Goal: Task Accomplishment & Management: Manage account settings

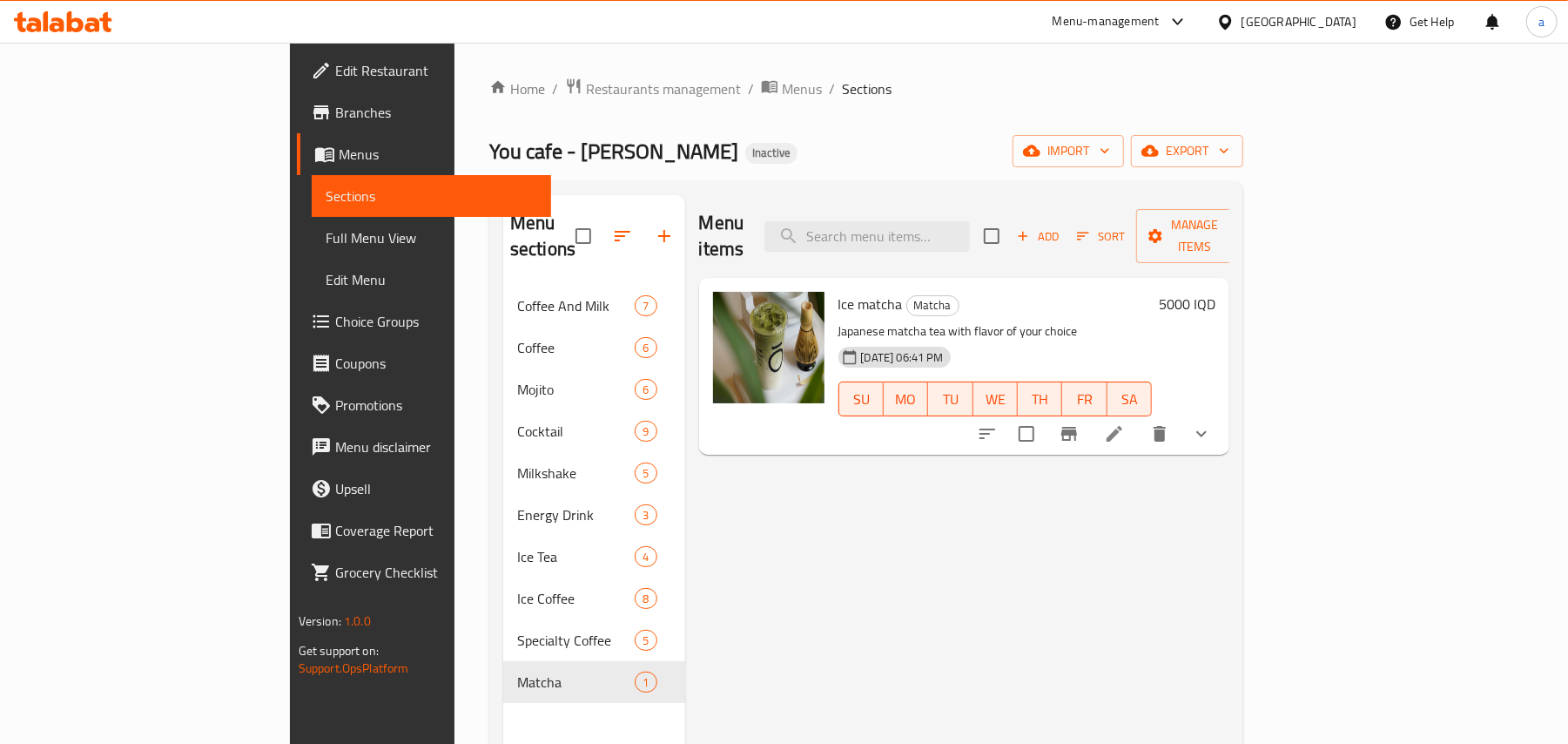
click at [326, 241] on span "Full Menu View" at bounding box center [432, 238] width 213 height 21
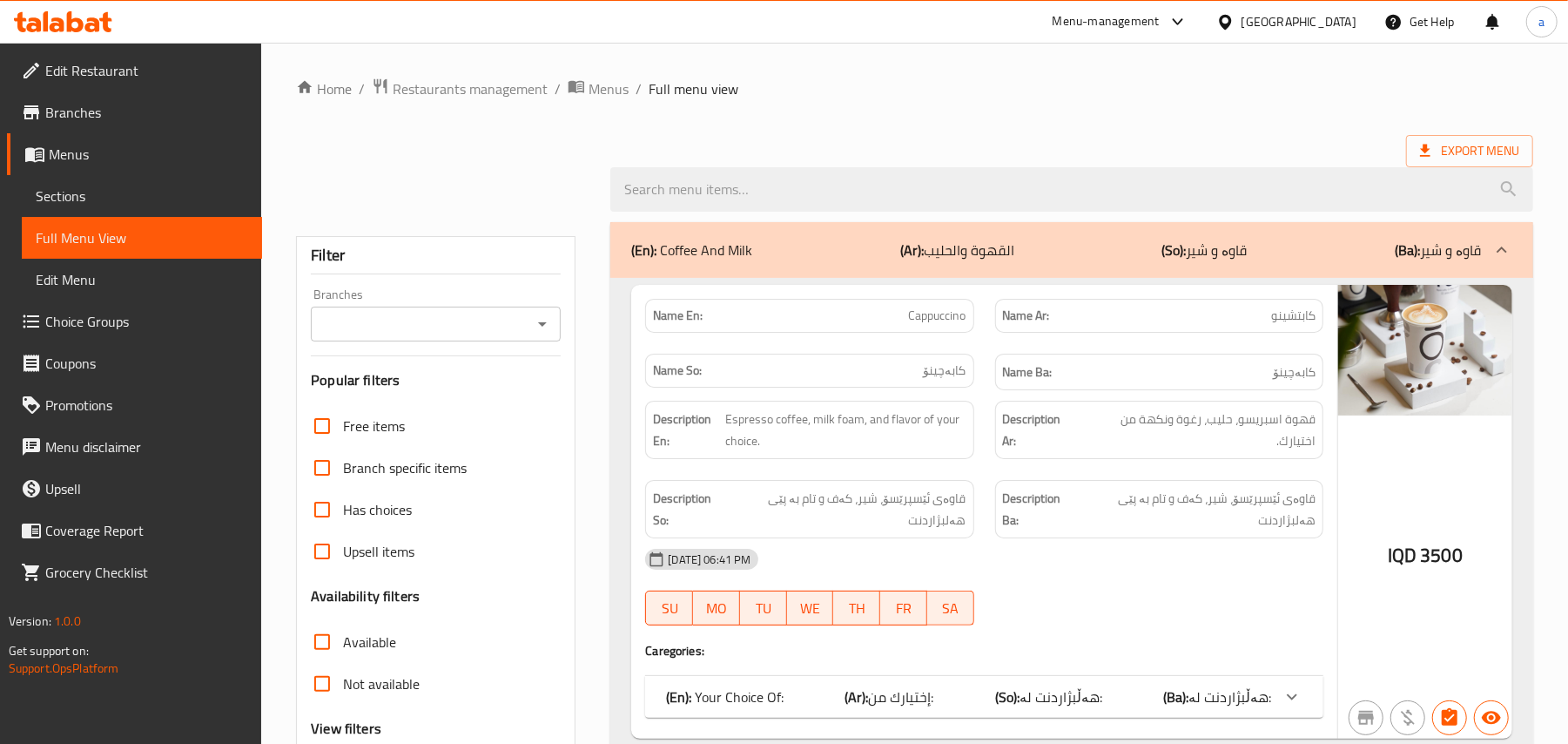
click at [524, 329] on input "Branches" at bounding box center [421, 324] width 211 height 24
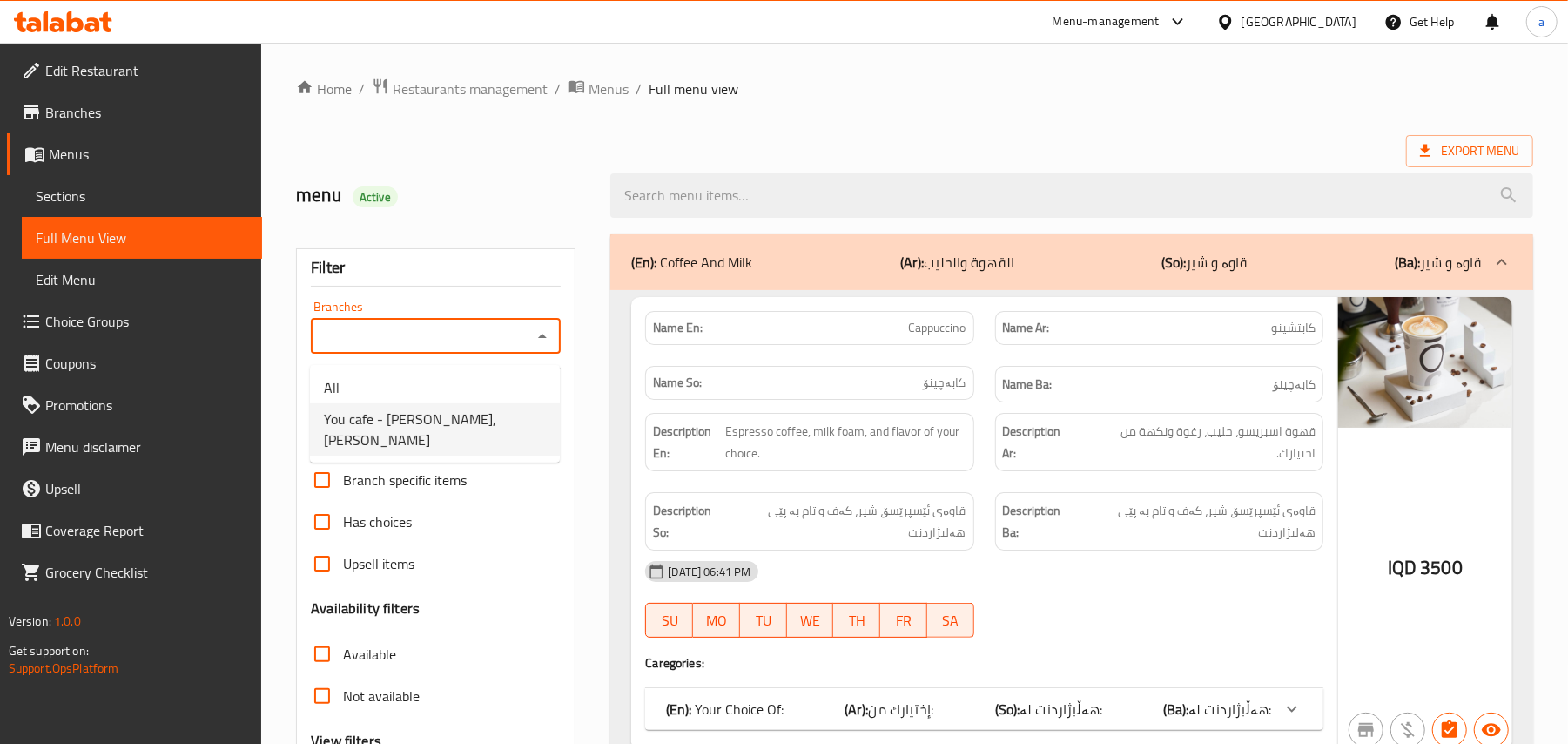
click at [437, 416] on span "You cafe - Hay Al Salam, Al- Salaam" at bounding box center [435, 429] width 222 height 42
type input "You cafe - Hay Al Salam, Al- Salaam"
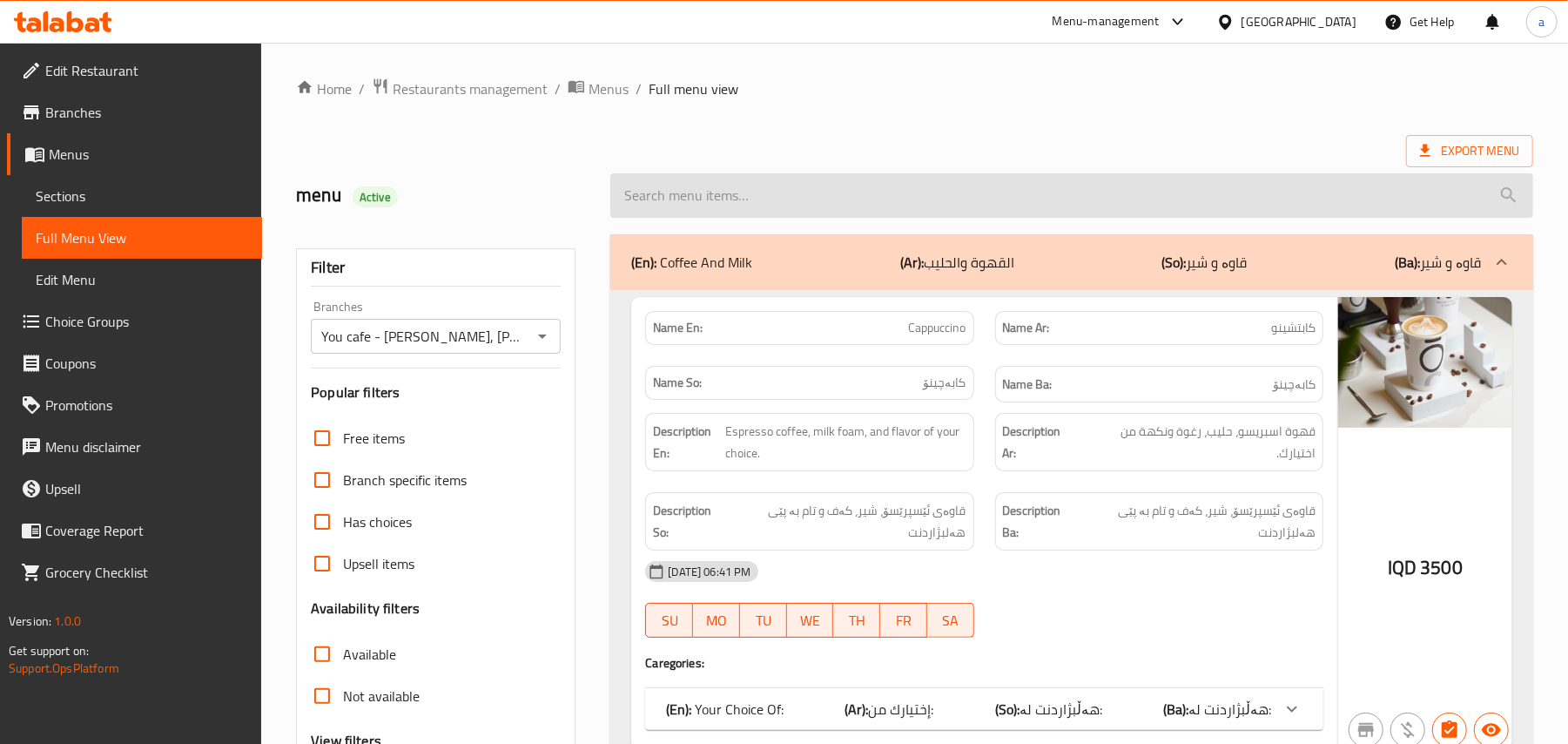
click at [762, 201] on input "search" at bounding box center [1071, 195] width 923 height 44
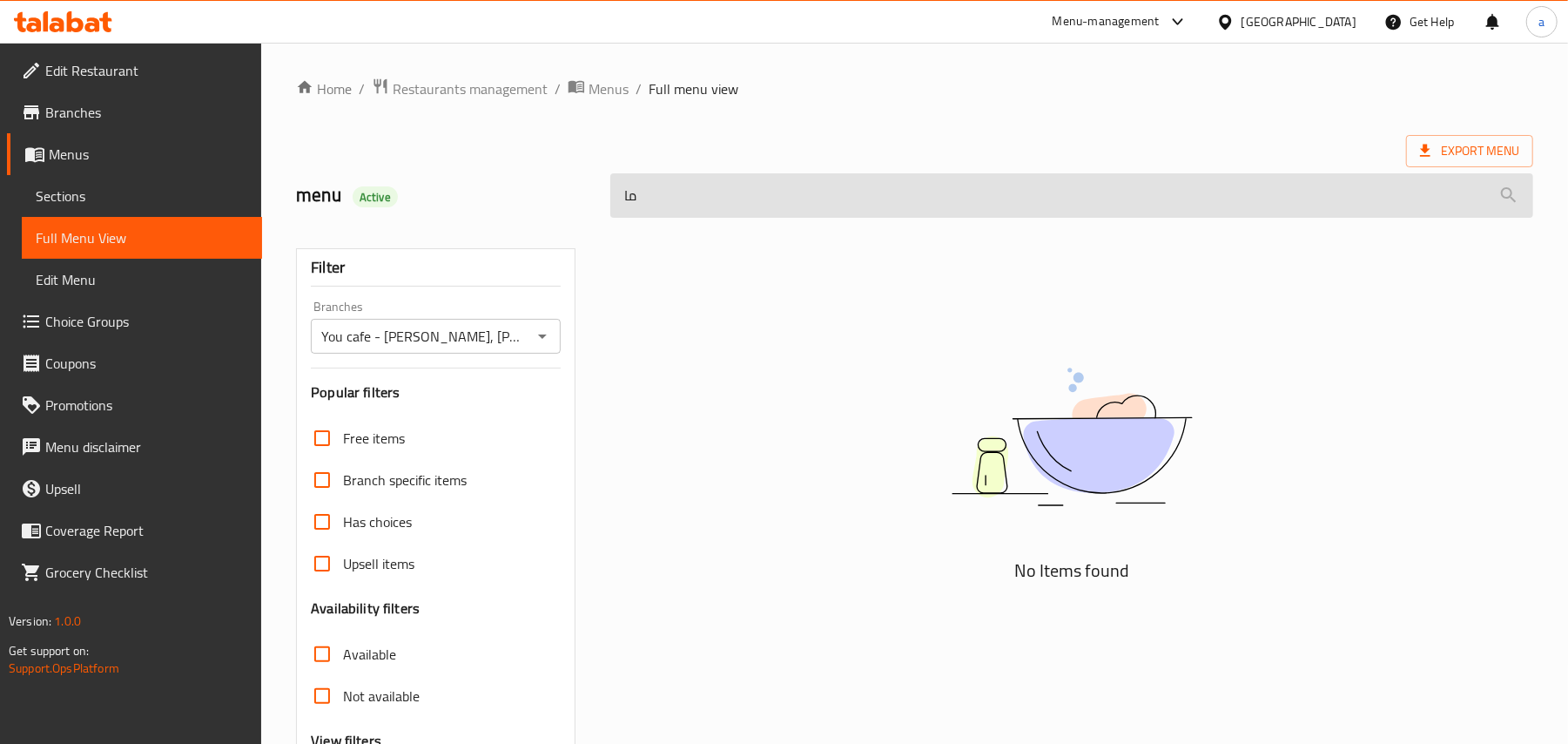
type input "م"
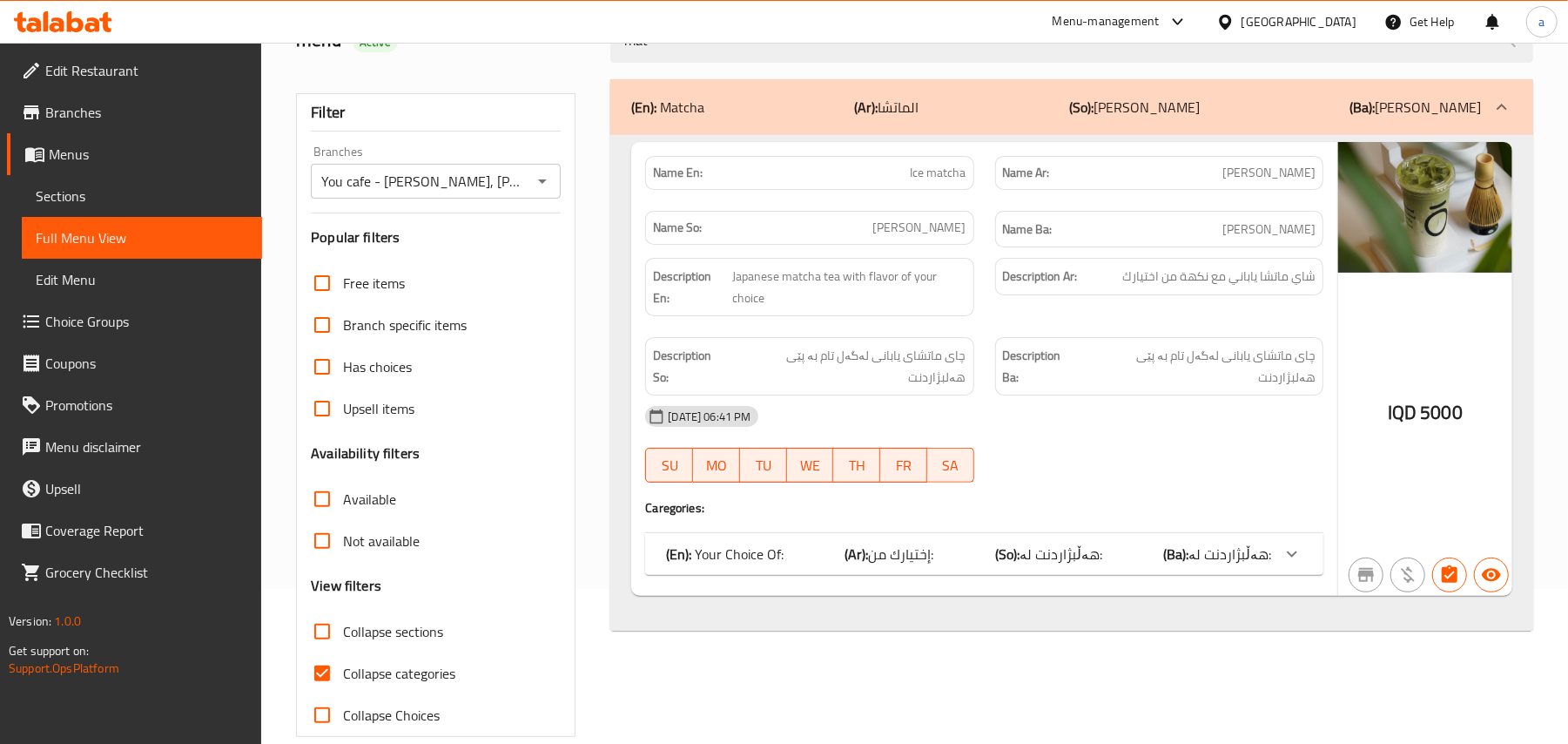
scroll to position [211, 0]
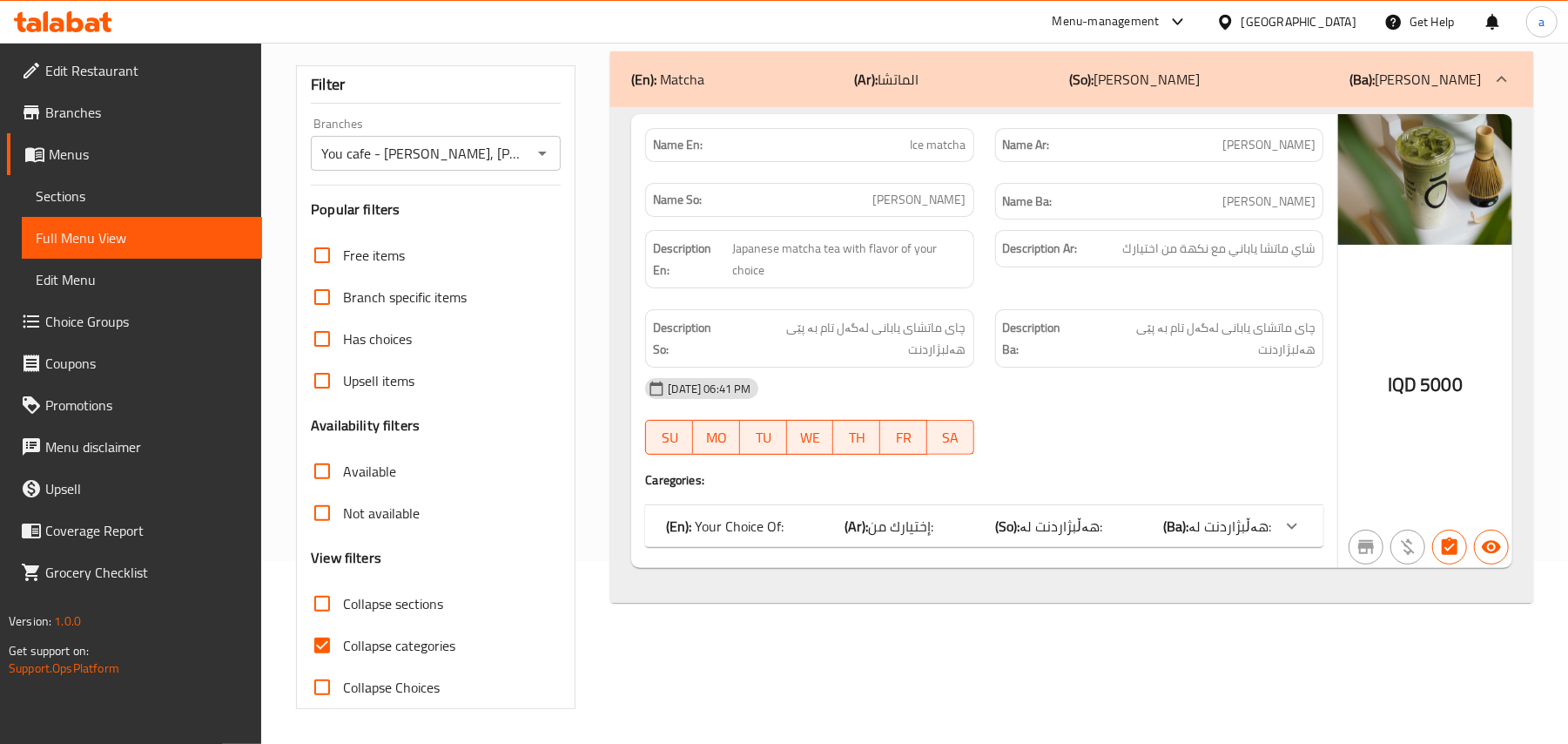
type input "mat"
click at [338, 624] on input "Collapse categories" at bounding box center [322, 645] width 42 height 42
checkbox input "false"
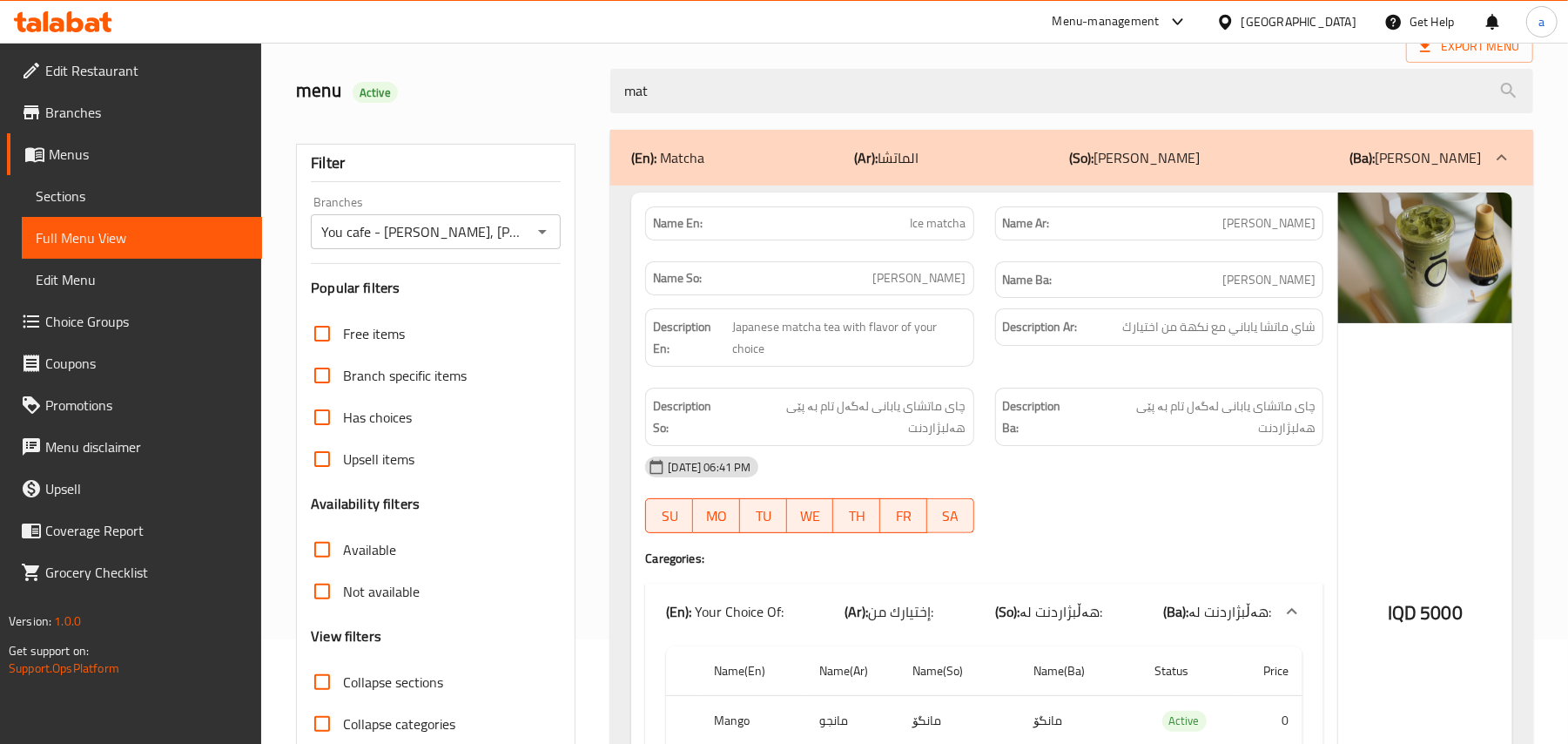
scroll to position [0, 0]
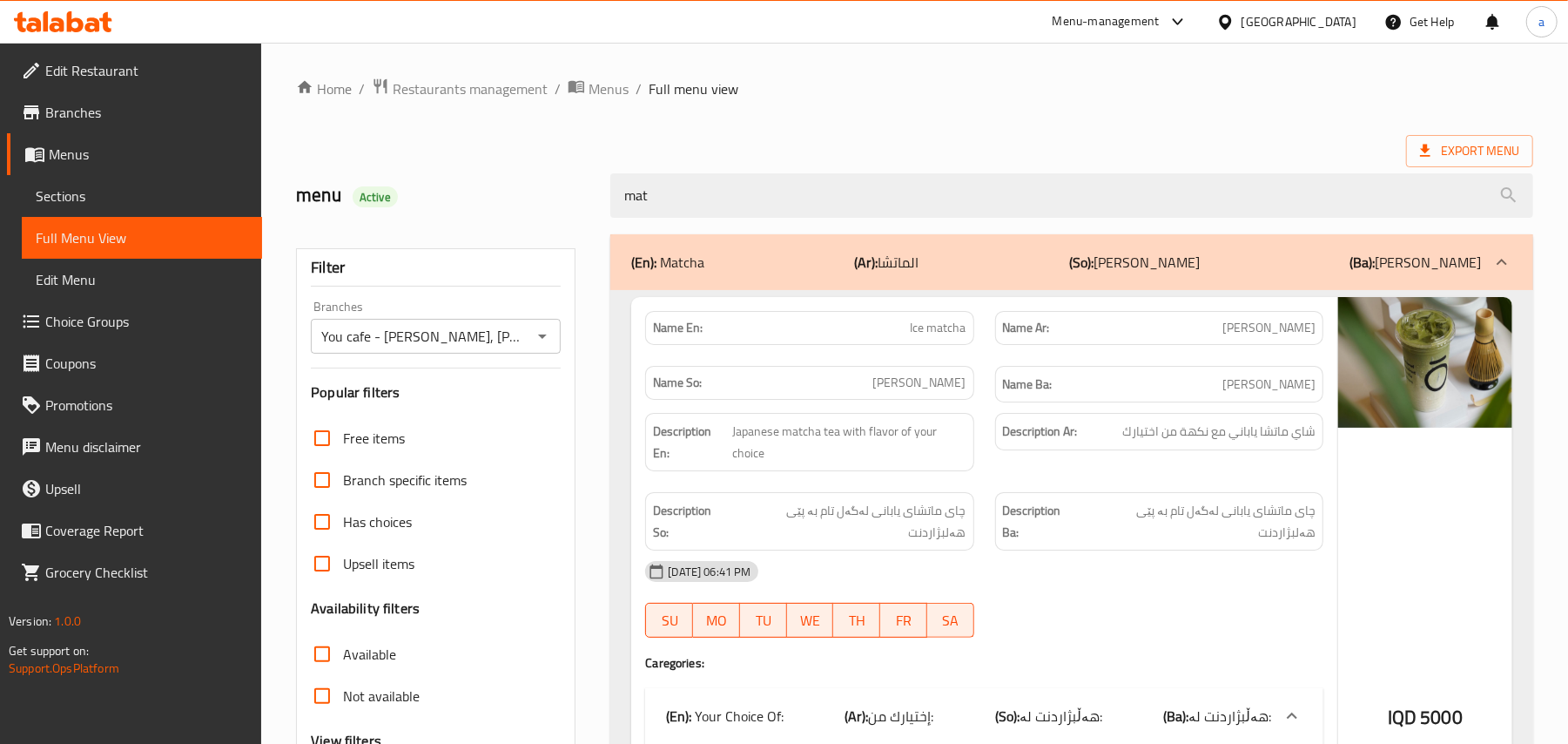
drag, startPoint x: 726, startPoint y: 195, endPoint x: 758, endPoint y: 138, distance: 65.4
click at [569, 210] on div "menu Active mat" at bounding box center [914, 195] width 1258 height 78
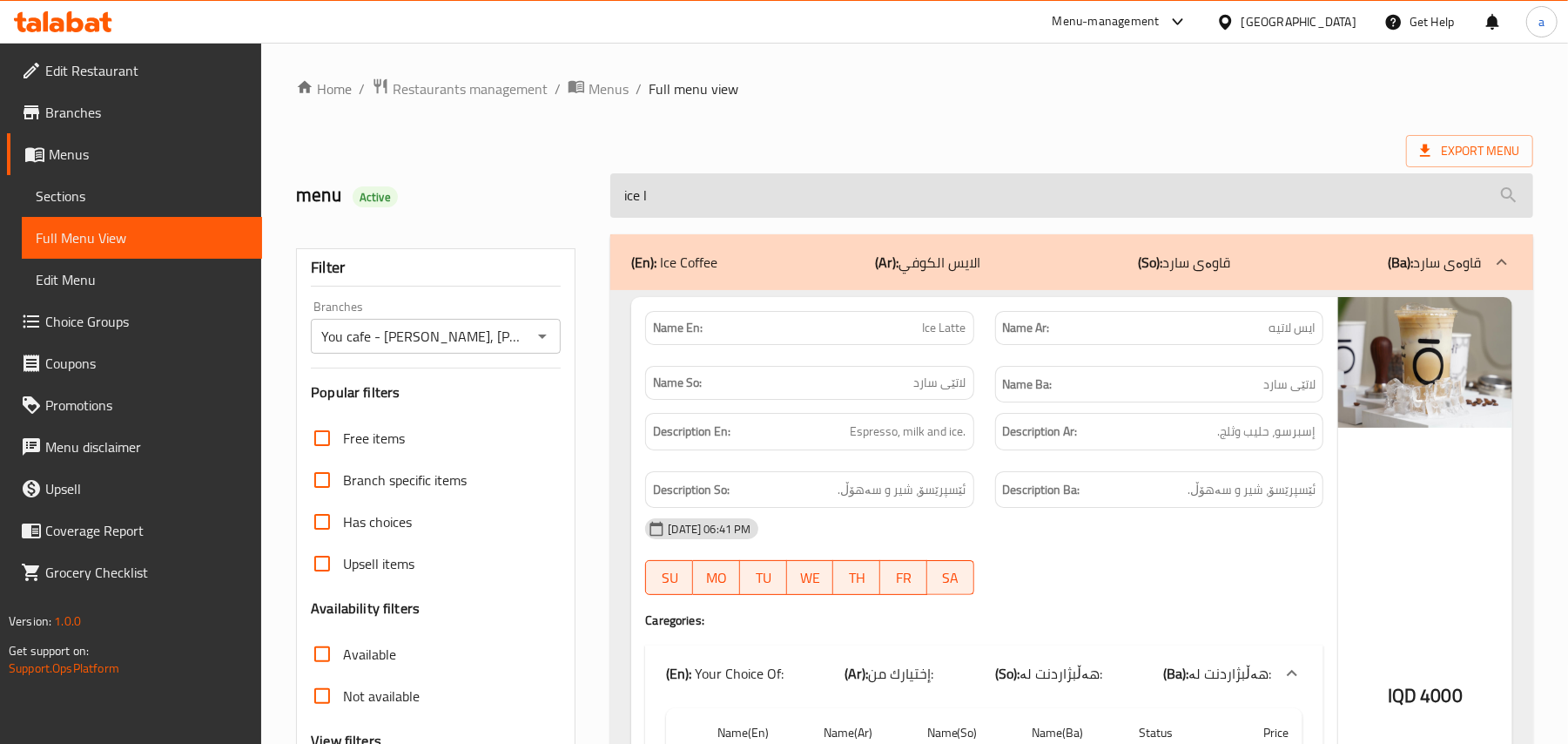
type input "ice la"
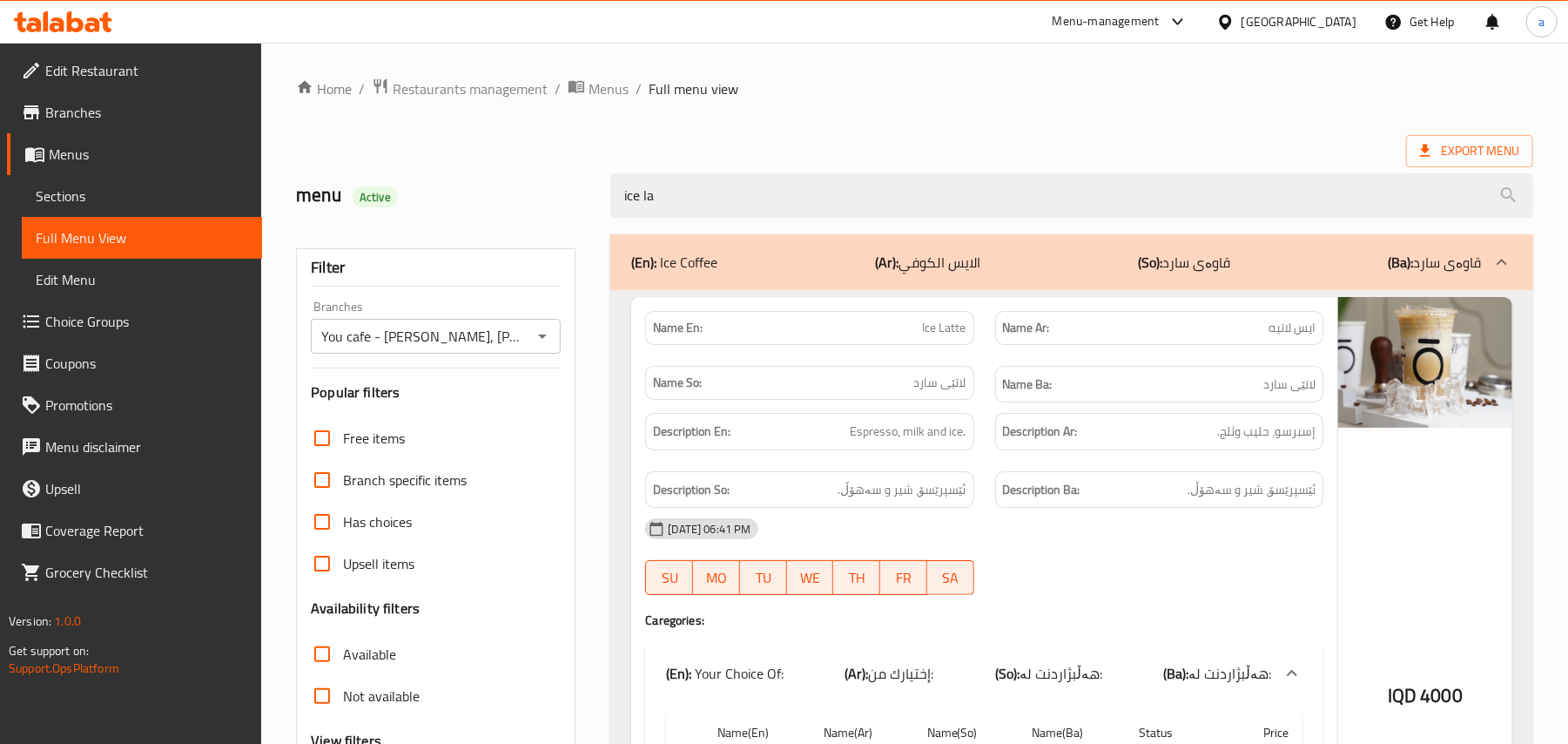
drag, startPoint x: 735, startPoint y: 216, endPoint x: 813, endPoint y: 129, distance: 116.8
click at [538, 210] on div "menu Active ice la" at bounding box center [914, 195] width 1258 height 78
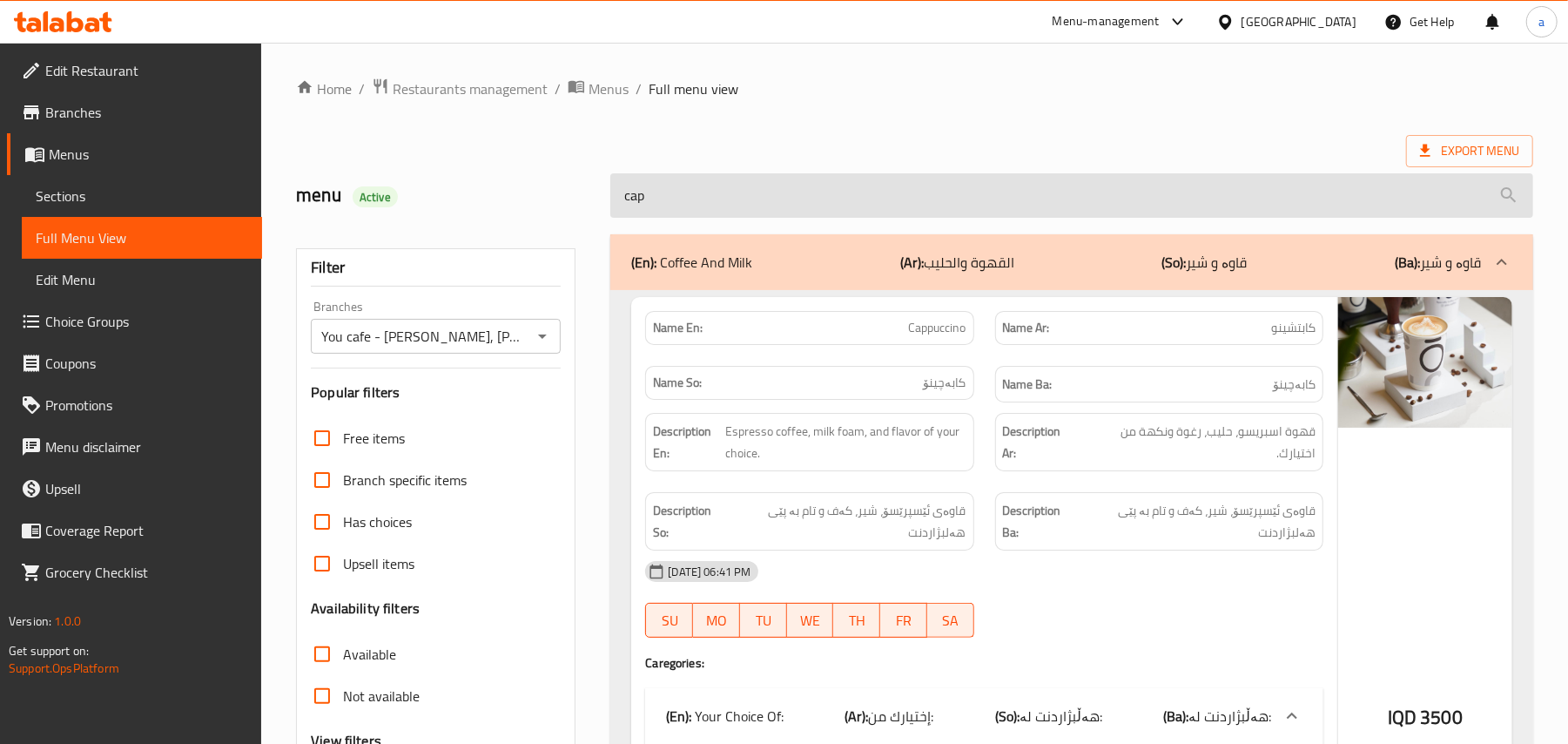
type input "capp"
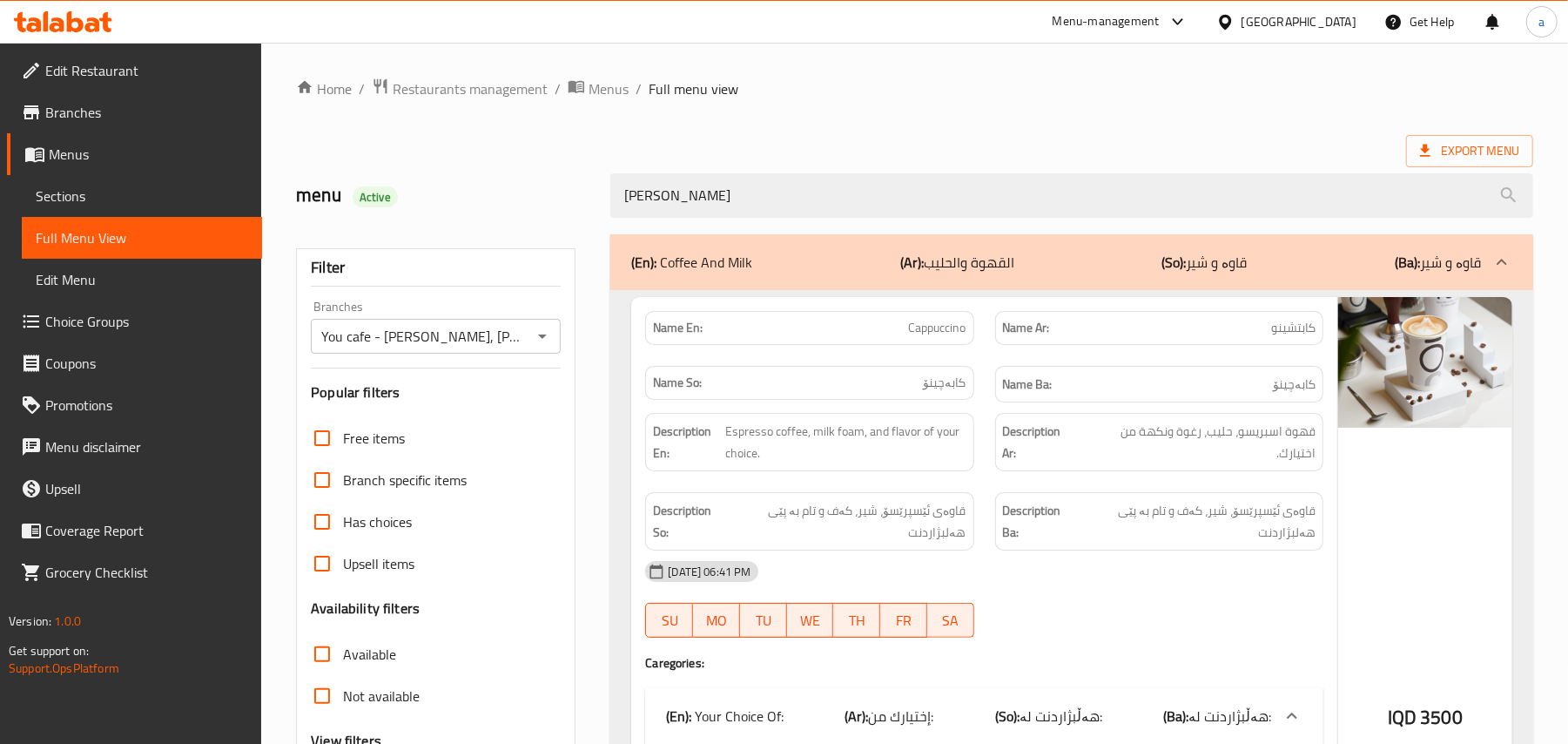
drag, startPoint x: 561, startPoint y: 228, endPoint x: 634, endPoint y: 227, distance: 73.0
click at [543, 230] on div "Home / Restaurants management / Menus / Full menu view Export Menu menu Active …" at bounding box center [914, 581] width 1237 height 1006
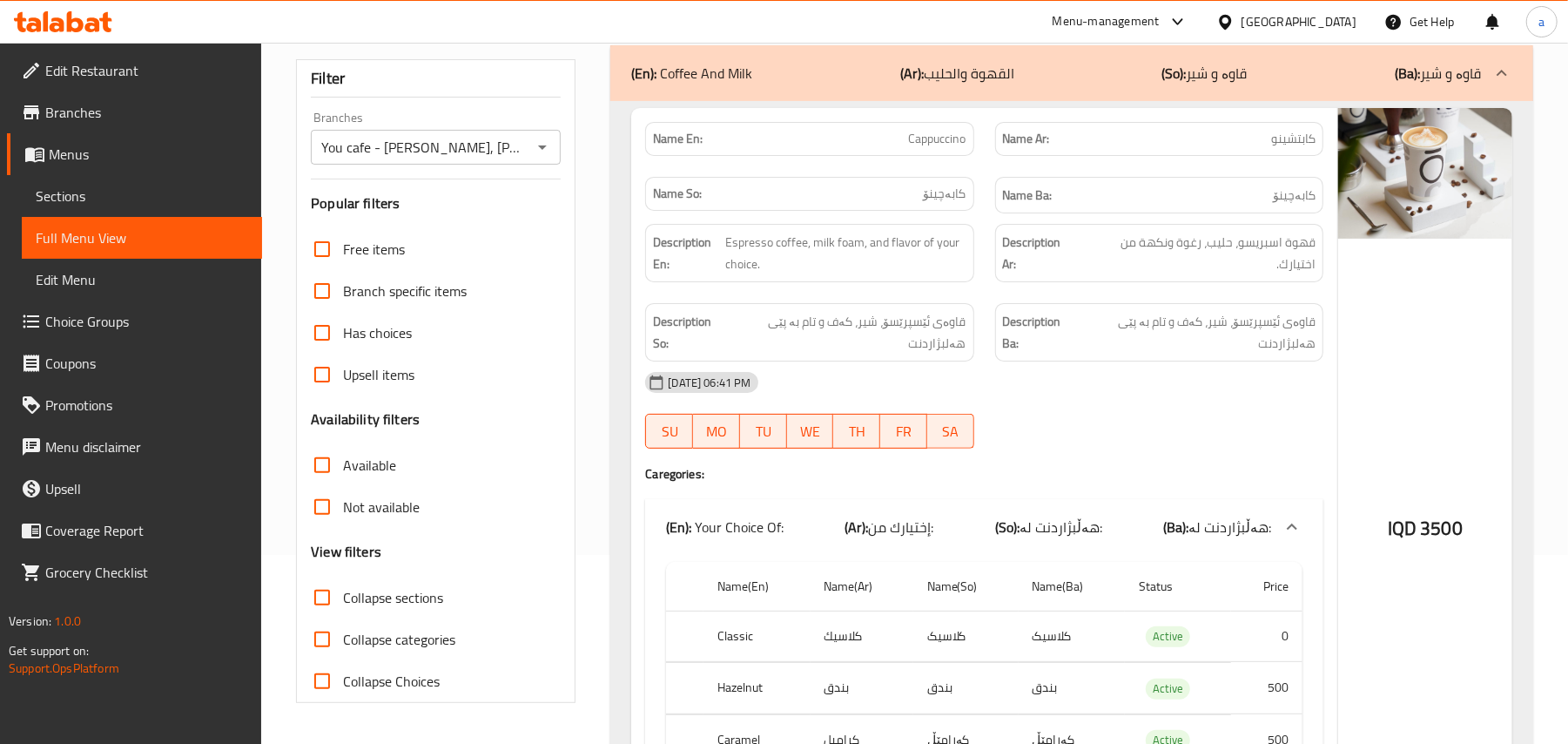
scroll to position [270, 0]
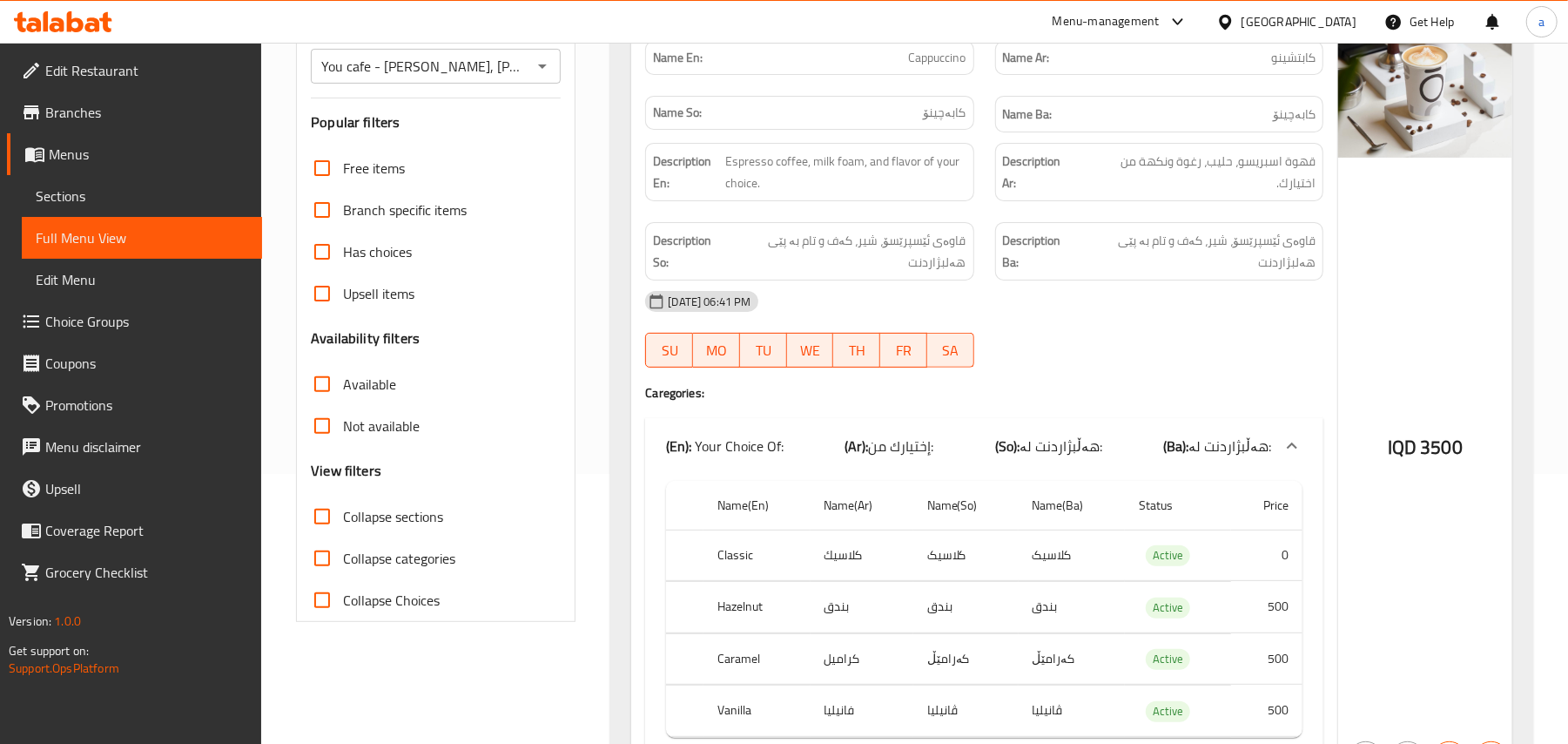
click at [333, 524] on input "Collapse sections" at bounding box center [322, 516] width 42 height 42
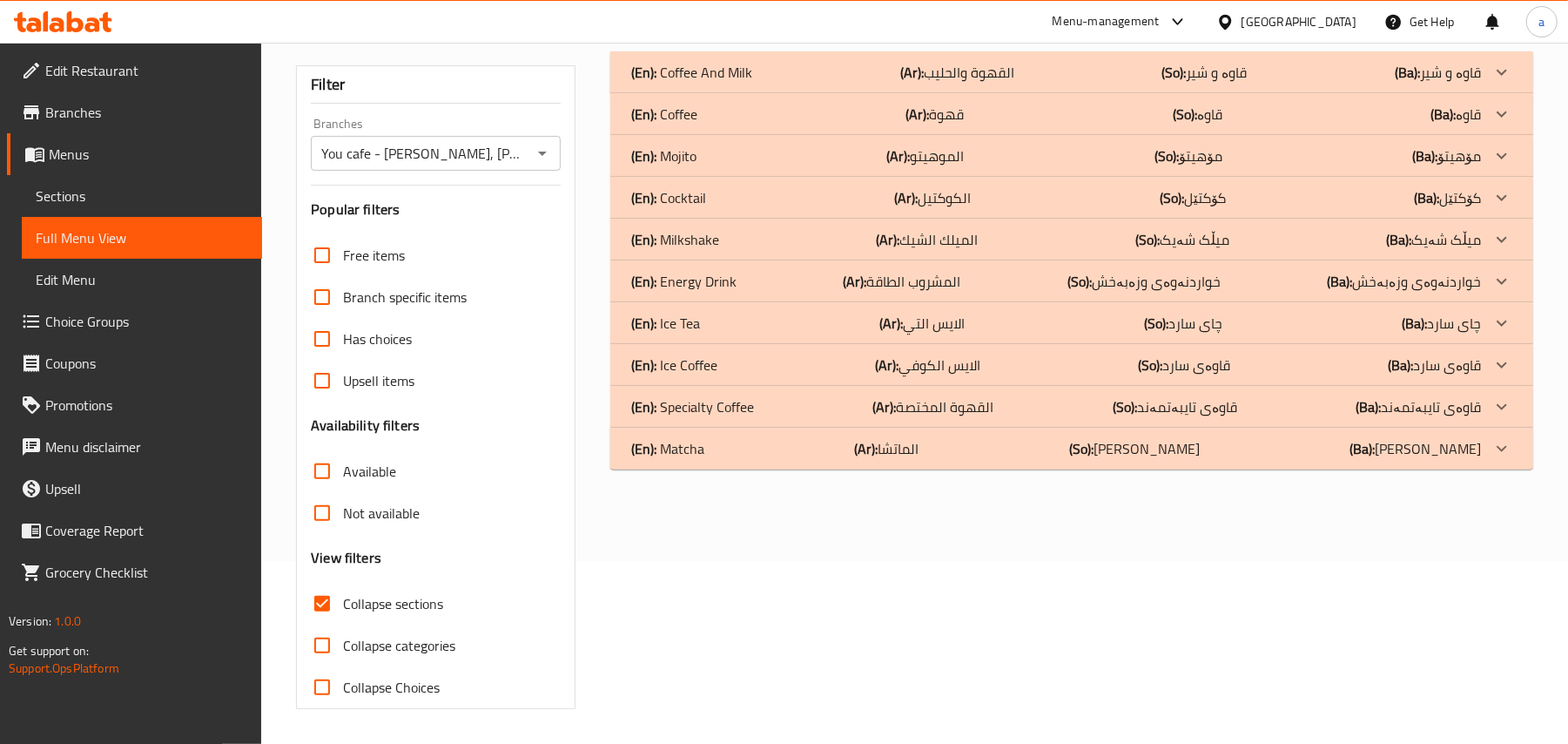
click at [328, 583] on input "Collapse sections" at bounding box center [322, 603] width 42 height 42
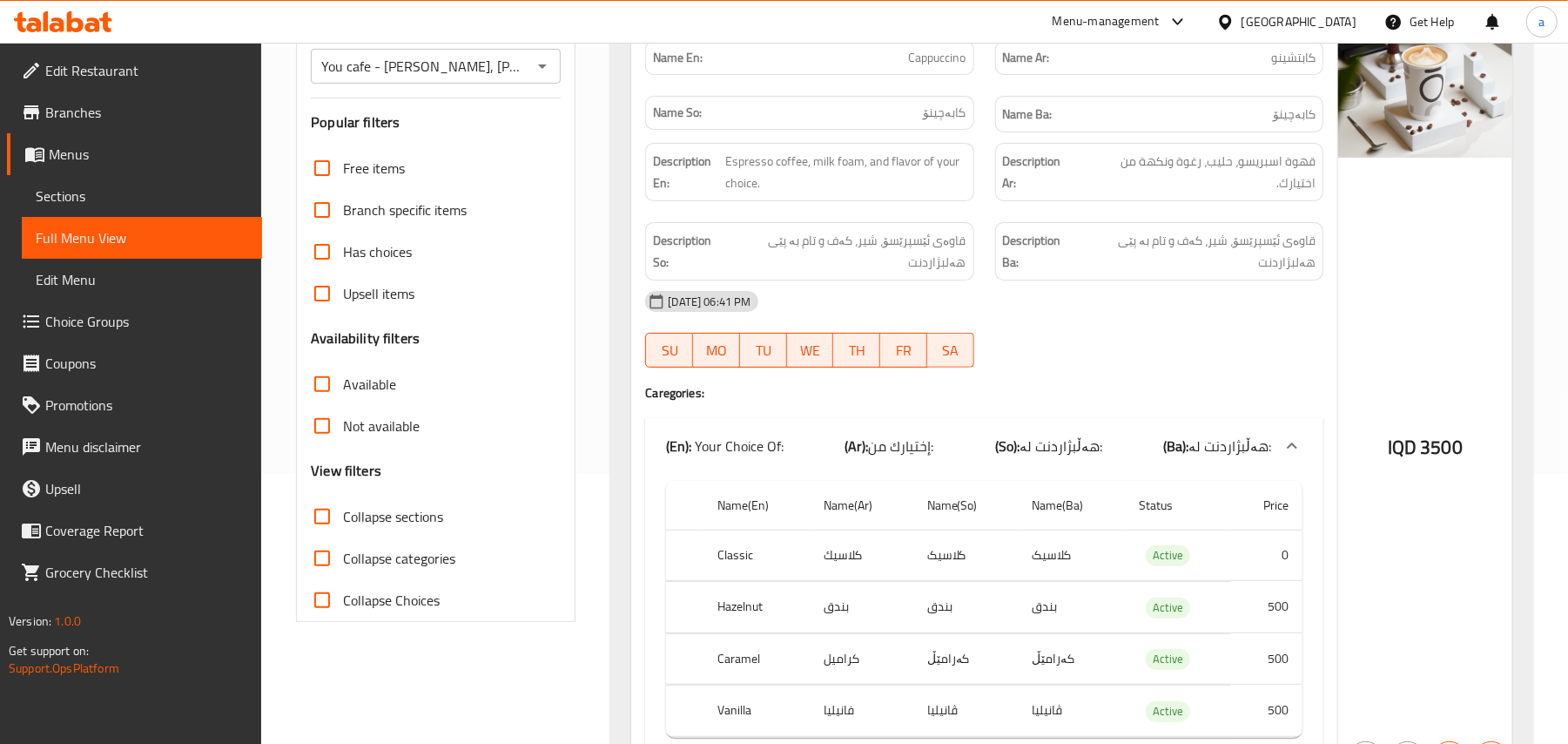
click at [329, 531] on input "Collapse sections" at bounding box center [322, 516] width 42 height 42
checkbox input "true"
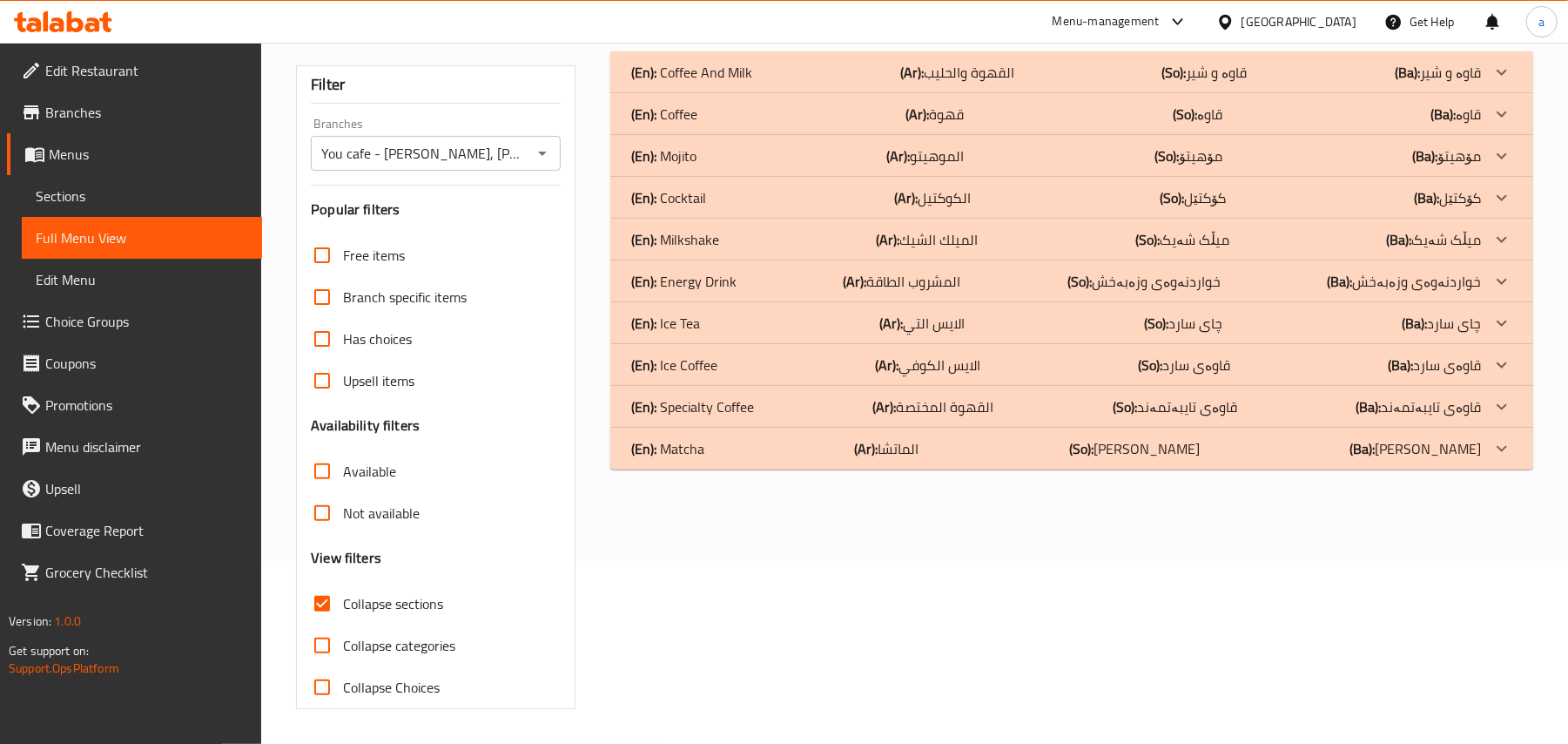
scroll to position [211, 0]
click at [870, 93] on div "(En): Matcha (Ar): الماتشا (So): ماتشا (Ba): ماتشا" at bounding box center [1071, 72] width 923 height 42
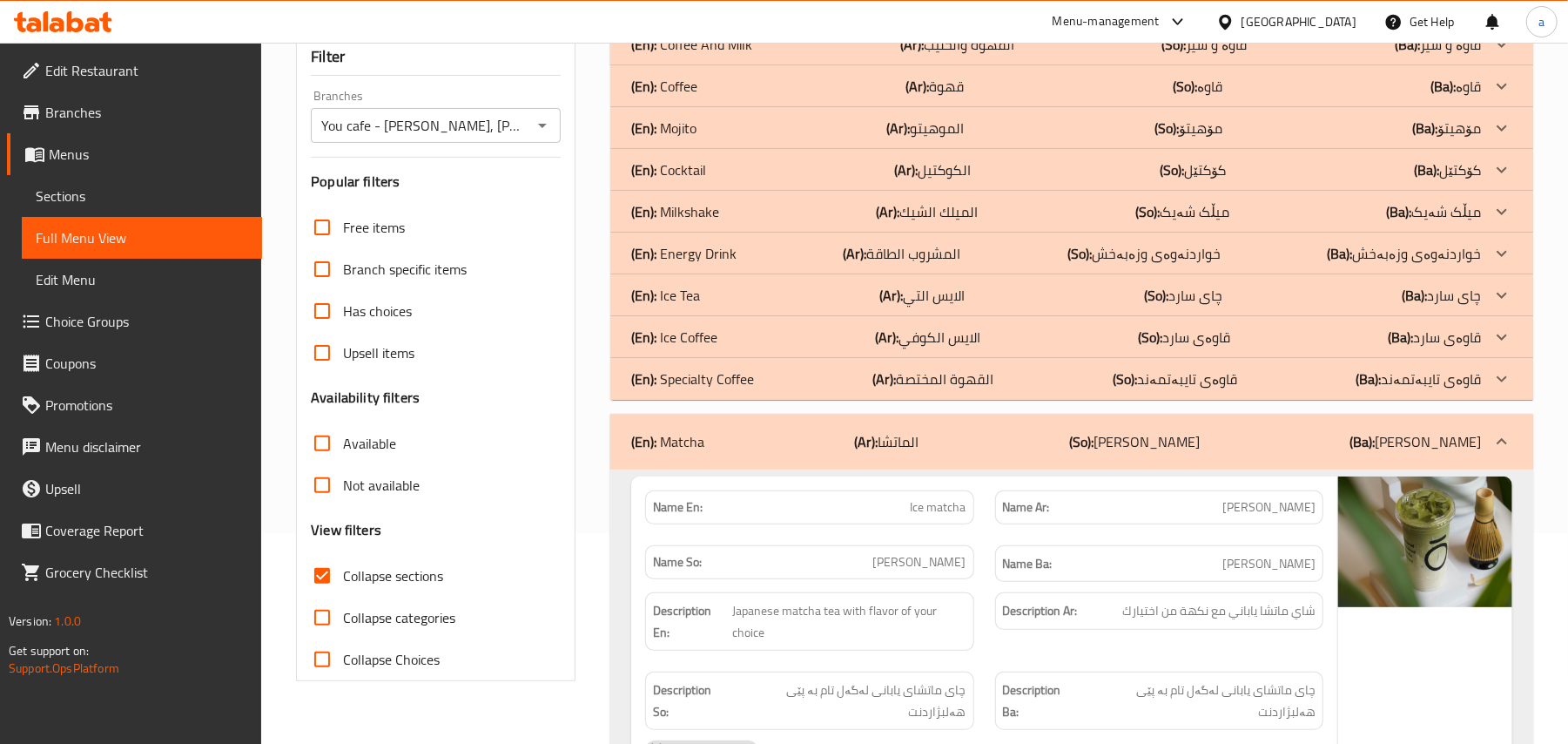
click at [876, 66] on div "(En): Specialty Coffee (Ar): القھوة المختصة (So): قاوەی تایبەتمەند (Ba): قاوەی …" at bounding box center [1071, 44] width 923 height 42
click at [855, 55] on div "(En): Ice Coffee (Ar): الایس الكوفي (So): قاوەی سارد (Ba): قاوەی سارد" at bounding box center [1056, 44] width 850 height 21
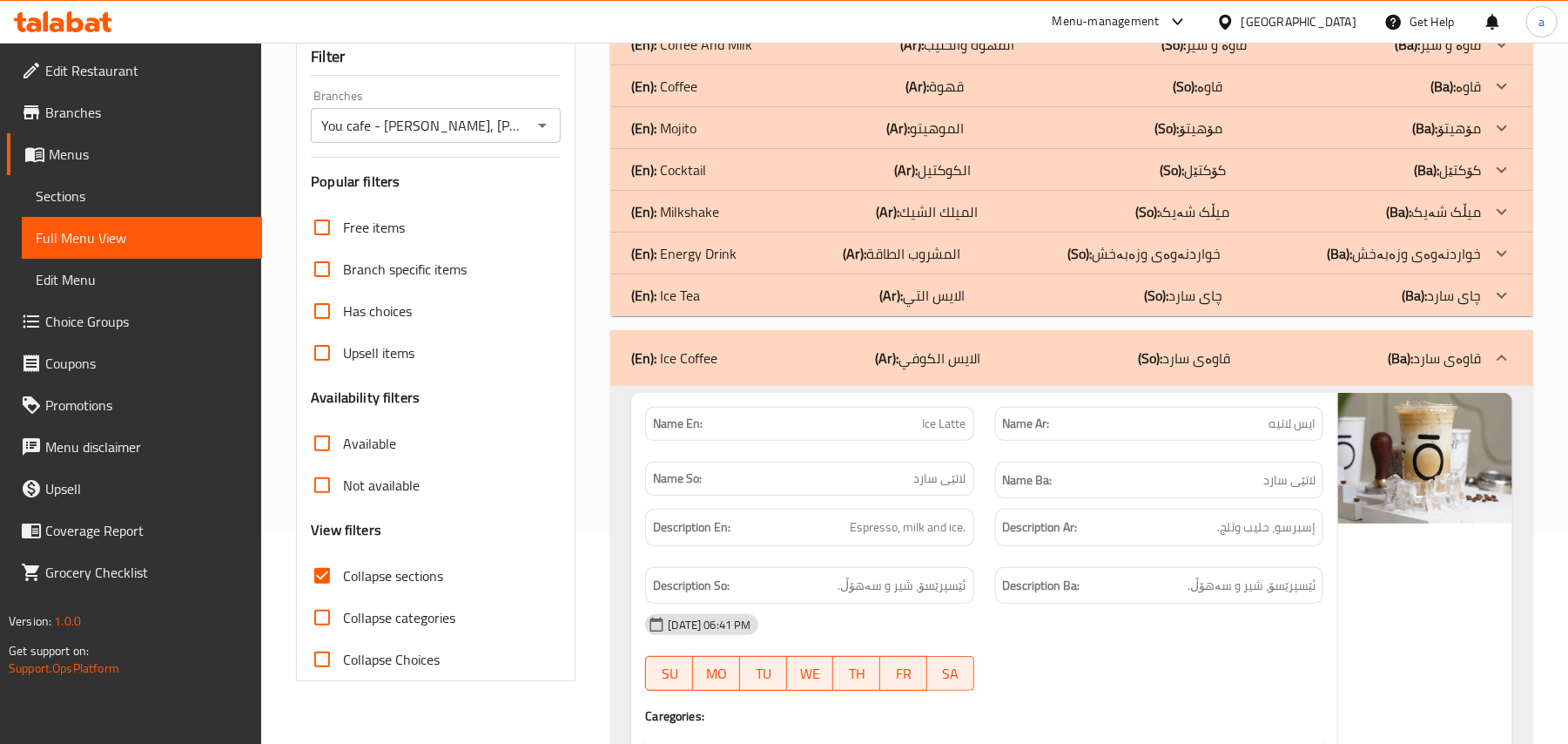
drag, startPoint x: 855, startPoint y: 328, endPoint x: 851, endPoint y: 290, distance: 38.2
click at [855, 66] on div "(En): Ice Tea (Ar): الایس التي (So): چای سارد (Ba): چای سارد" at bounding box center [1071, 44] width 923 height 42
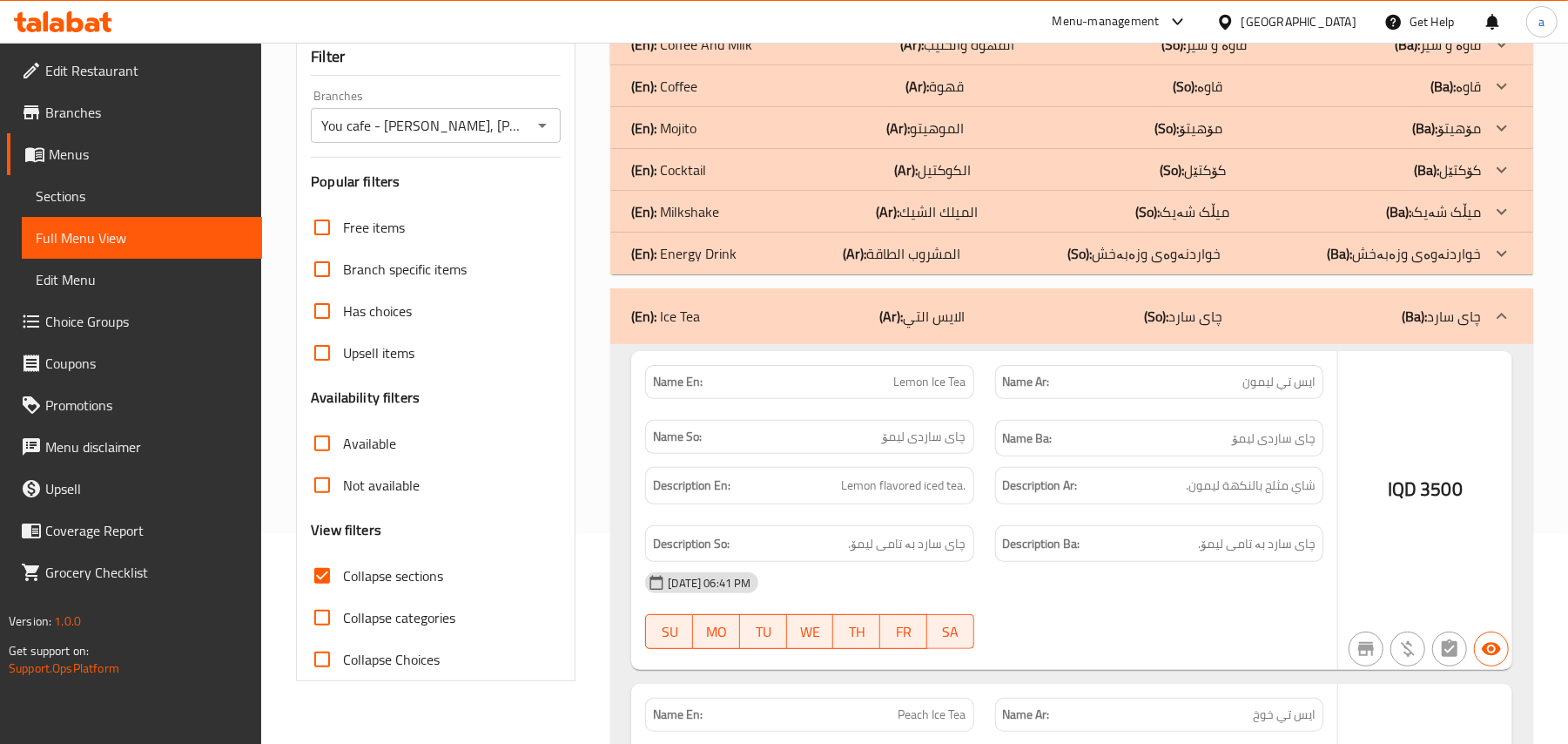
click at [900, 57] on b "(Ar):" at bounding box center [911, 44] width 23 height 26
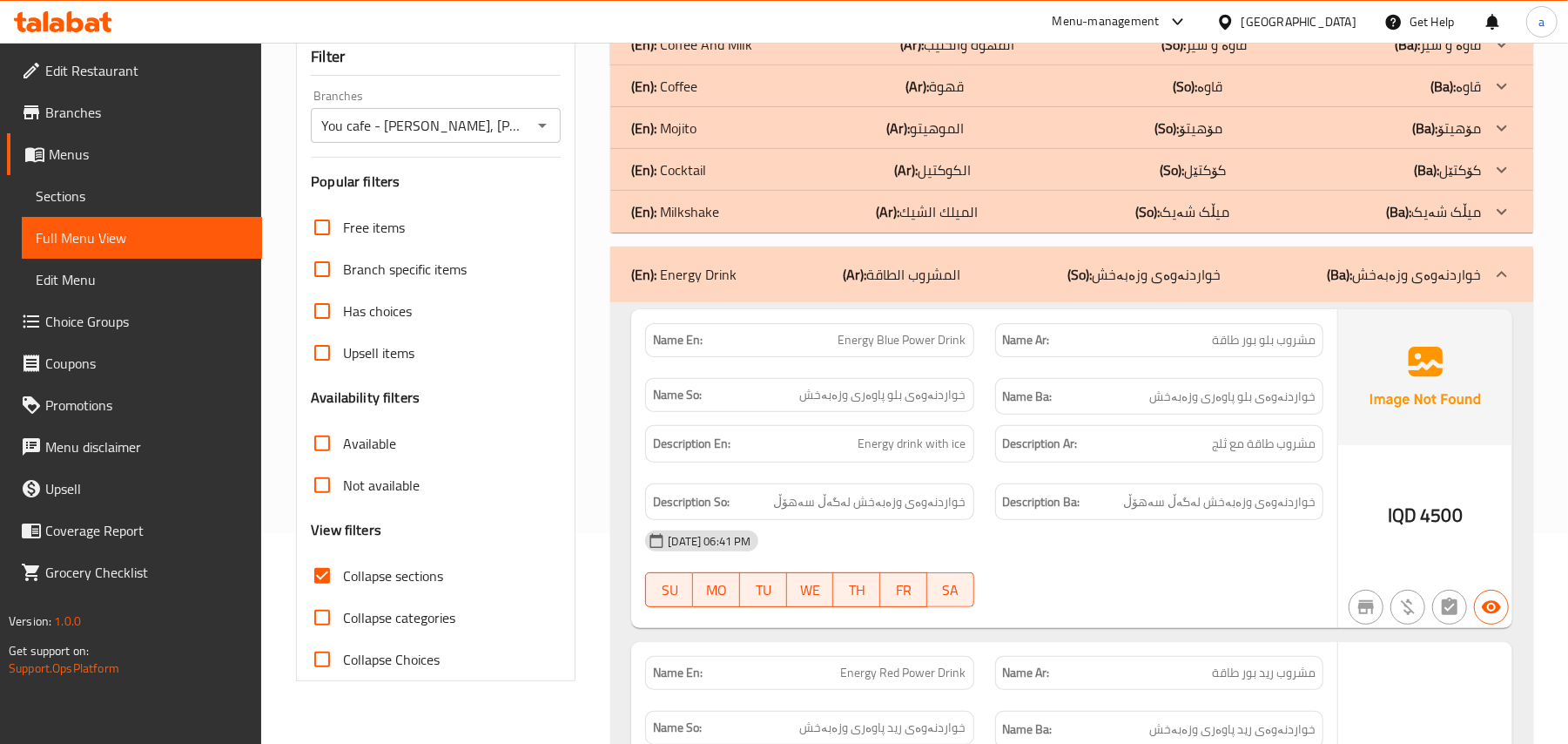
click at [851, 55] on div "(En): Milkshake (Ar): الميلك الشيك (So): میڵک شەیک (Ba): میڵک شەیک" at bounding box center [1056, 44] width 850 height 21
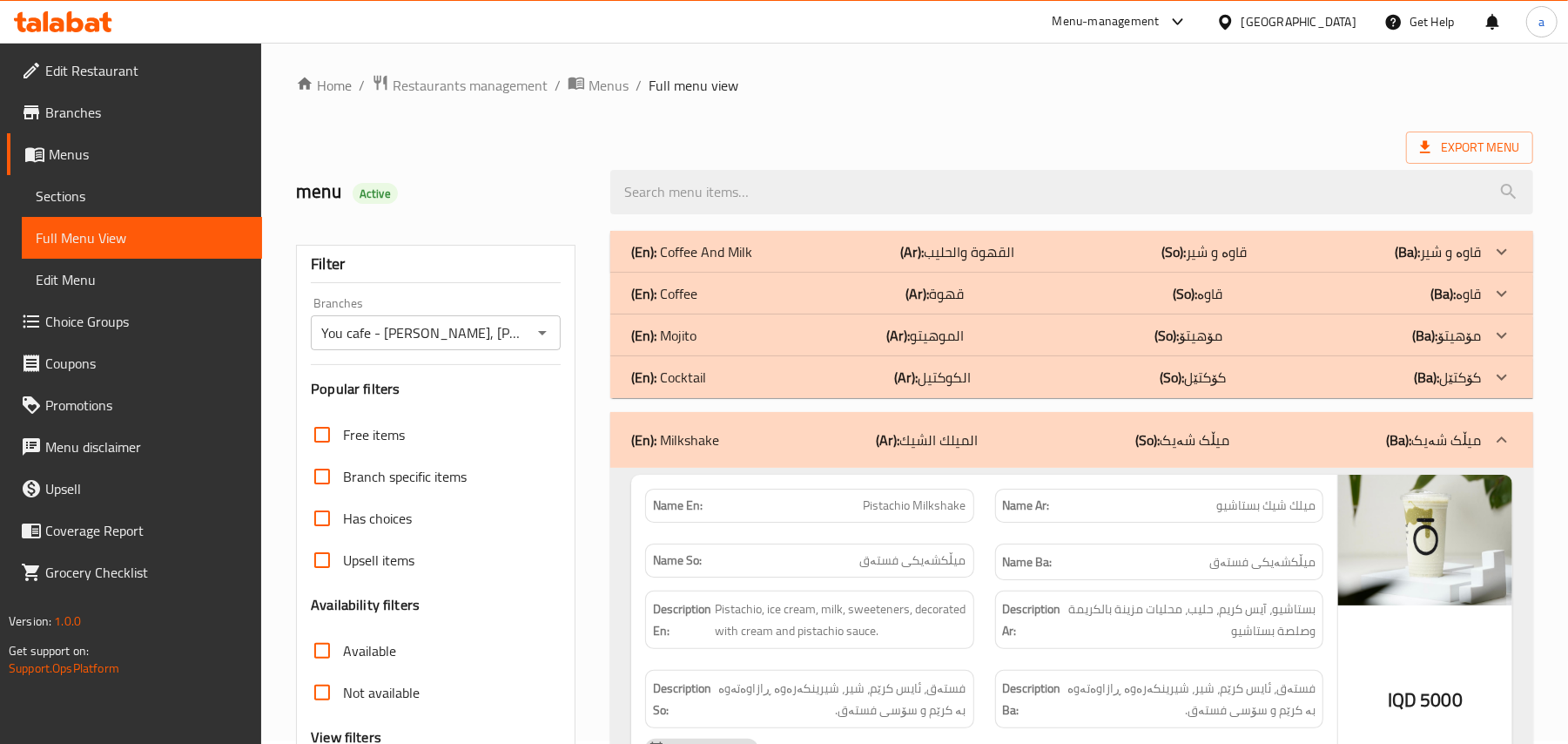
scroll to position [0, 0]
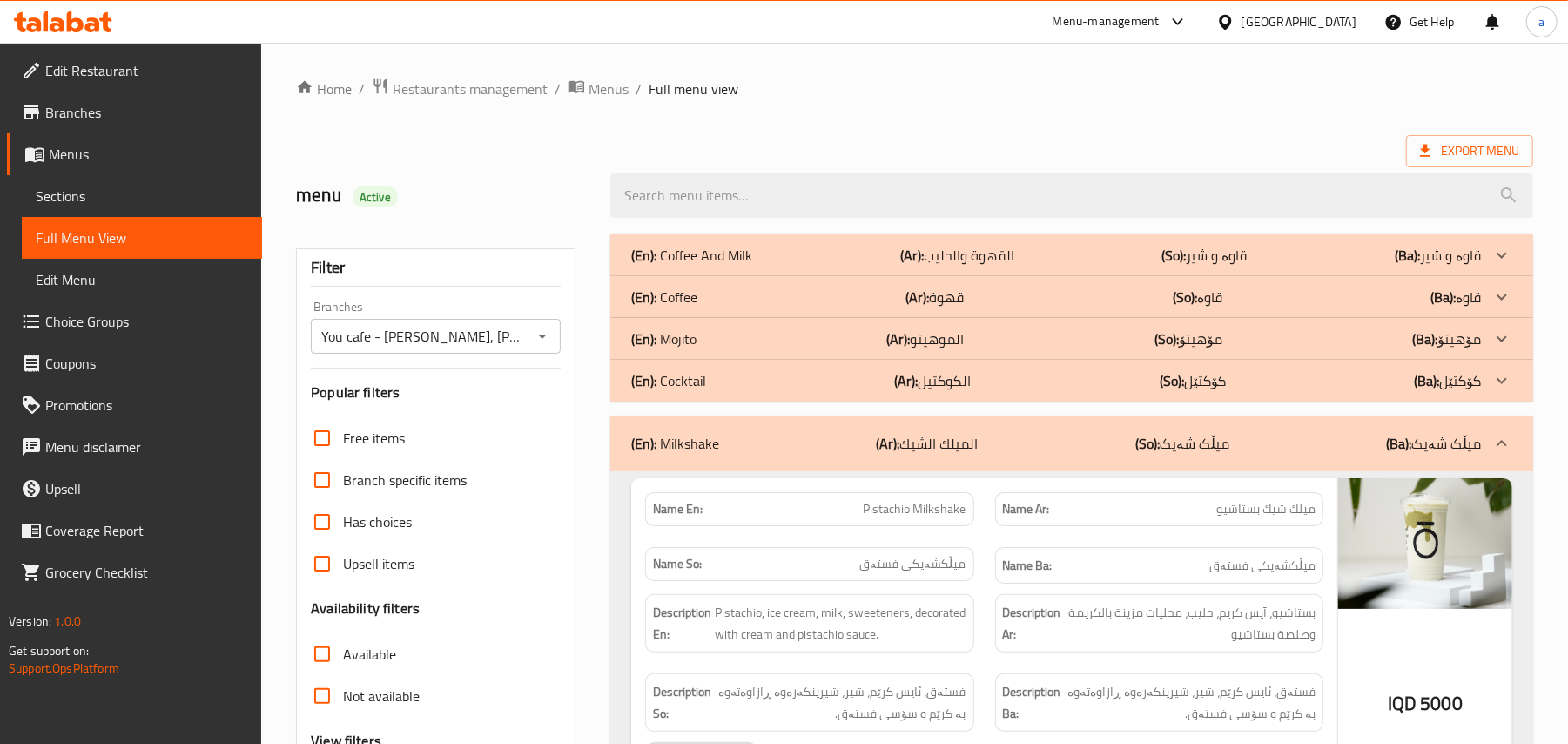
click at [847, 265] on div "(En): Cocktail (Ar): الكوكتيل (So): کۆکتێل (Ba): کۆکتێل" at bounding box center [1056, 255] width 850 height 21
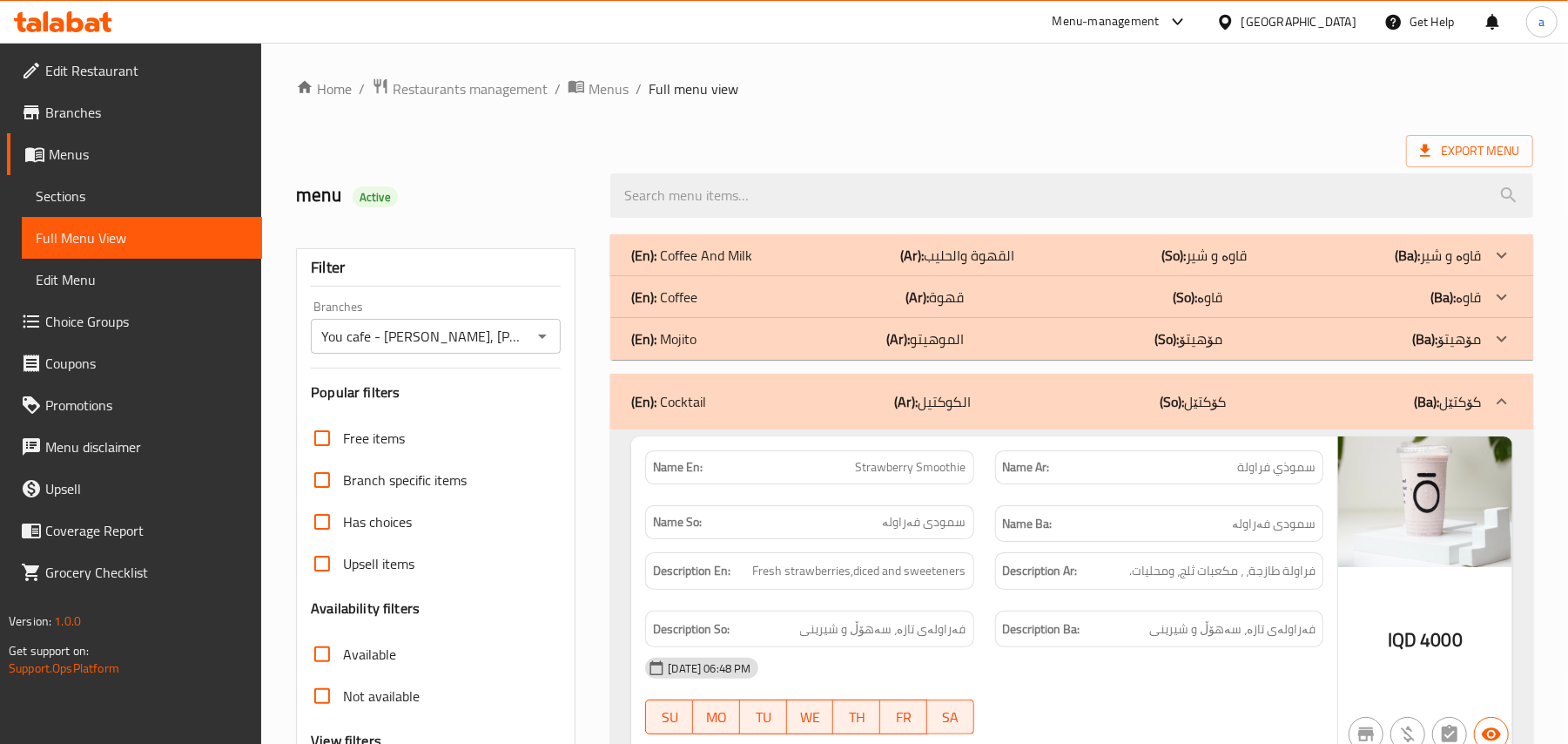
click at [851, 388] on div "(En): Cocktail (Ar): الكوكتيل (So): کۆکتێل (Ba): کۆکتێل" at bounding box center [1071, 401] width 923 height 55
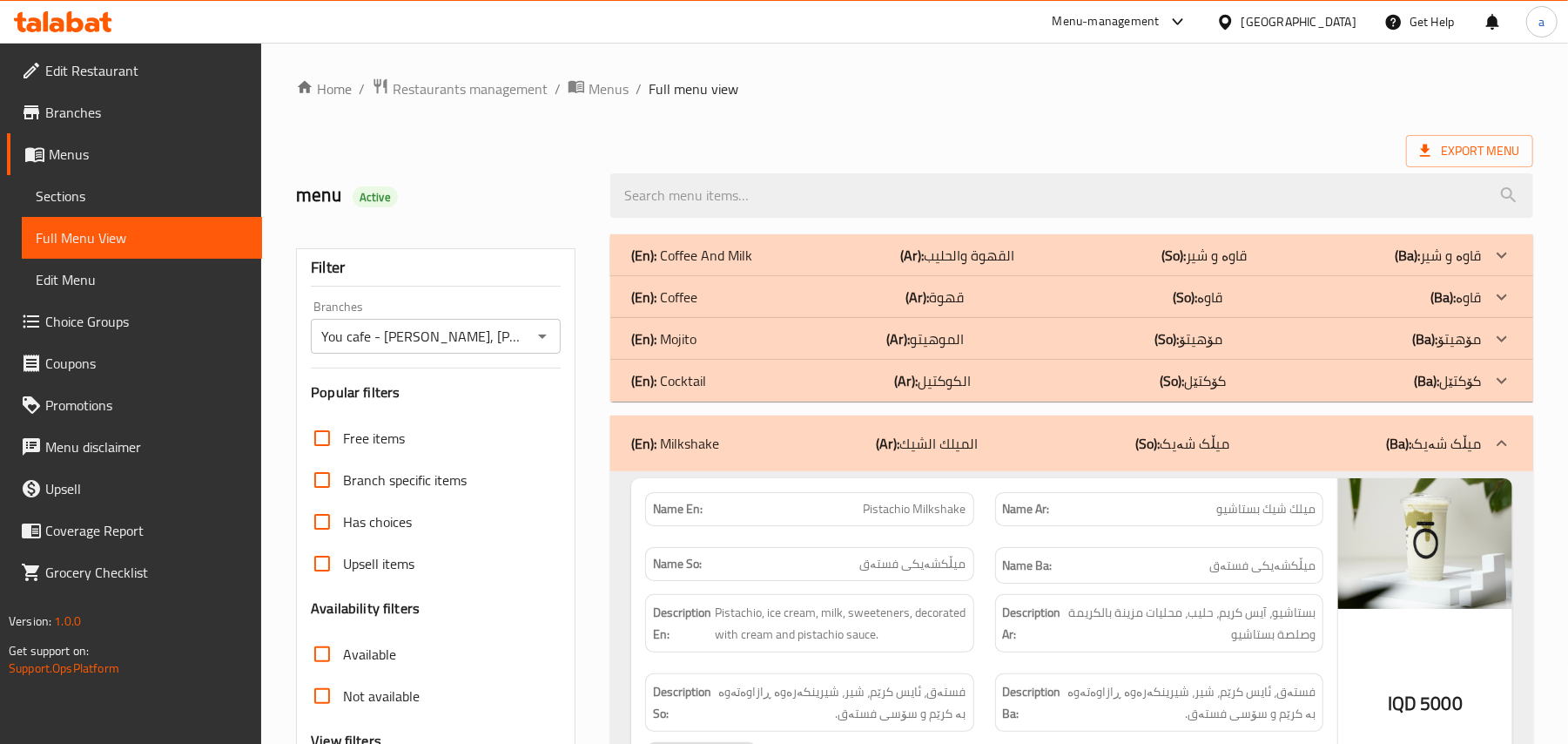
click at [900, 268] on b "(Ar):" at bounding box center [911, 255] width 23 height 26
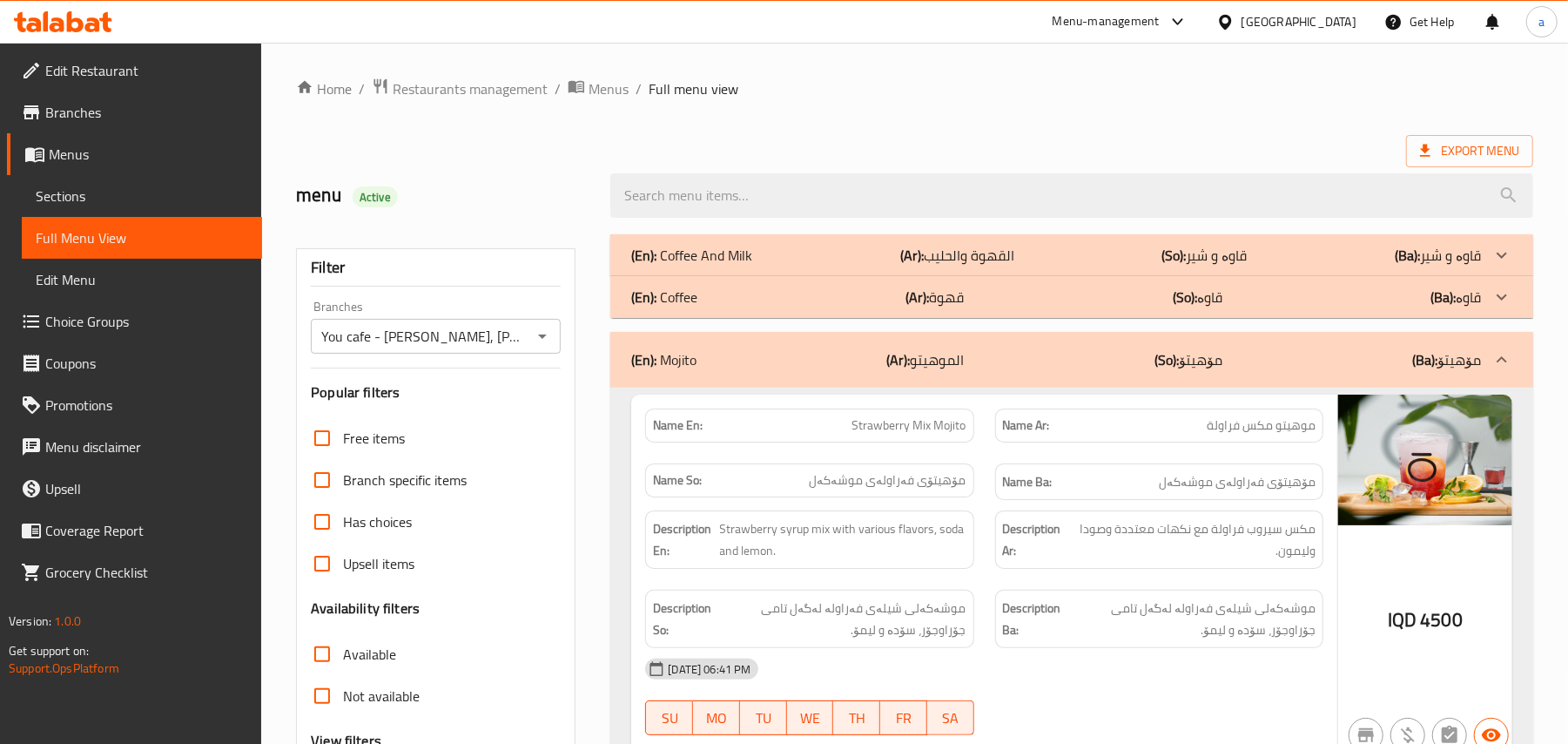
click at [963, 260] on p "(Ar): القھوة والحلیب" at bounding box center [957, 255] width 114 height 21
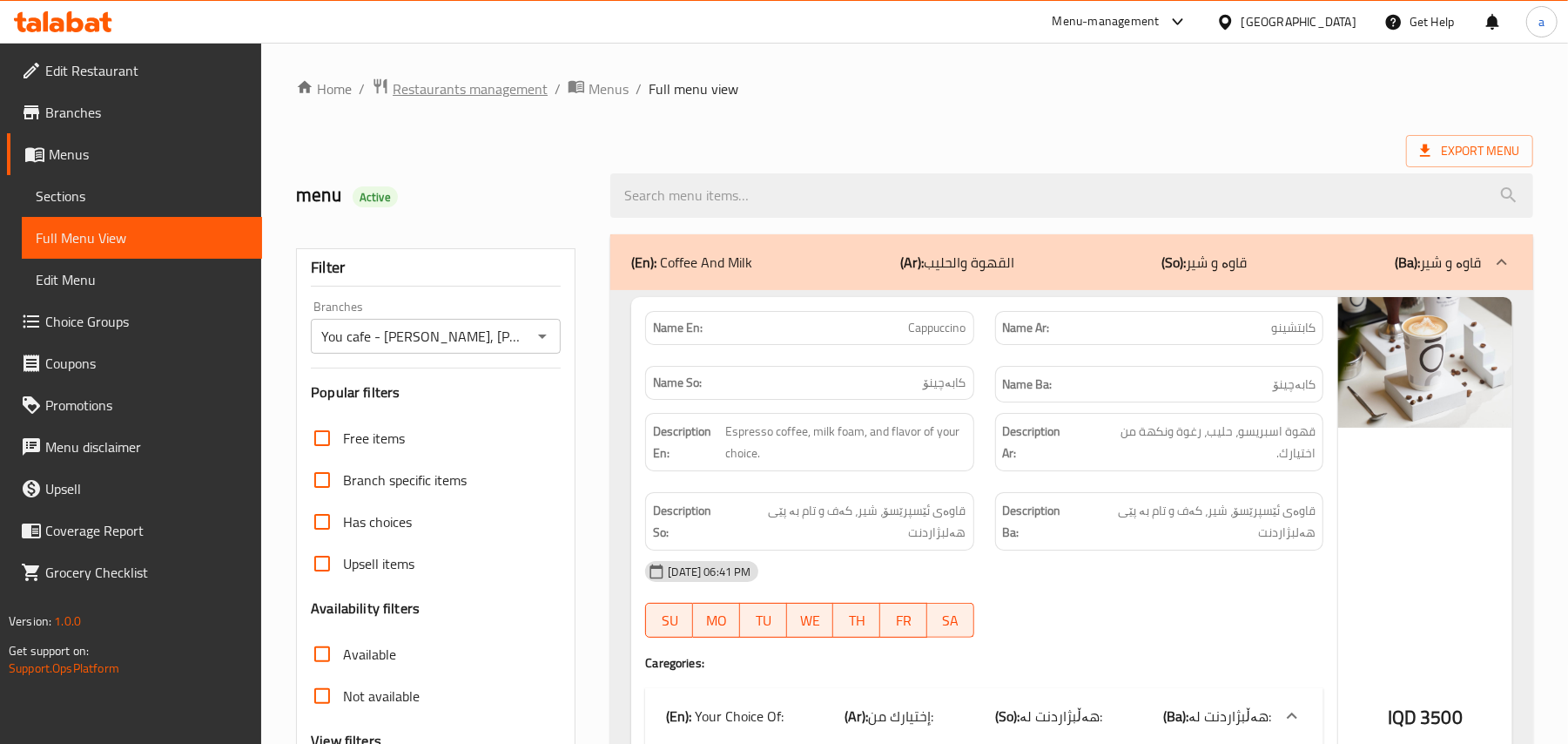
click at [501, 99] on span "Restaurants management" at bounding box center [469, 89] width 155 height 21
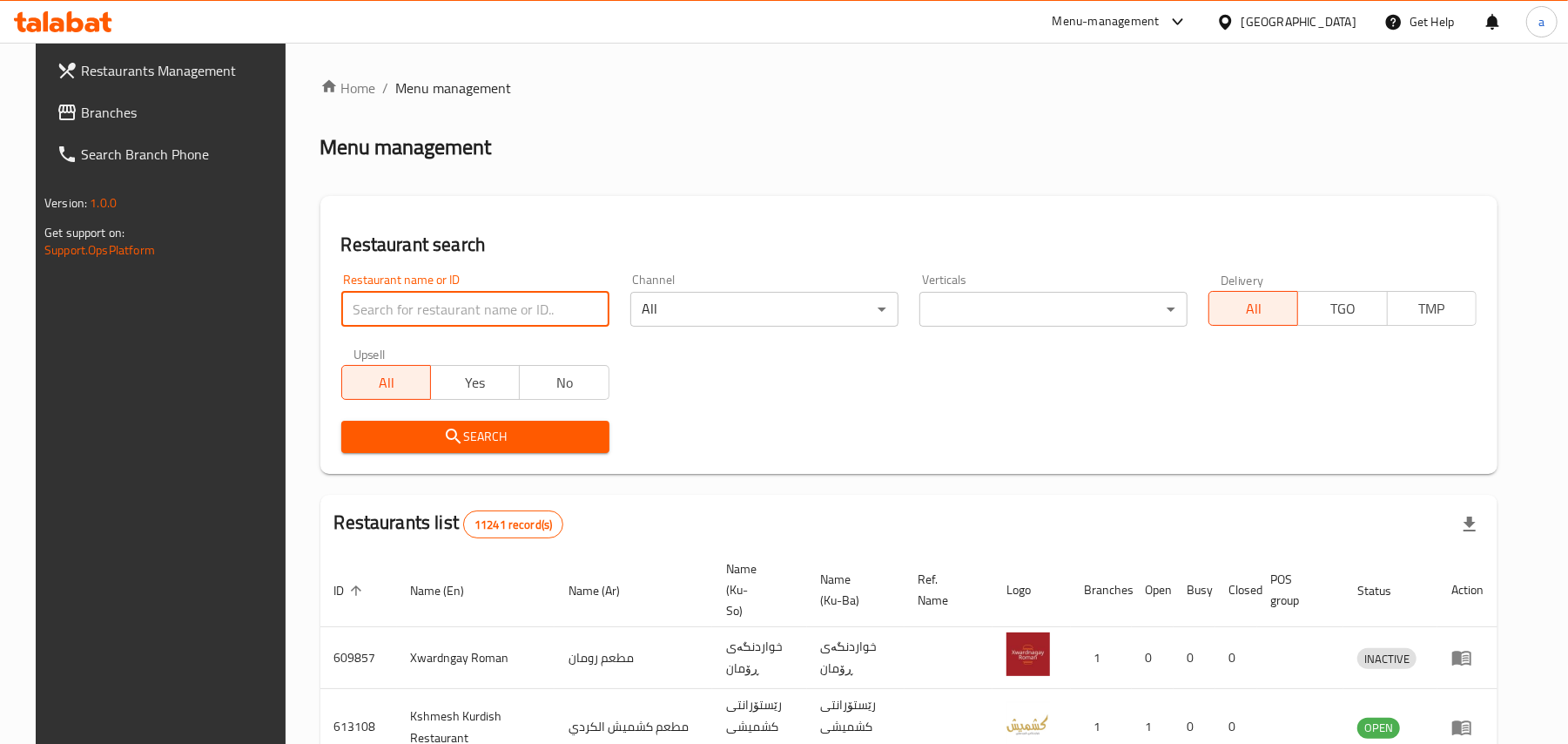
click at [457, 314] on input "search" at bounding box center [475, 308] width 268 height 35
paste input "You Cafe"
type input "You Cafe"
click button "Search" at bounding box center [475, 437] width 268 height 32
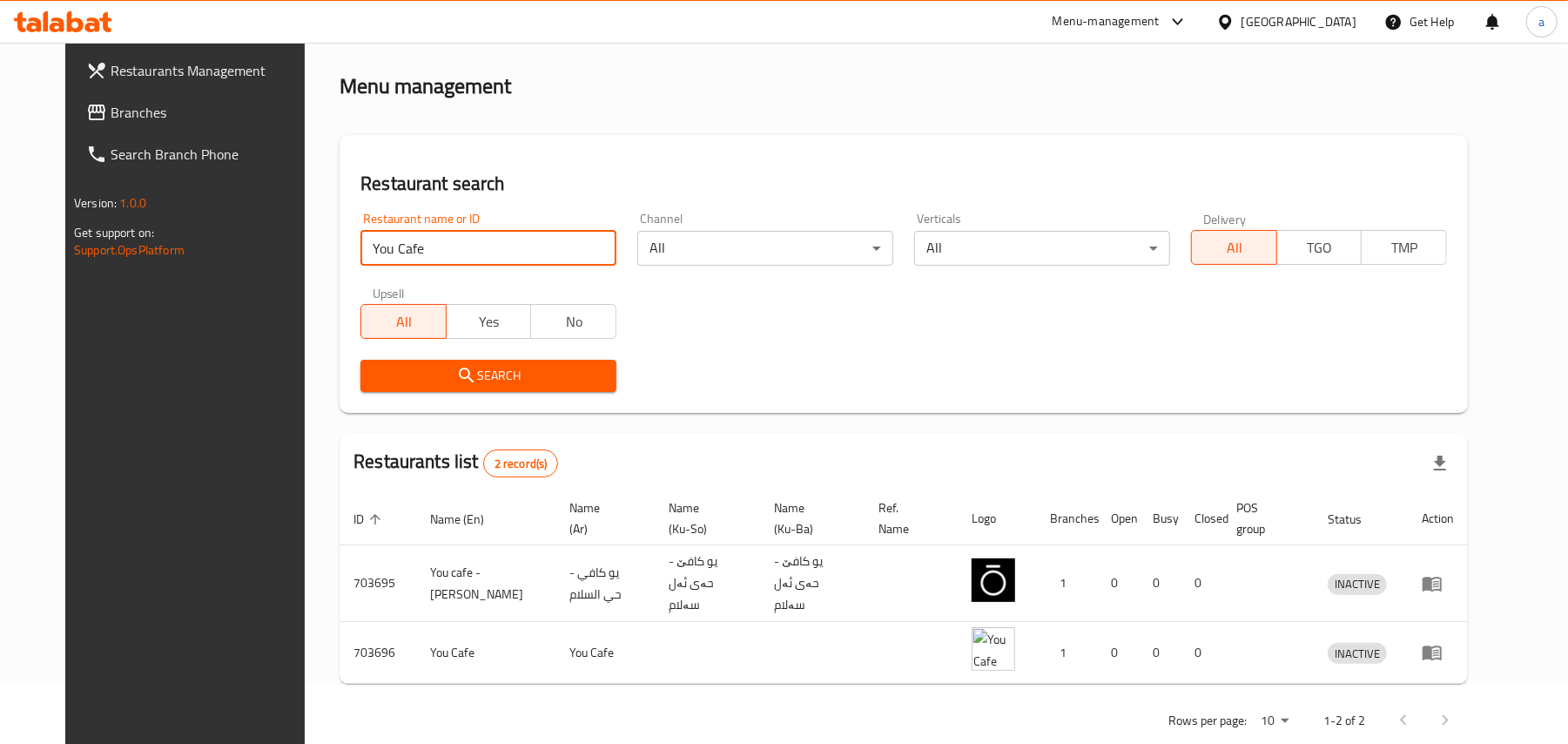
scroll to position [94, 0]
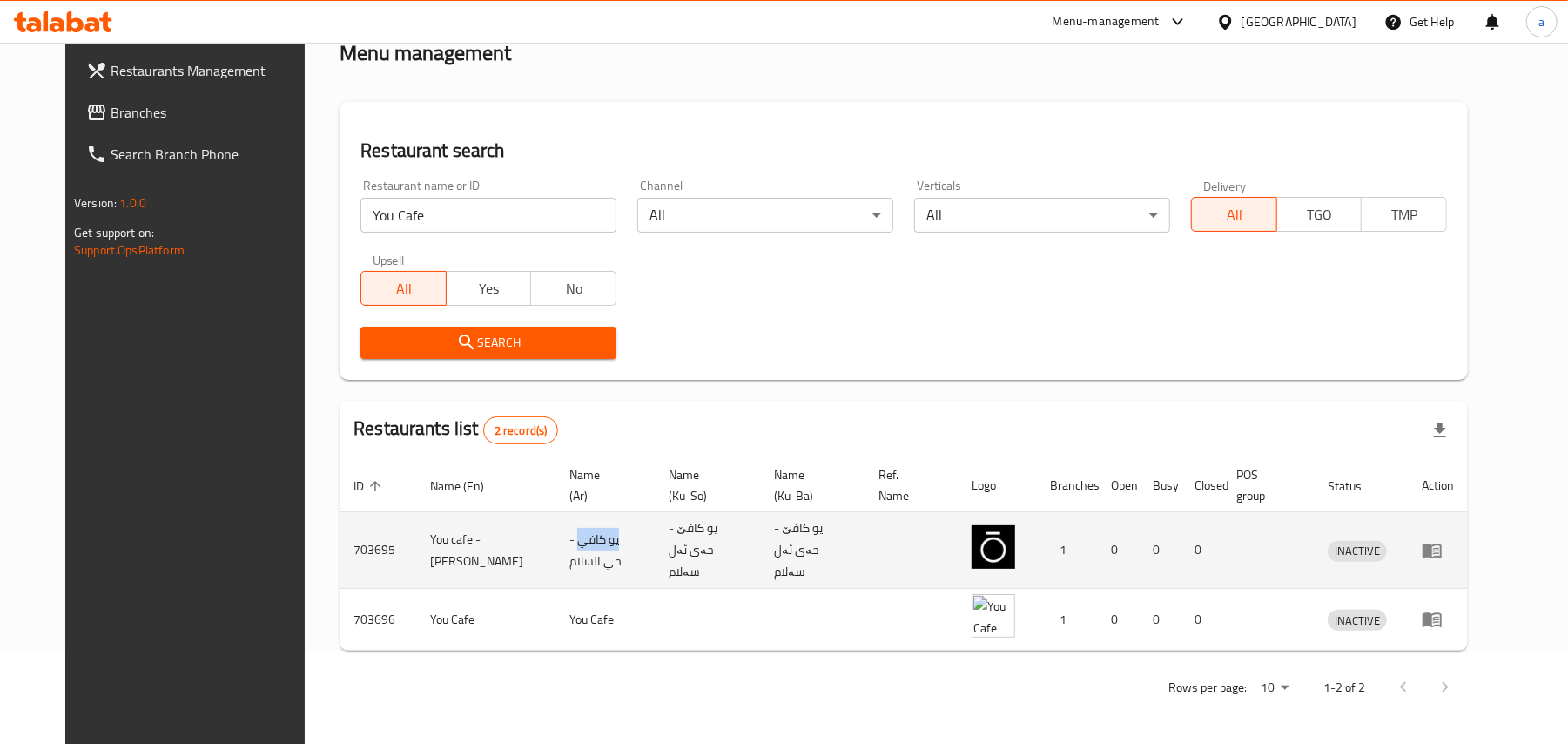
drag, startPoint x: 554, startPoint y: 552, endPoint x: 599, endPoint y: 548, distance: 45.2
click at [599, 548] on td "يو كافي - حي السلام" at bounding box center [605, 550] width 99 height 77
copy td "يو كافي"
drag, startPoint x: 701, startPoint y: 548, endPoint x: 739, endPoint y: 550, distance: 38.1
click at [739, 550] on td "یو کافێ - حەی ئەل سەلام" at bounding box center [707, 550] width 105 height 77
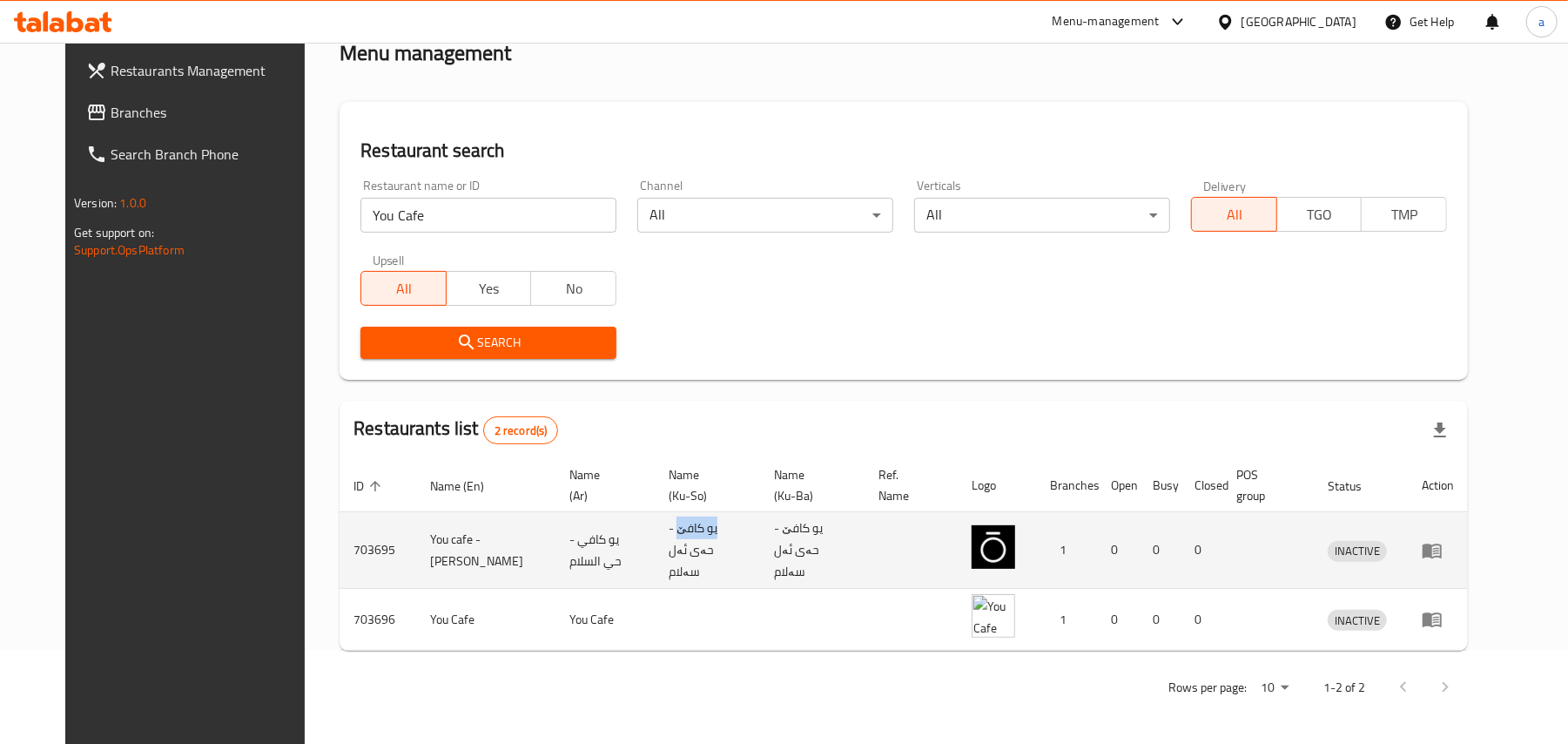
copy td "یو کافێ"
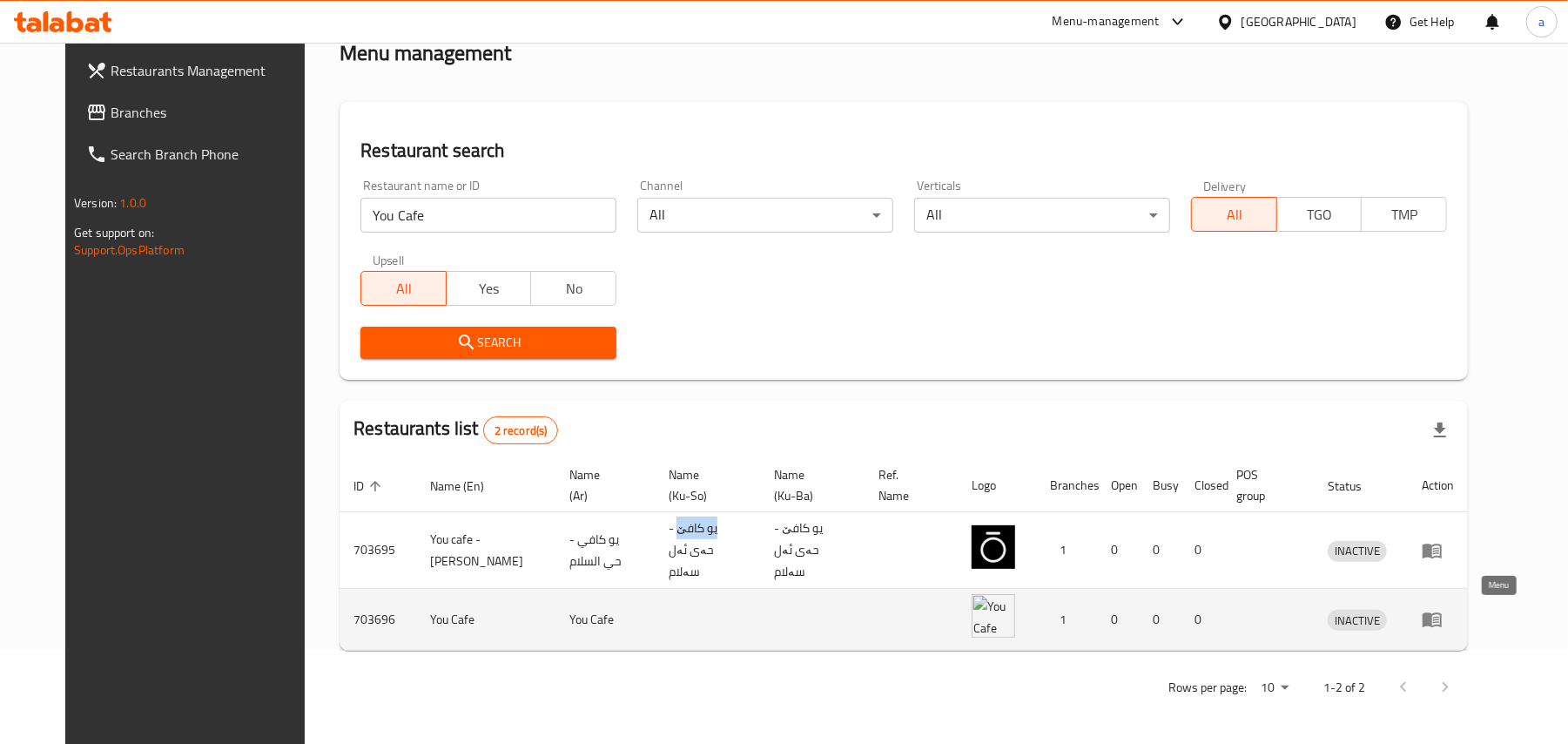
click at [1442, 615] on icon "enhanced table" at bounding box center [1432, 619] width 21 height 21
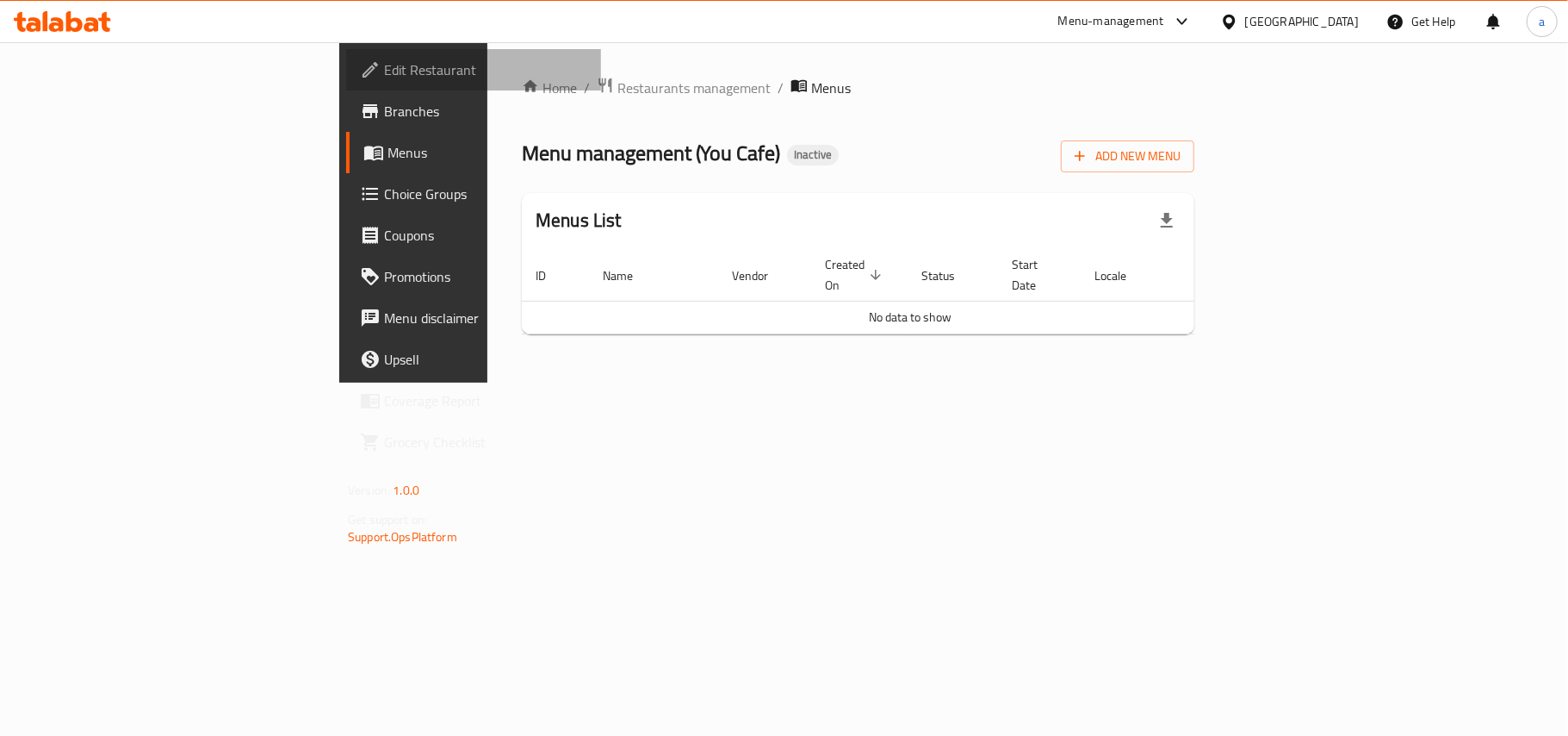
click at [384, 72] on span "Edit Restaurant" at bounding box center [485, 70] width 203 height 20
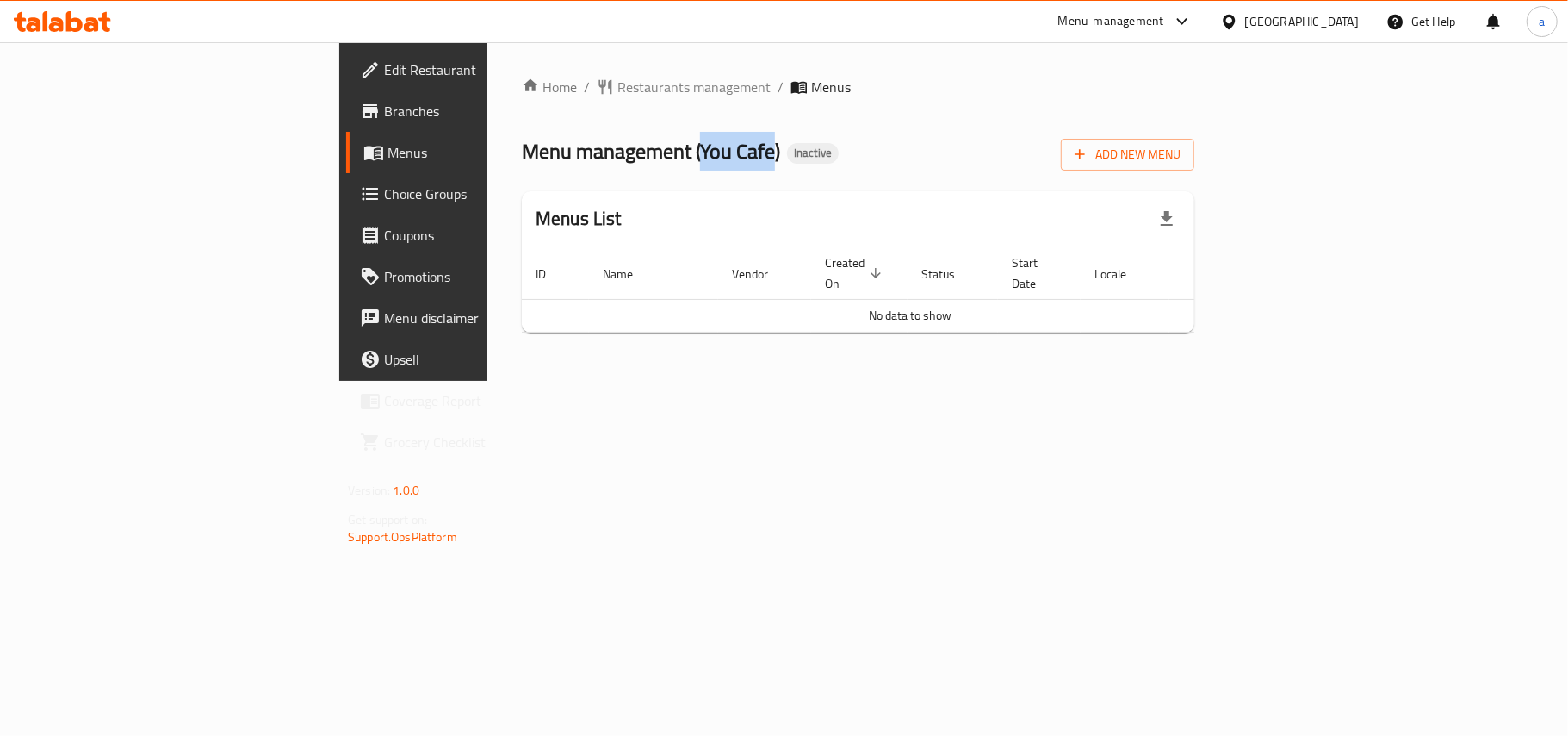
drag, startPoint x: 487, startPoint y: 159, endPoint x: 565, endPoint y: 156, distance: 78.1
click at [565, 156] on span "Menu management ( You Cafe )" at bounding box center [651, 151] width 259 height 39
copy span "You Cafe"
click at [1181, 156] on span "Add New Menu" at bounding box center [1128, 154] width 106 height 21
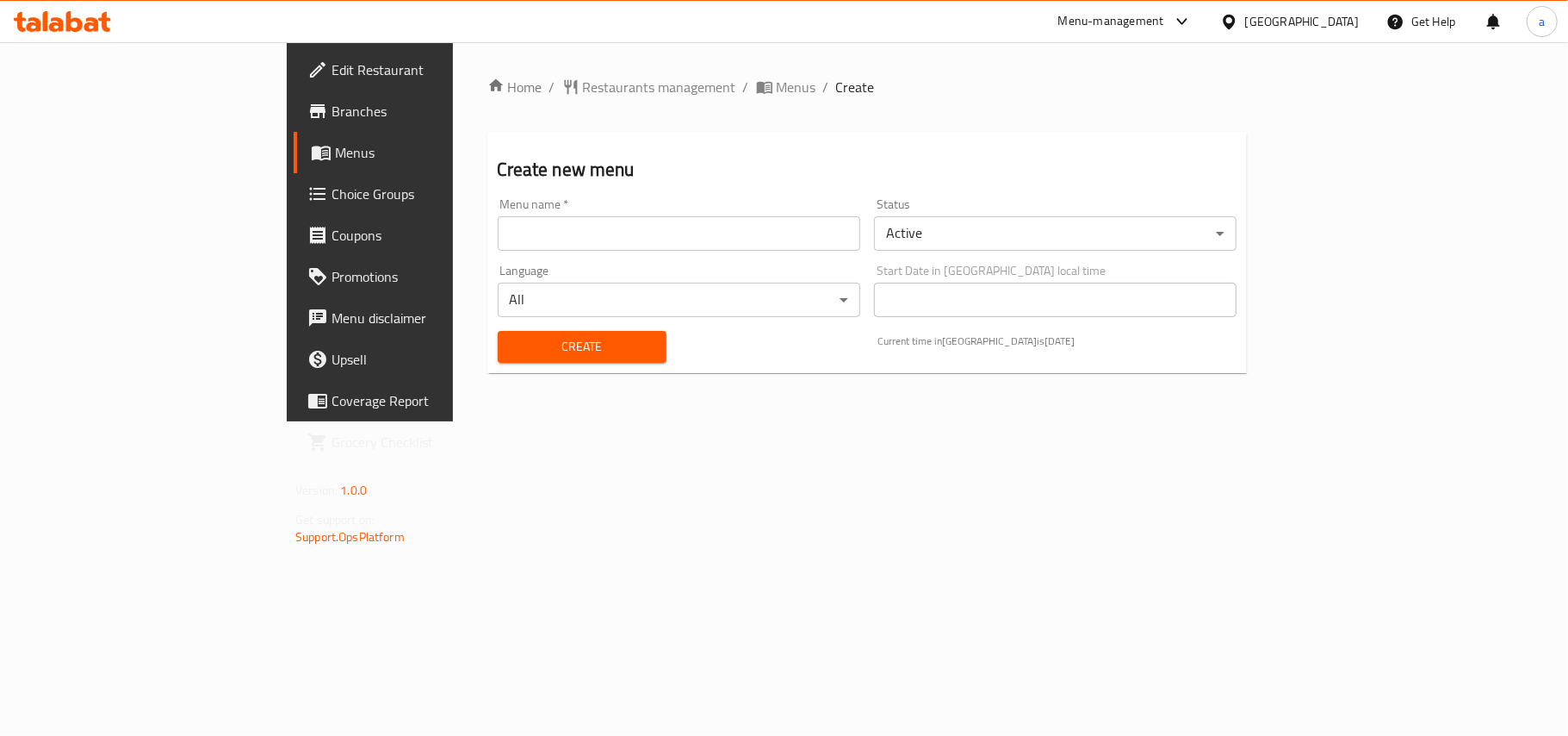
click at [634, 233] on input "text" at bounding box center [678, 233] width 362 height 34
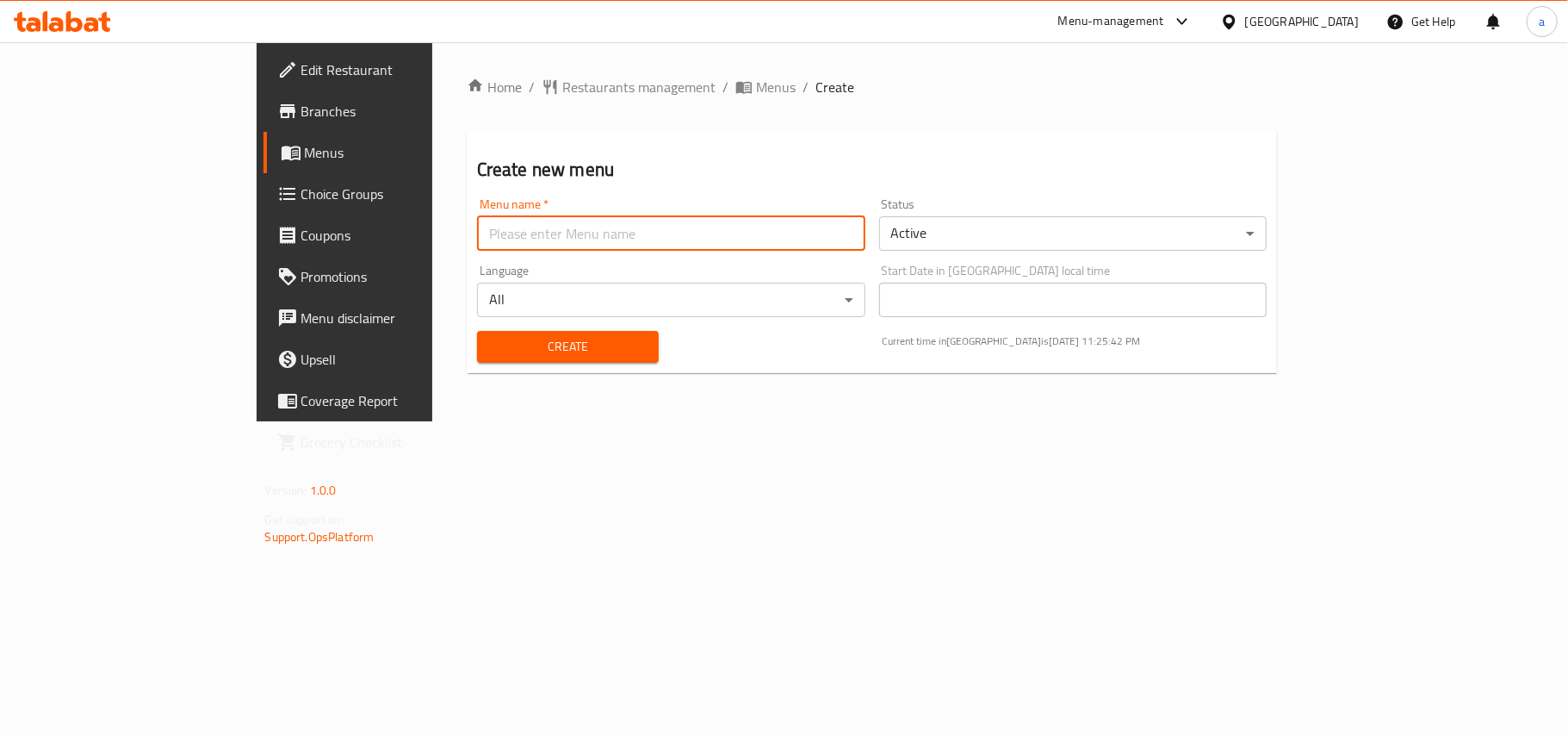
type input "AMAR"
click at [491, 356] on span "Create" at bounding box center [568, 346] width 154 height 21
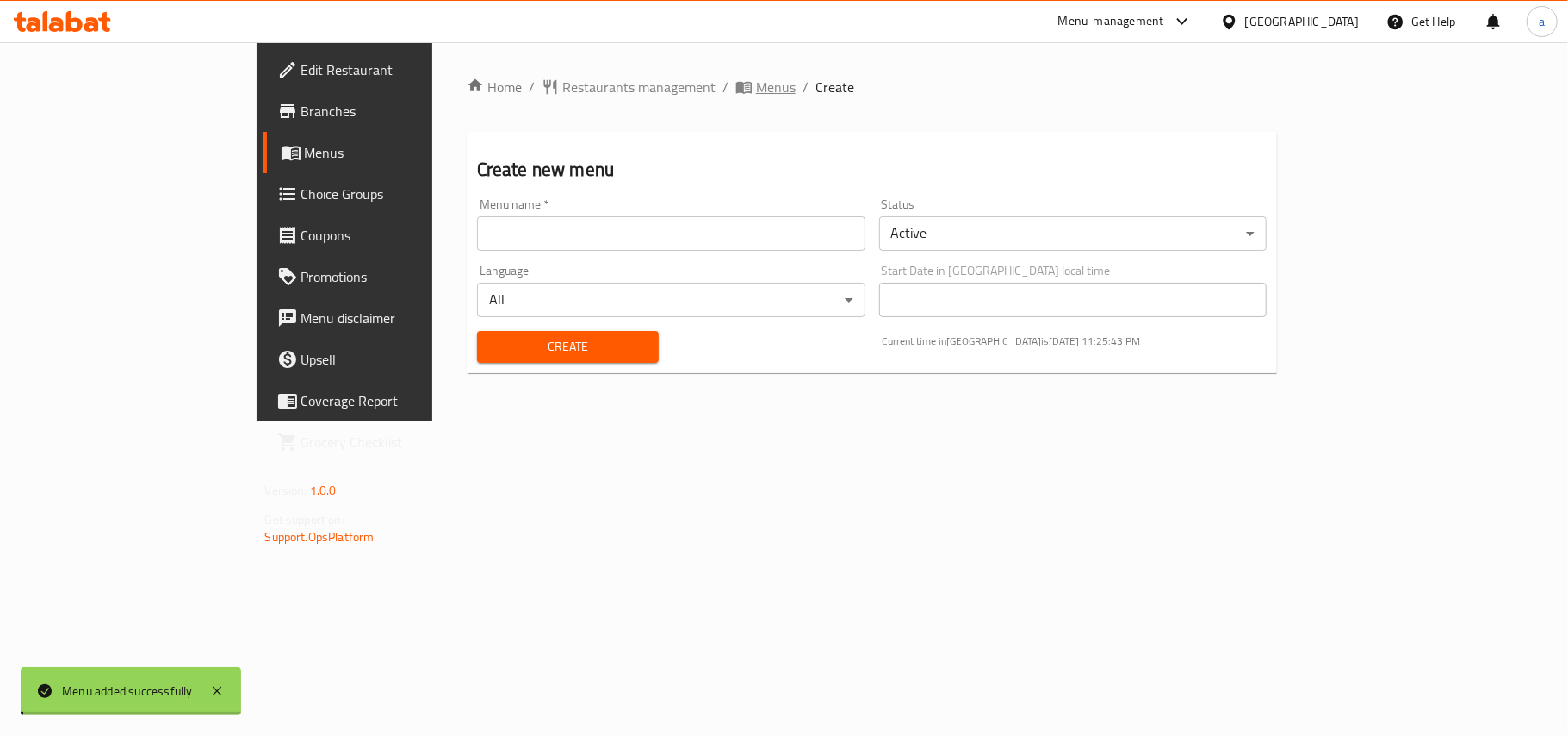
click at [756, 88] on span "Menus" at bounding box center [776, 87] width 40 height 20
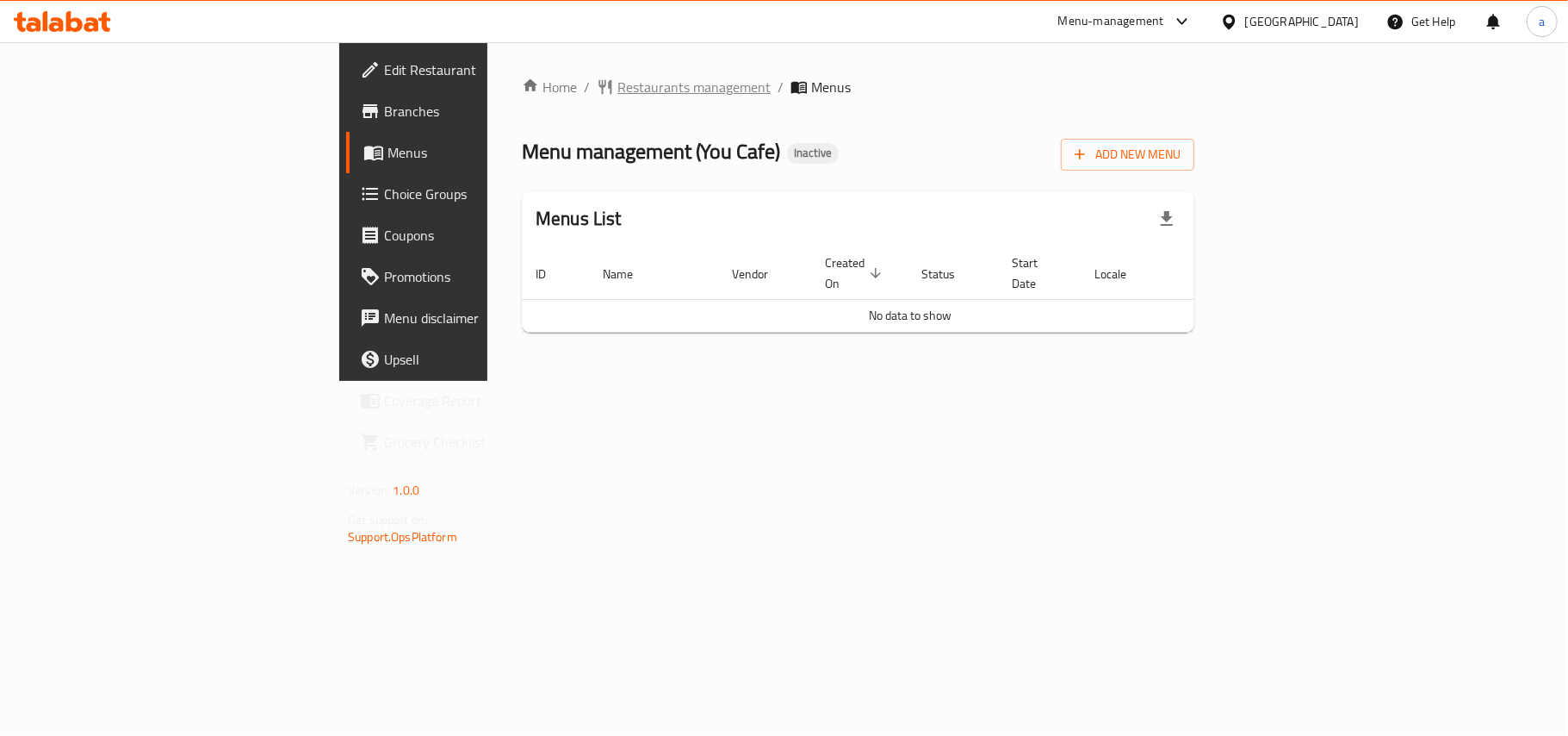
click at [617, 92] on span "Restaurants management" at bounding box center [693, 87] width 153 height 20
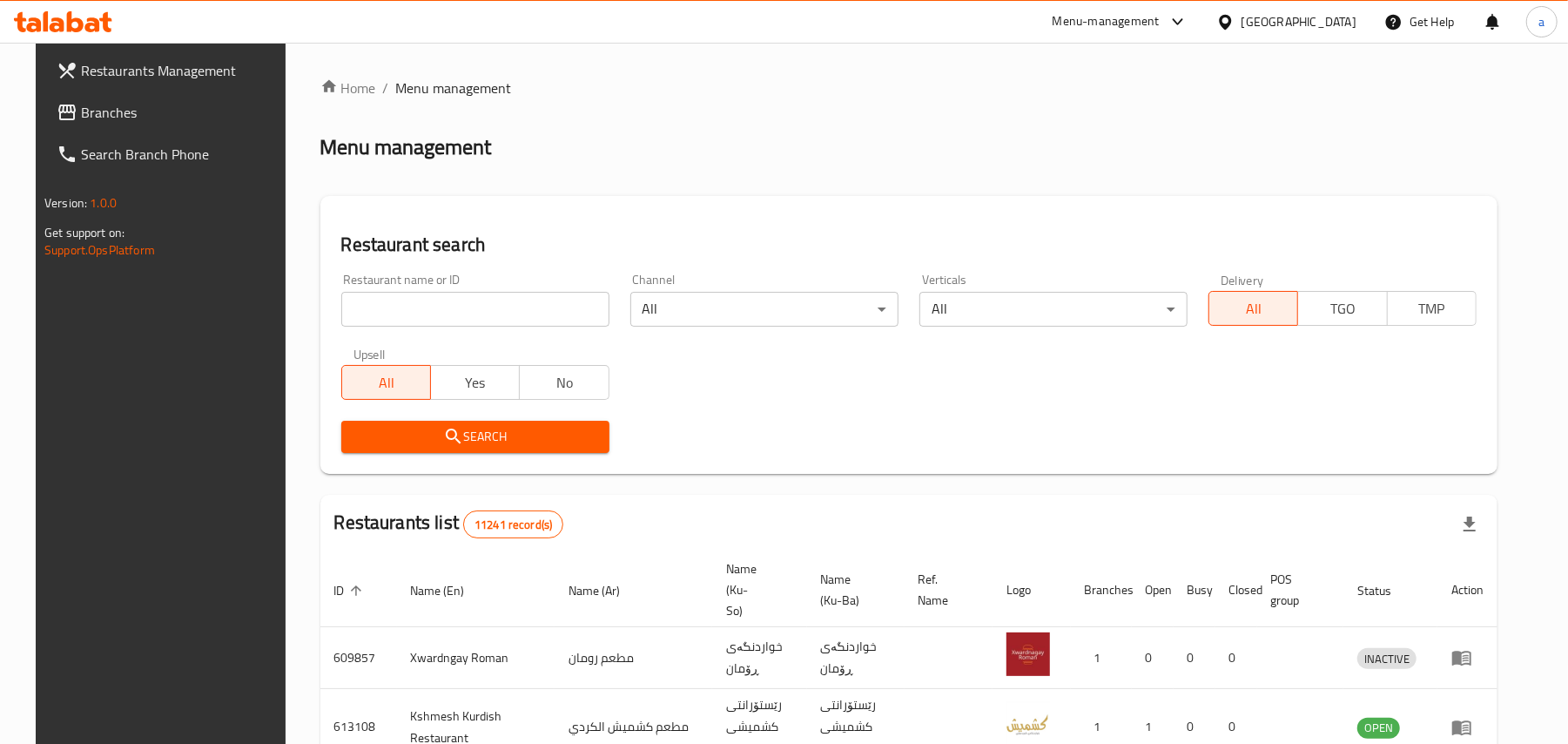
click at [440, 324] on input "search" at bounding box center [475, 308] width 268 height 35
paste input "You Cafe"
type input "You Cafe"
click button "Search" at bounding box center [475, 437] width 268 height 32
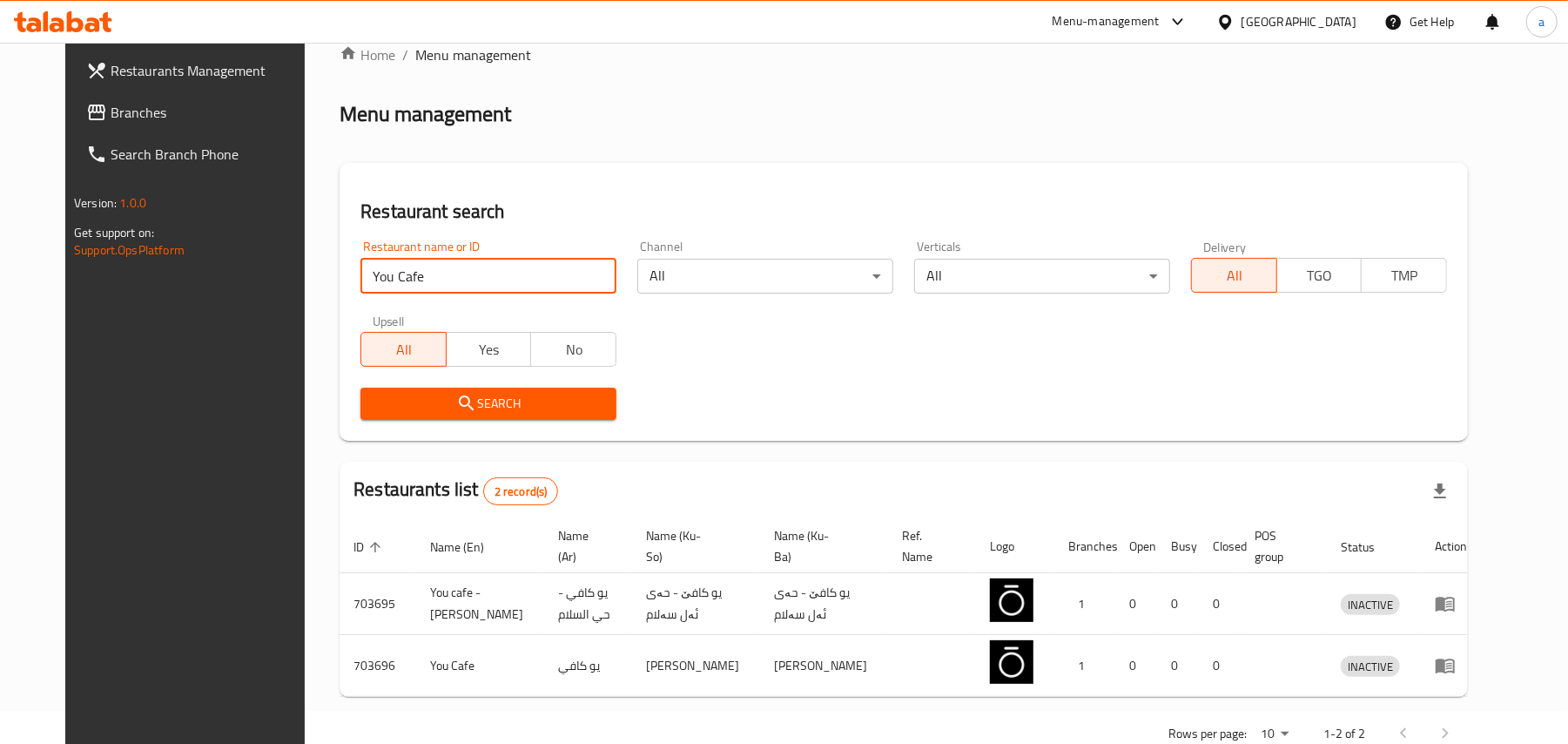
scroll to position [94, 0]
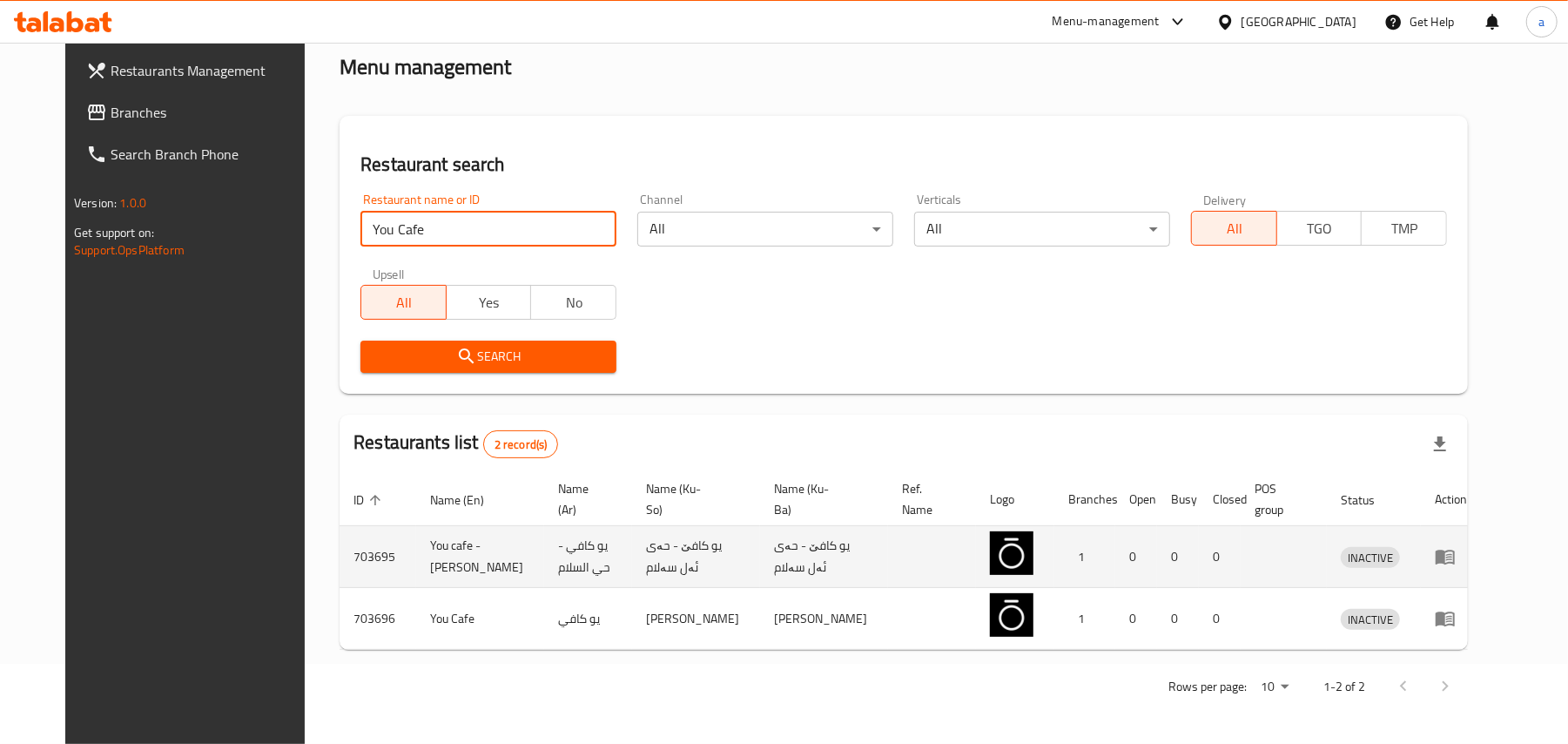
click at [1456, 552] on icon "enhanced table" at bounding box center [1445, 557] width 21 height 21
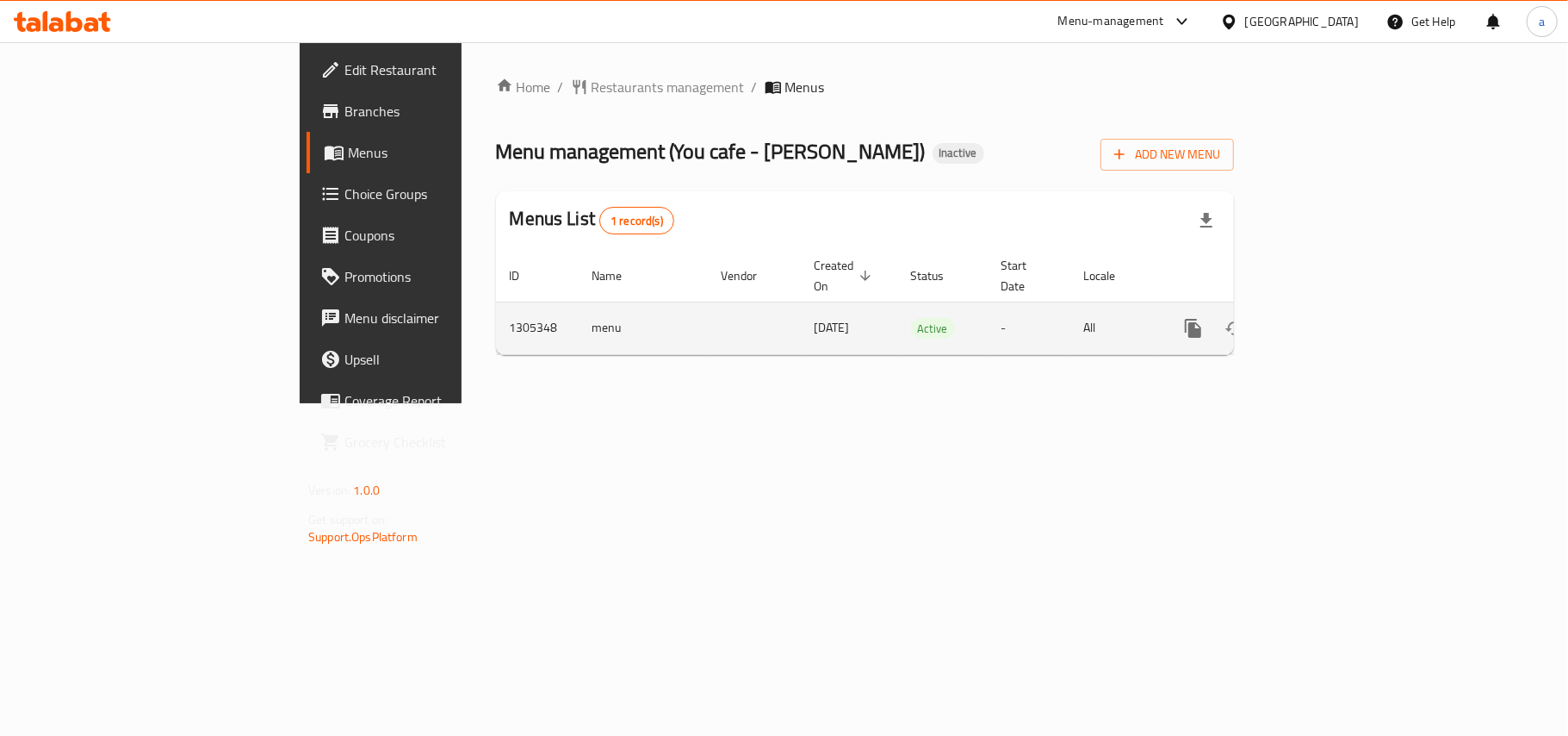
click at [1204, 318] on icon "more" at bounding box center [1194, 328] width 20 height 20
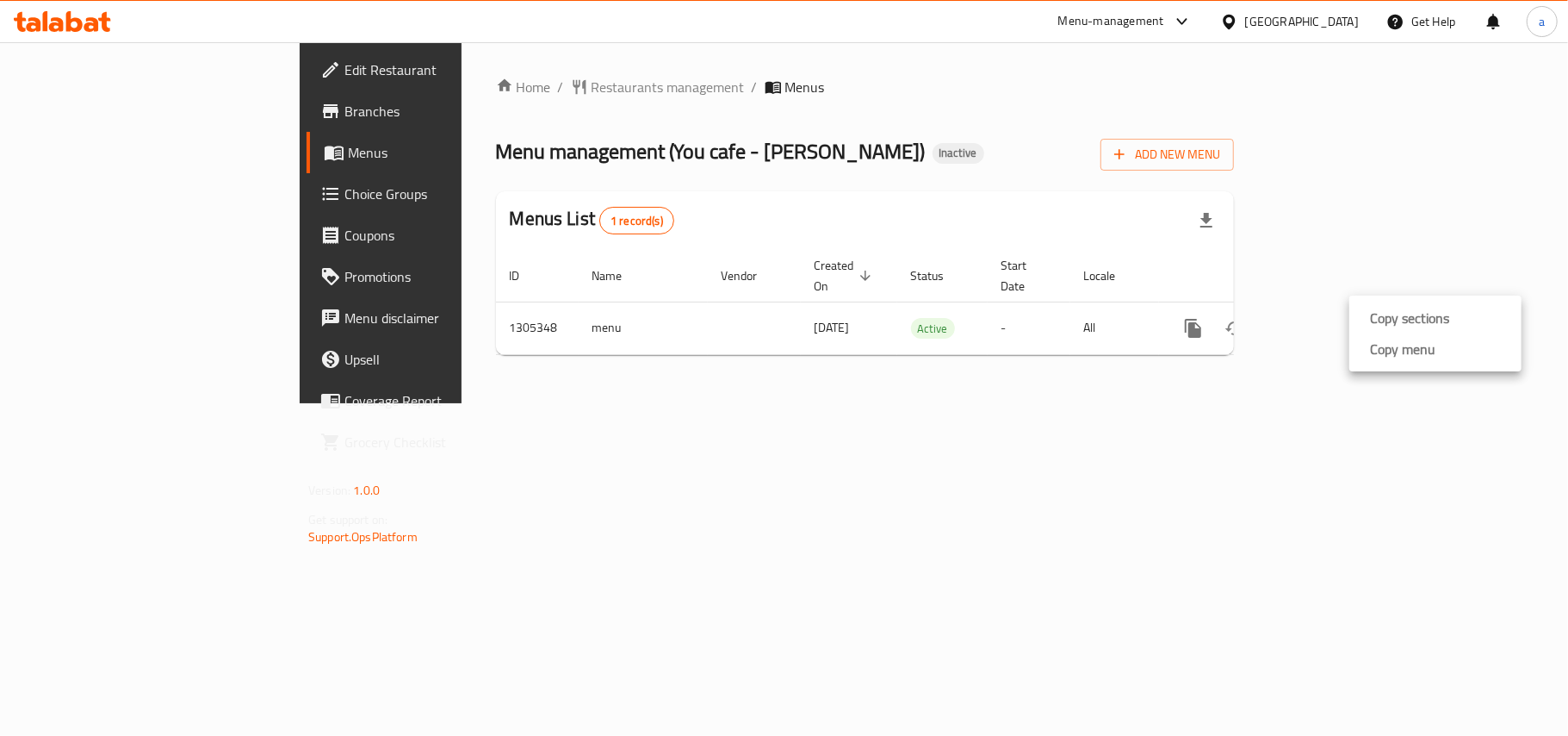
click at [1371, 359] on strong "Copy menu" at bounding box center [1403, 349] width 66 height 20
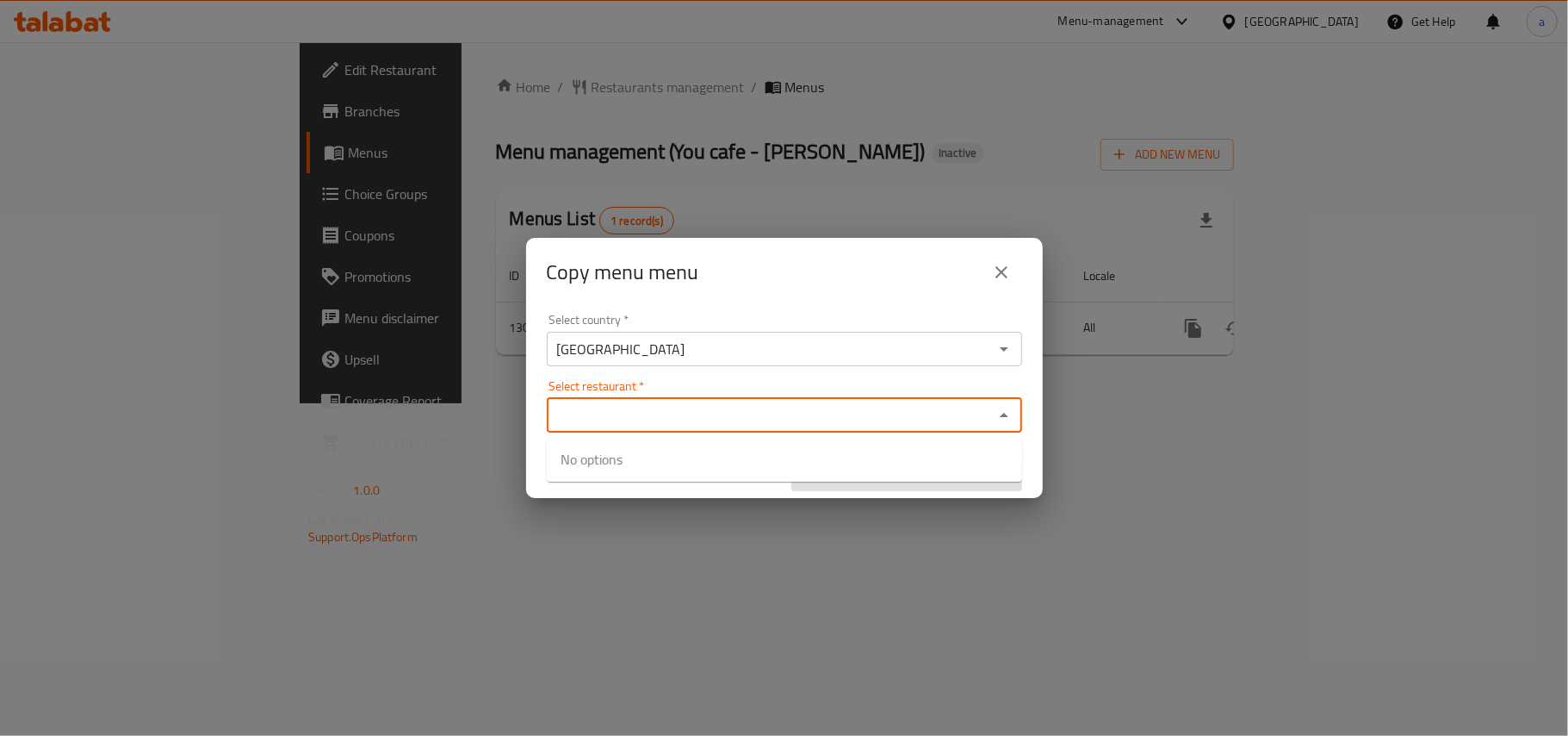
click at [745, 417] on input "Select restaurant   *" at bounding box center [770, 415] width 436 height 24
paste input "You Cafe"
type input "You Cafe"
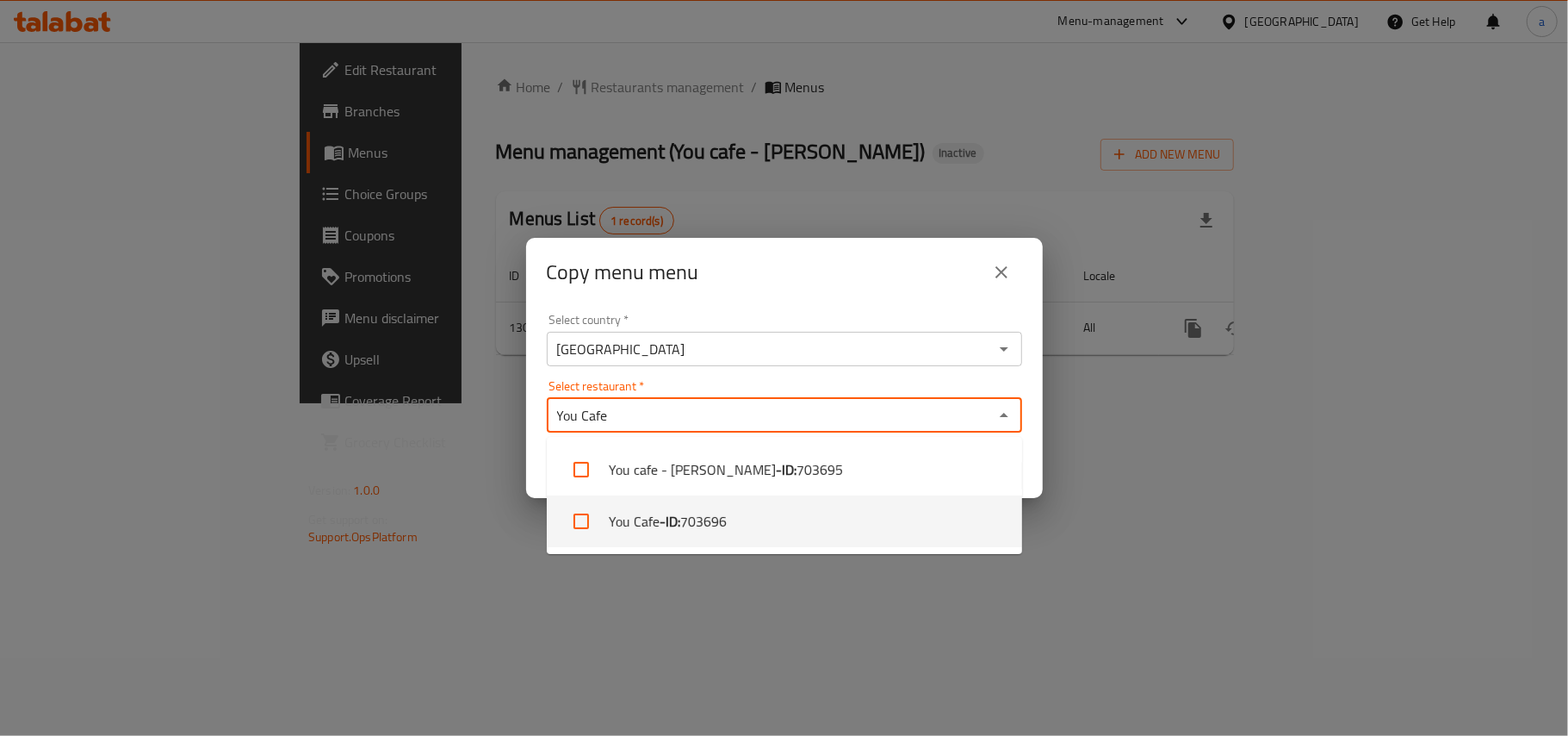
drag, startPoint x: 575, startPoint y: 520, endPoint x: 727, endPoint y: 512, distance: 152.2
click at [576, 520] on input "checkbox" at bounding box center [581, 521] width 42 height 42
checkbox input "true"
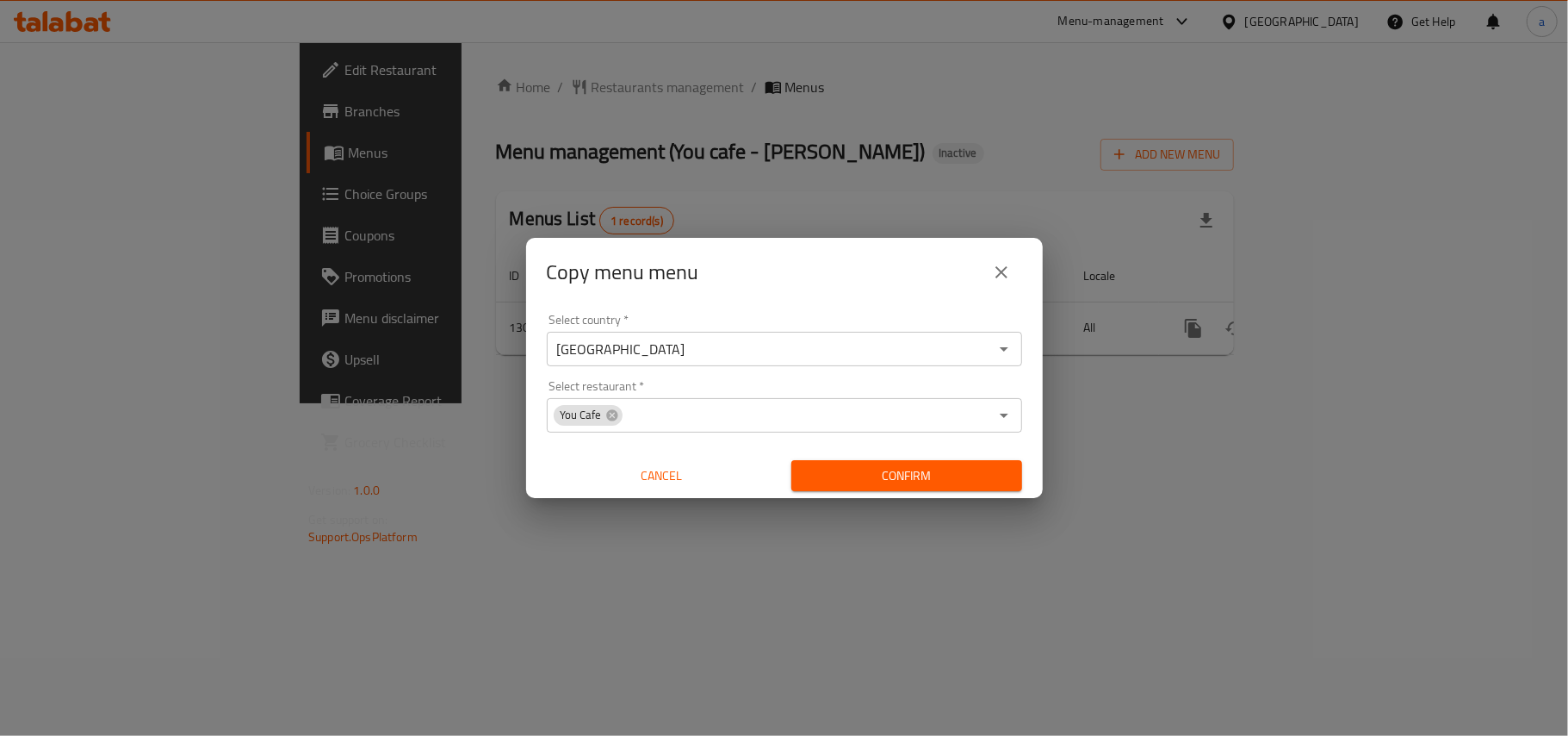
click at [1029, 473] on div "Select country   * Iraq Select country * Select restaurant   * You Cafe Select …" at bounding box center [785, 402] width 517 height 192
click at [944, 480] on span "Confirm" at bounding box center [906, 476] width 203 height 21
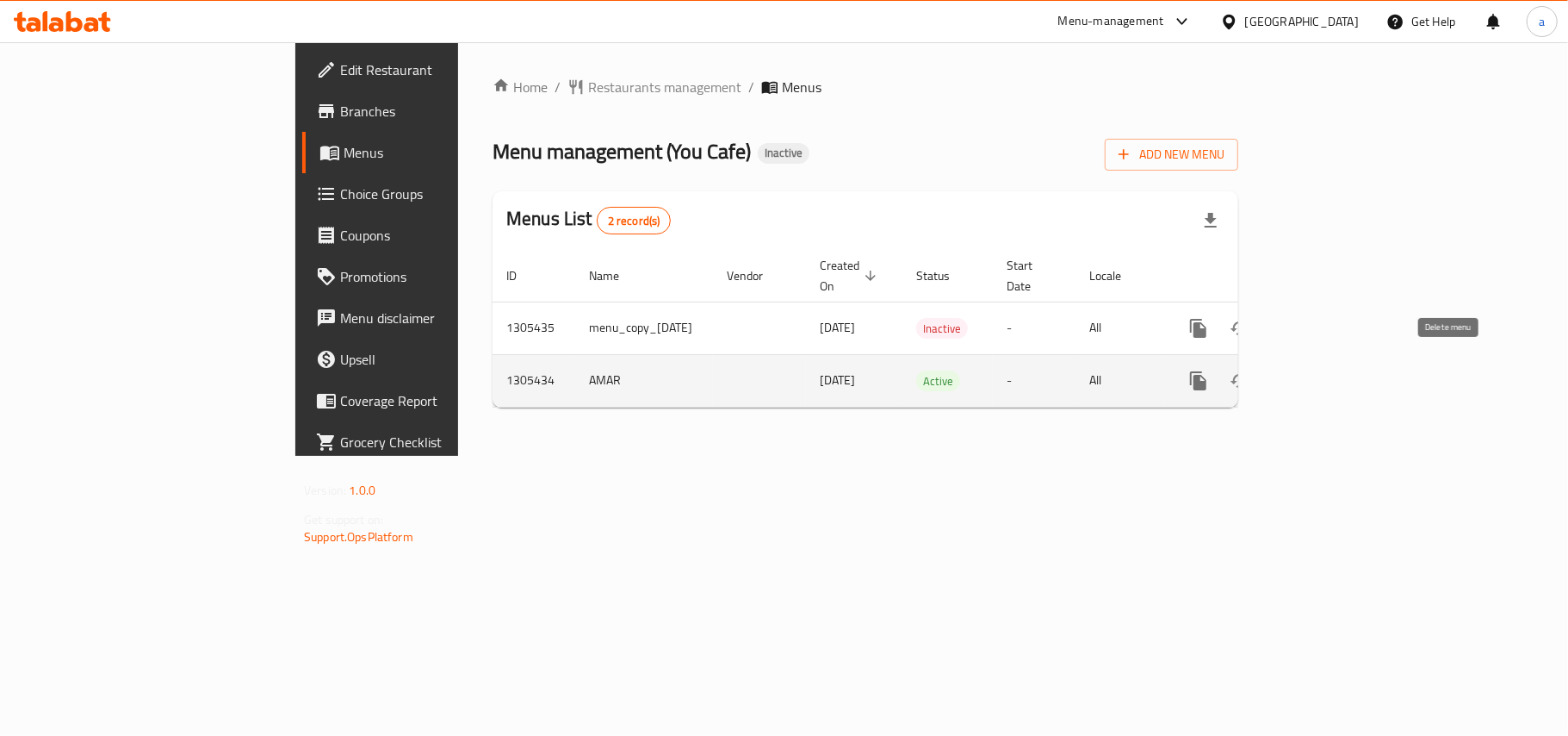
click at [1302, 383] on button "enhanced table" at bounding box center [1282, 380] width 42 height 42
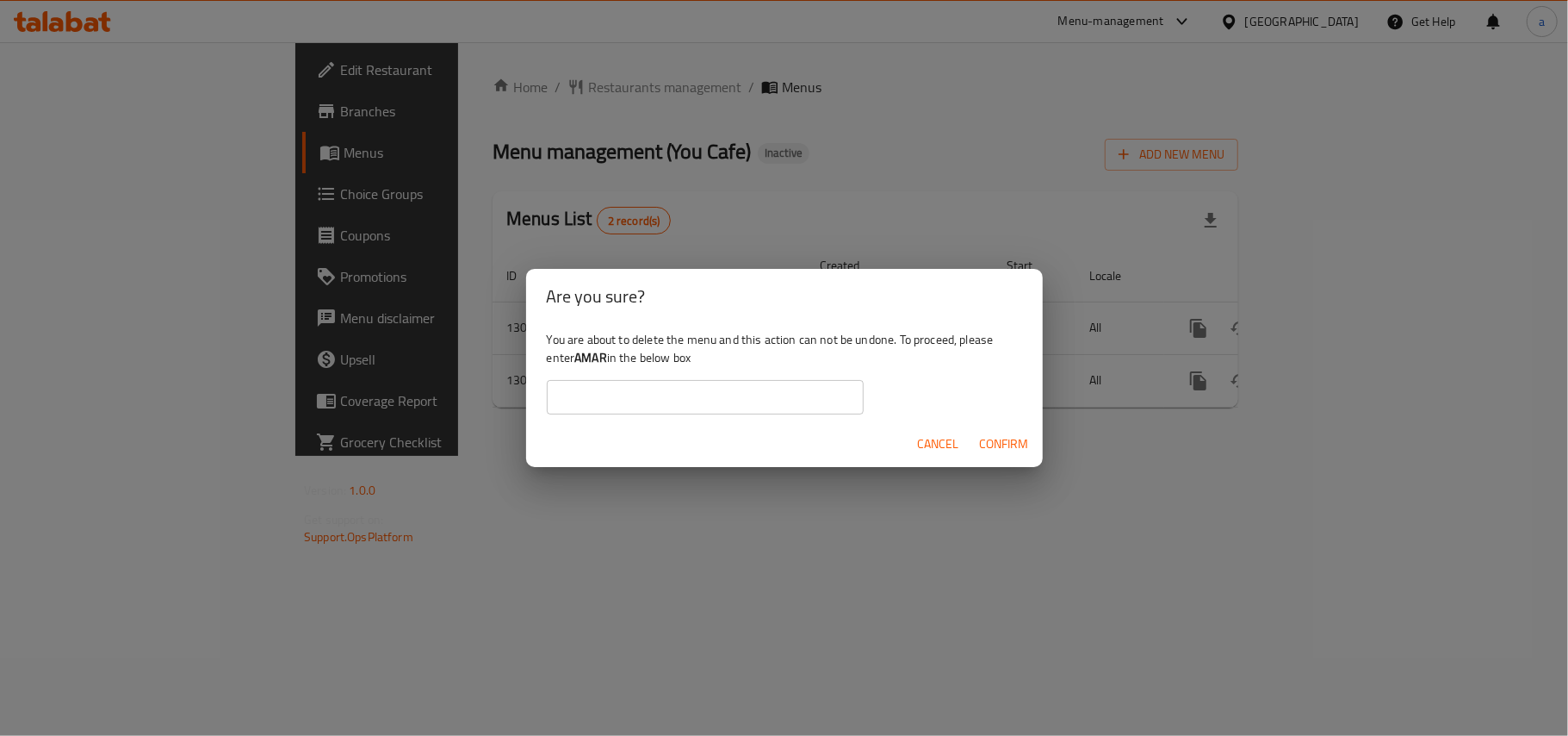
click at [607, 357] on b "AMAR" at bounding box center [590, 358] width 32 height 22
copy div "AMAR"
click at [614, 387] on input "text" at bounding box center [705, 397] width 317 height 34
paste input "AMAR"
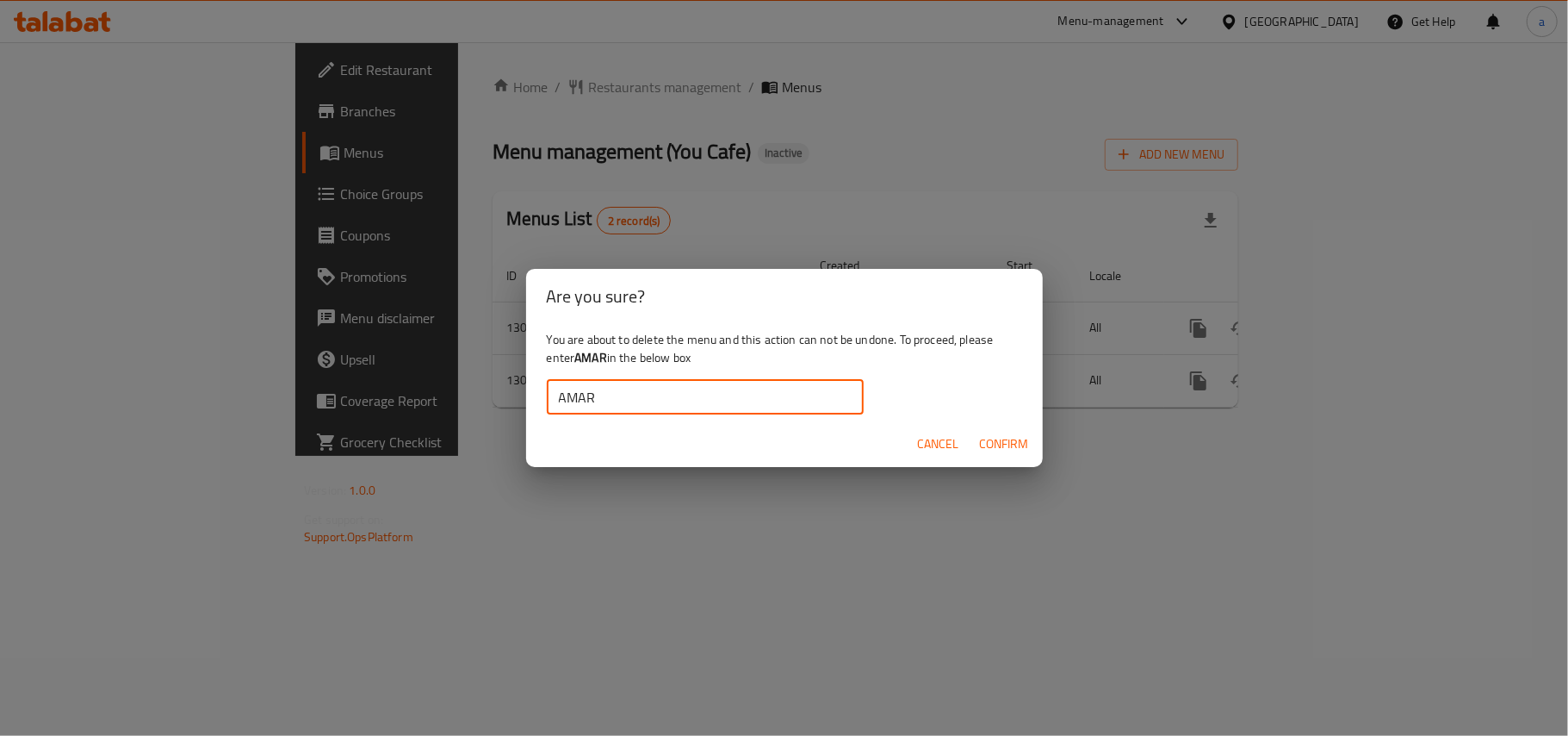
type input "AMAR"
click at [1006, 446] on span "Confirm" at bounding box center [1005, 443] width 49 height 21
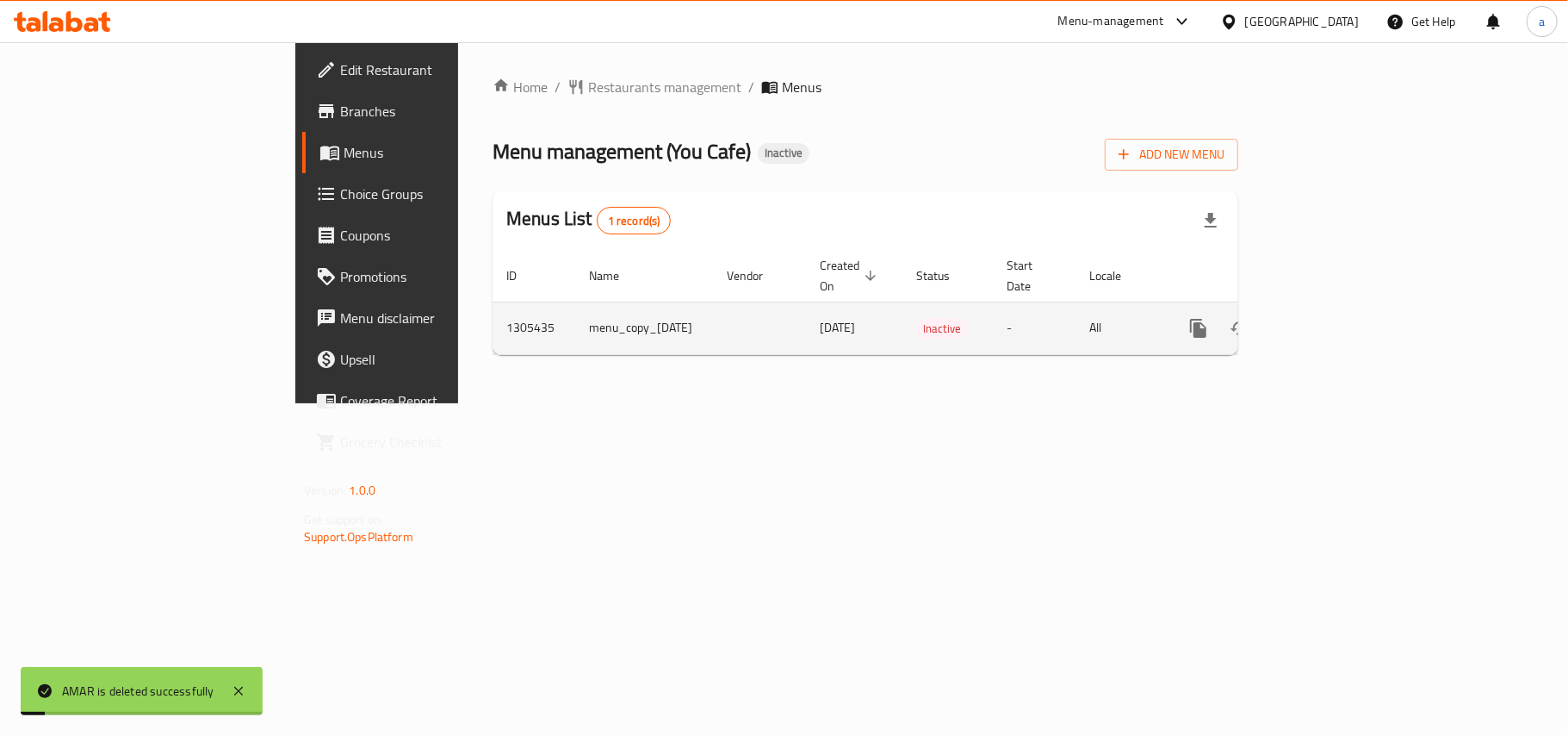
click at [1250, 318] on icon "enhanced table" at bounding box center [1240, 328] width 20 height 20
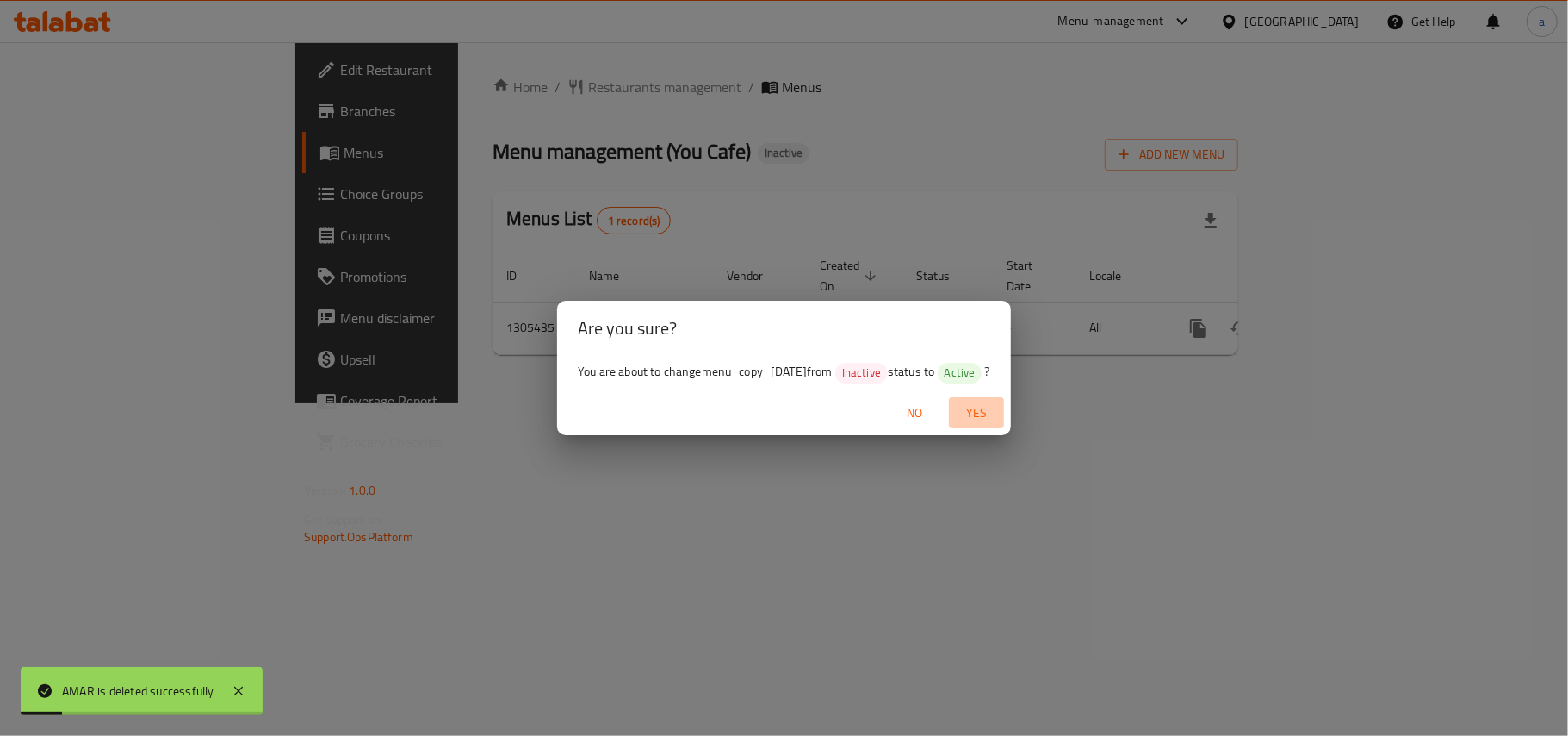
click at [993, 411] on span "Yes" at bounding box center [977, 412] width 42 height 21
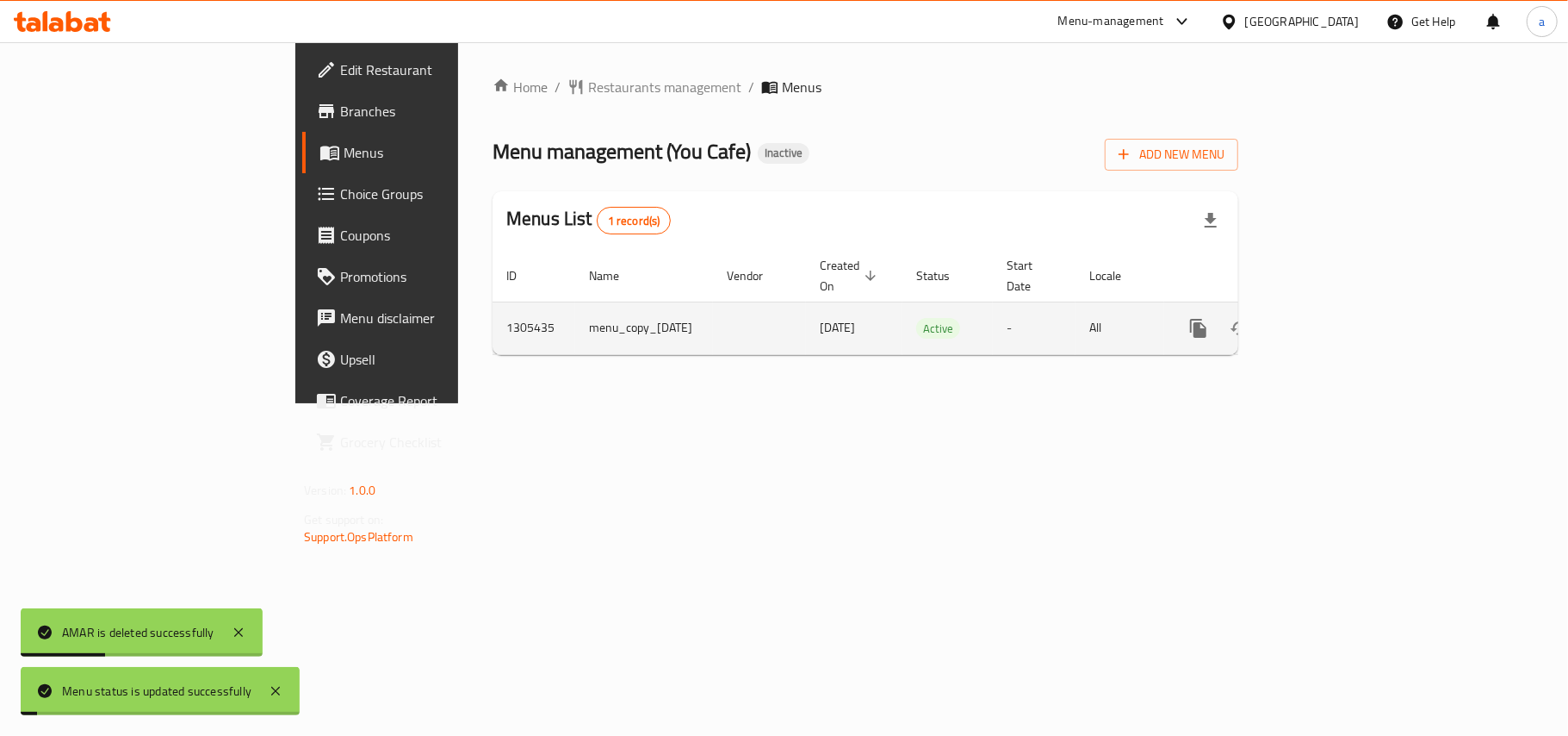
click at [1334, 318] on icon "enhanced table" at bounding box center [1322, 328] width 20 height 20
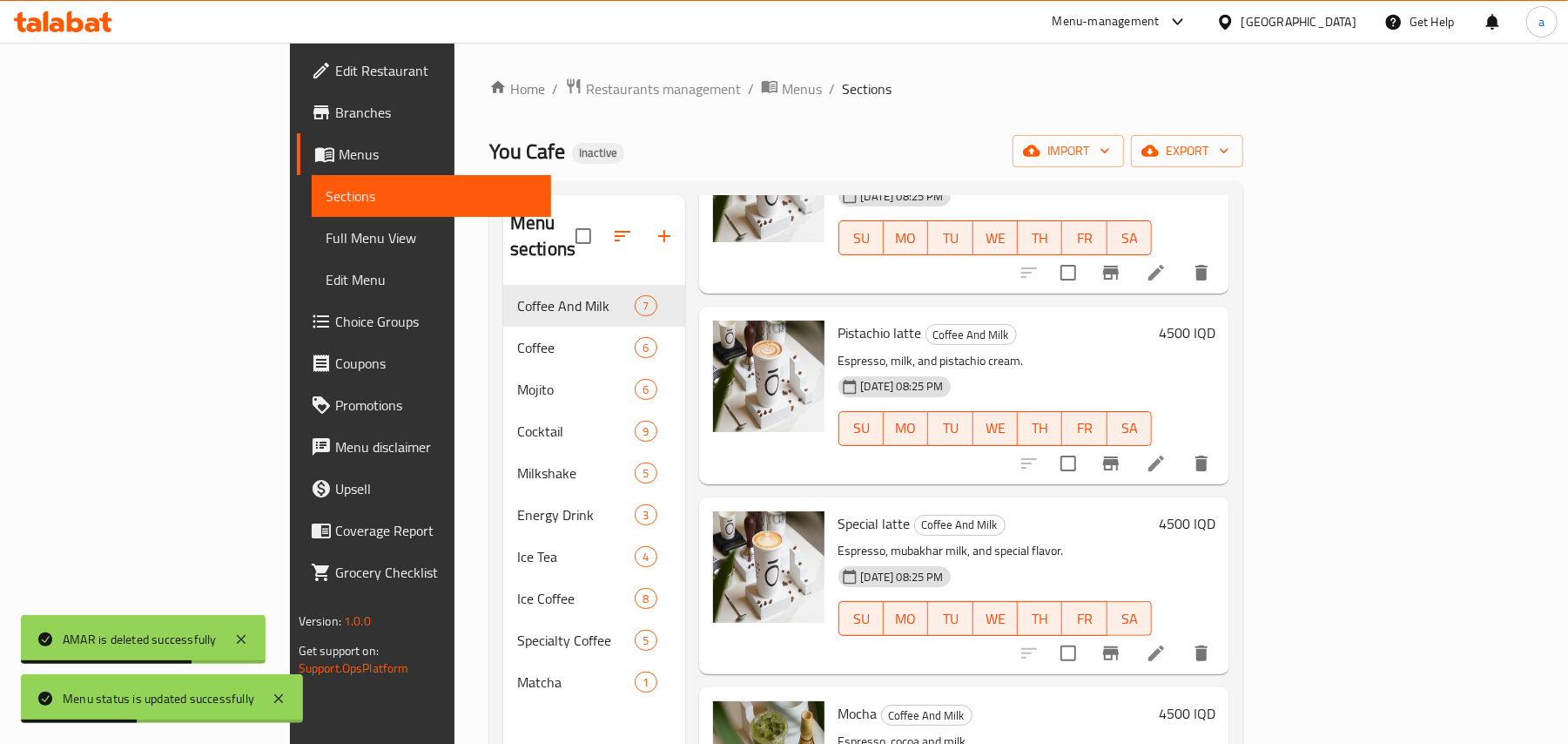
click at [326, 247] on span "Full Menu View" at bounding box center [432, 238] width 213 height 21
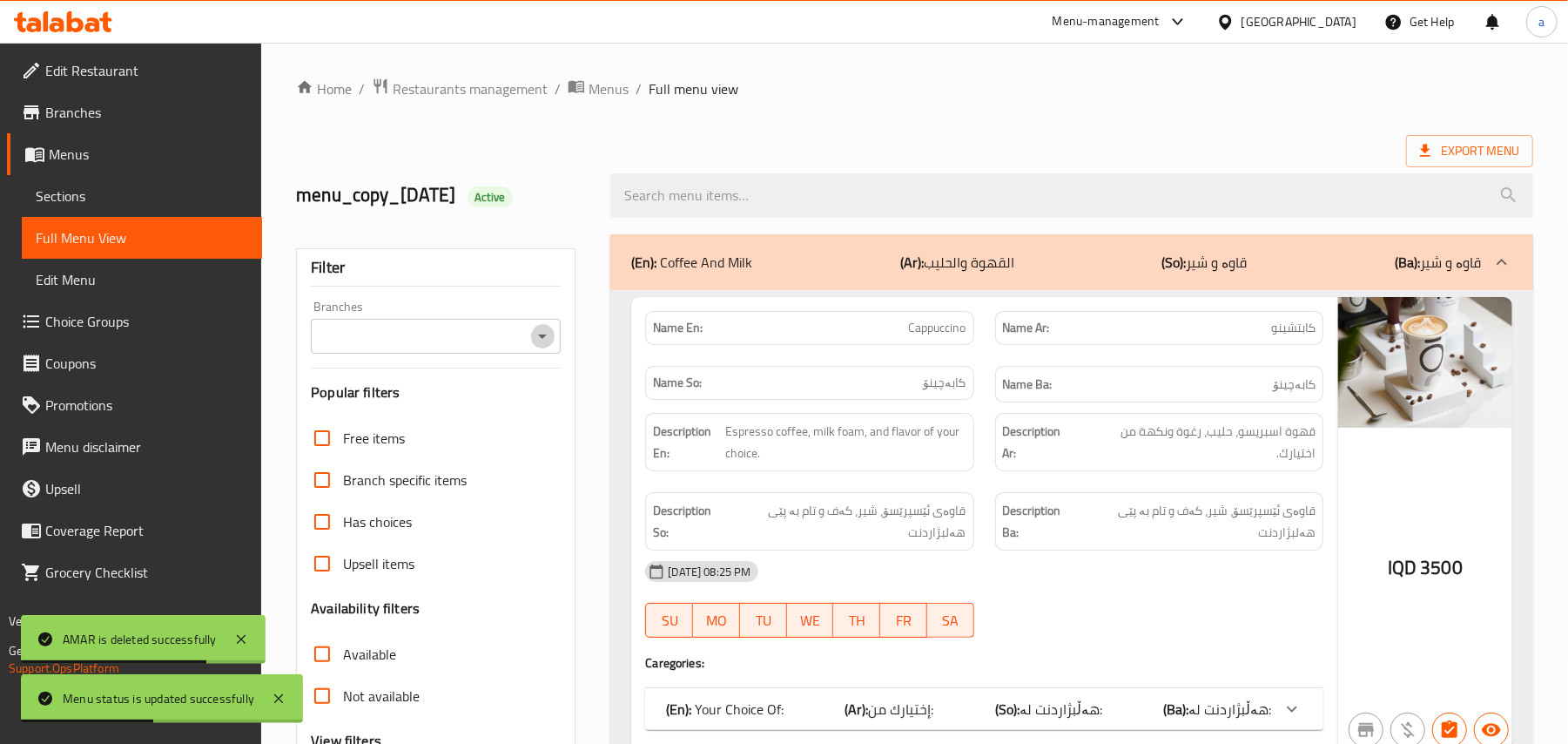
click at [541, 347] on icon "Open" at bounding box center [542, 336] width 21 height 21
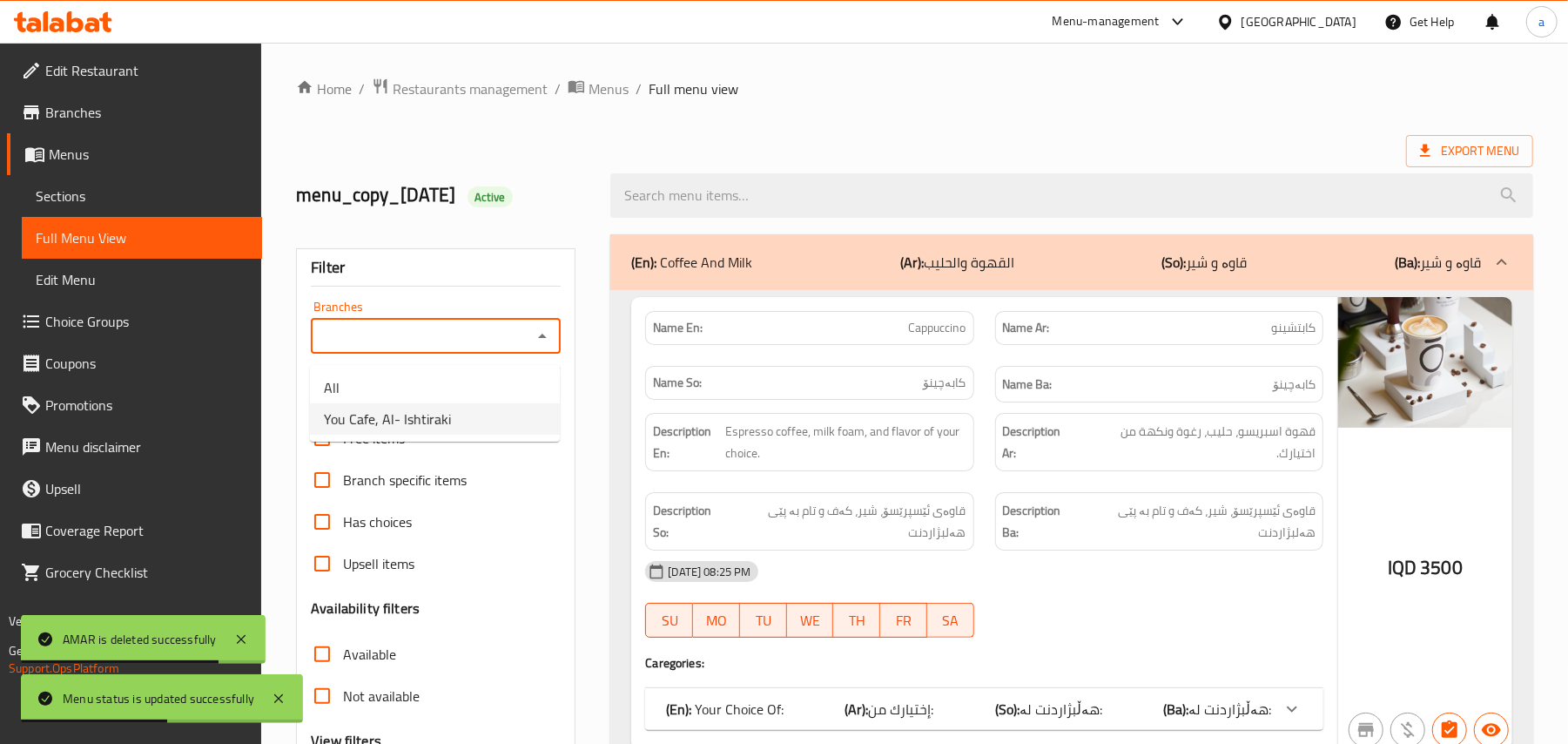
click at [461, 420] on li "You Cafe, Al- Ishtiraki" at bounding box center [435, 418] width 250 height 31
type input "You Cafe, Al- Ishtiraki"
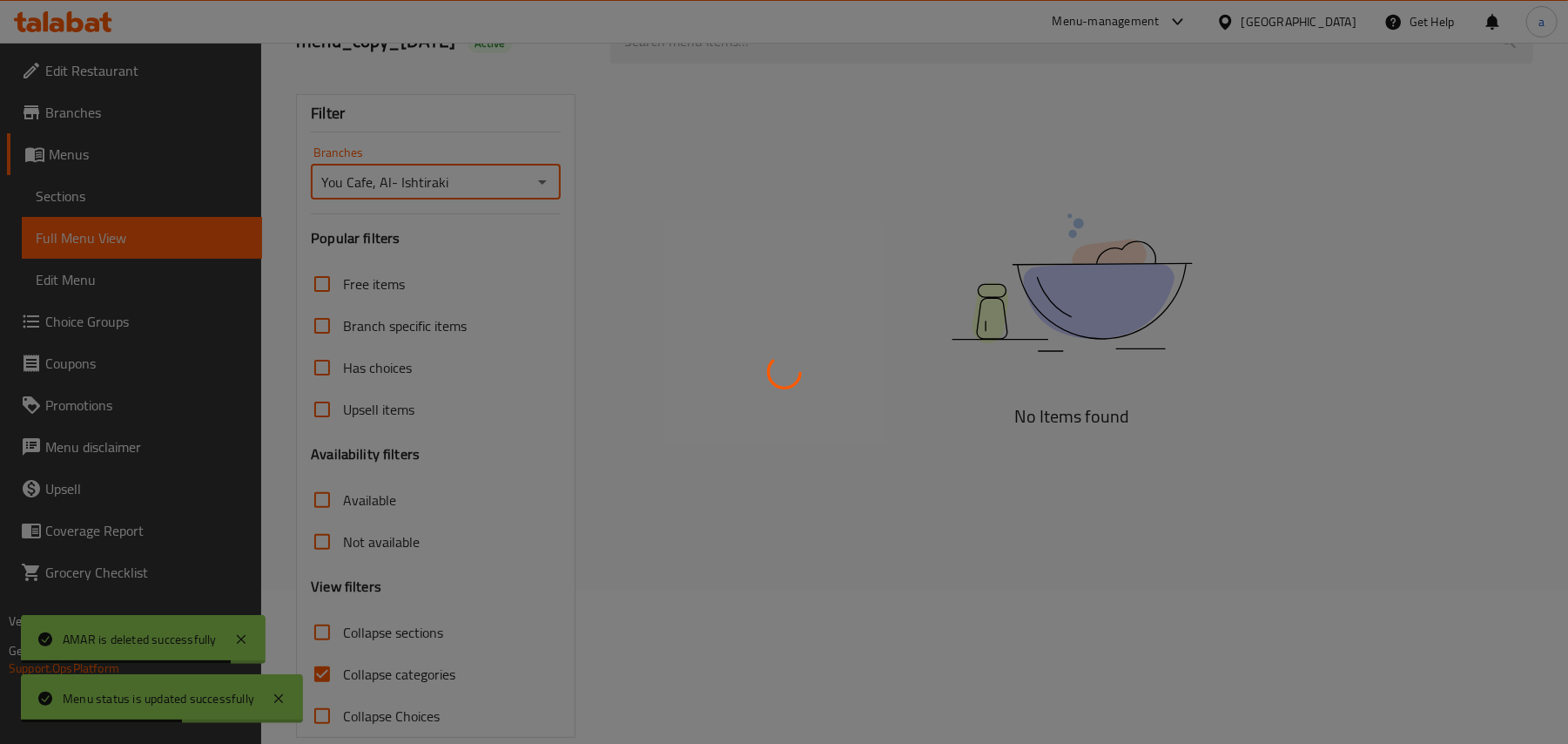
scroll to position [211, 0]
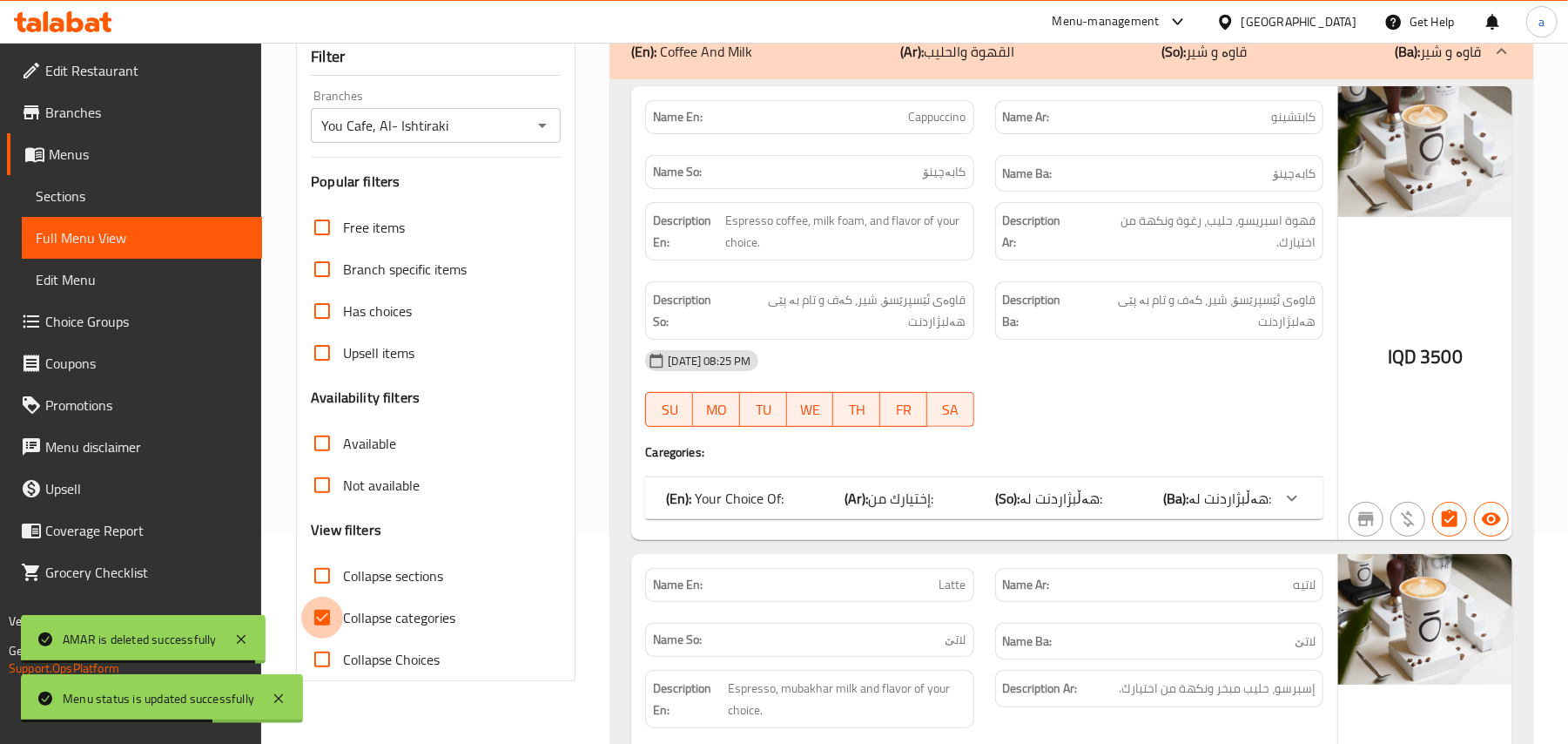
click at [334, 632] on input "Collapse categories" at bounding box center [322, 618] width 42 height 42
checkbox input "false"
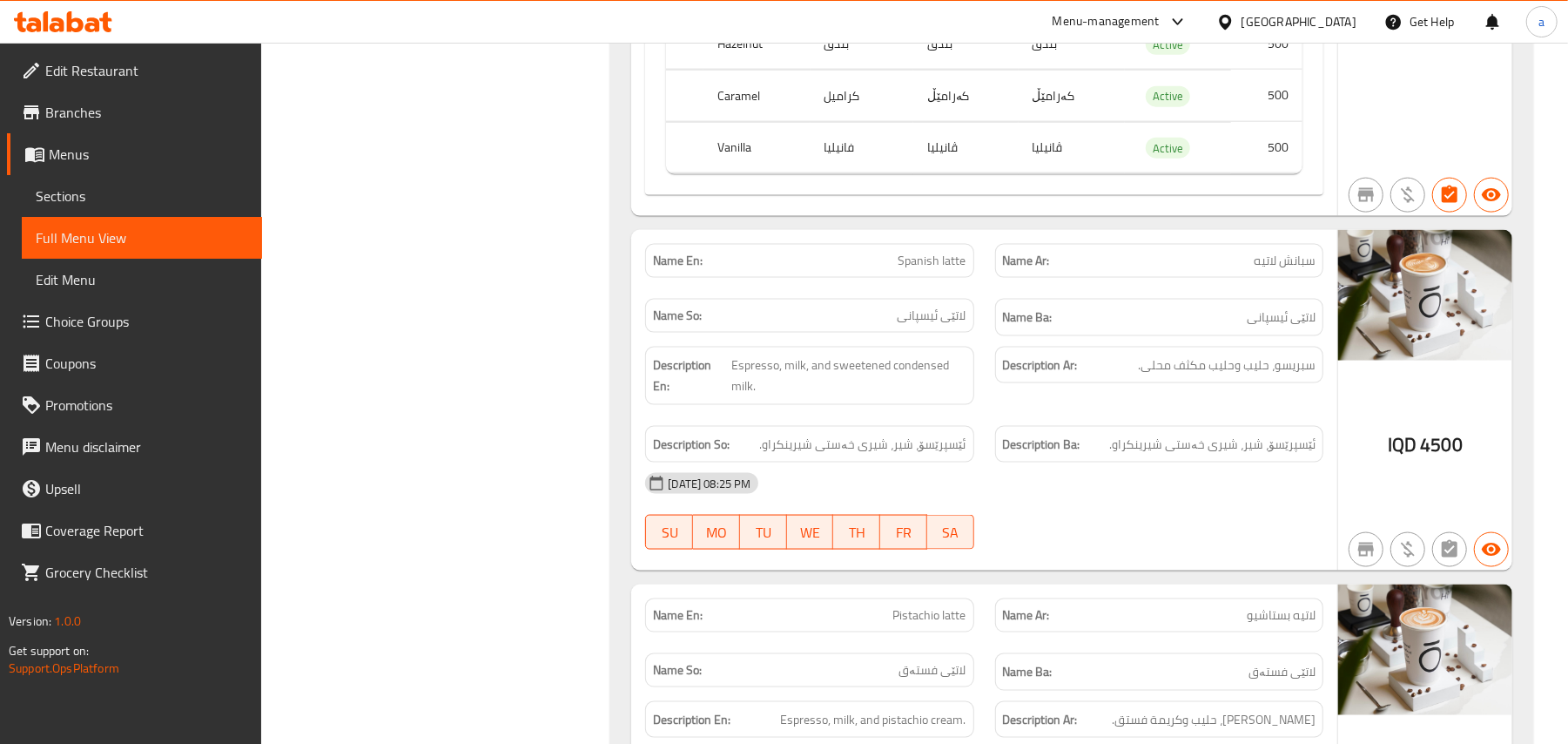
scroll to position [0, 0]
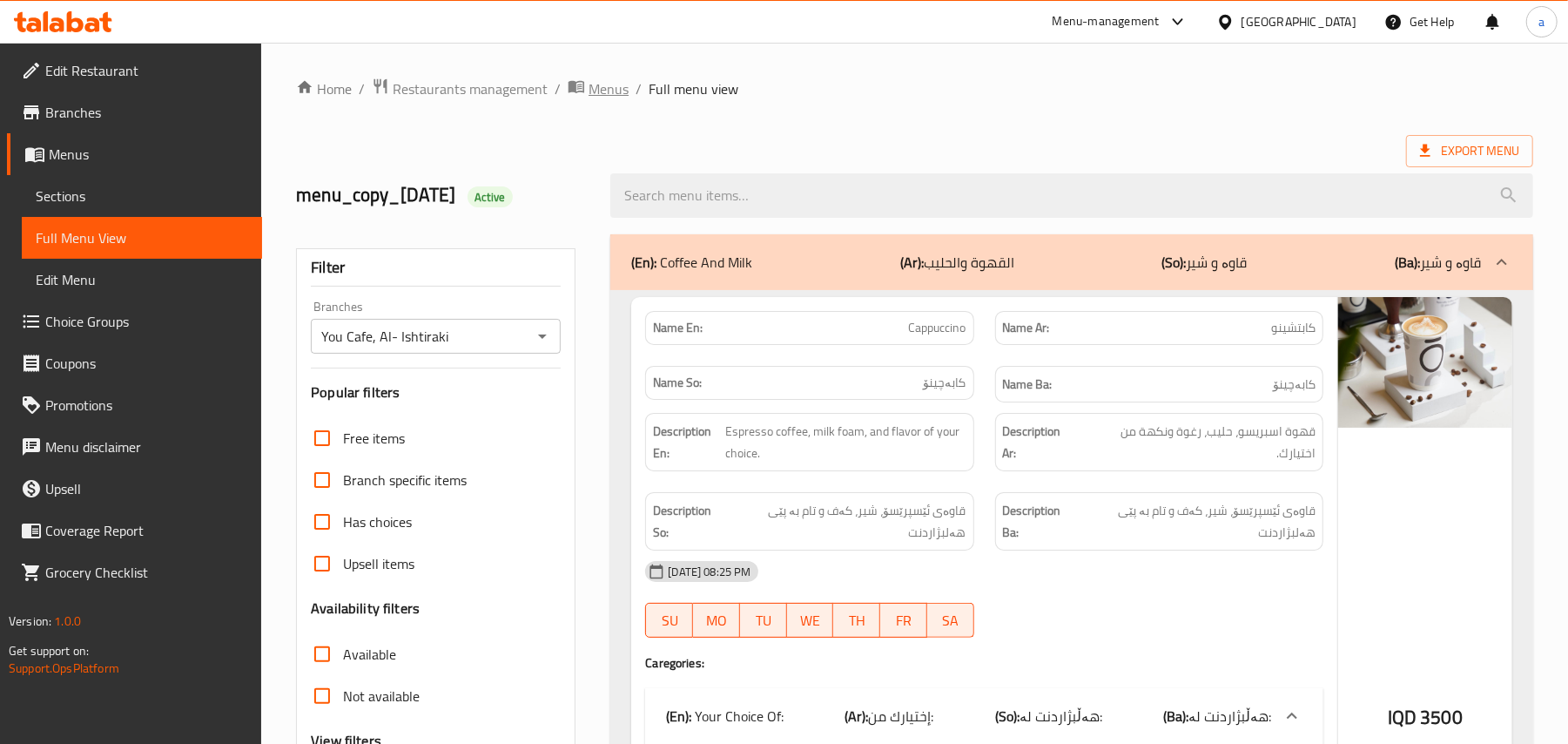
click at [613, 88] on span "Menus" at bounding box center [608, 89] width 40 height 21
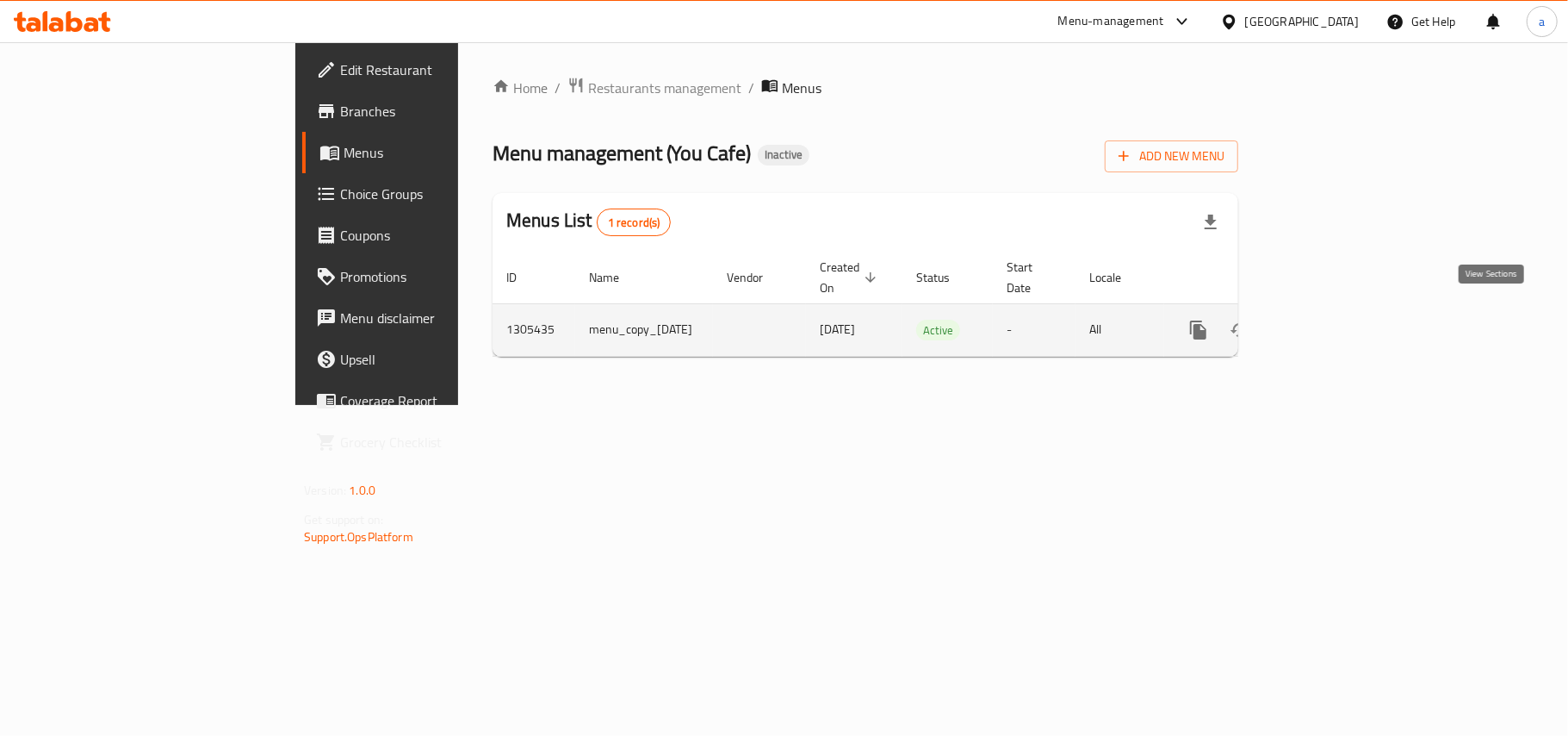
click at [1331, 323] on icon "enhanced table" at bounding box center [1322, 330] width 16 height 16
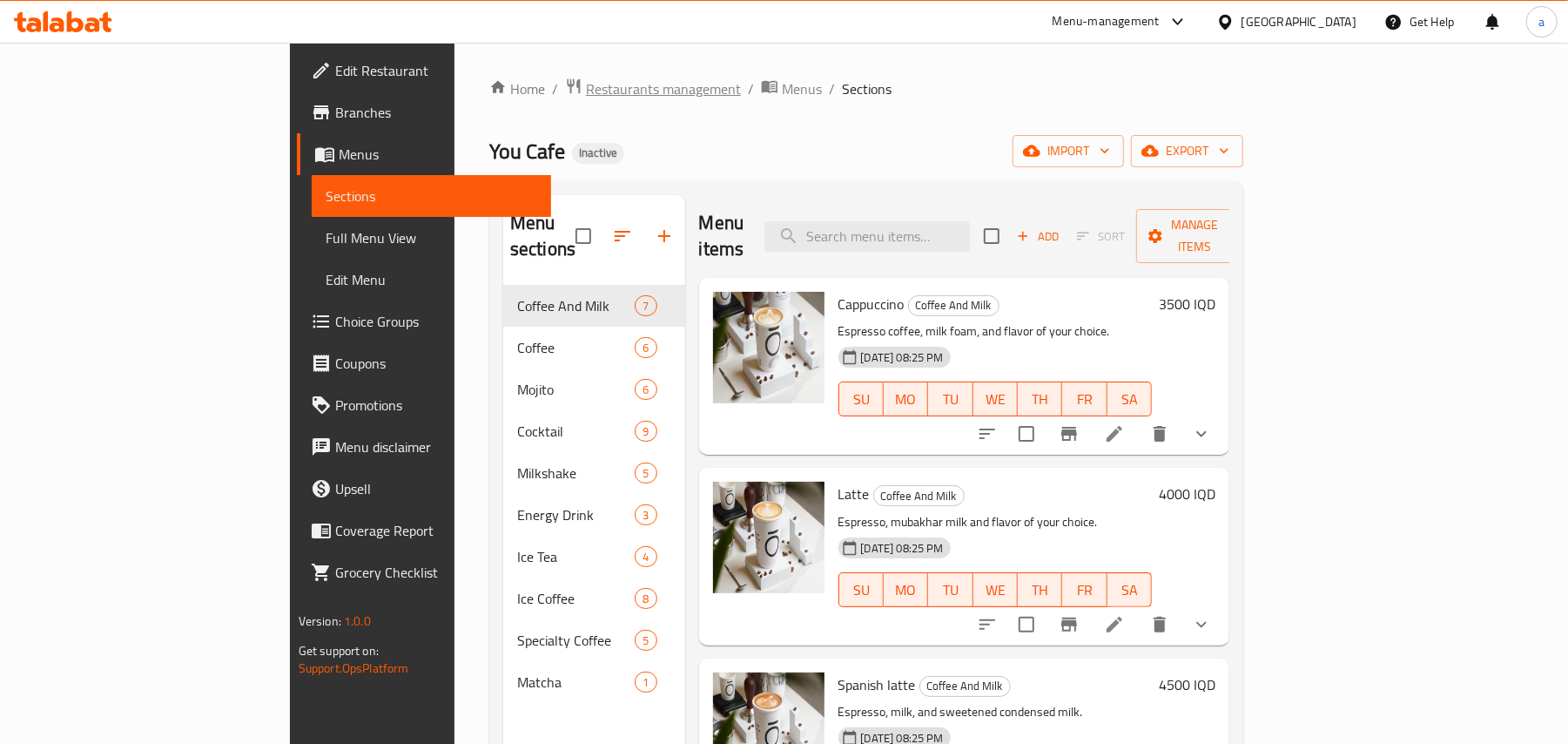
click at [585, 94] on span "Restaurants management" at bounding box center [662, 89] width 155 height 21
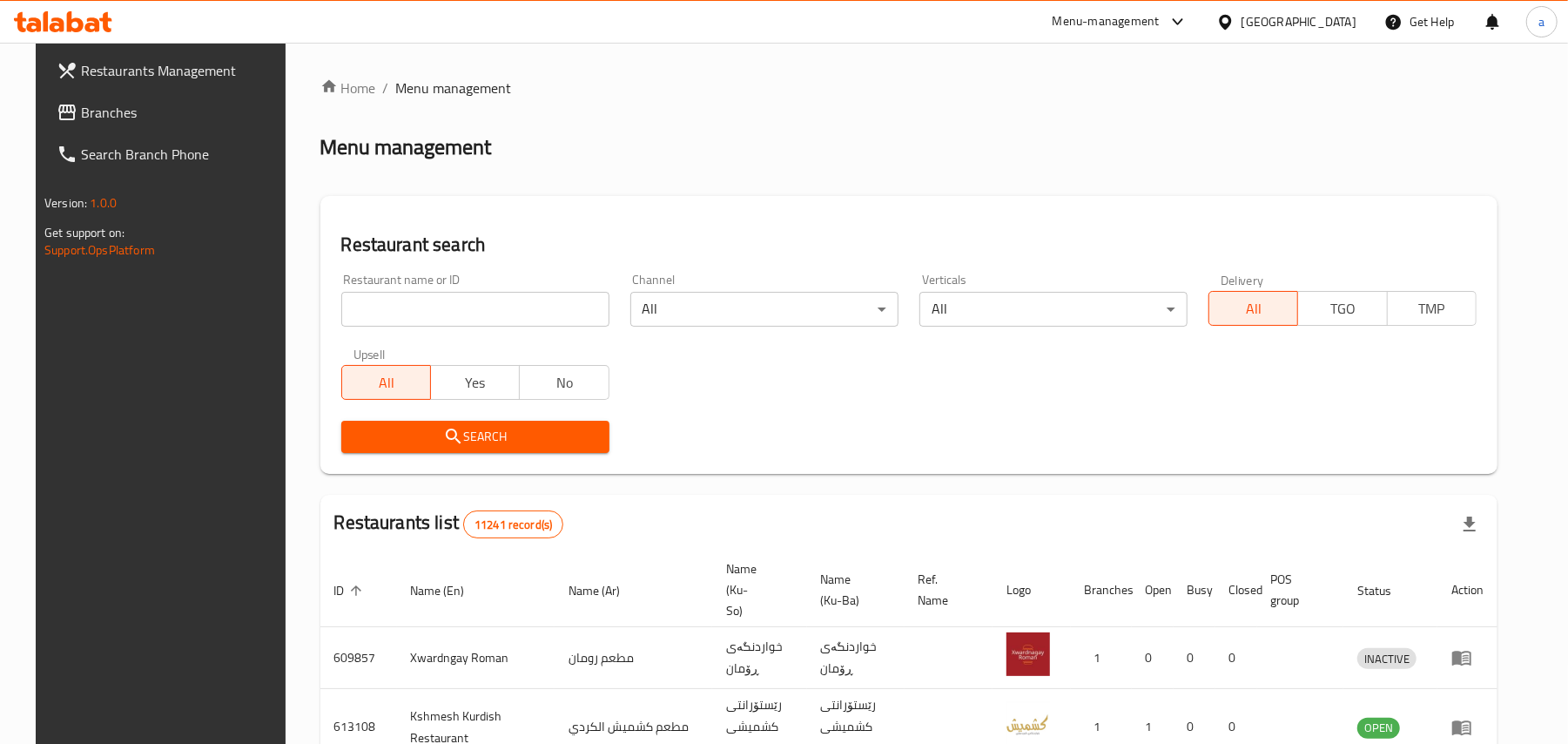
click at [452, 320] on input "search" at bounding box center [475, 308] width 268 height 35
paste input "The Vinery"
type input "The Vinery"
click button "Search" at bounding box center [475, 437] width 268 height 32
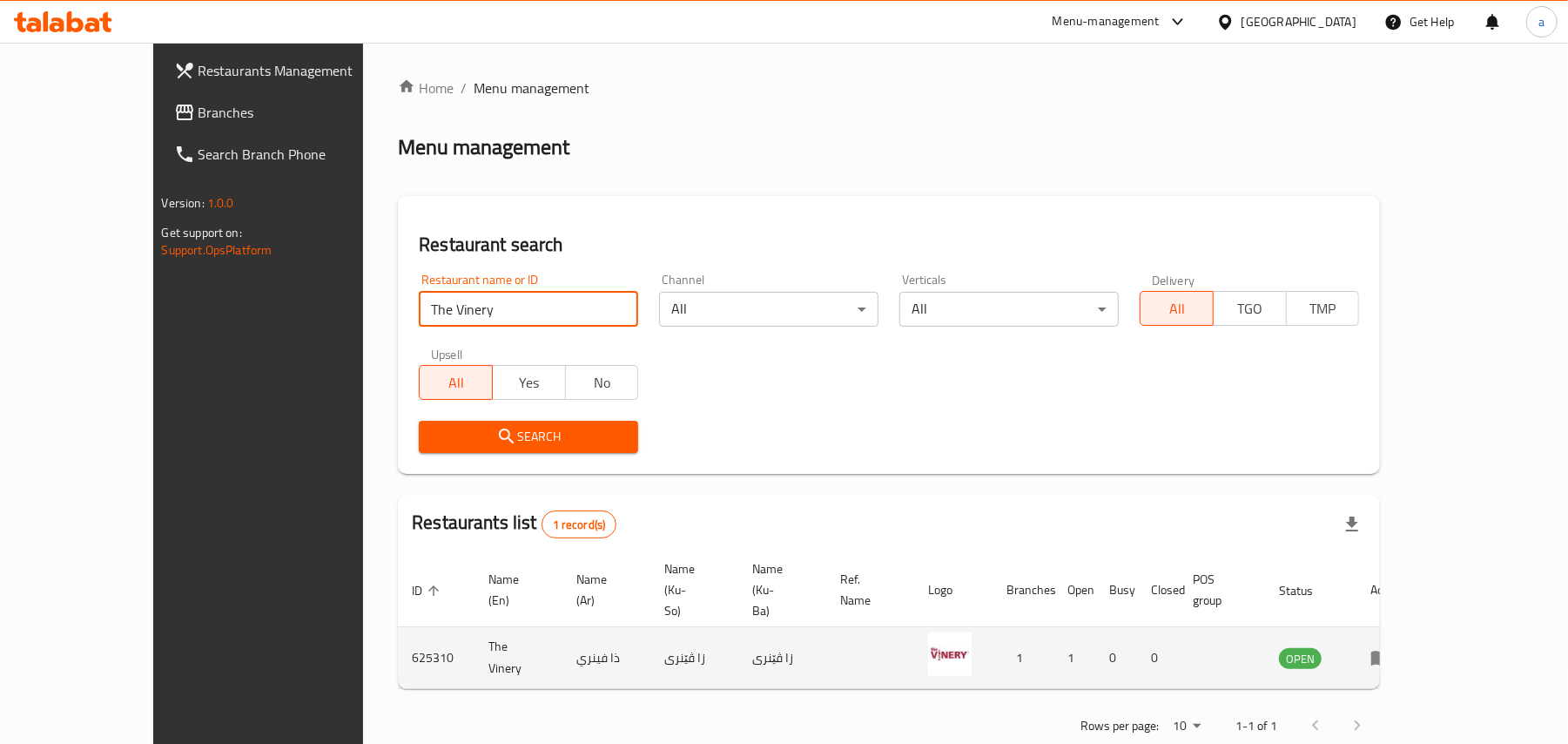
click at [1390, 651] on icon "enhanced table" at bounding box center [1381, 659] width 19 height 15
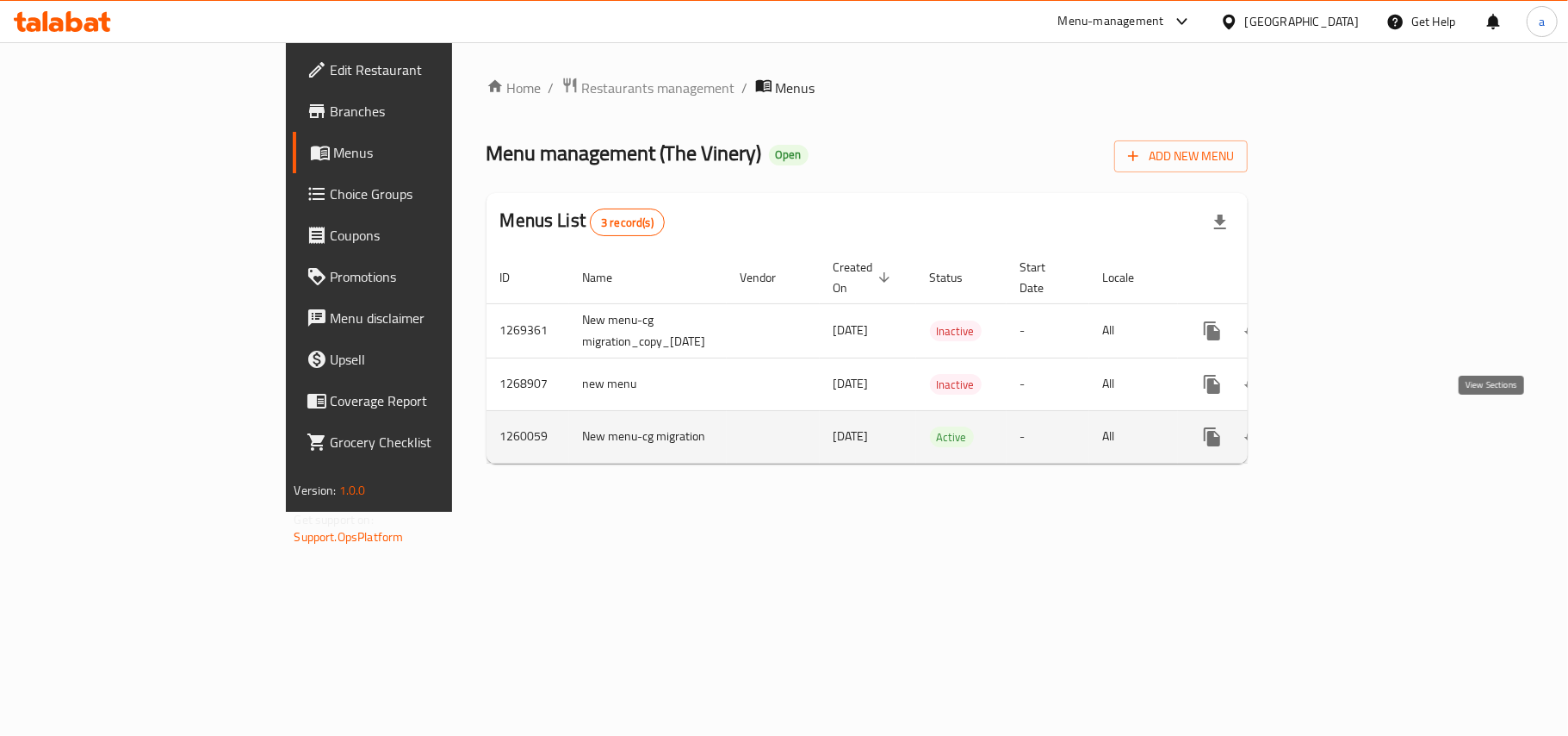
click at [1345, 433] on icon "enhanced table" at bounding box center [1336, 437] width 16 height 16
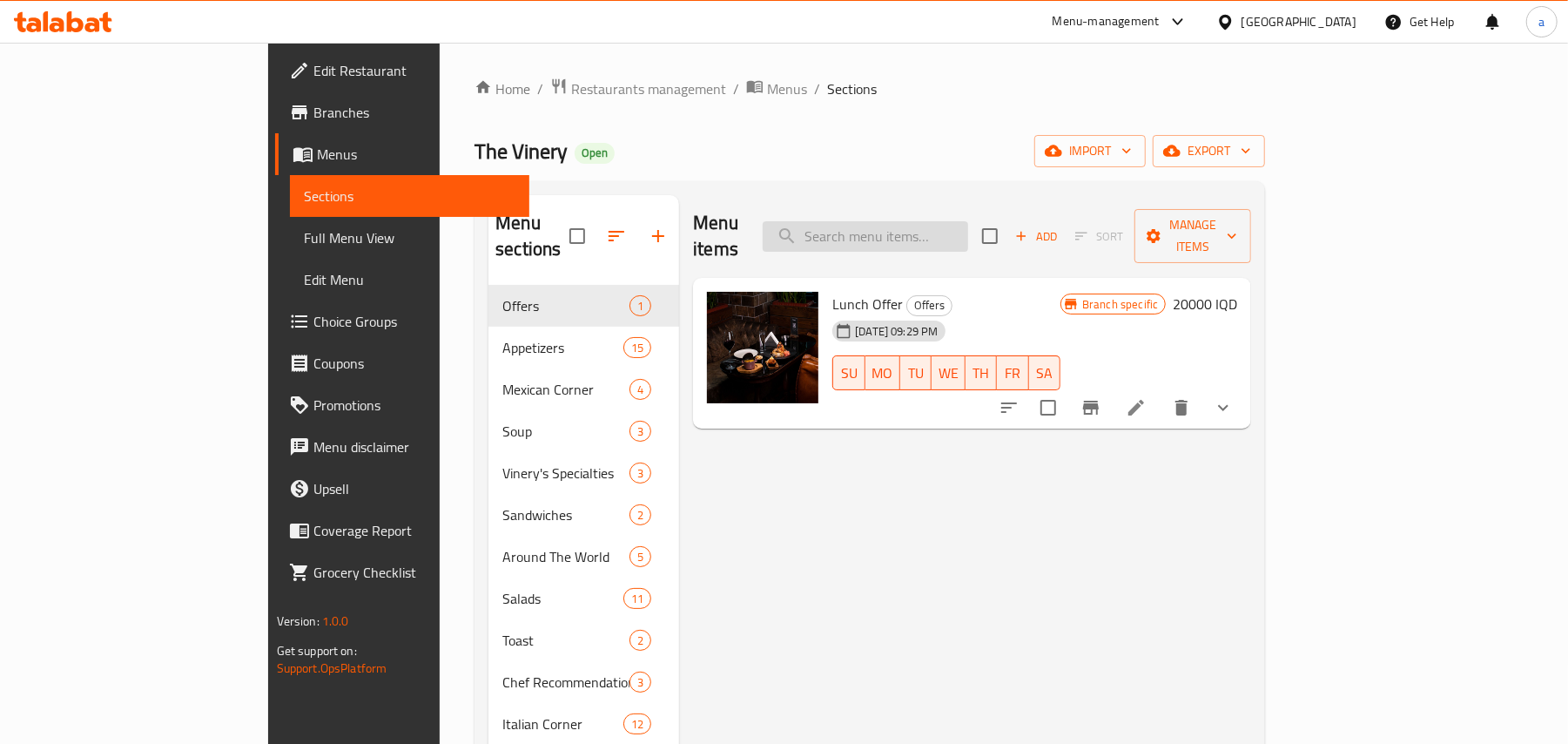
click at [968, 221] on input "search" at bounding box center [865, 236] width 205 height 31
paste input "Quesadilla Beef"
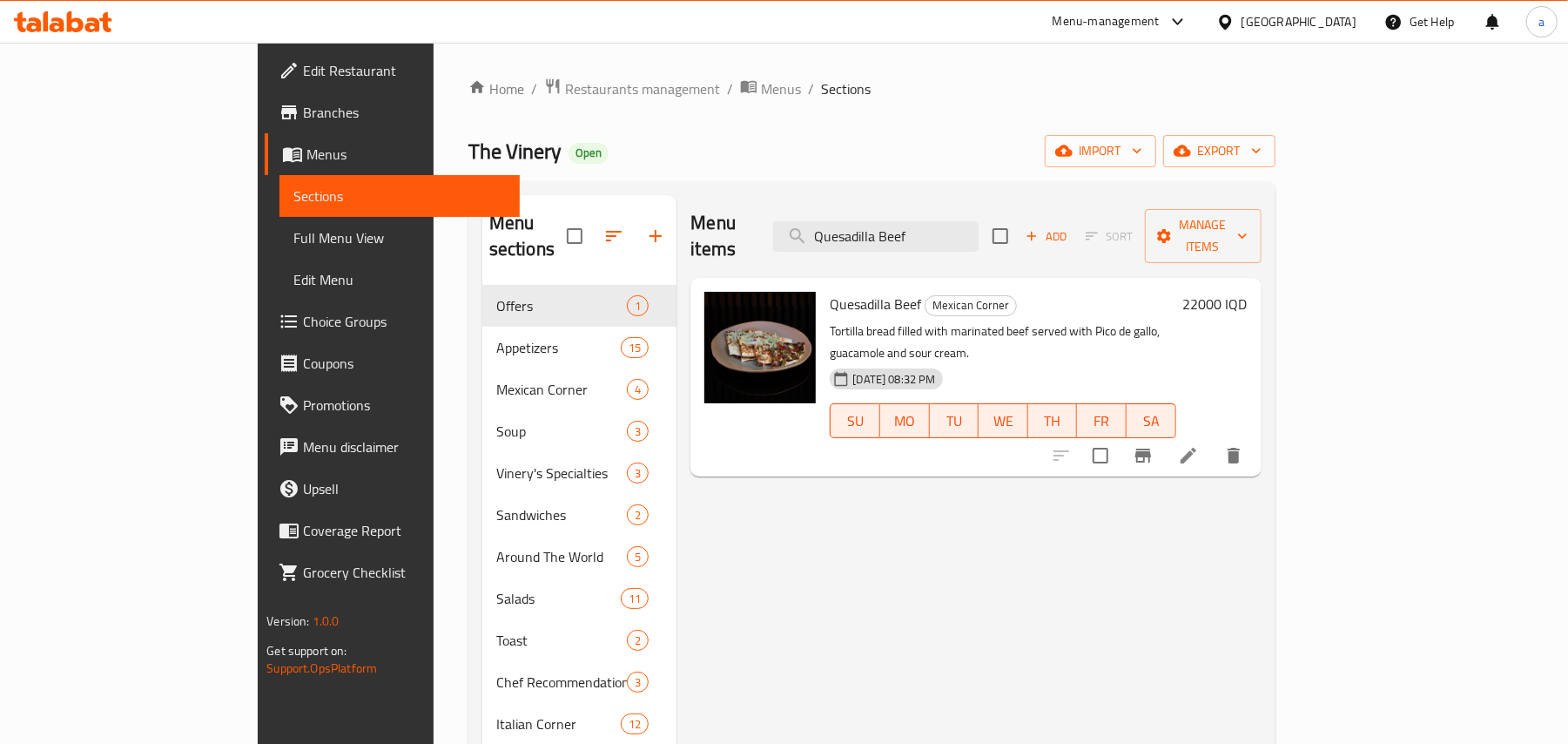
type input "Quesadilla Beef"
click at [1213, 439] on li at bounding box center [1189, 454] width 49 height 31
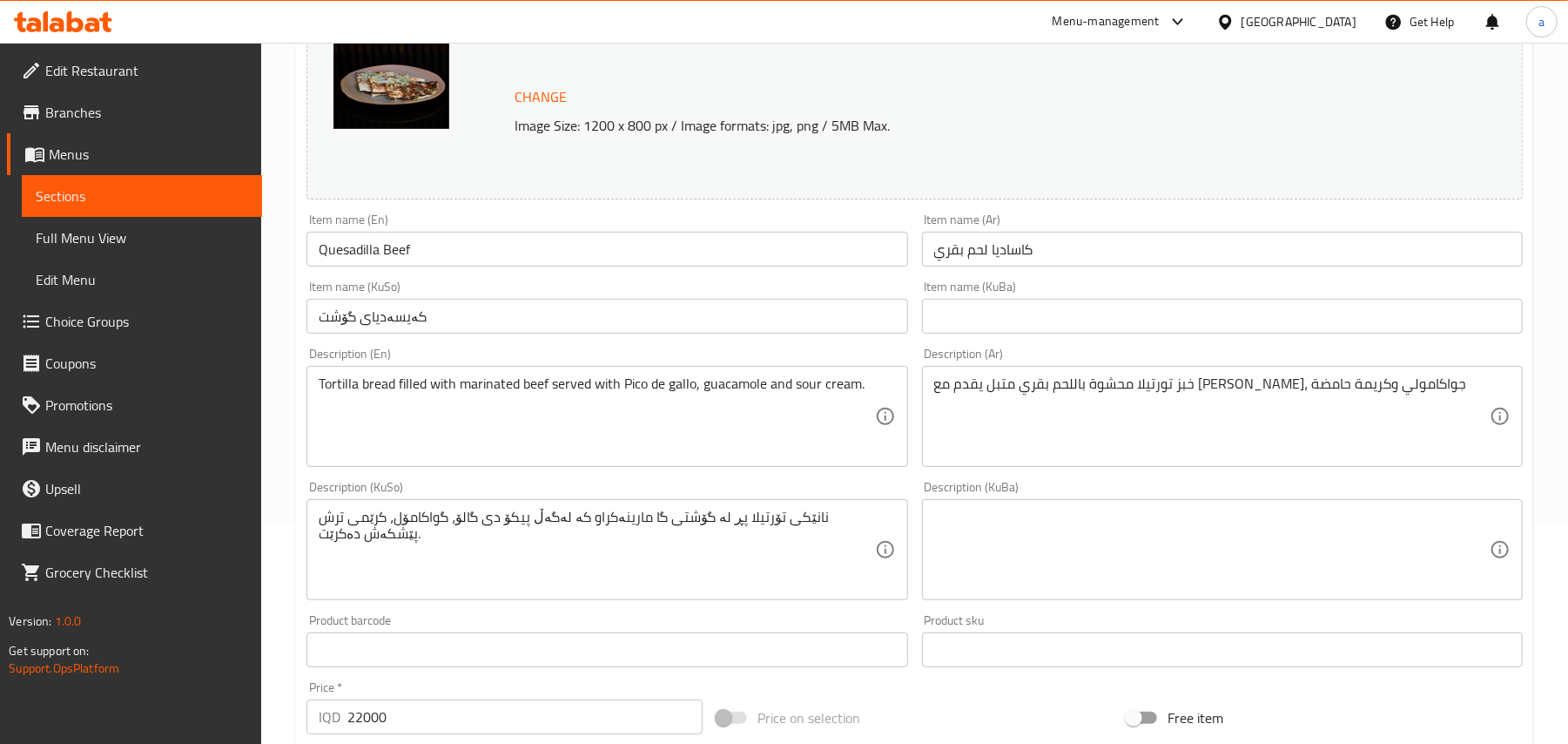
scroll to position [270, 0]
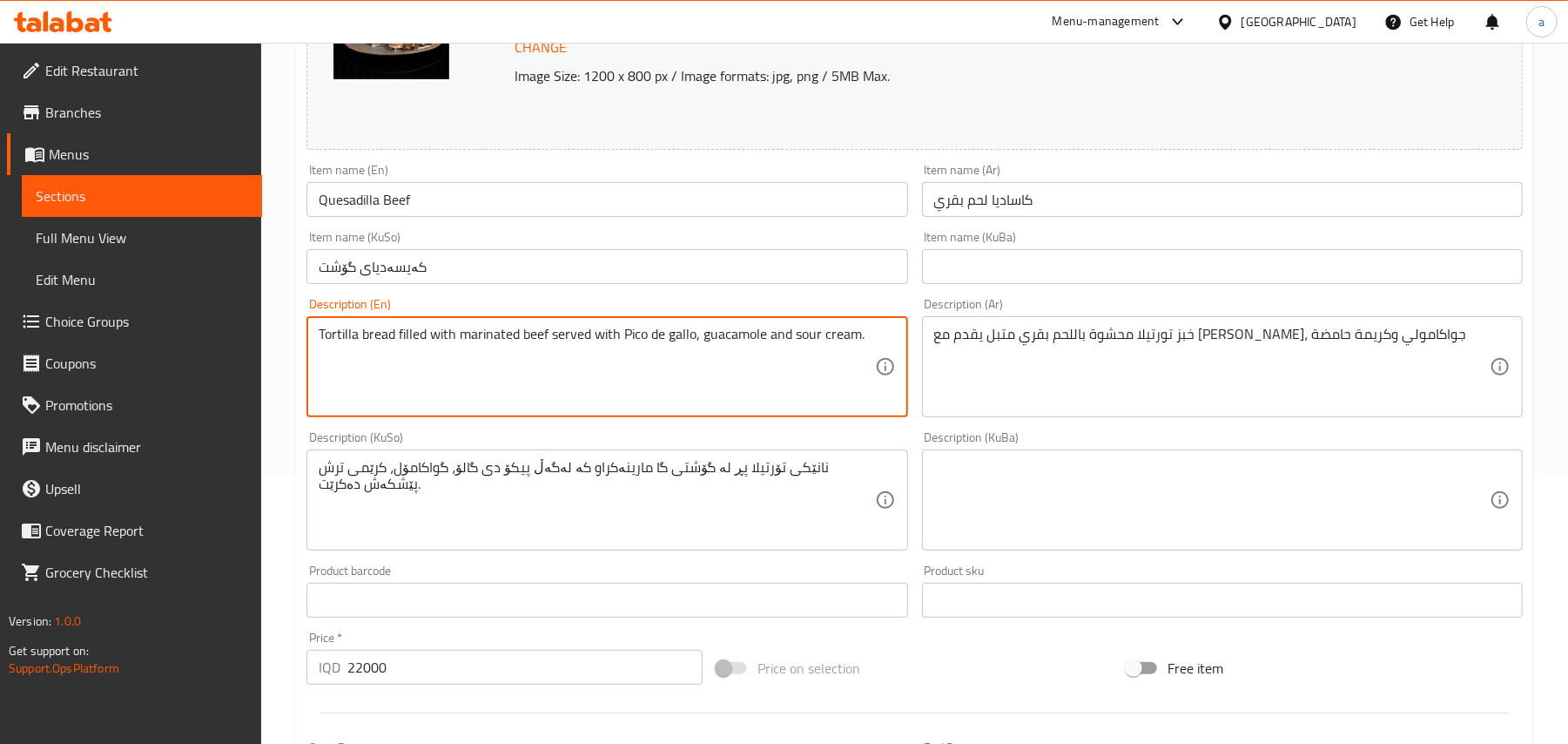
drag, startPoint x: 694, startPoint y: 346, endPoint x: 628, endPoint y: 374, distance: 71.7
click at [622, 374] on textarea "Tortilla bread filled with marinated beef served with Pico de gallo, guacamole …" at bounding box center [596, 367] width 555 height 82
type textarea "Tortilla bread filled with marinated beef served with Pico de Gallo, guacamole …"
drag, startPoint x: 369, startPoint y: 370, endPoint x: 315, endPoint y: 342, distance: 60.8
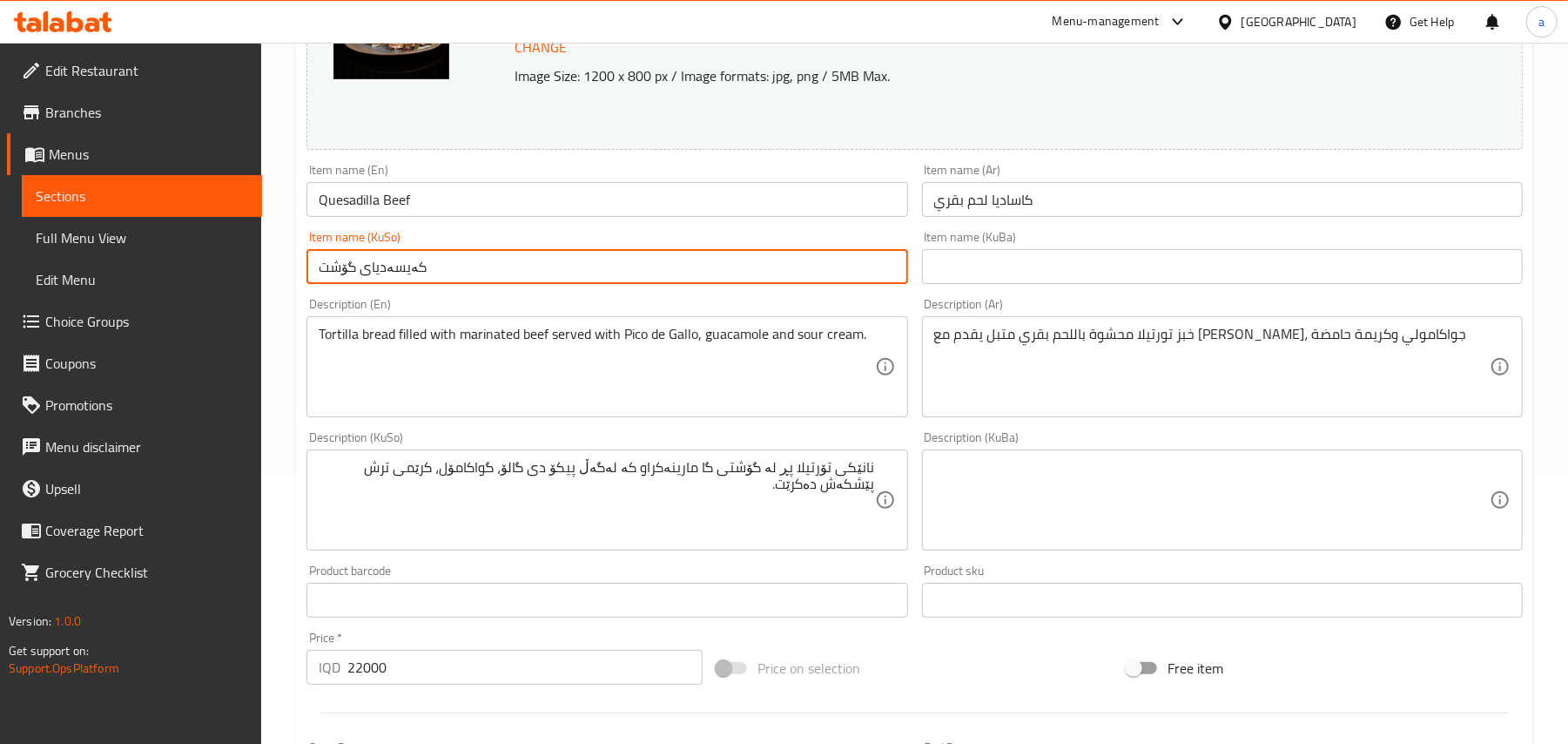
click at [666, 284] on input "کەیسەدیای گۆشت" at bounding box center [606, 266] width 600 height 35
drag, startPoint x: 836, startPoint y: 280, endPoint x: 893, endPoint y: 279, distance: 57.0
click at [893, 279] on input "کەیسەدیای گۆشت" at bounding box center [606, 266] width 600 height 35
click at [803, 276] on input "کەیسەدیای گۆشت" at bounding box center [606, 266] width 600 height 35
drag, startPoint x: 843, startPoint y: 282, endPoint x: 893, endPoint y: 282, distance: 50.0
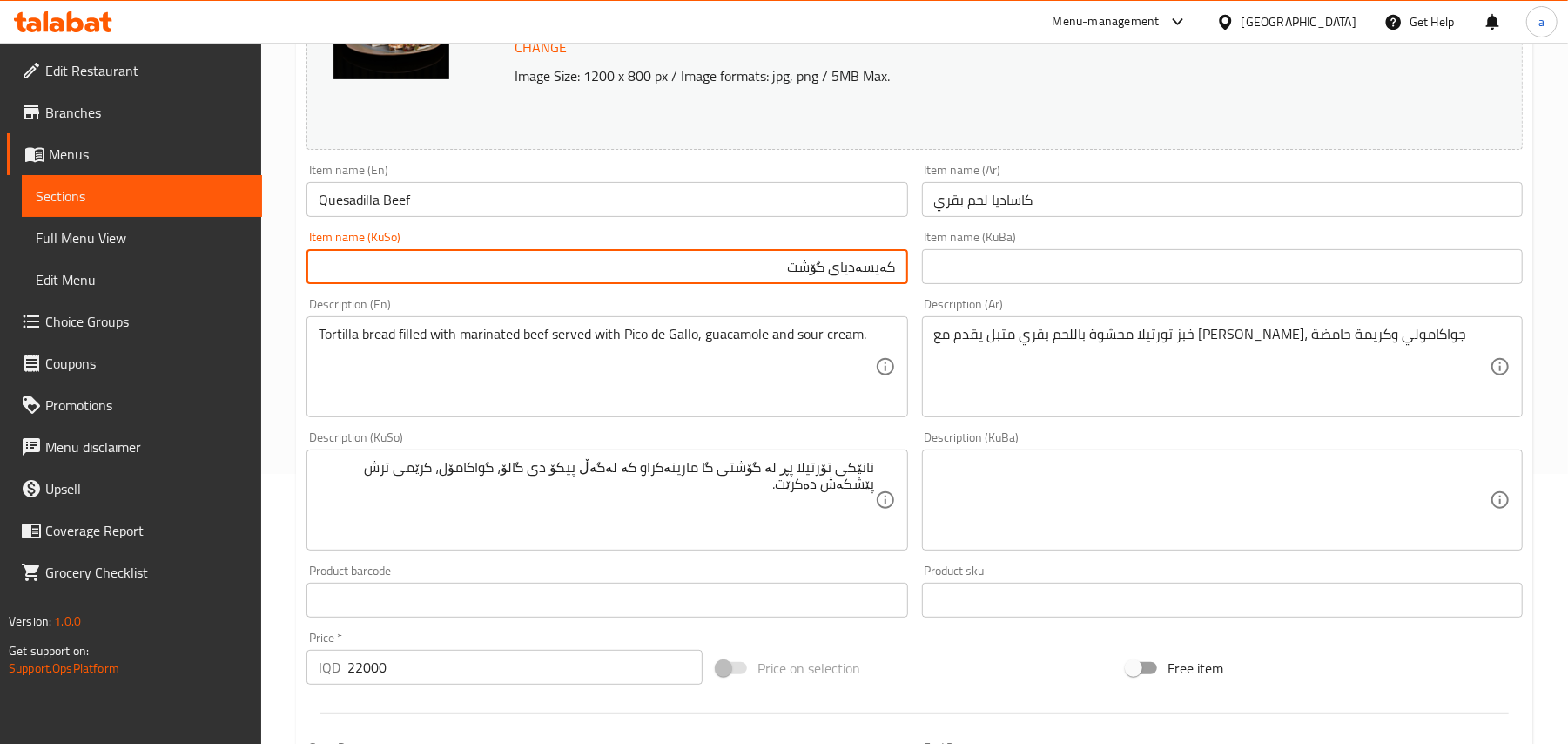
click at [893, 282] on input "کەیسەدیای گۆشت" at bounding box center [606, 266] width 600 height 35
paste input "واسادیل"
click at [746, 276] on input "کواسادیلای گۆشت" at bounding box center [606, 266] width 600 height 35
type input "کواسادیلای گۆشتی مانگا"
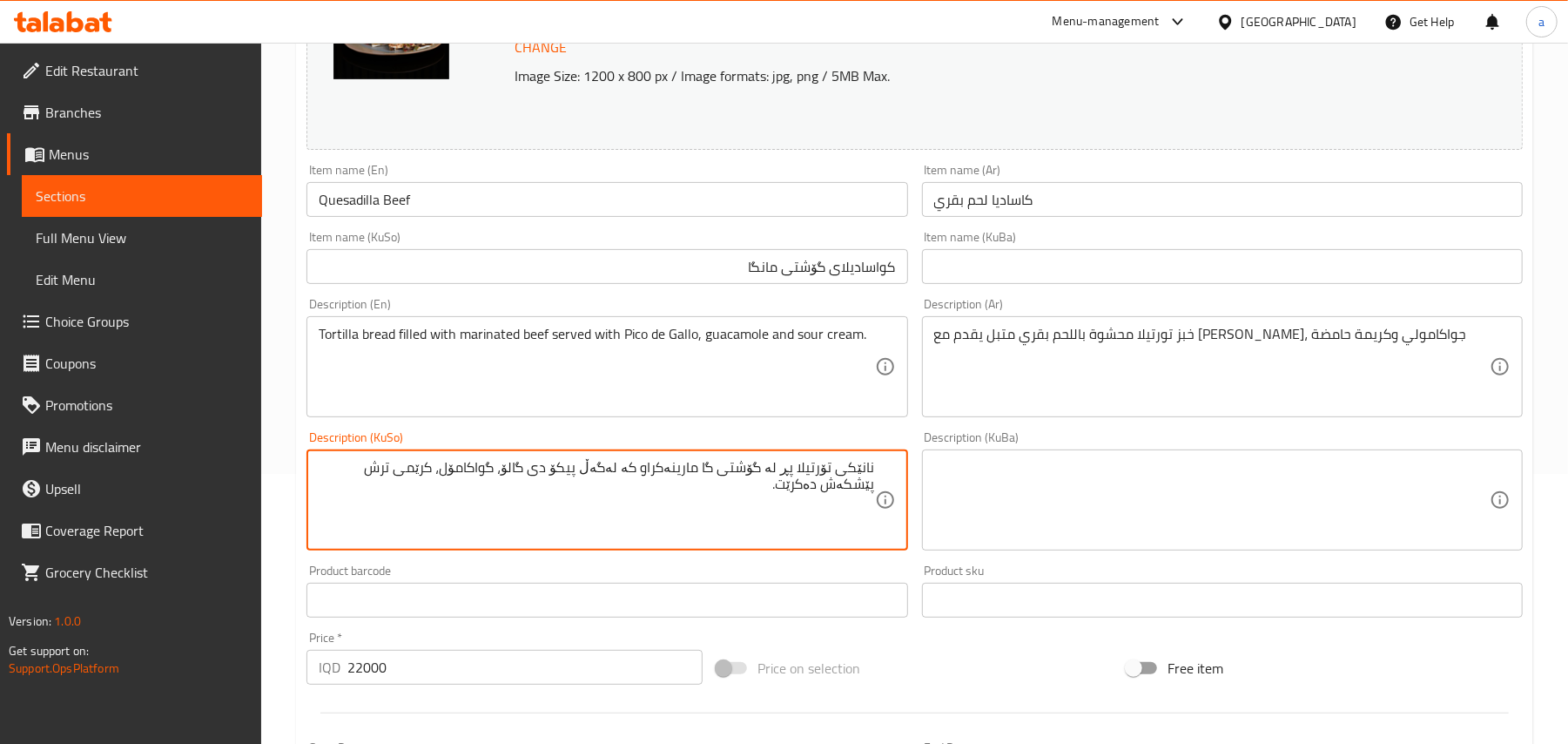
paste textarea "تۆرتیلا پڕکراوە بە گۆشتی مانگای موتەبەل پێشکەش دەکرێت لەگەڵ پیکۆ دی گالۆ، گواکا…"
type textarea "نانی تۆرتیلا پڕکراوە بە گۆشتی مانگای موتەبەل پێشکەش دەکرێت لەگەڵ پیکۆ دی گالۆ، …"
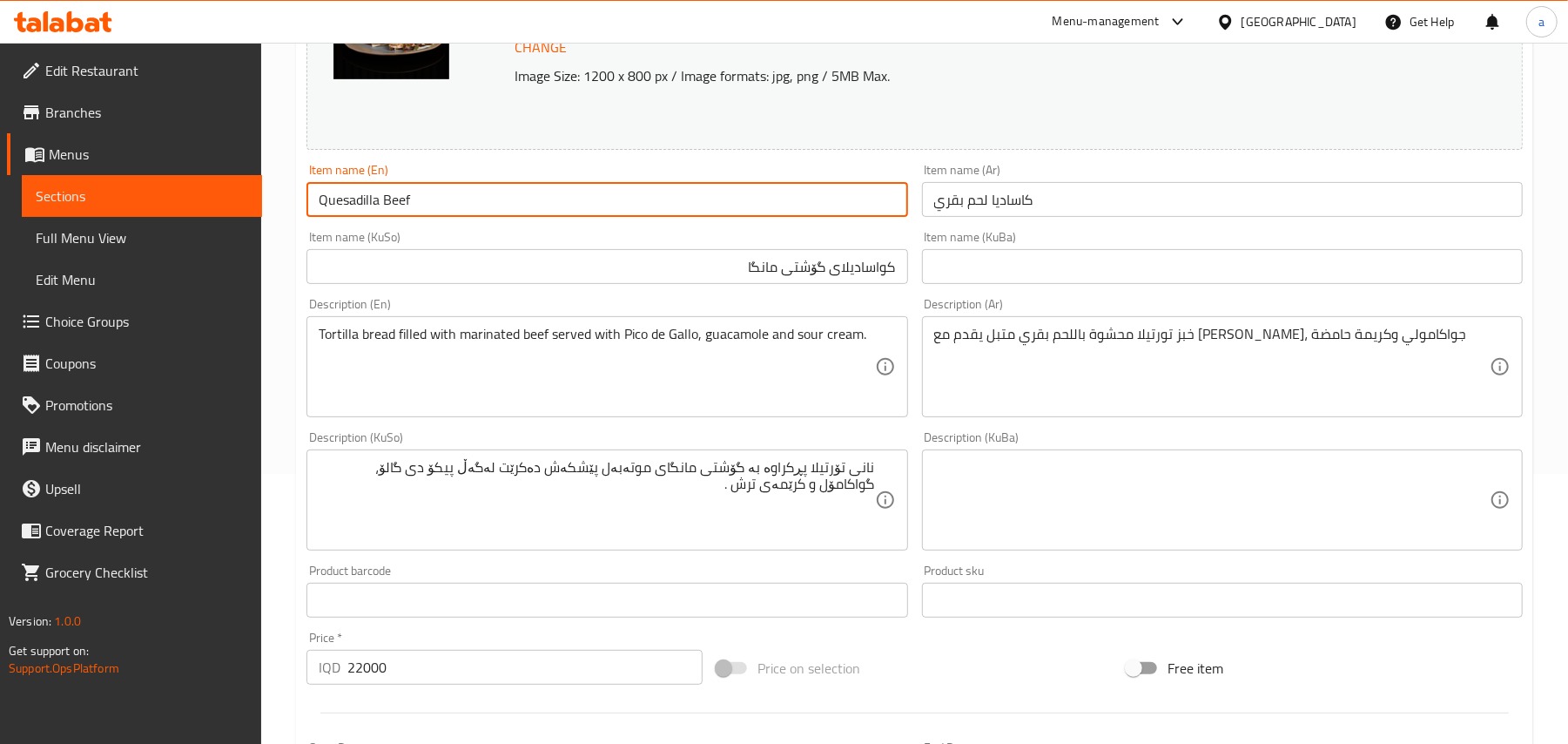
drag, startPoint x: 486, startPoint y: 213, endPoint x: 317, endPoint y: 214, distance: 169.0
click at [317, 214] on input "Quesadilla Beef" at bounding box center [606, 199] width 600 height 35
click at [451, 211] on input "Quesadilla Beef" at bounding box center [606, 199] width 600 height 35
click at [444, 215] on input "Quesadilla Beef" at bounding box center [606, 199] width 600 height 35
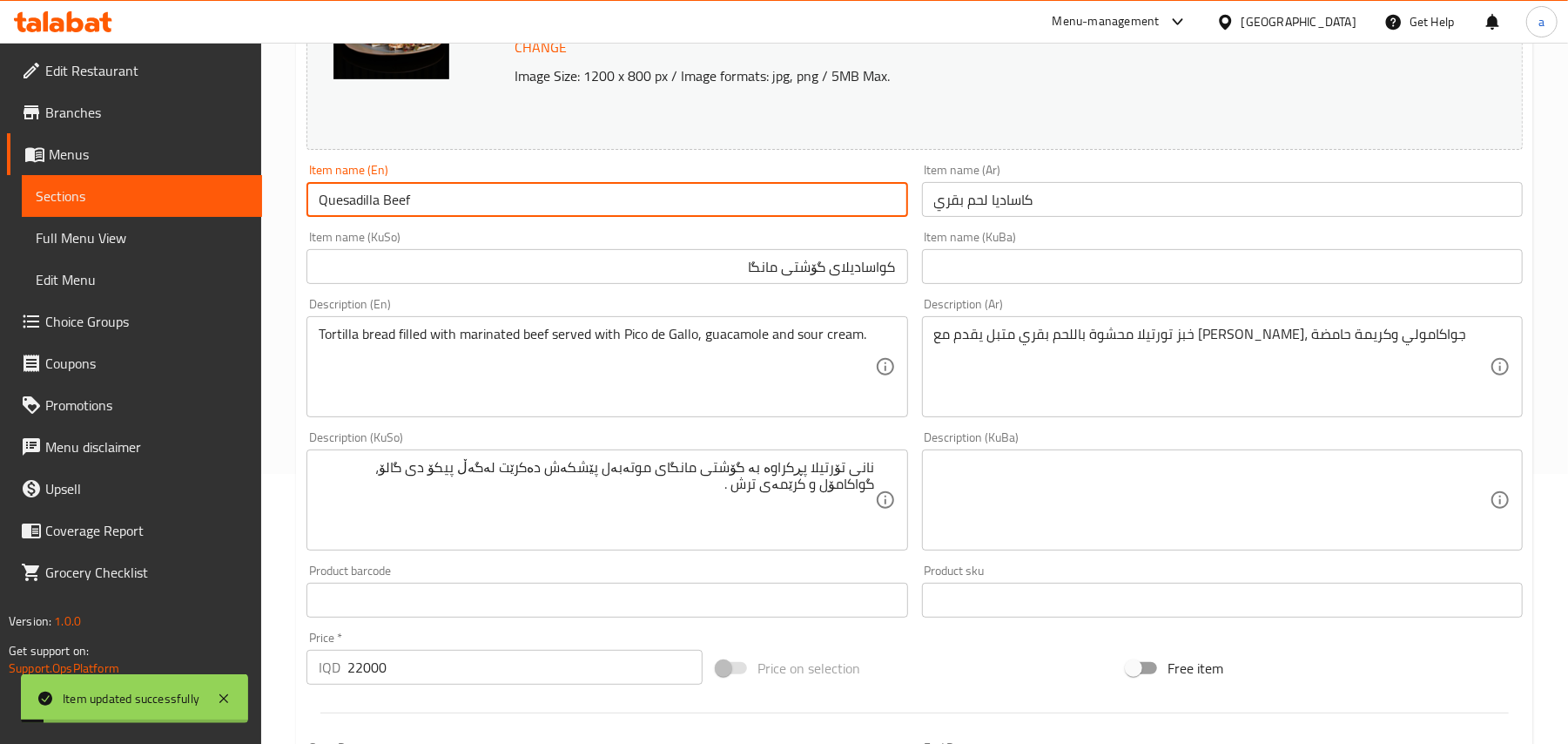
click at [137, 245] on span "Full Menu View" at bounding box center [141, 238] width 213 height 21
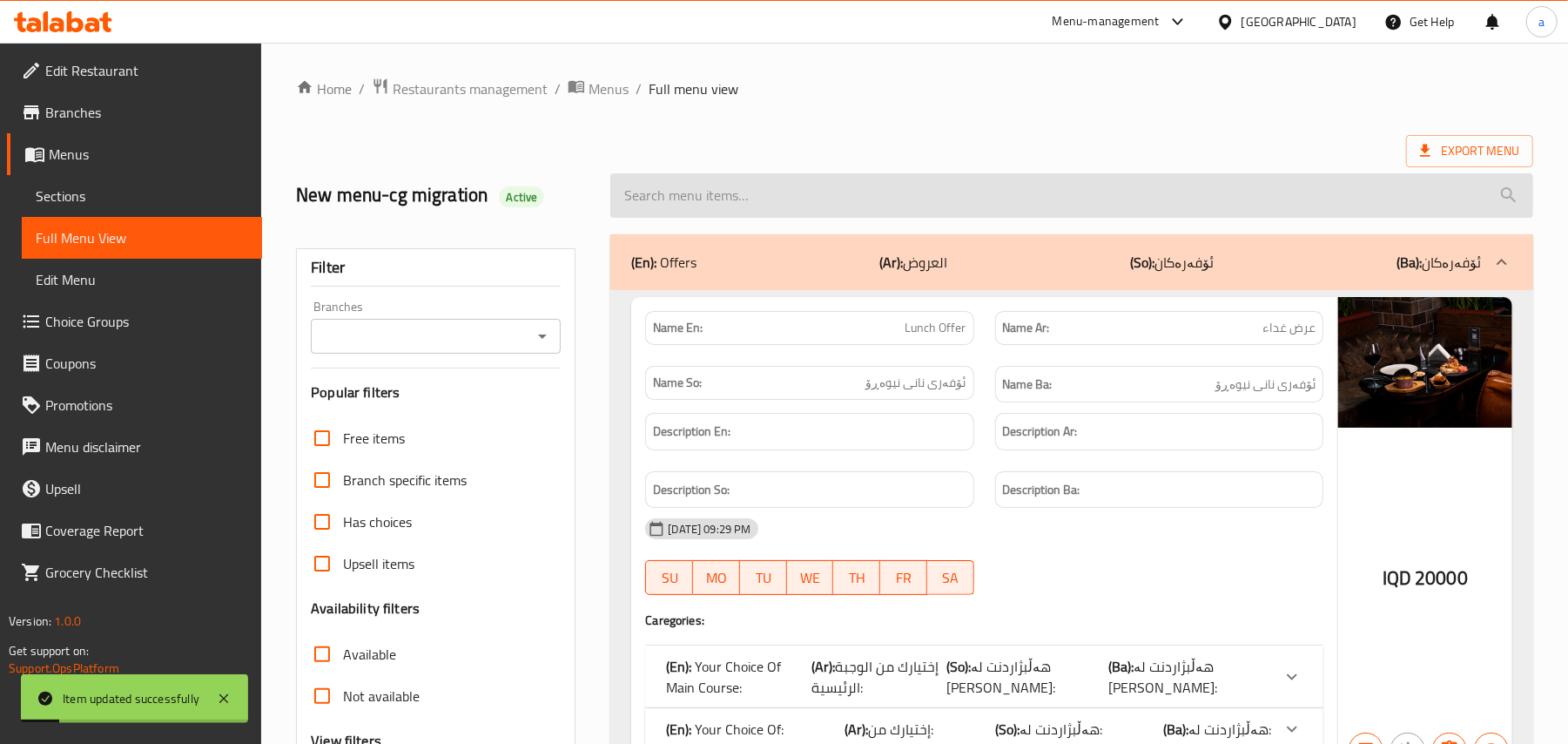
click at [784, 199] on input "search" at bounding box center [1071, 195] width 923 height 44
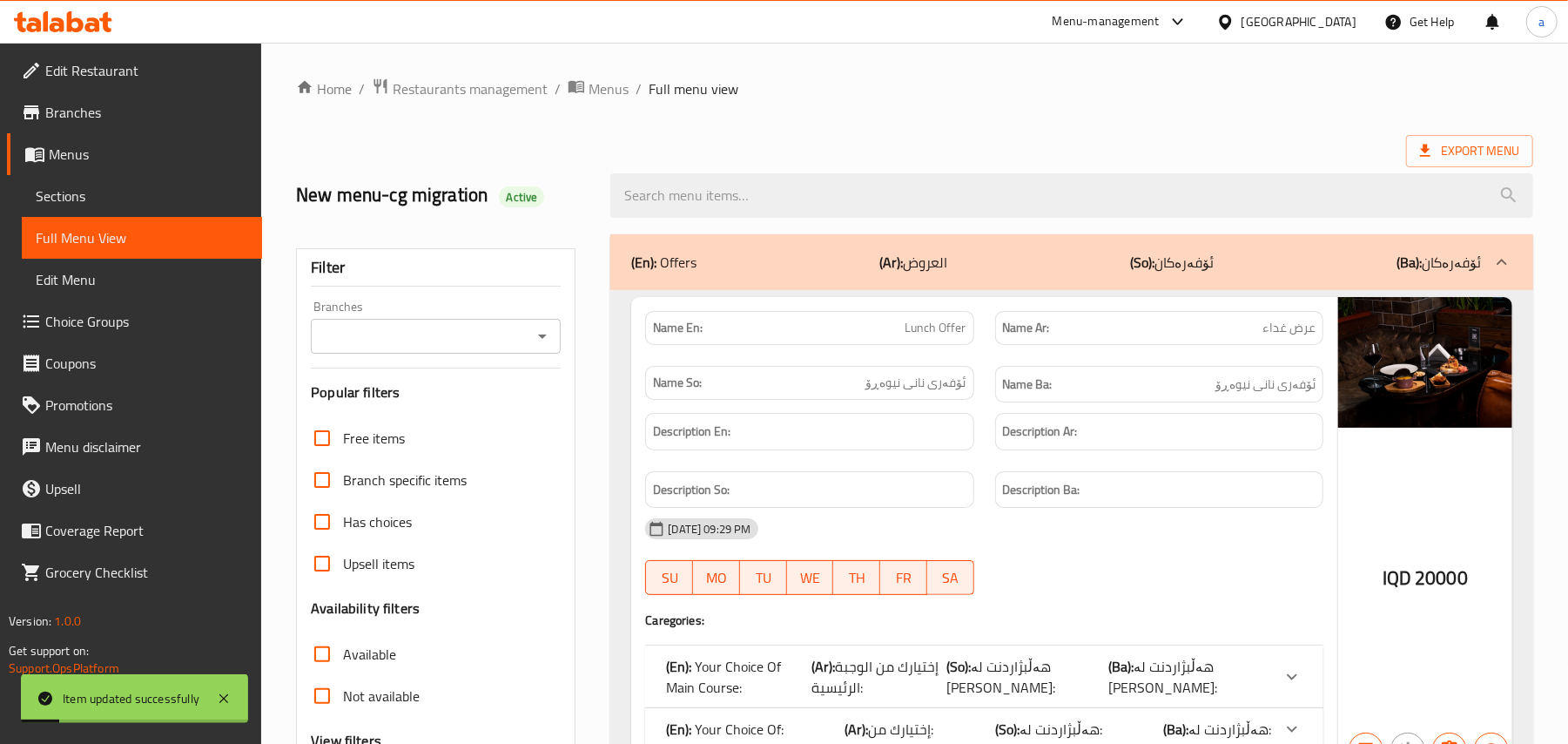
paste input "Quesadilla Beef"
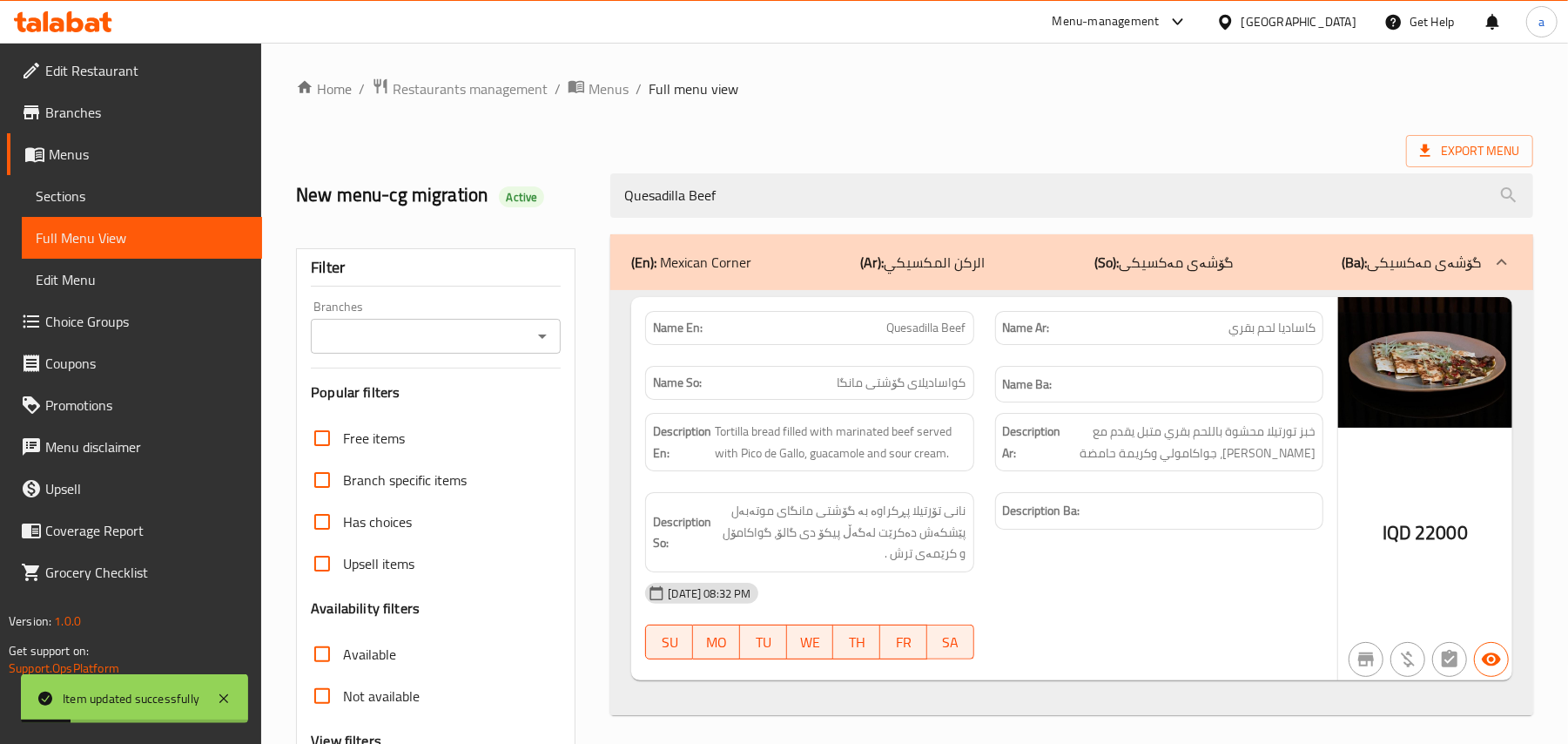
click at [540, 335] on icon "Open" at bounding box center [542, 336] width 21 height 21
type input "Quesadilla Beef"
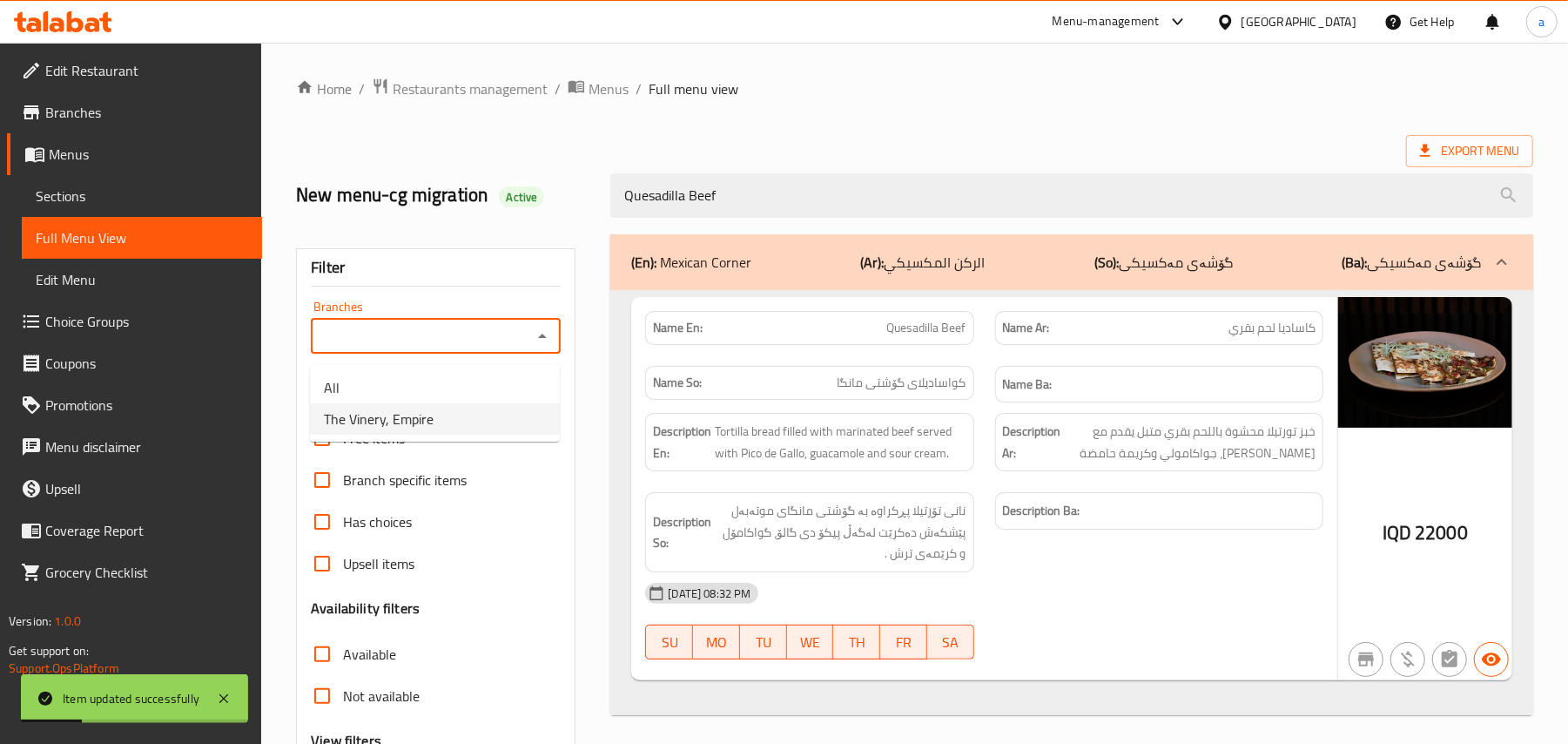
click at [446, 412] on li "The Vinery, Empire" at bounding box center [435, 418] width 250 height 31
type input "The Vinery, Empire"
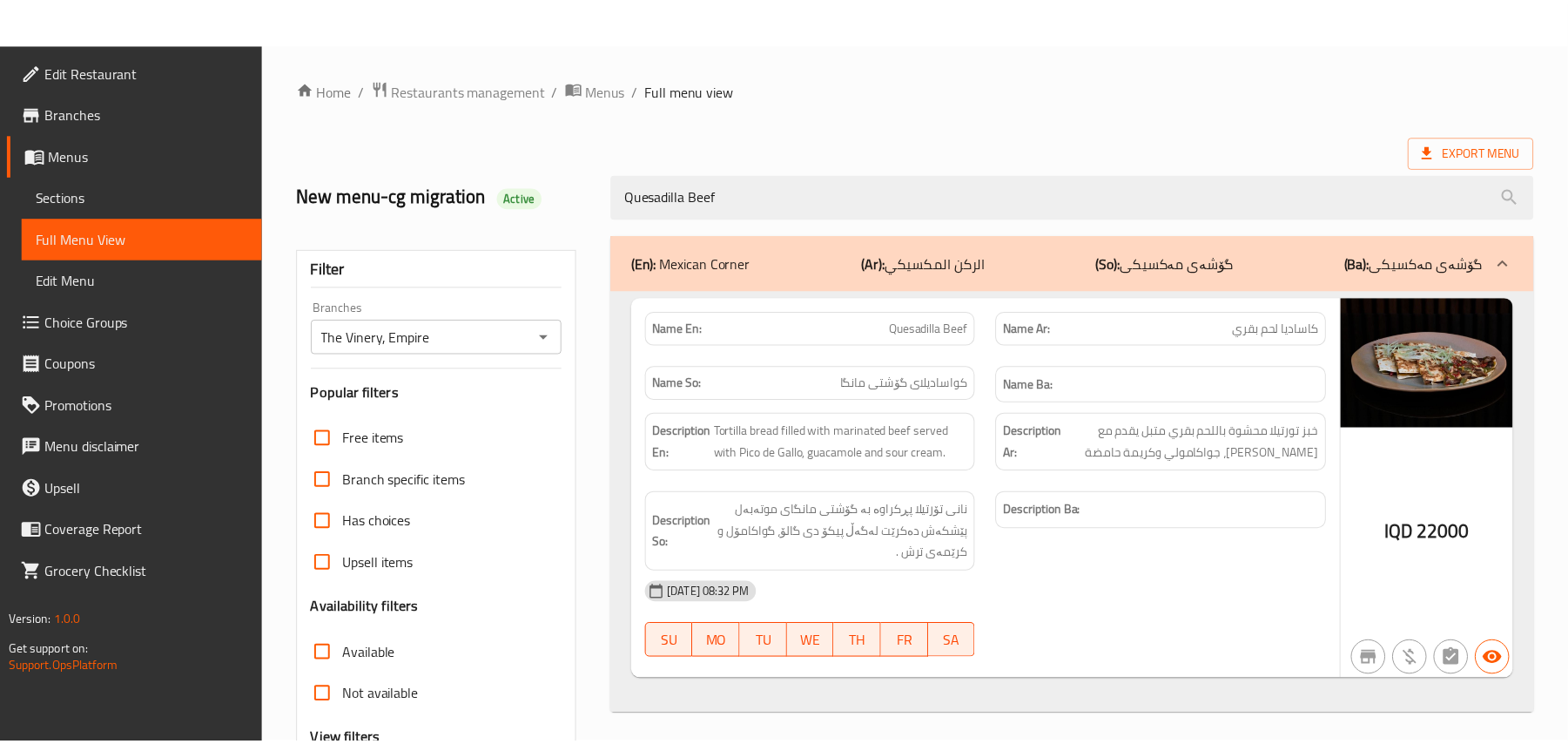
scroll to position [211, 0]
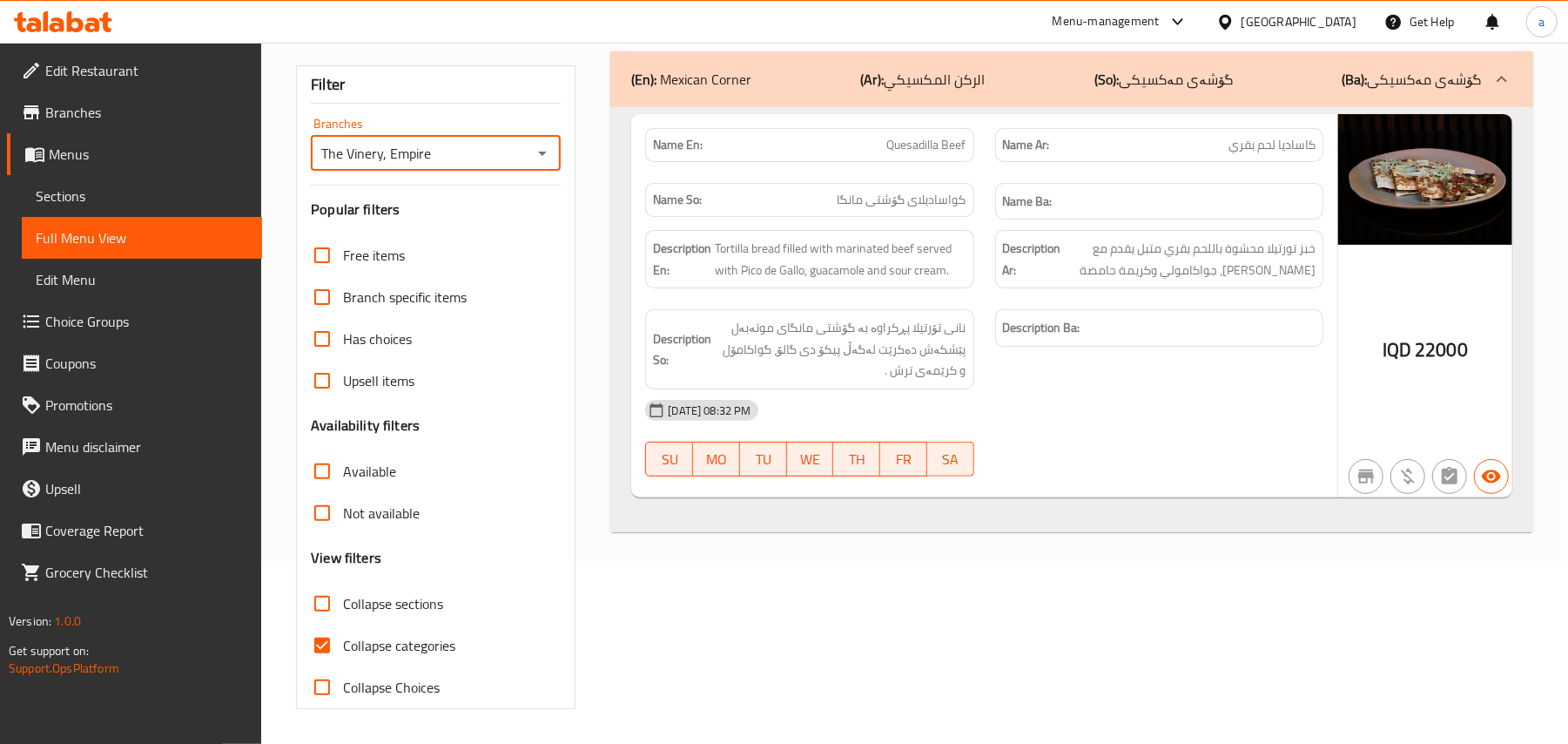
click at [152, 199] on span "Sections" at bounding box center [141, 196] width 213 height 21
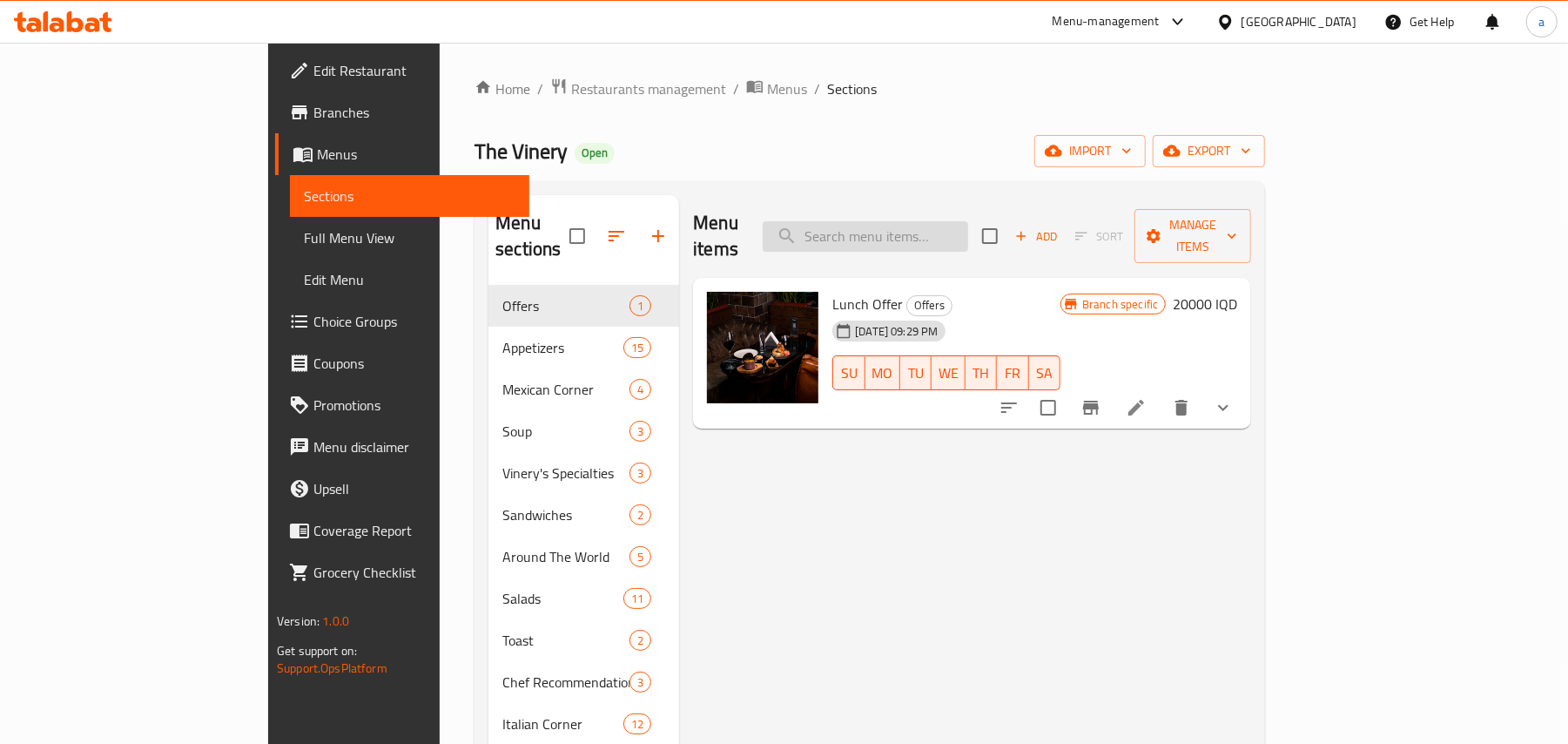
click at [912, 237] on input "search" at bounding box center [865, 236] width 205 height 31
paste input "Quesadilla Chicken"
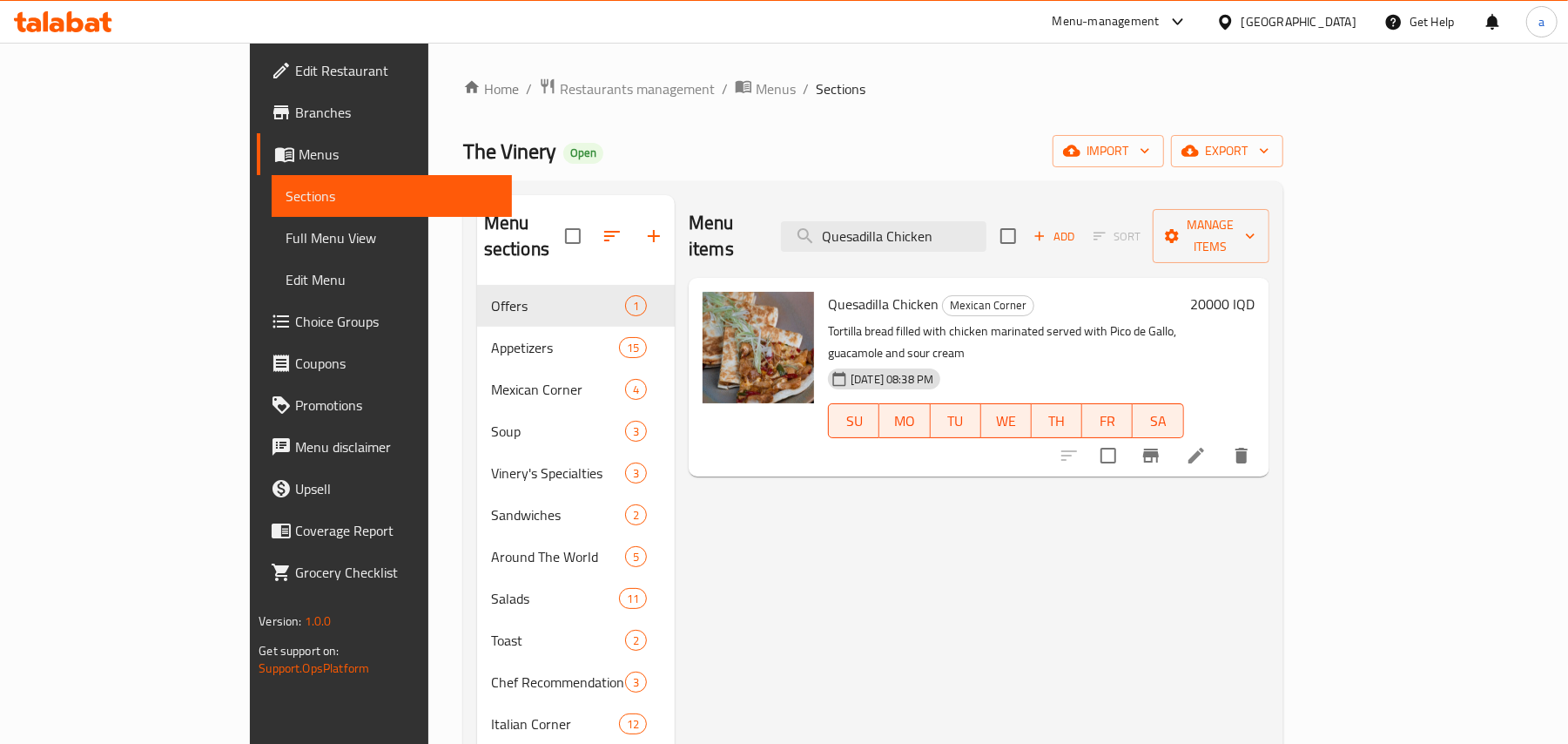
type input "Quesadilla Chicken"
click at [1220, 439] on li at bounding box center [1196, 454] width 49 height 31
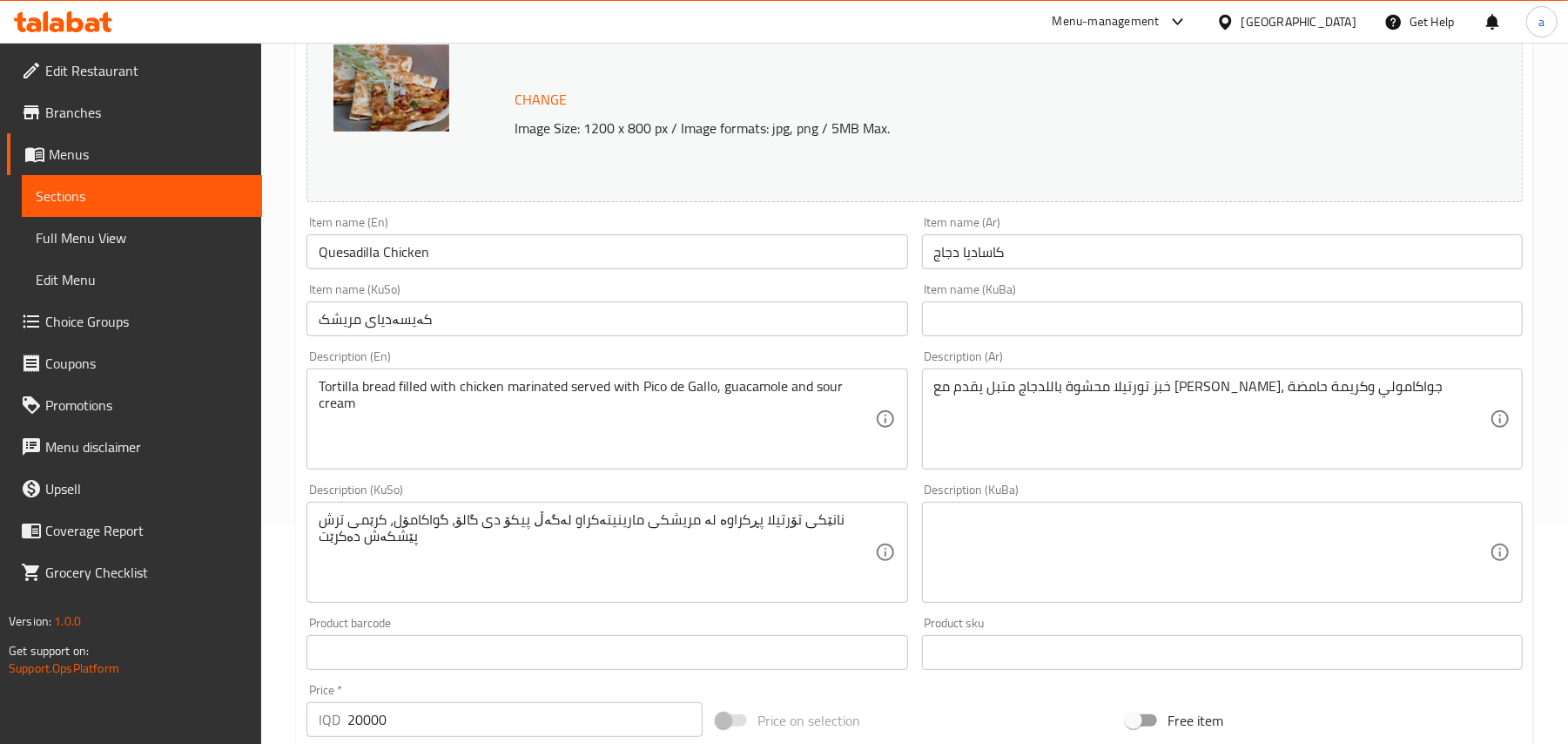
scroll to position [270, 0]
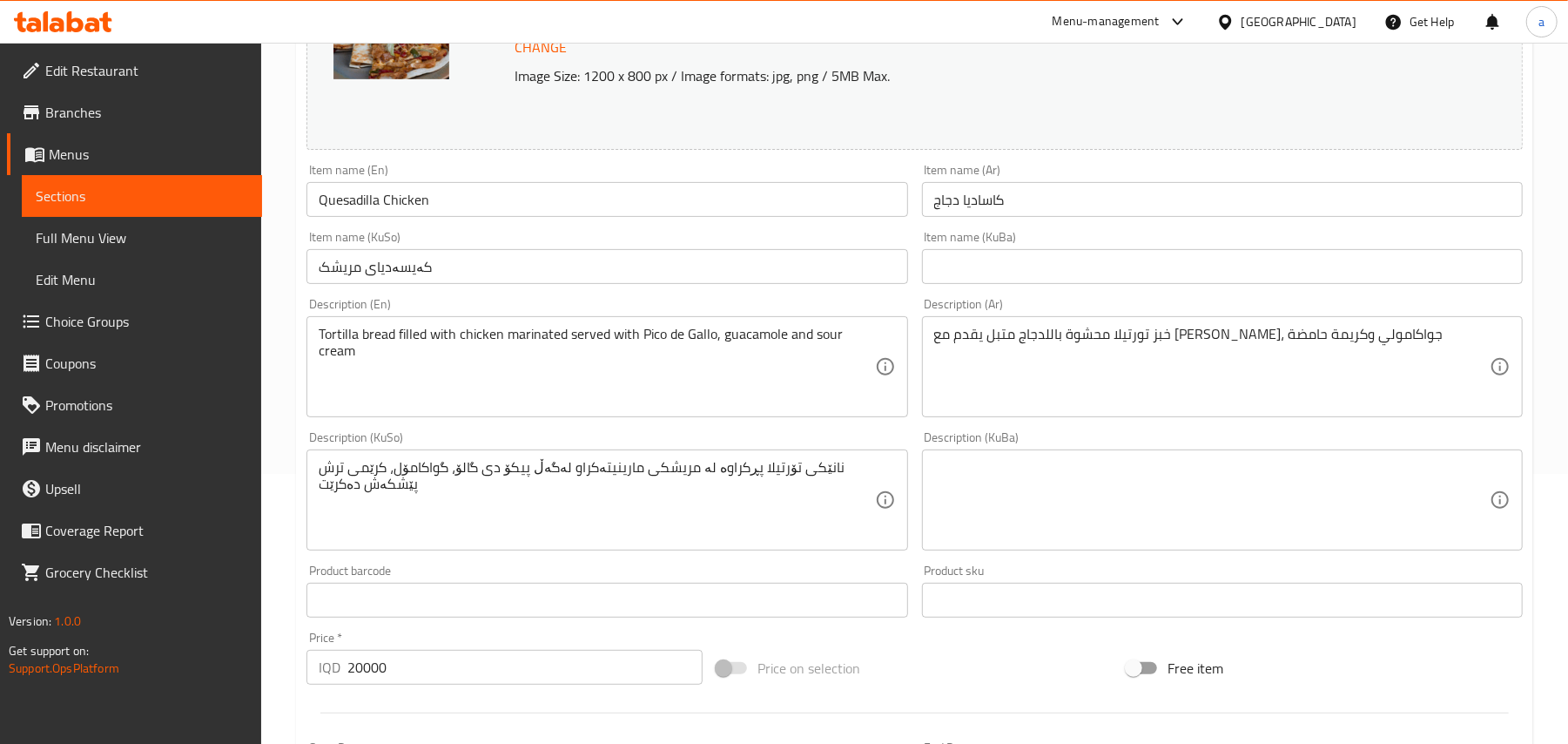
click at [498, 268] on input "کەیسەدیای مریشک" at bounding box center [606, 266] width 600 height 35
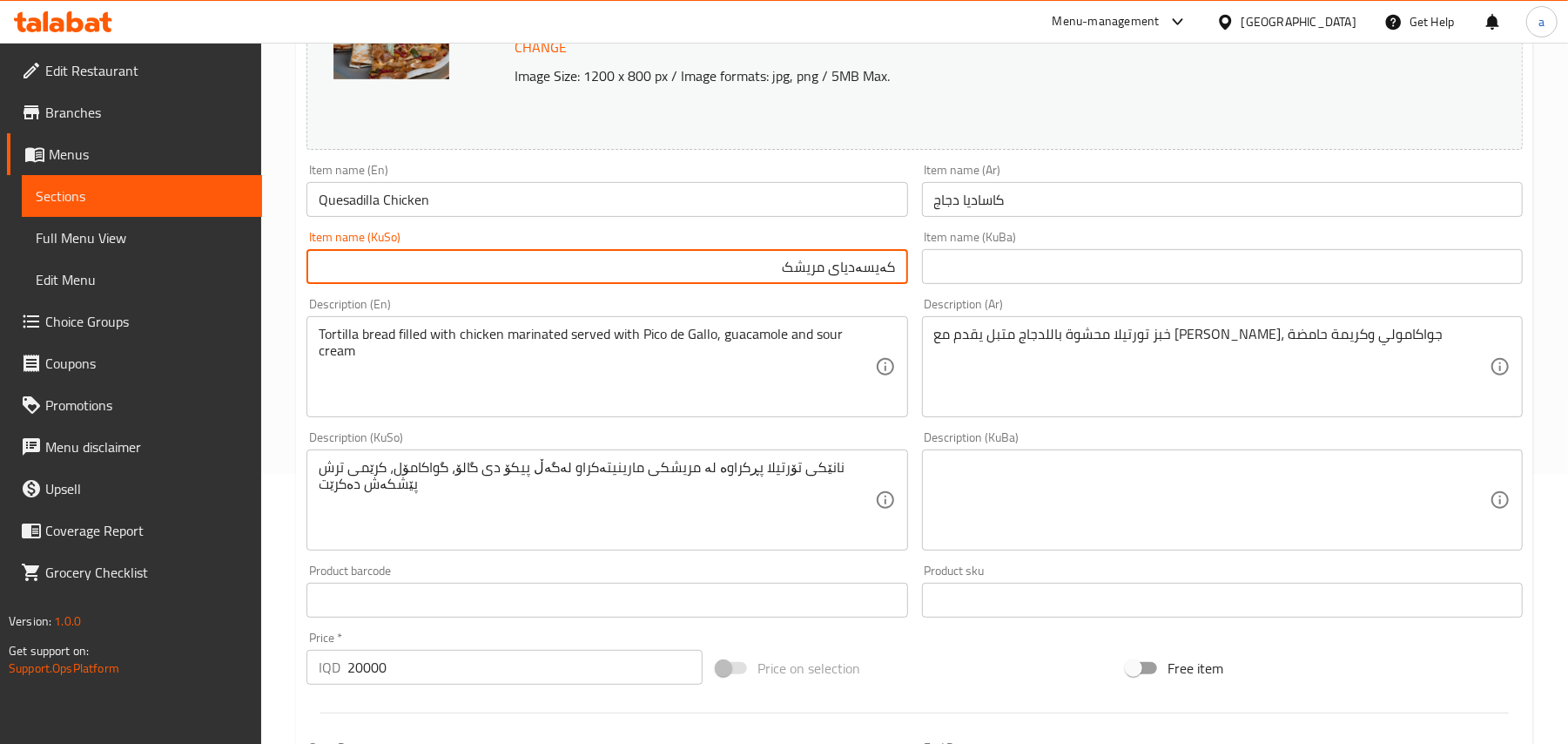
click at [886, 279] on input "کەیسەدیای مریشک" at bounding box center [606, 266] width 600 height 35
paste input "واسادیلا"
type input "کواسادیلای مریشک"
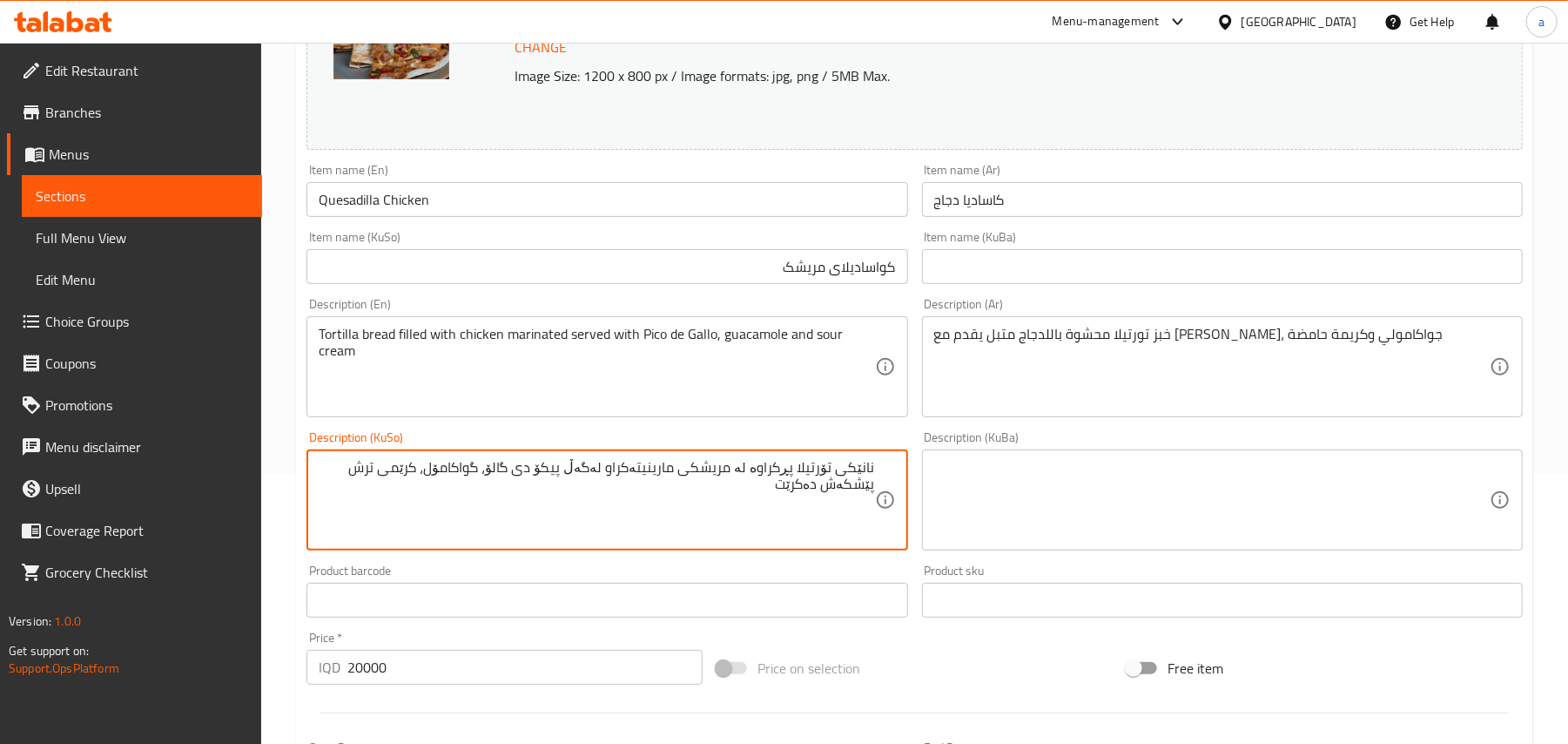
paste textarea "تۆرتیلا پڕکراوە بە گۆشتی مانگای موتەبەل پێشکەش دەکرێت لەگەڵ پیکۆ دی گالۆ، گواکا…"
drag, startPoint x: 746, startPoint y: 488, endPoint x: 655, endPoint y: 487, distance: 91.0
click at [655, 487] on textarea "نانی تۆرتیلا پڕکراوە بە گۆشتی مانگای موتەبەل پێشکەش دەکرێت لەگەڵ پیکۆ دی گالۆ، …" at bounding box center [596, 500] width 555 height 82
type textarea "نانی تۆرتیلا پڕکراوە بە مریشکی موتەبەل پێشکەش دەکرێت لەگەڵ پیکۆ دی گالۆ، گواکام…"
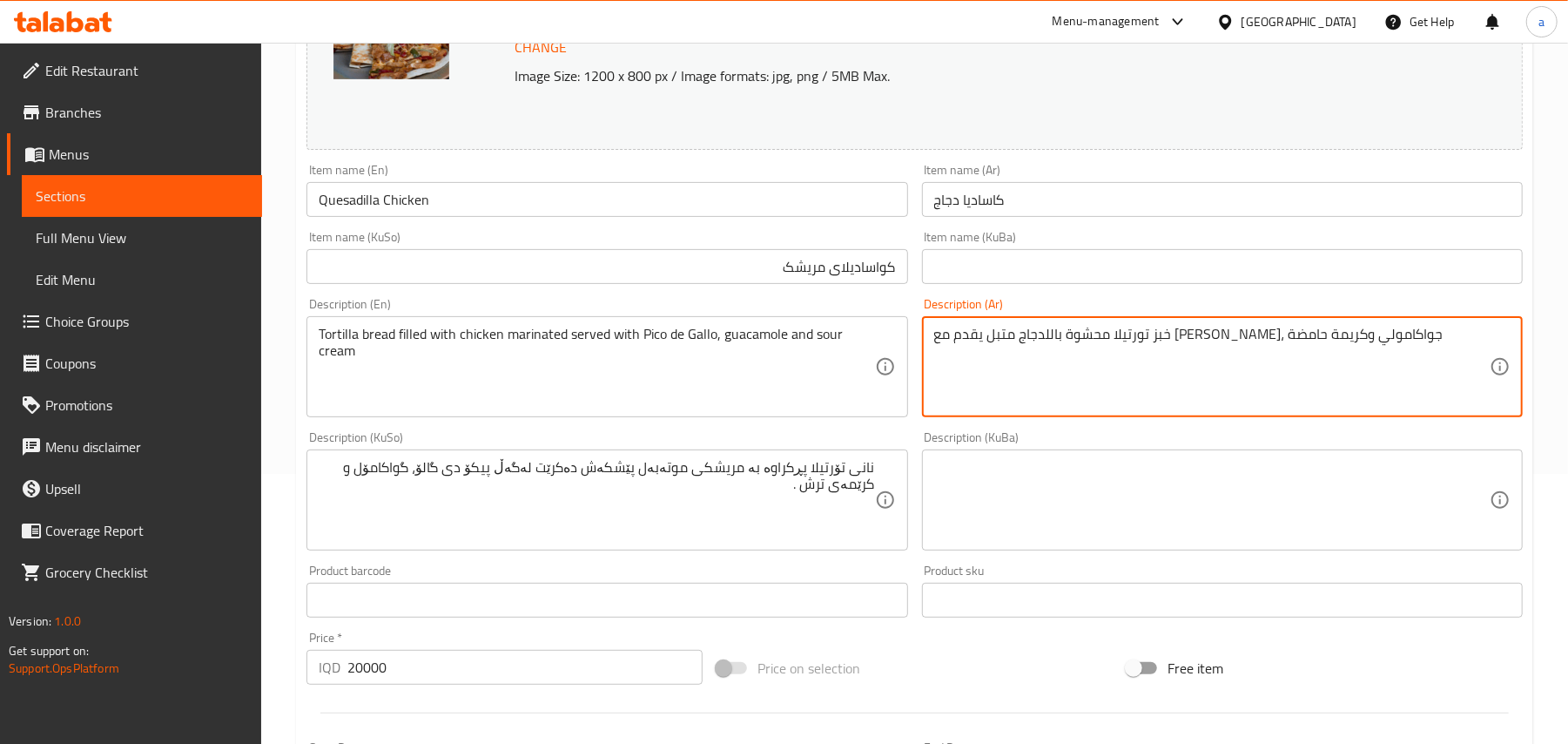
drag, startPoint x: 1303, startPoint y: 352, endPoint x: 1320, endPoint y: 375, distance: 28.6
type textarea "خبز تورتيلا محشوة بالدجاج متبل يقدم مع بيكو دي جالو، جواكامولي وكريمة حامضة"
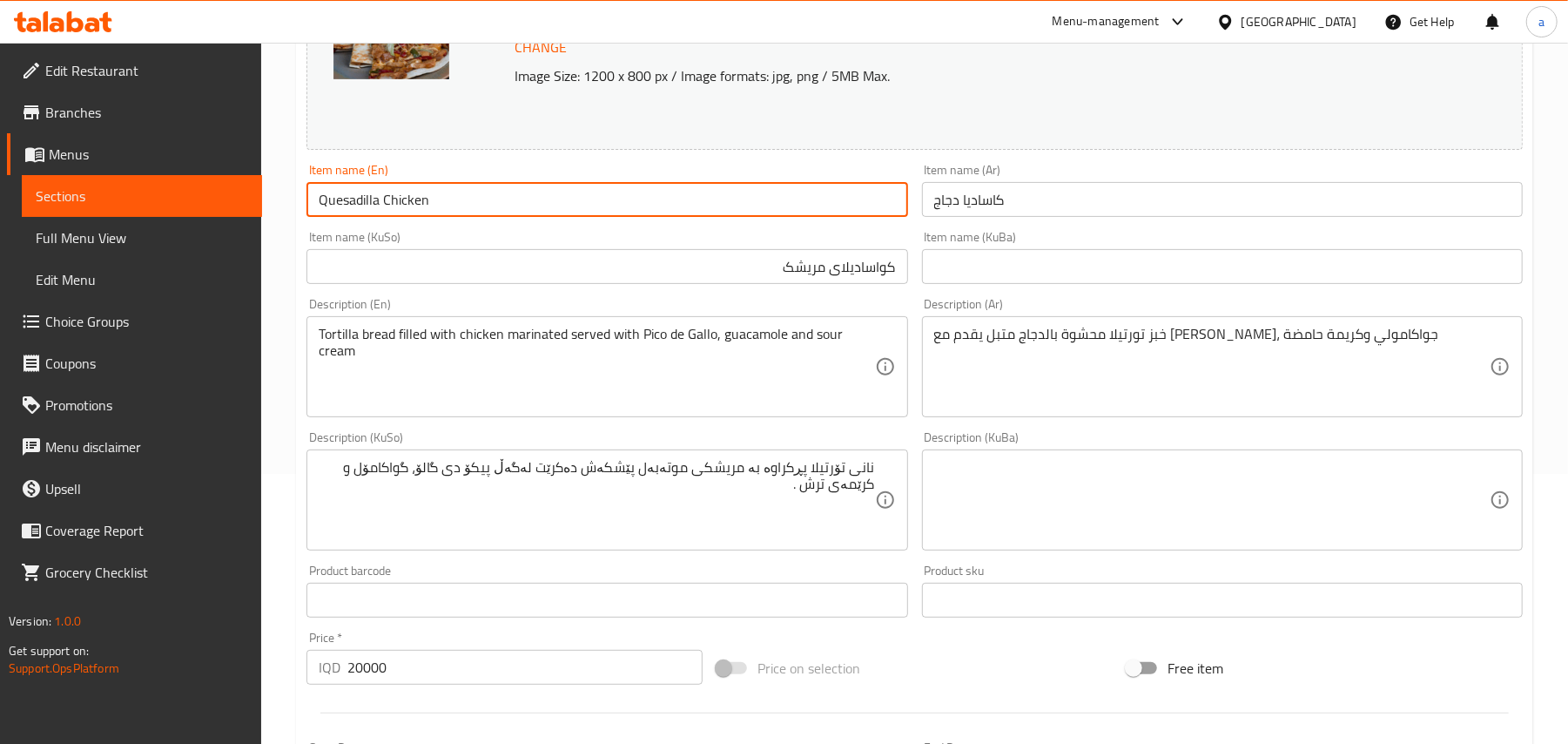
drag, startPoint x: 380, startPoint y: 213, endPoint x: 306, endPoint y: 207, distance: 74.2
click at [306, 207] on input "Quesadilla Chicken" at bounding box center [606, 199] width 600 height 35
click at [465, 201] on input "Quesadilla Chicken" at bounding box center [606, 199] width 600 height 35
click at [468, 202] on input "Quesadilla Chicken" at bounding box center [606, 199] width 600 height 35
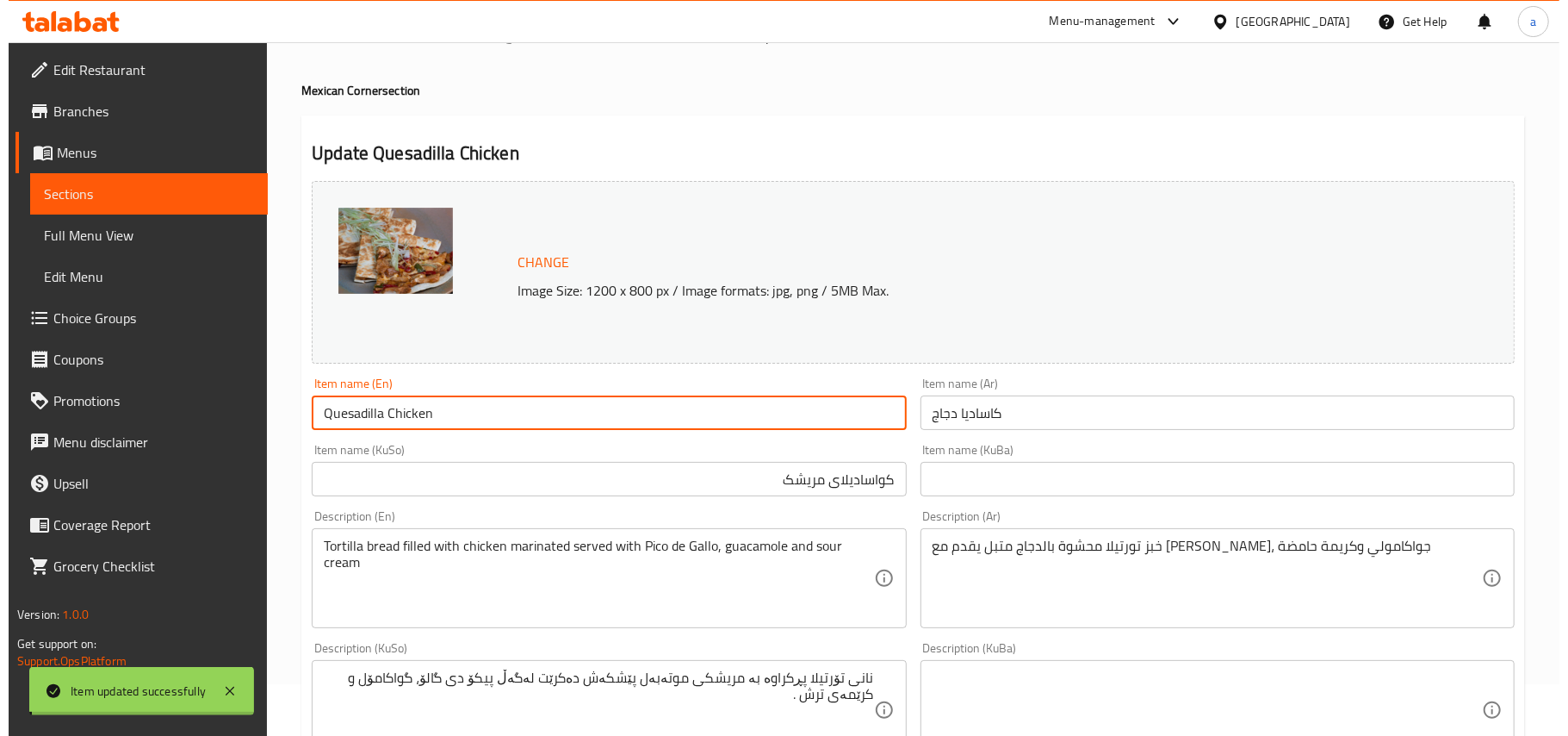
scroll to position [0, 0]
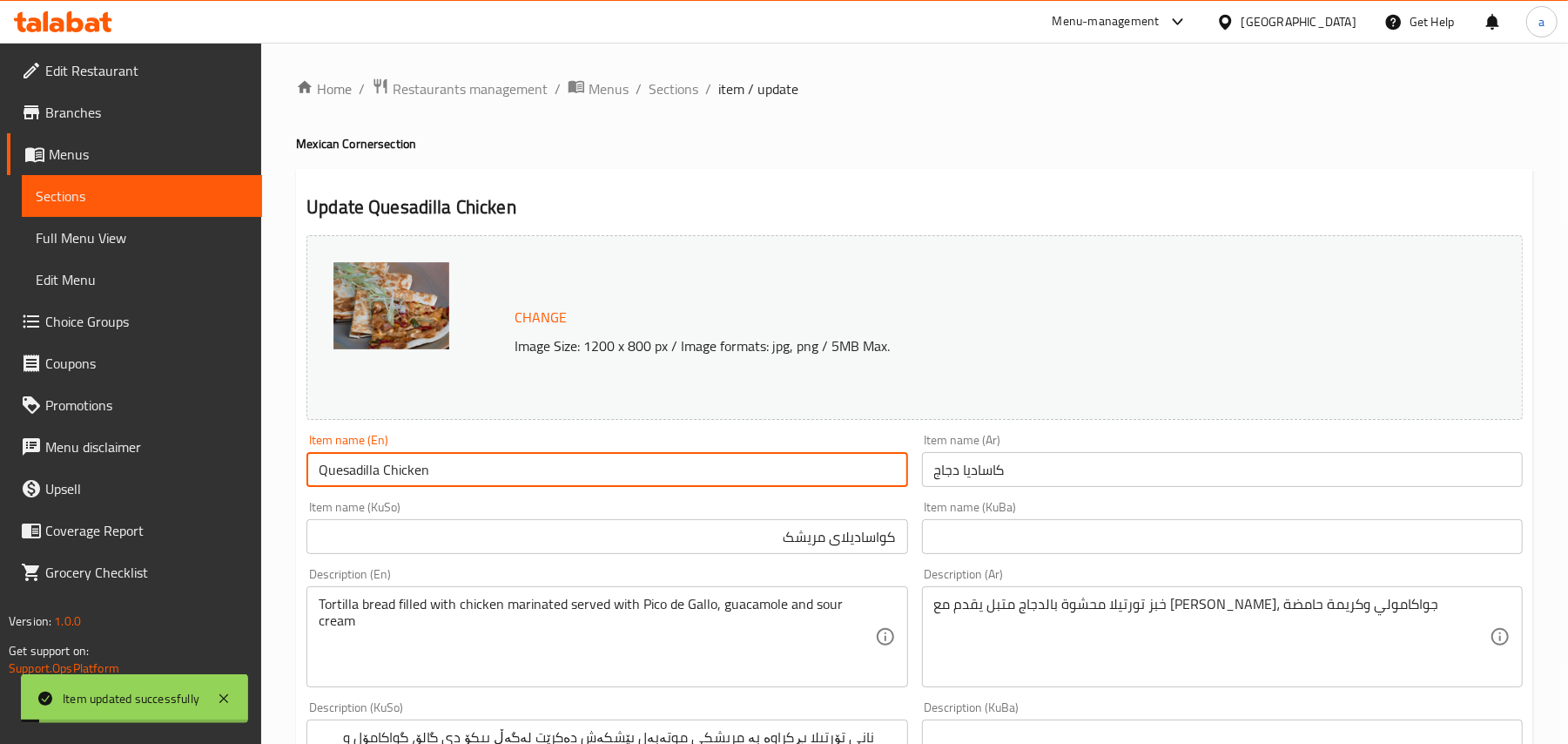
click at [93, 248] on span "Full Menu View" at bounding box center [141, 238] width 213 height 21
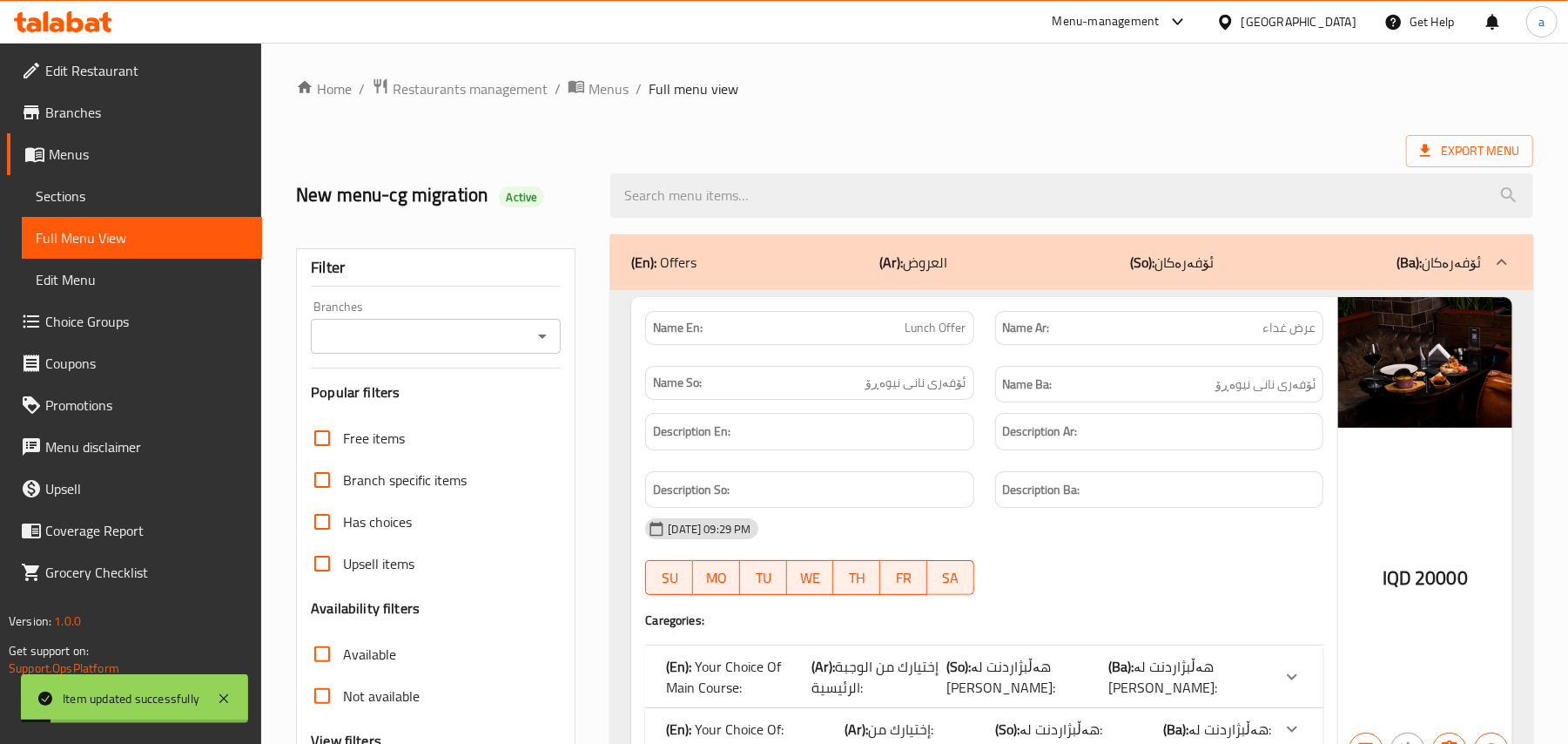
click at [747, 224] on div at bounding box center [1071, 196] width 943 height 66
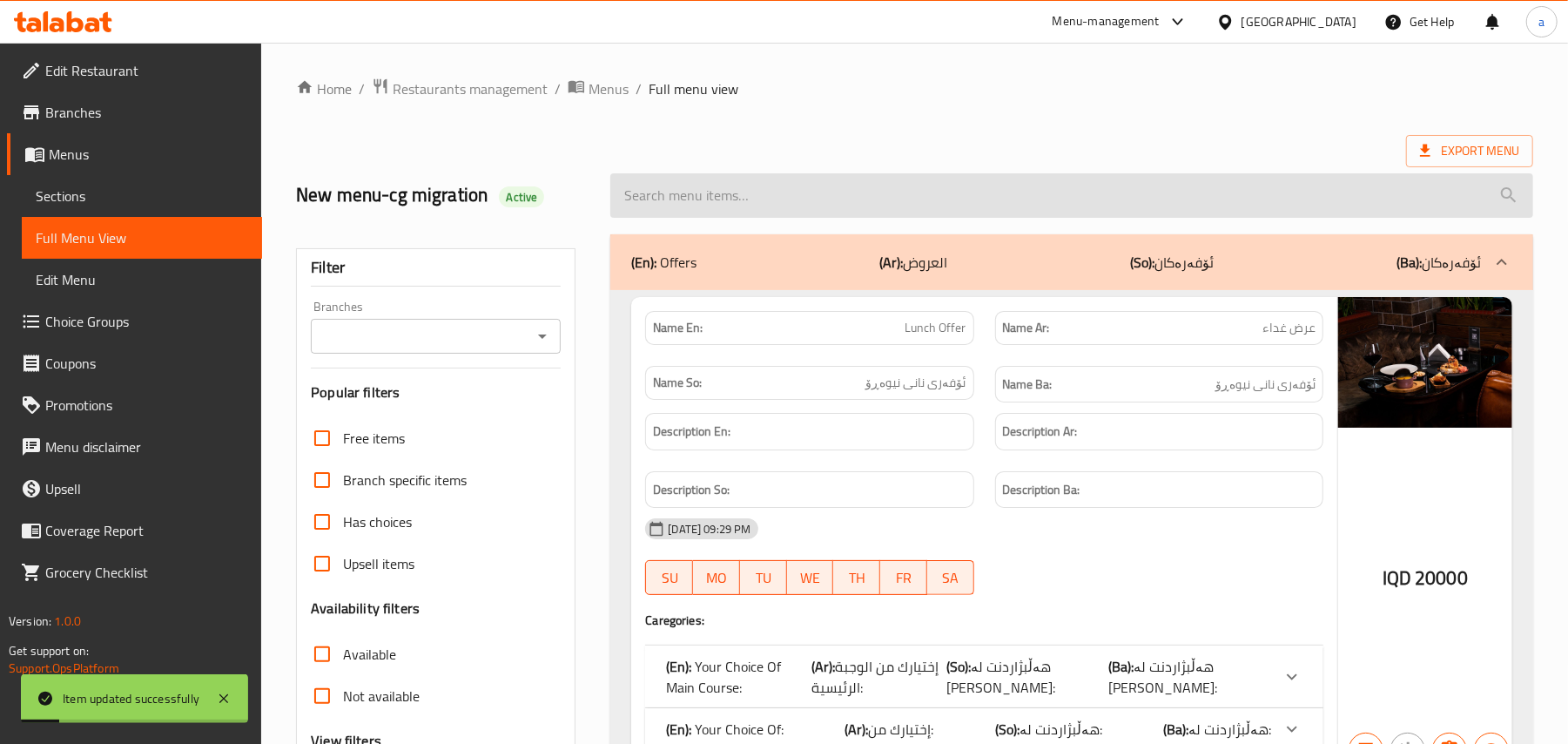
click at [740, 214] on input "search" at bounding box center [1071, 195] width 923 height 44
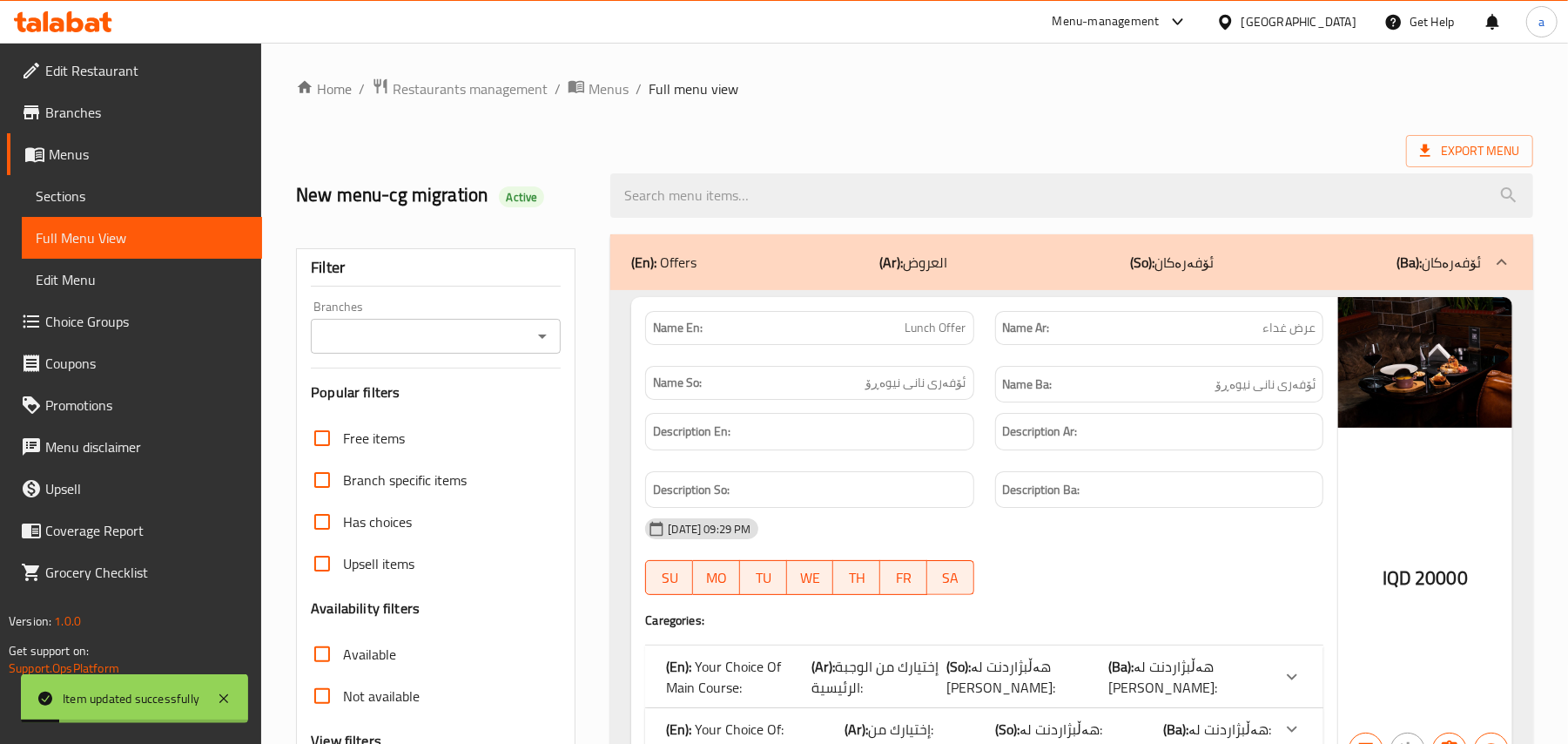
paste input "Quesadilla Chicken"
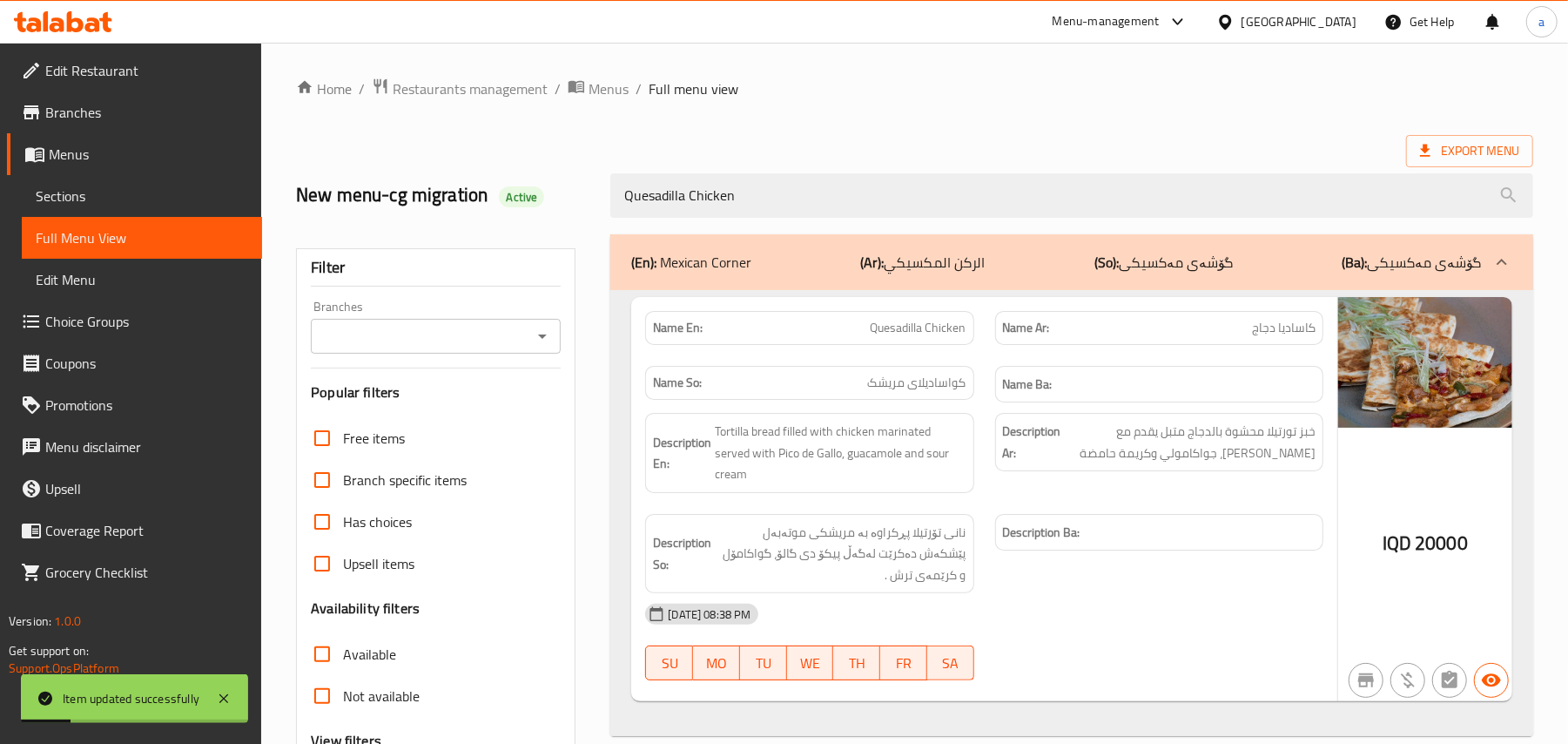
click at [544, 338] on icon "Open" at bounding box center [542, 336] width 21 height 21
type input "Quesadilla Chicken"
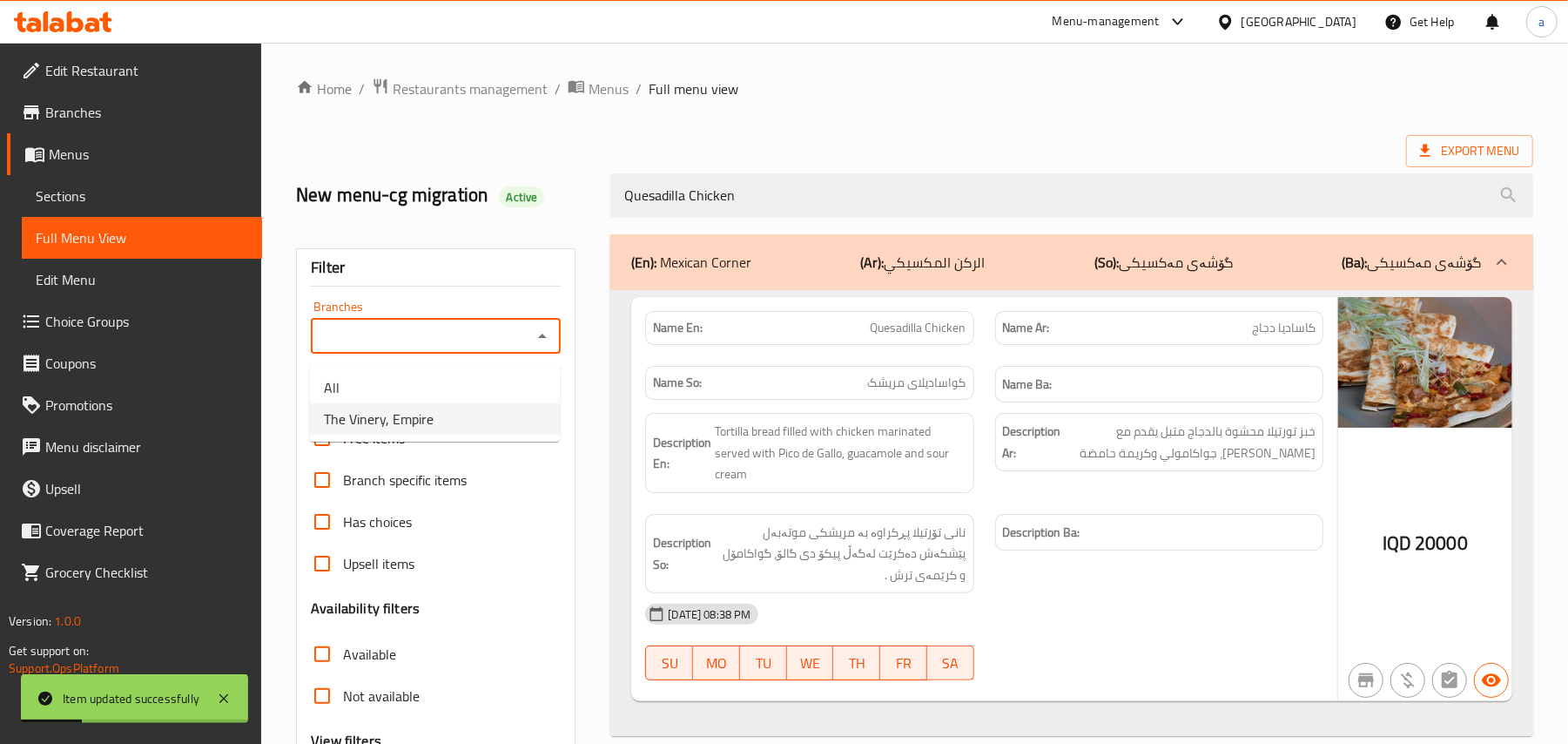
click at [457, 425] on li "The Vinery, Empire" at bounding box center [435, 418] width 250 height 31
type input "The Vinery, Empire"
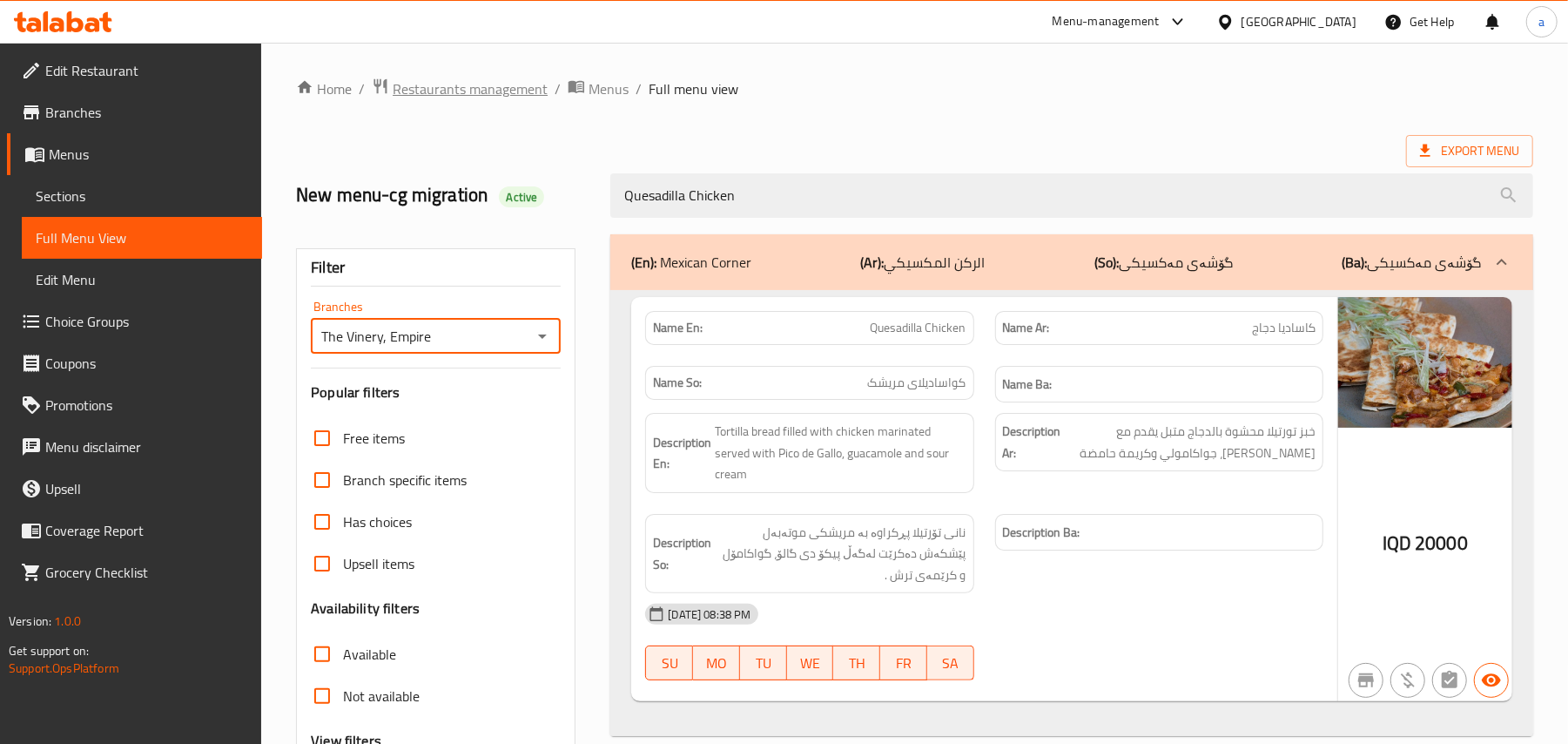
click at [509, 92] on span "Restaurants management" at bounding box center [469, 89] width 155 height 21
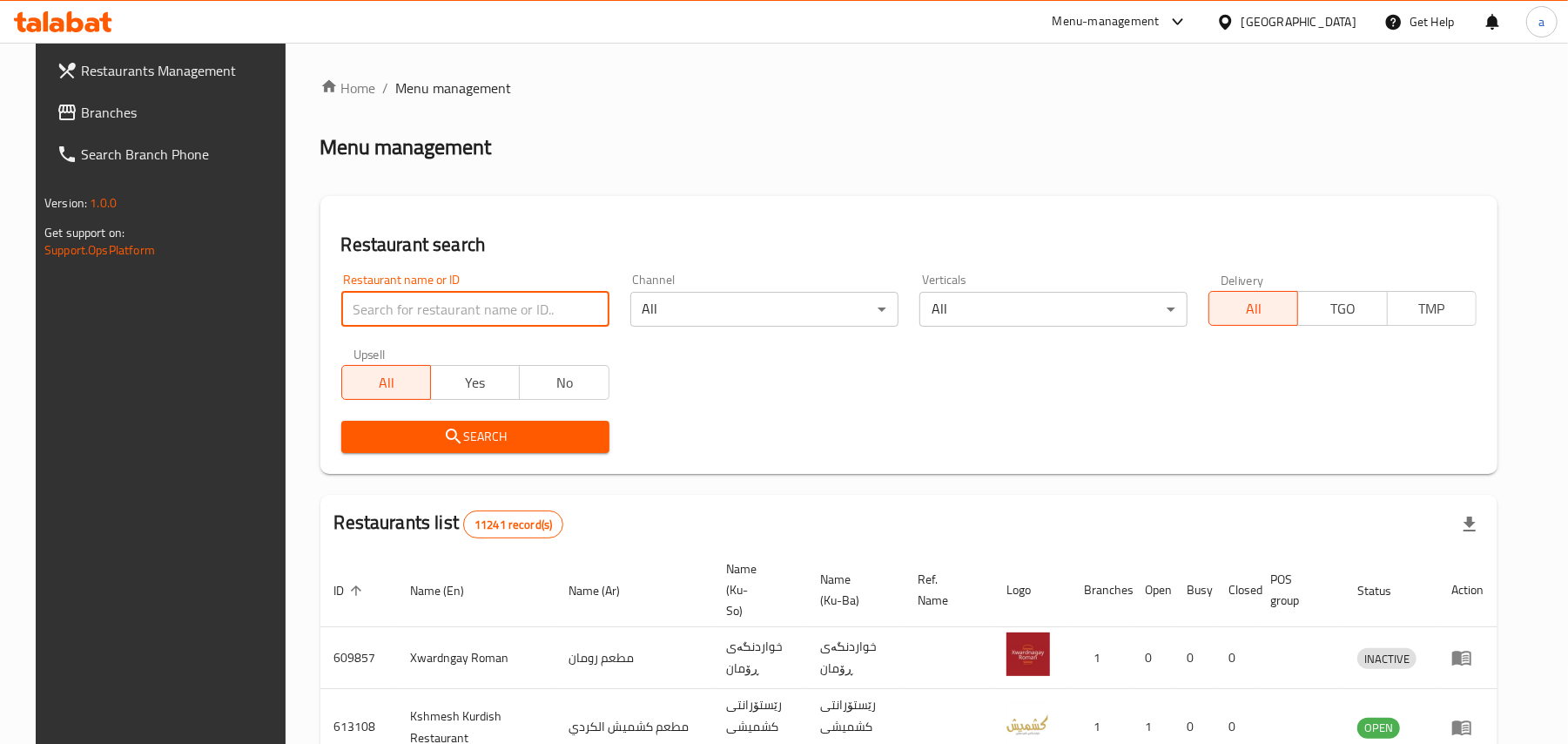
click at [438, 321] on input "search" at bounding box center [475, 308] width 268 height 35
paste input "Big Land"
type input "Big Land"
click button "Search" at bounding box center [475, 437] width 268 height 32
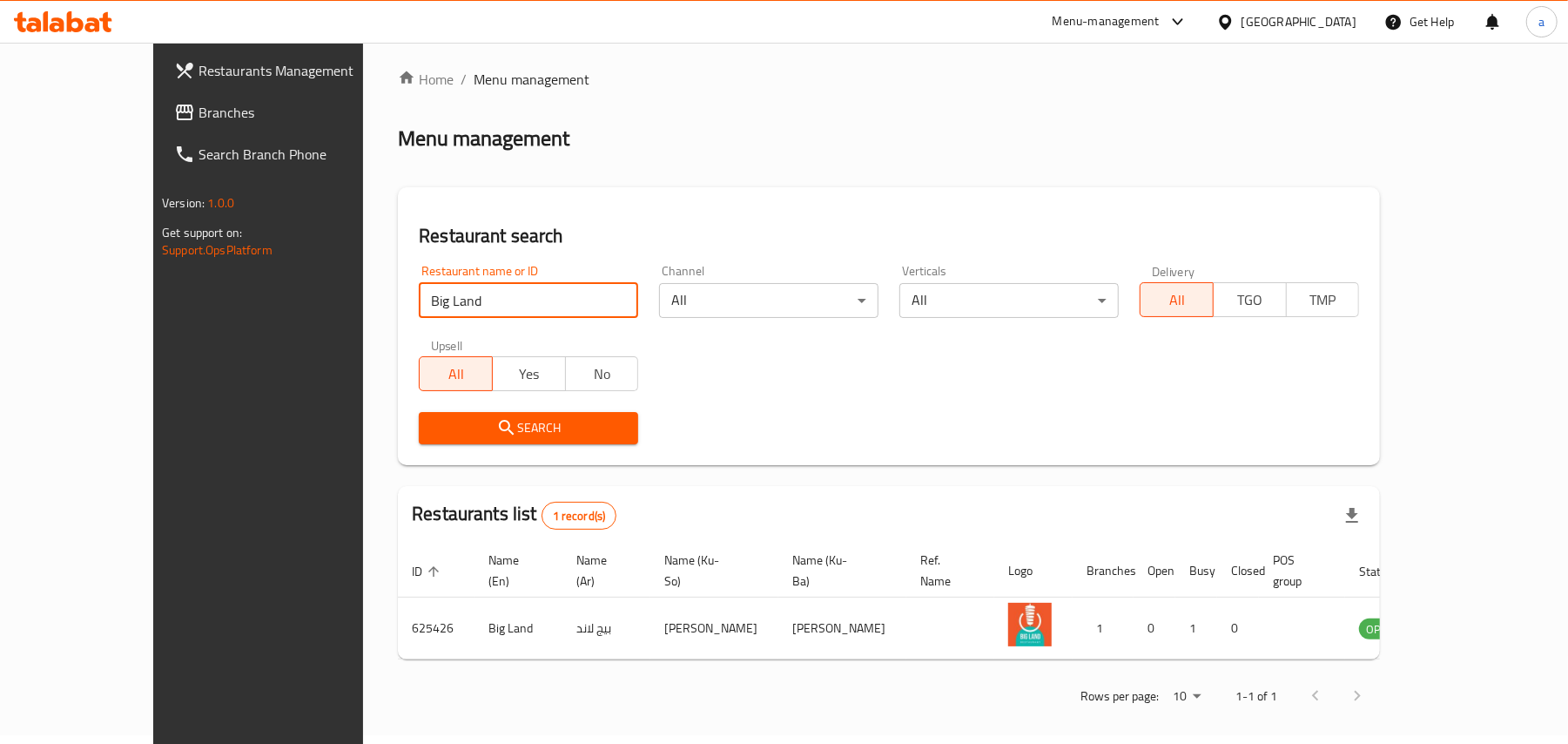
scroll to position [11, 0]
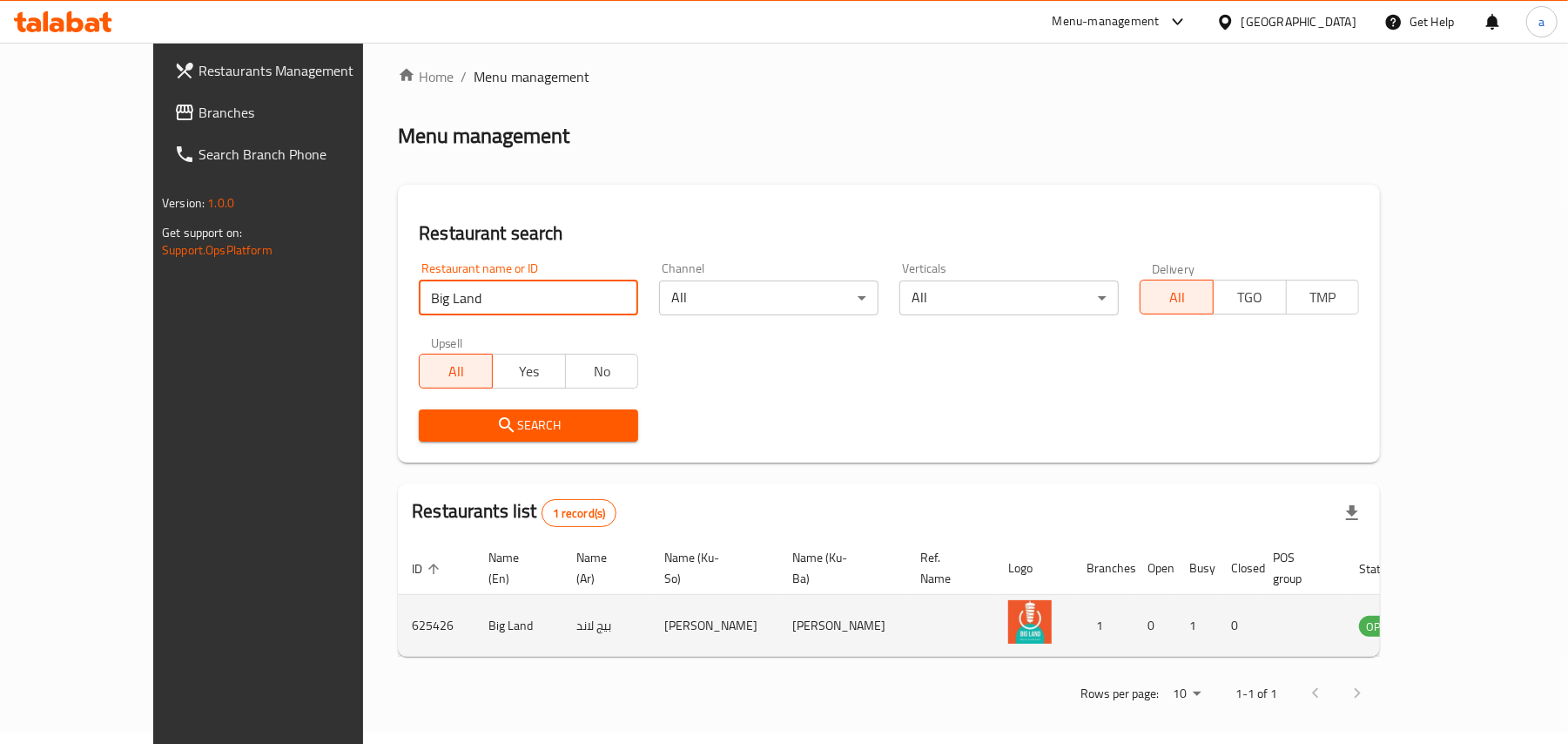
click at [1472, 624] on icon "enhanced table" at bounding box center [1460, 625] width 21 height 21
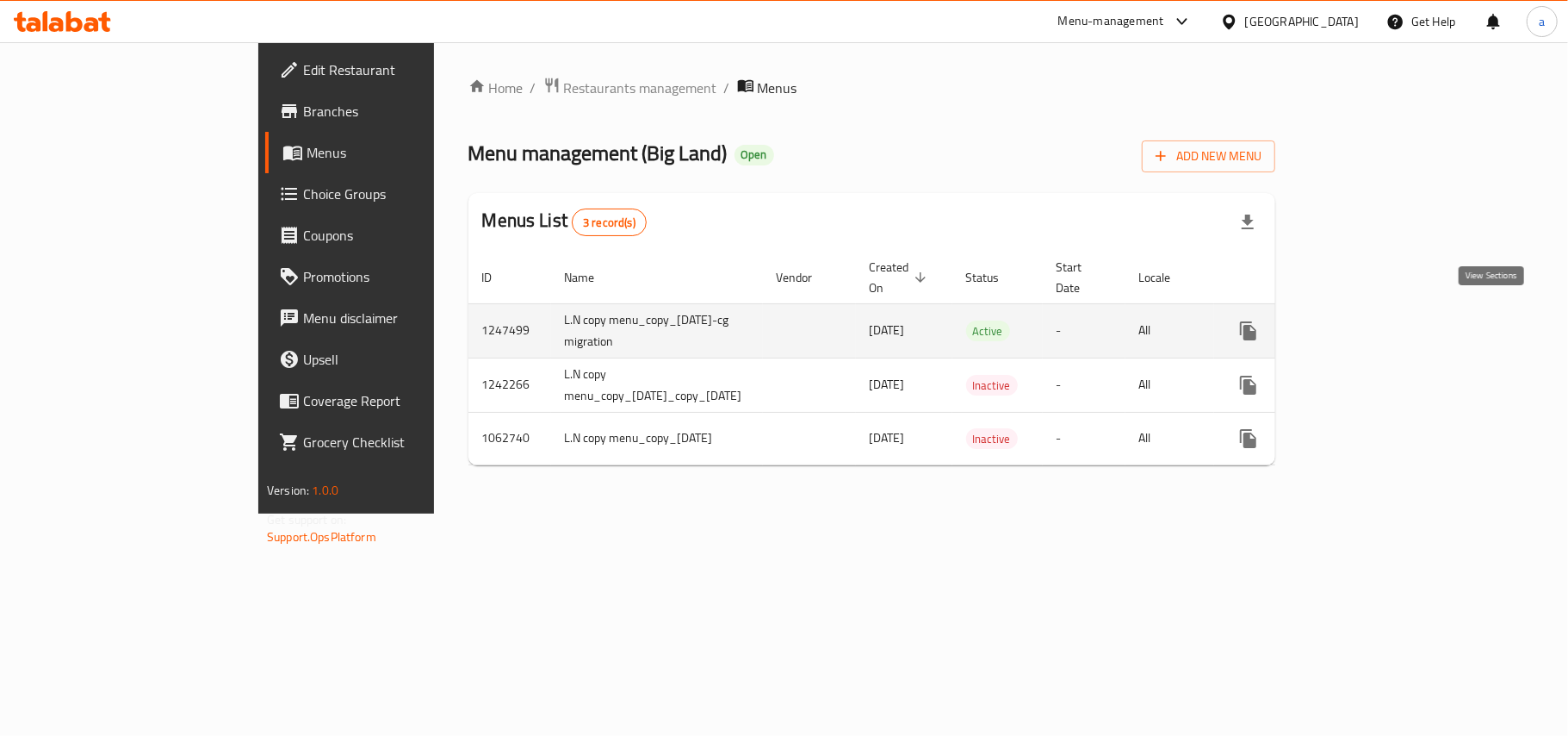
click at [1384, 321] on icon "enhanced table" at bounding box center [1372, 331] width 20 height 20
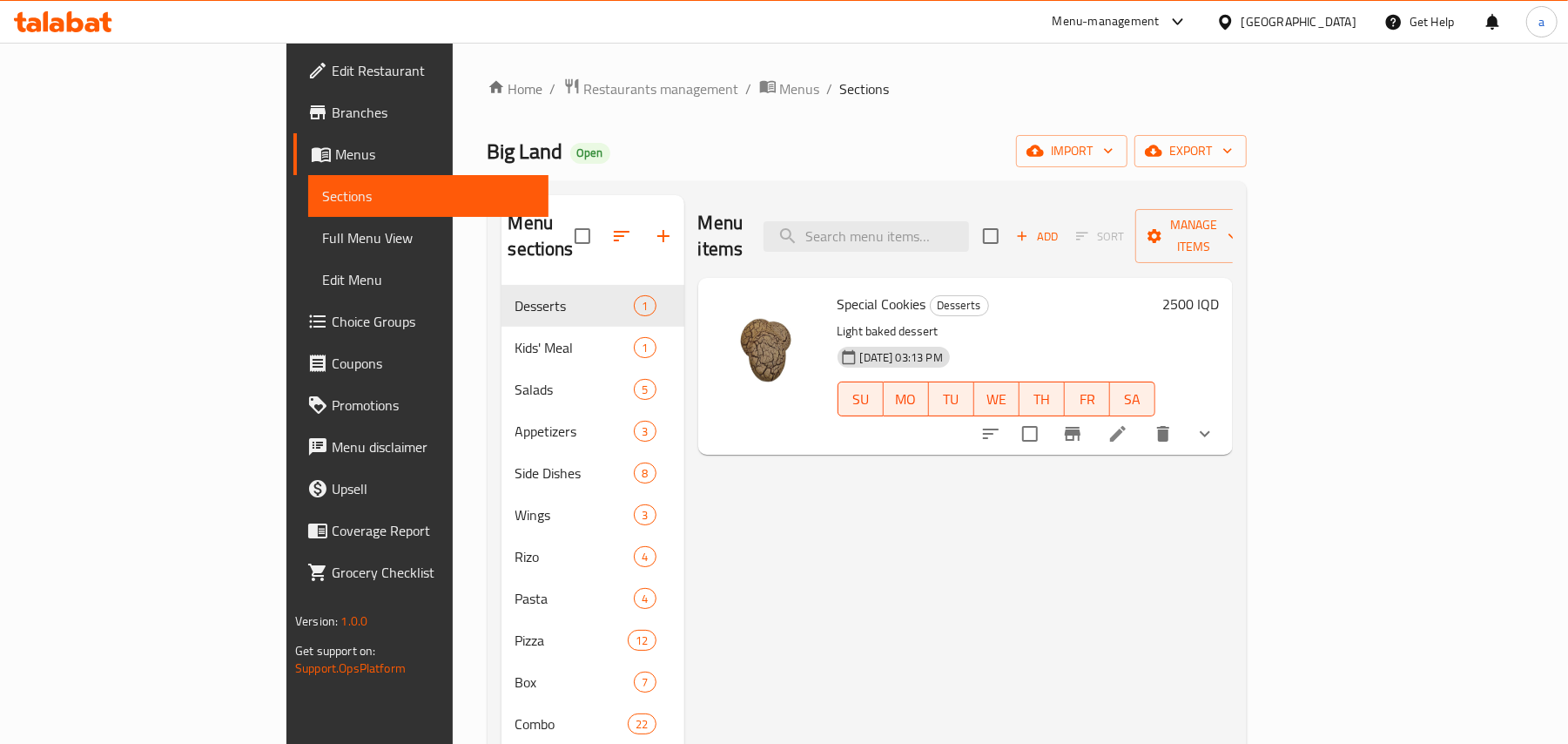
click at [322, 240] on span "Full Menu View" at bounding box center [428, 238] width 213 height 21
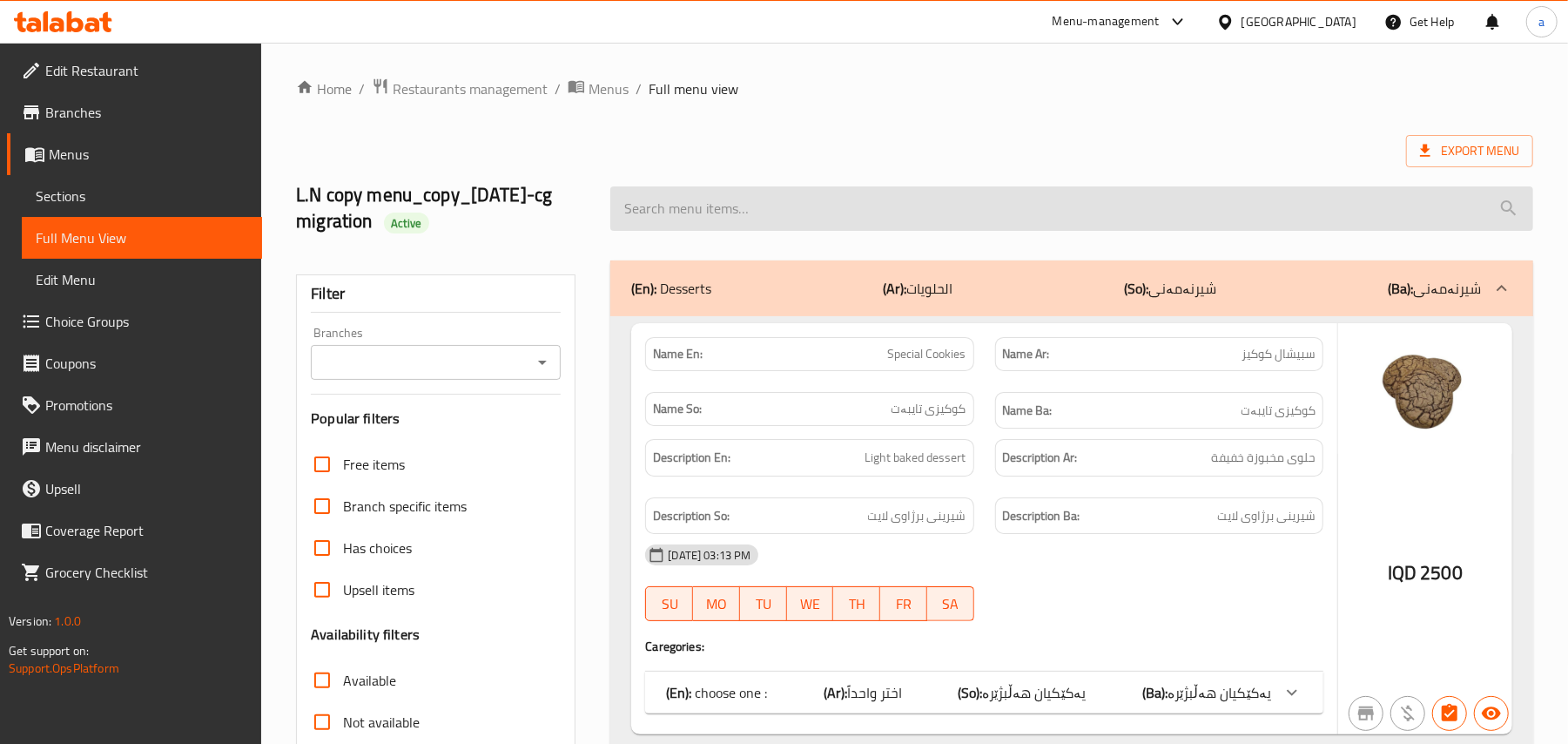
click at [767, 231] on input "search" at bounding box center [1071, 208] width 923 height 44
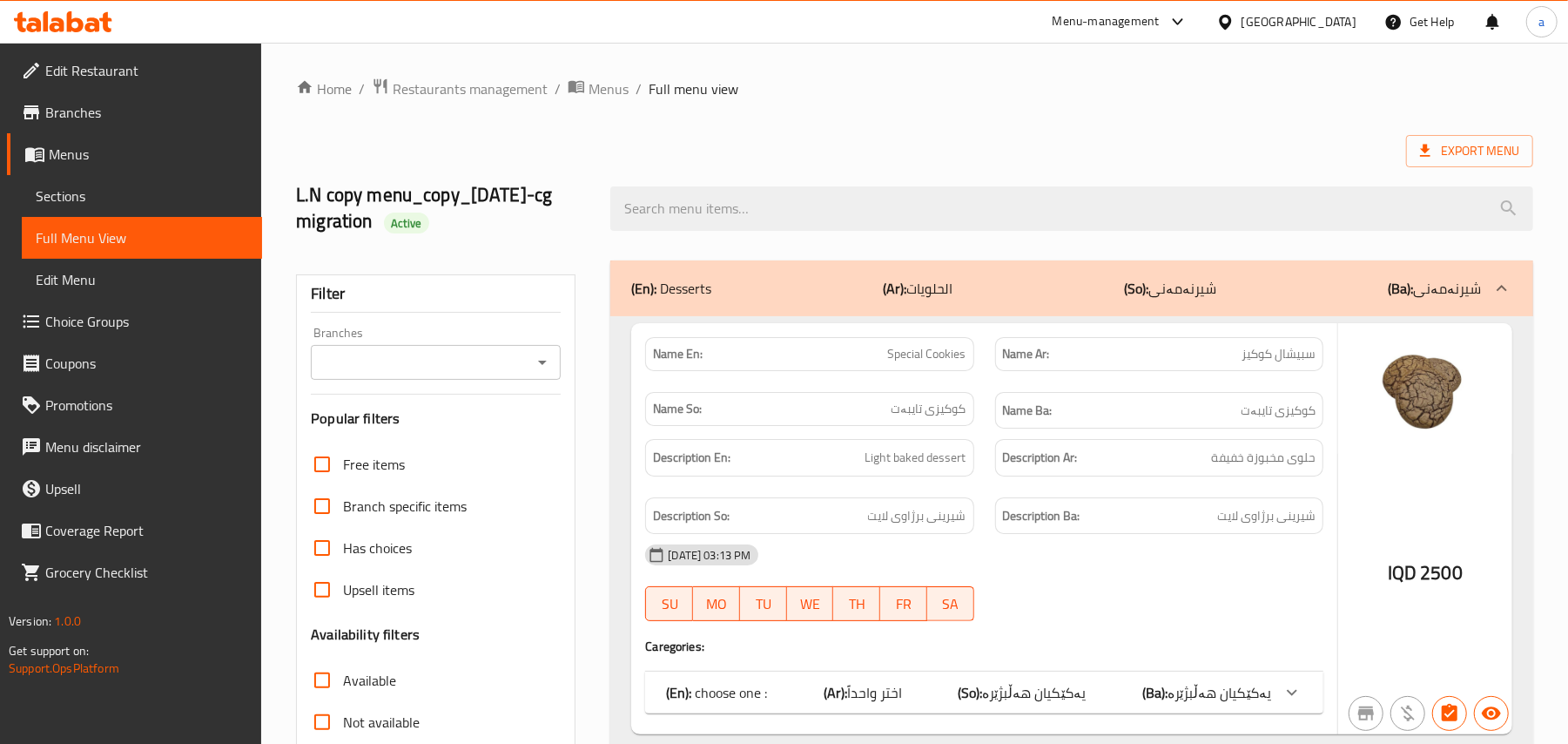
paste input "Big Land"
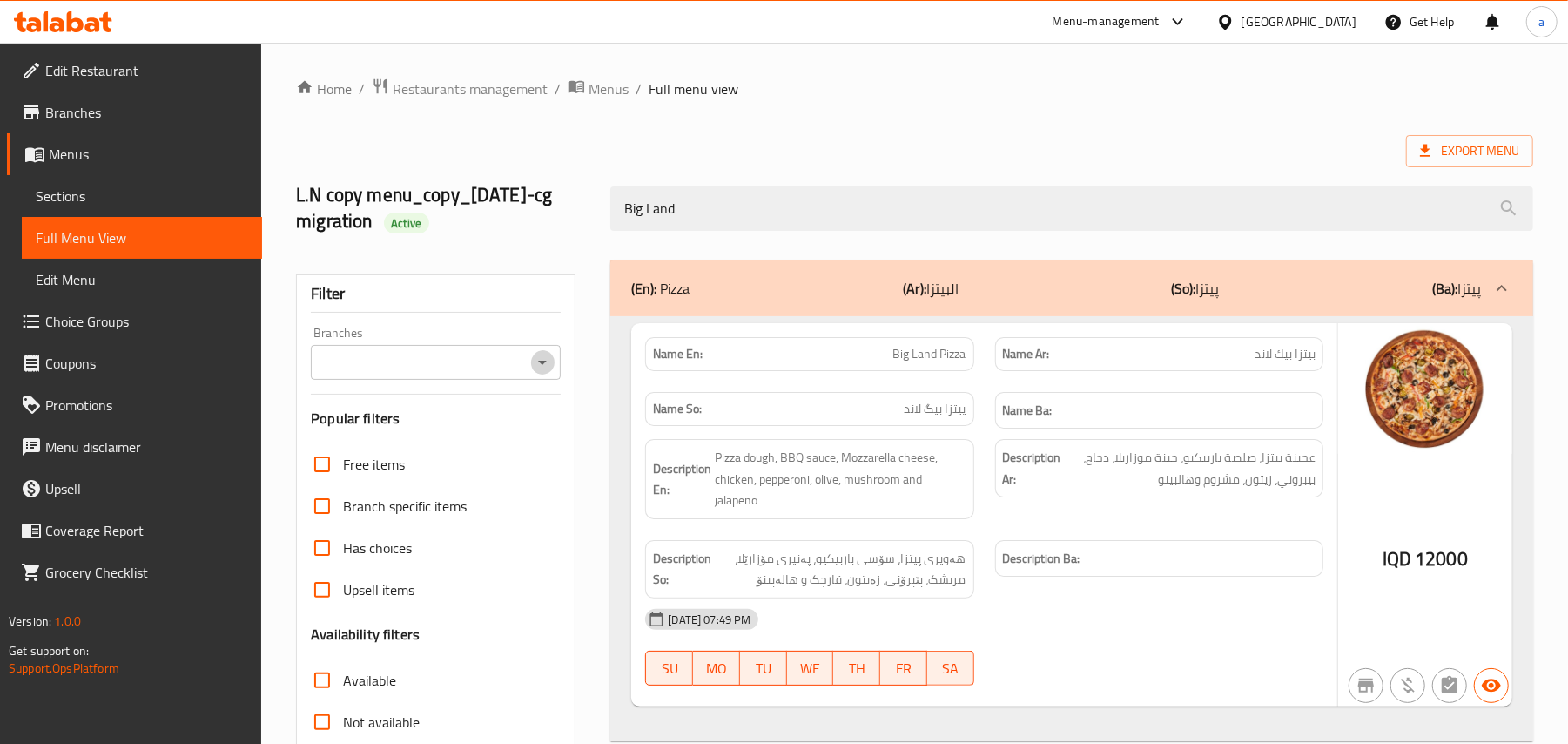
click at [534, 373] on icon "Open" at bounding box center [542, 362] width 21 height 21
type input "Big Land"
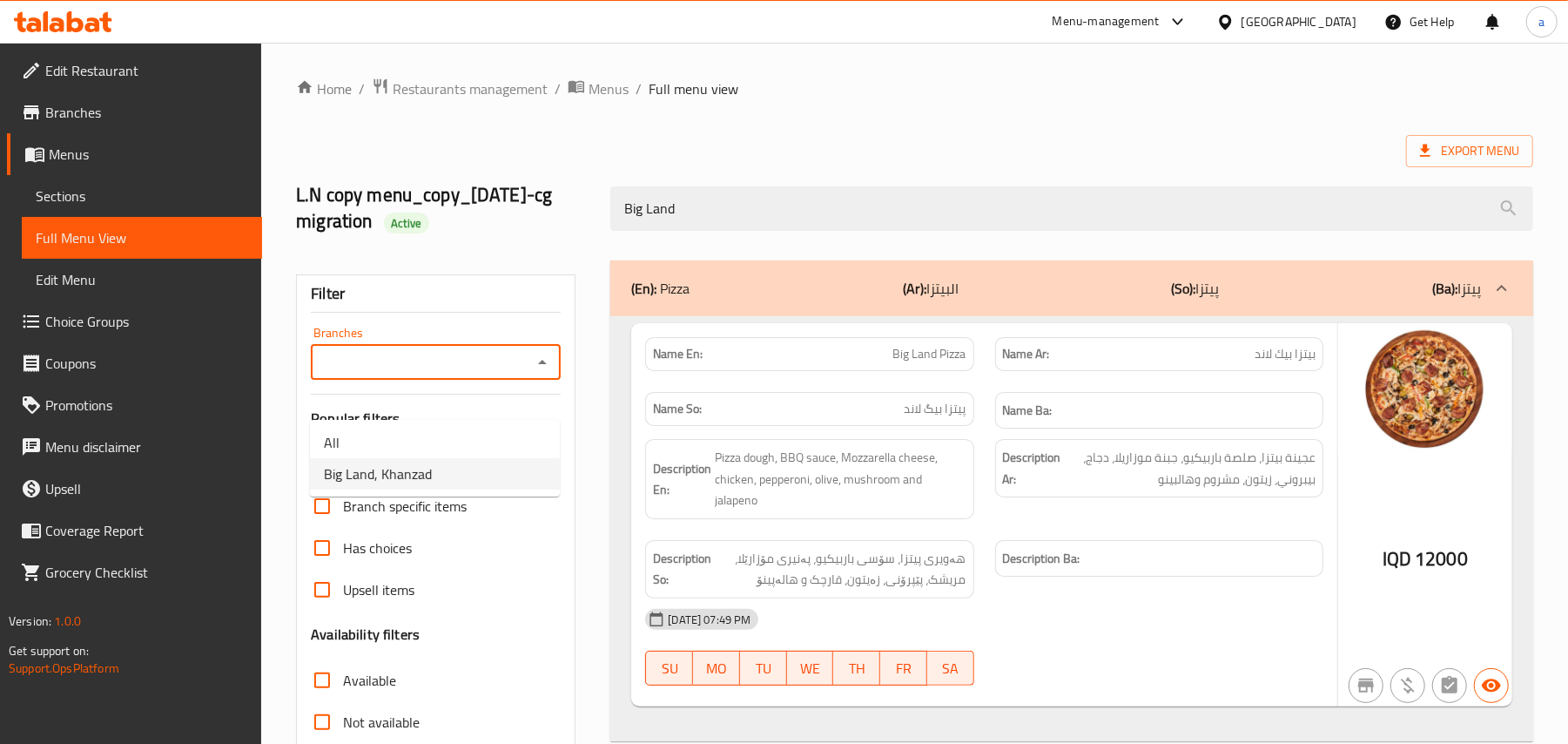
click at [422, 479] on span "Big Land, Khanzad" at bounding box center [377, 473] width 108 height 21
type input "Big Land, Khanzad"
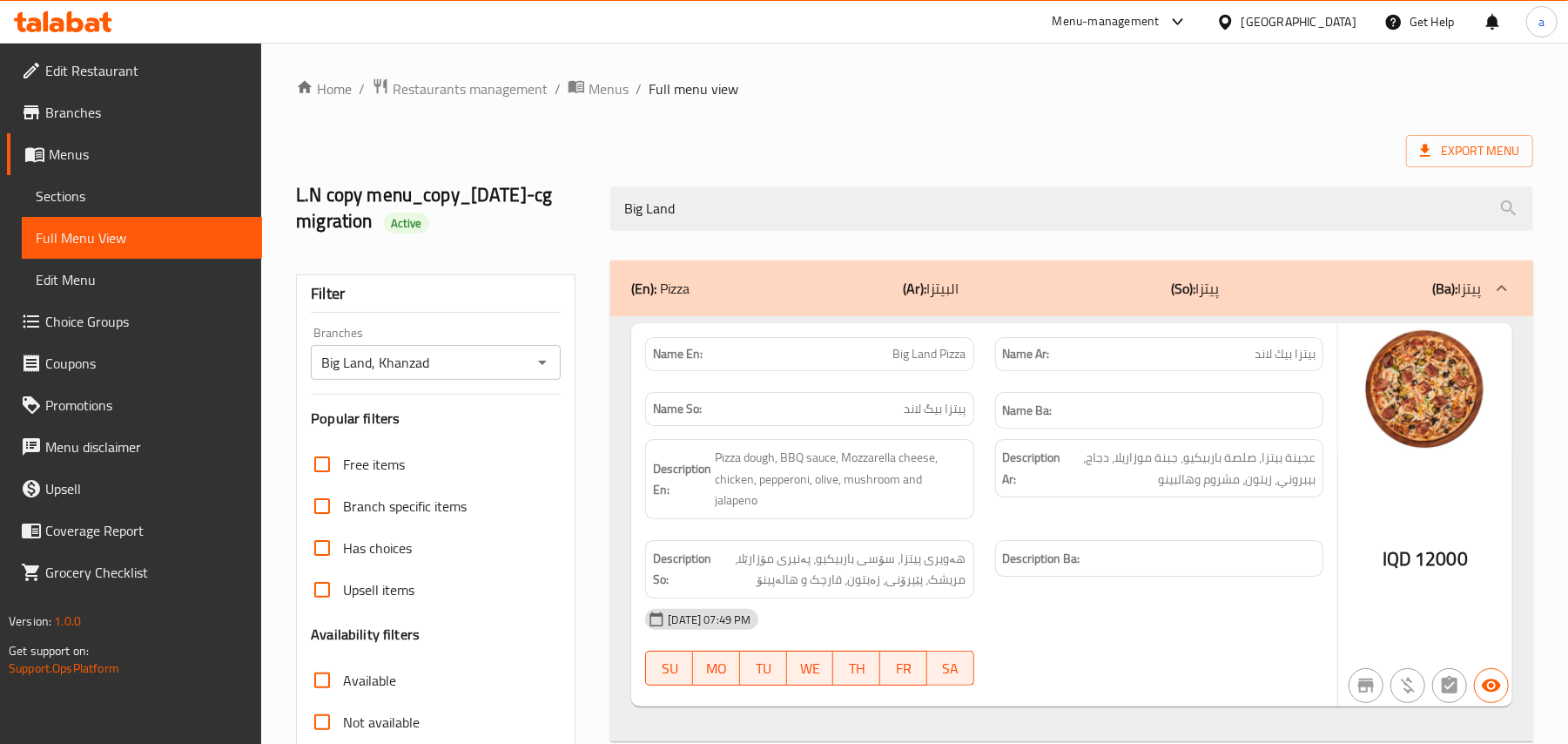
drag, startPoint x: 613, startPoint y: 230, endPoint x: 582, endPoint y: 225, distance: 31.4
click at [583, 227] on div "L.N copy menu_copy_18/05/2023-cg migration Active Big Land" at bounding box center [914, 208] width 1258 height 104
paste input "Kids Meal"
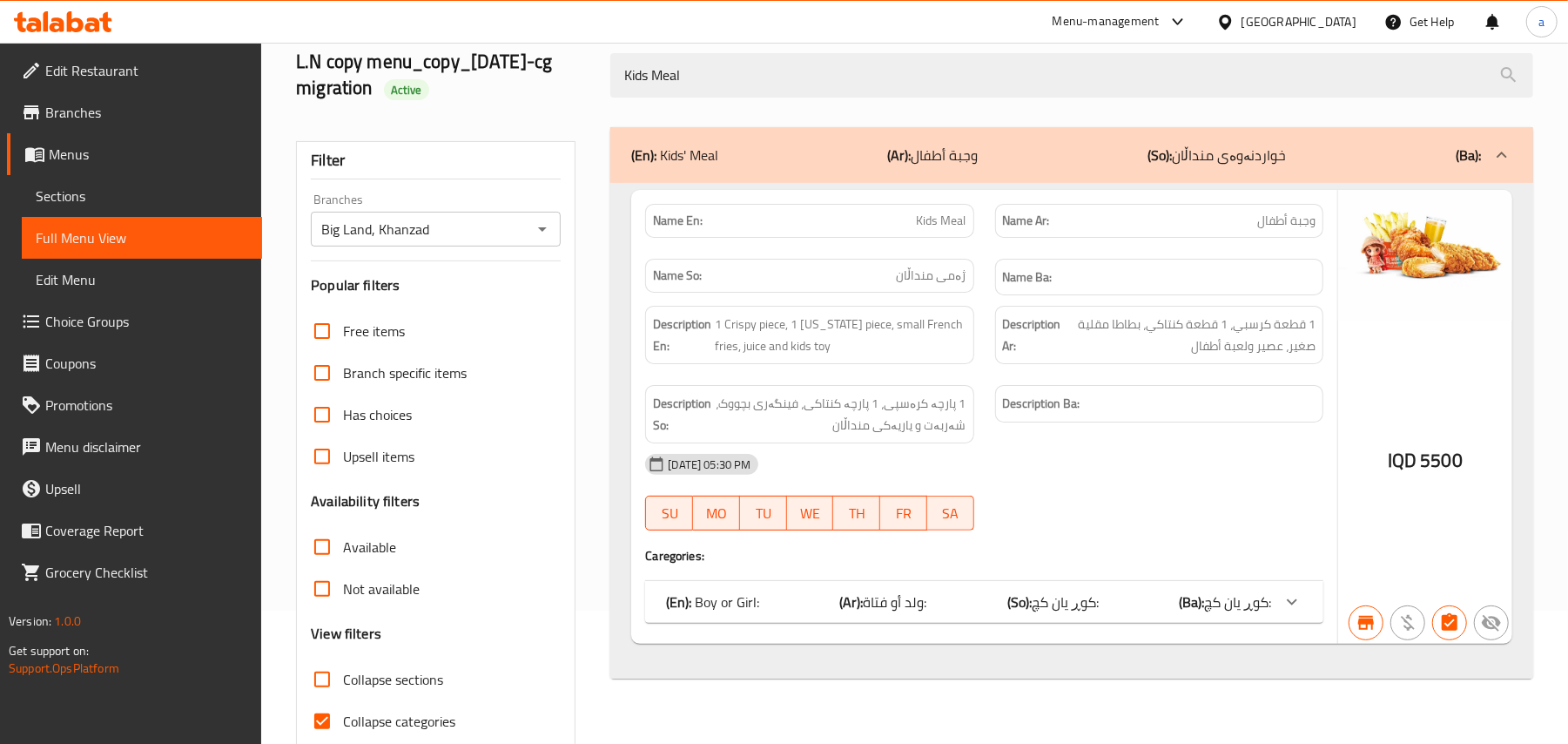
scroll to position [266, 0]
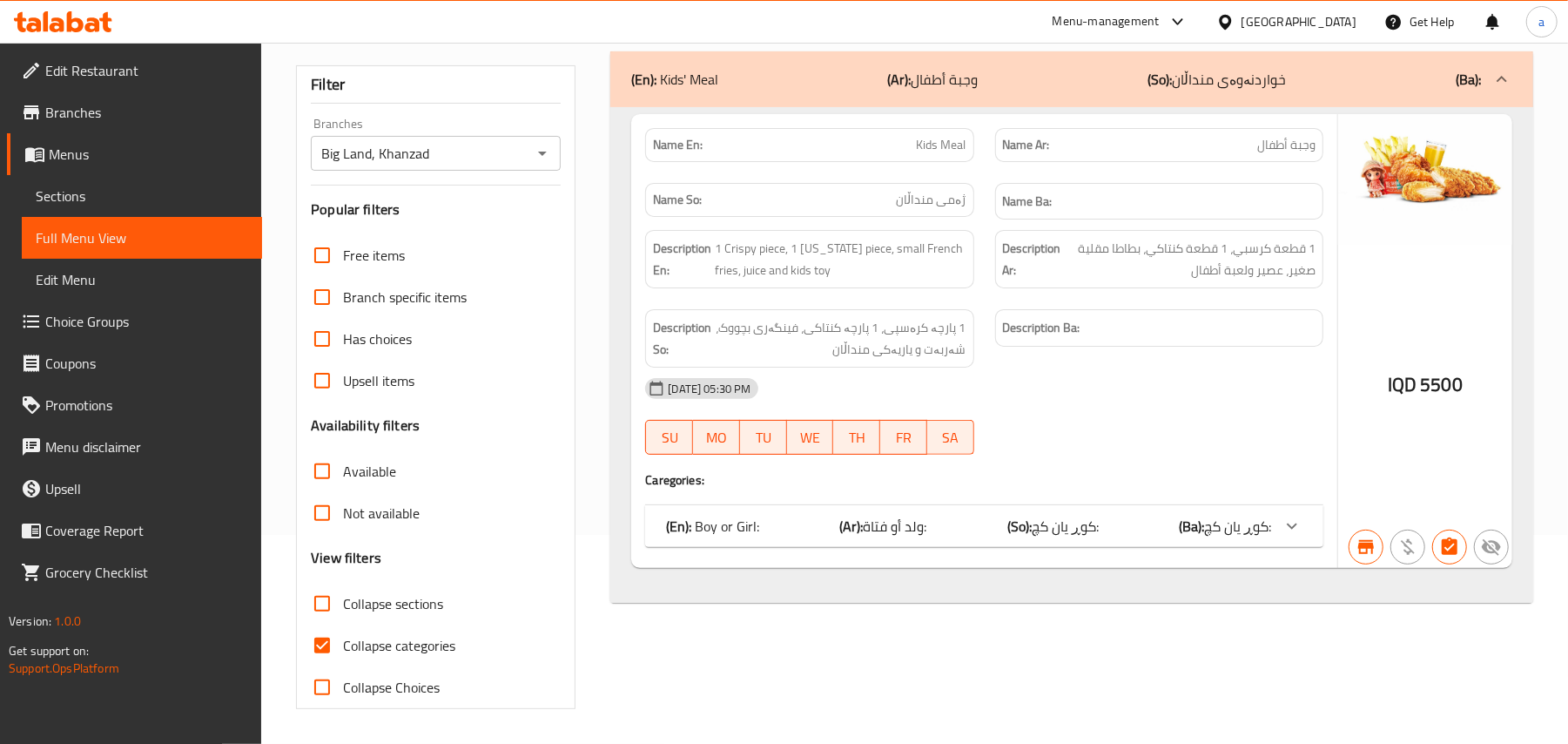
type input "Kids Meal"
click at [336, 637] on input "Collapse categories" at bounding box center [322, 645] width 42 height 42
checkbox input "false"
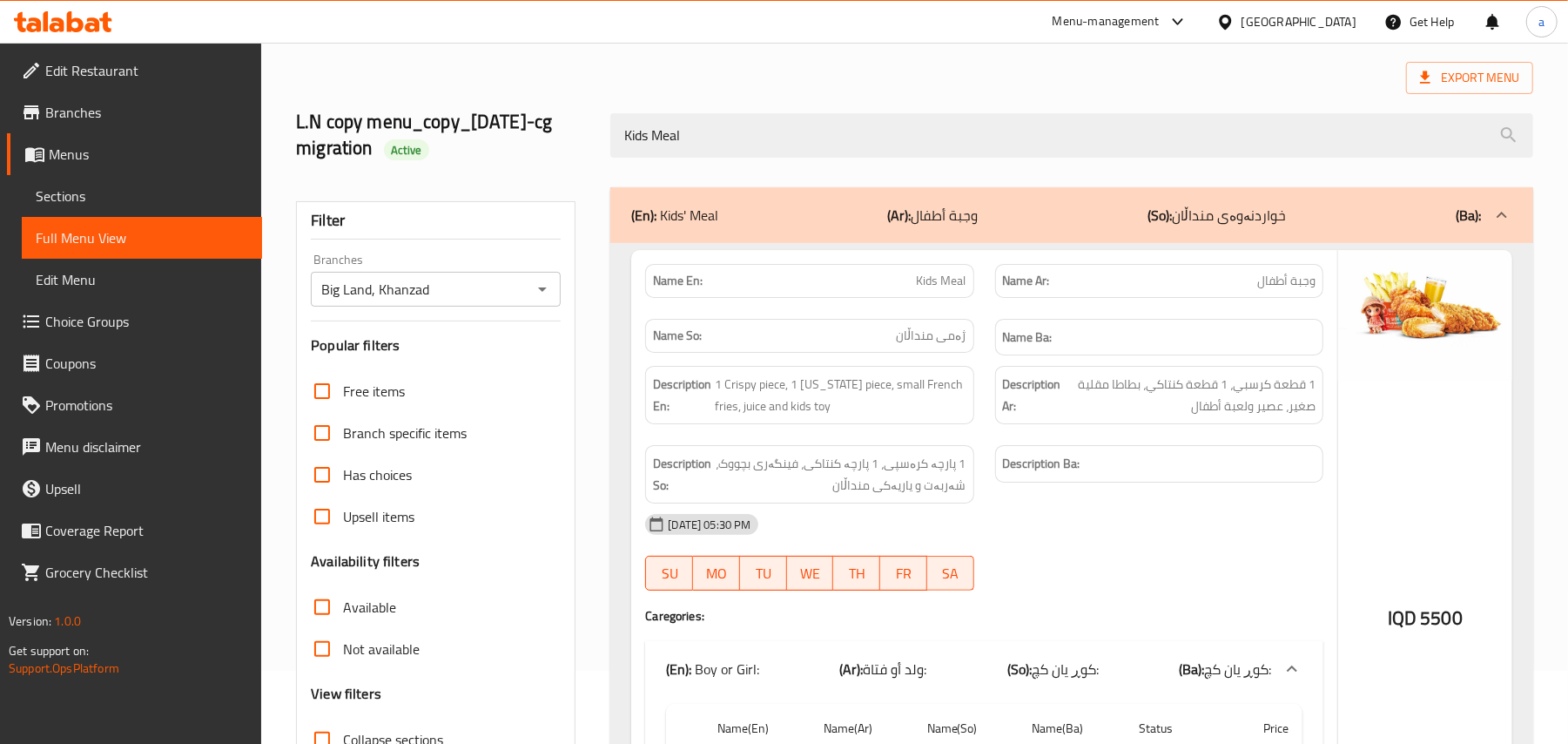
scroll to position [0, 0]
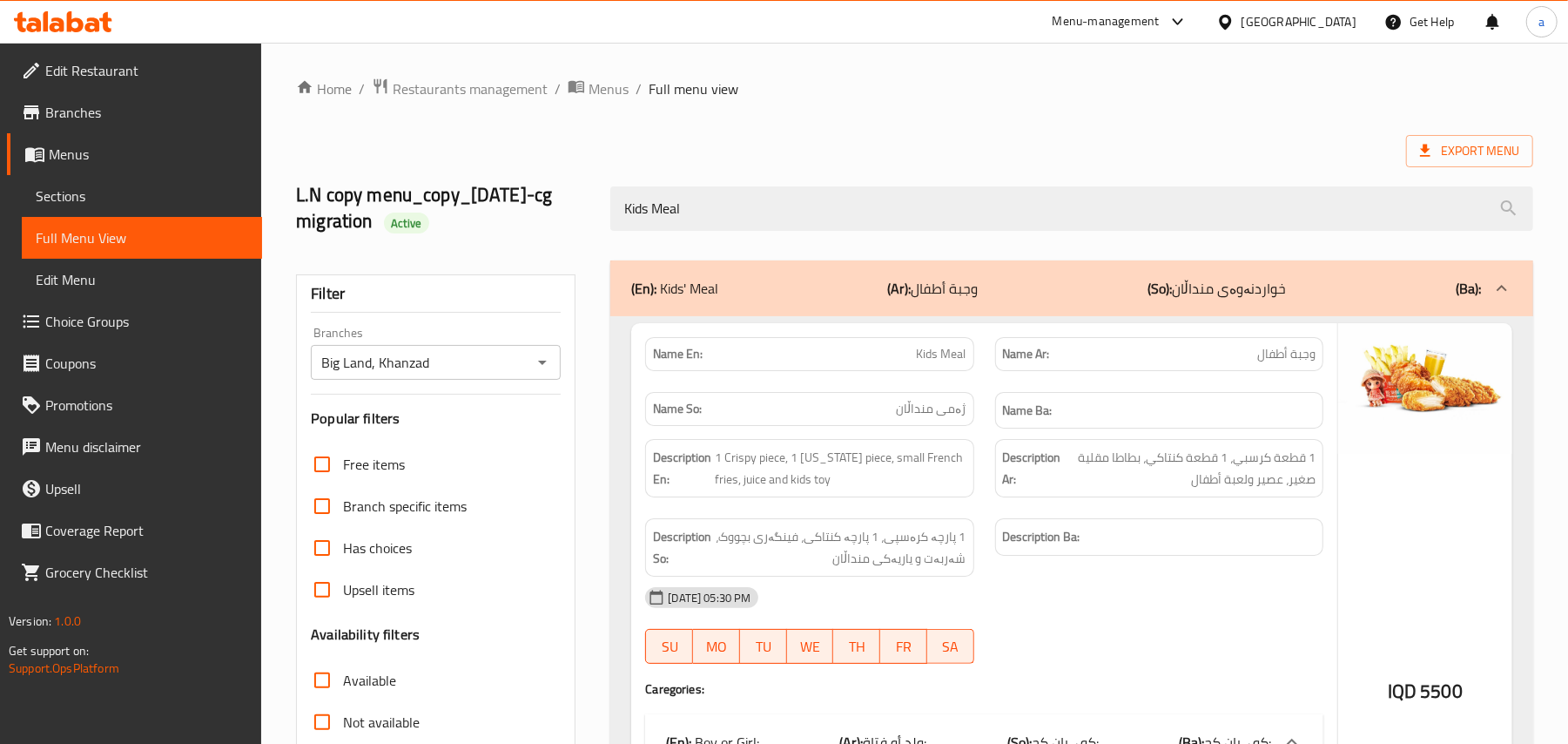
click at [510, 71] on div "Home / Restaurants management / Menus / Full menu view Export Menu L.N copy men…" at bounding box center [914, 543] width 1307 height 999
click at [506, 88] on span "Restaurants management" at bounding box center [469, 89] width 155 height 21
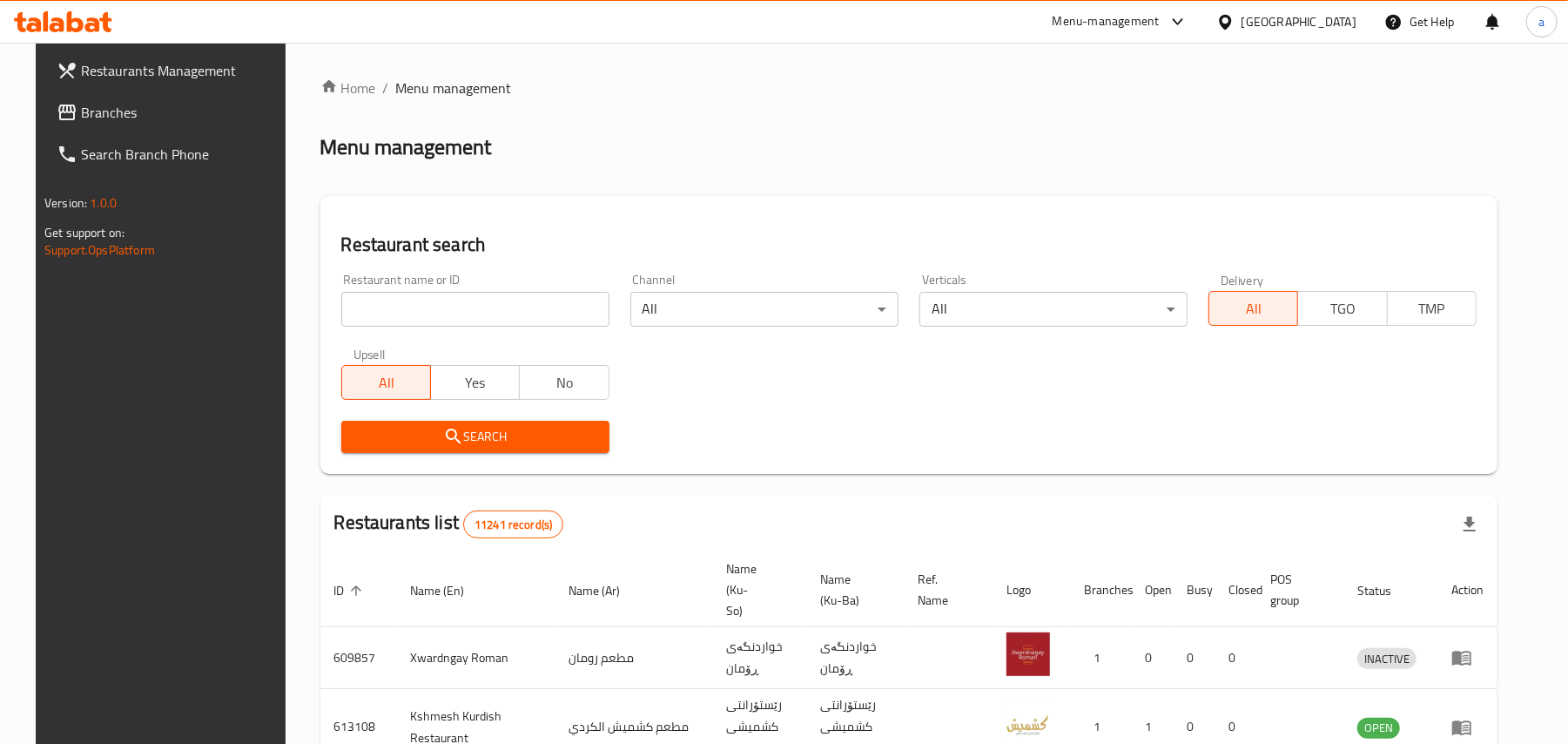
click at [438, 311] on input "search" at bounding box center [475, 308] width 268 height 35
click at [425, 324] on input "search" at bounding box center [475, 308] width 268 height 35
paste input "The Vinery"
type input "The Vinery"
click button "Search" at bounding box center [475, 437] width 268 height 32
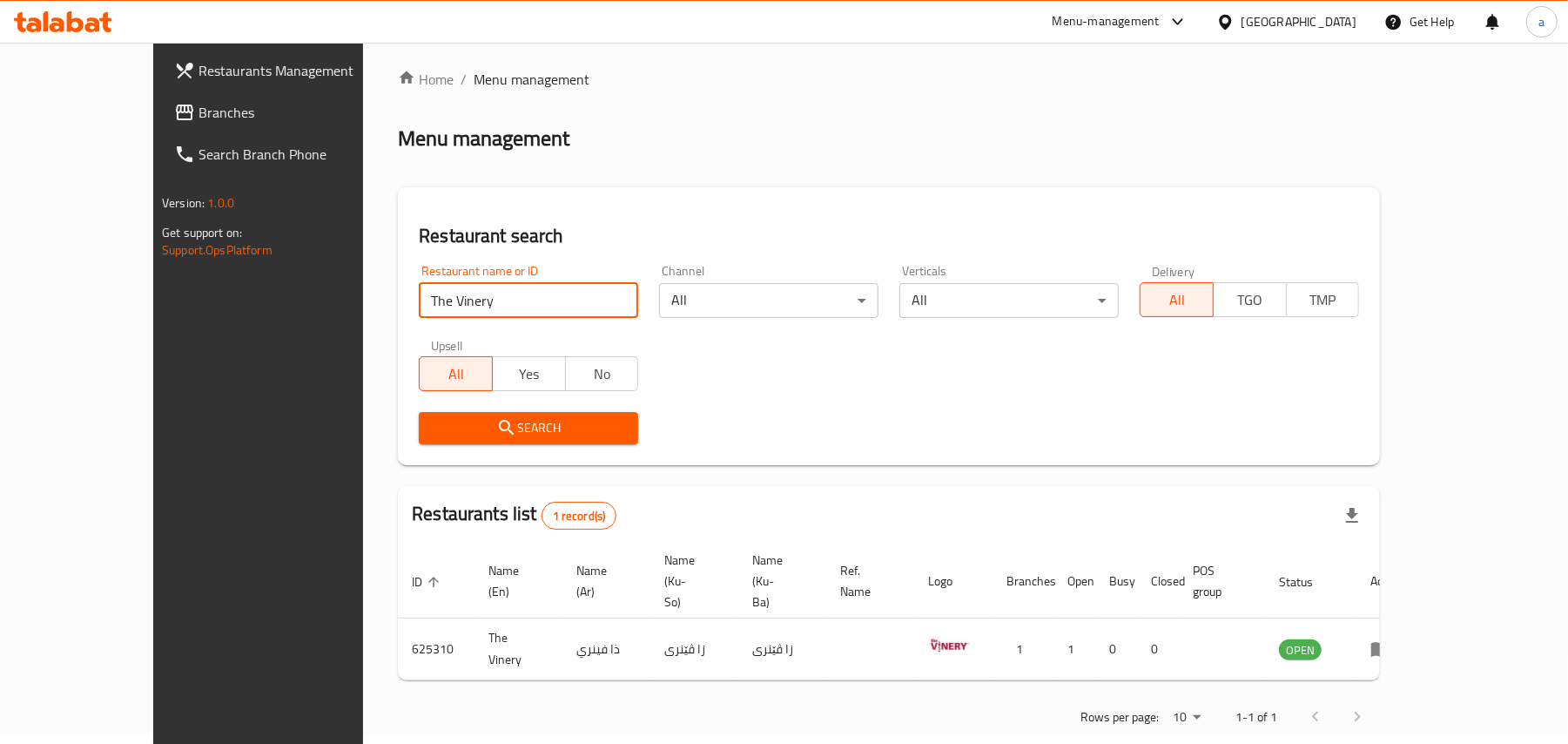
scroll to position [11, 0]
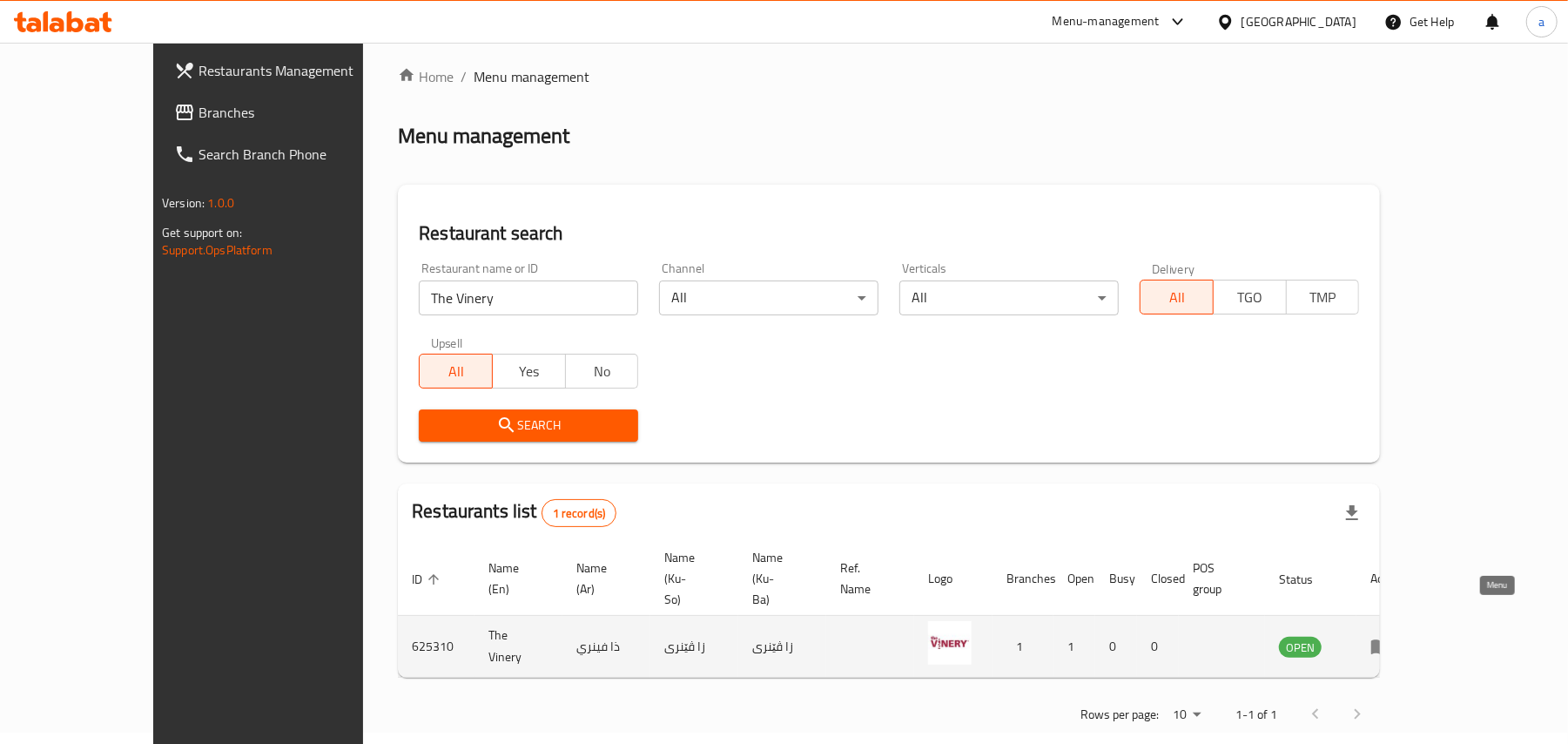
click at [1390, 640] on icon "enhanced table" at bounding box center [1381, 647] width 19 height 15
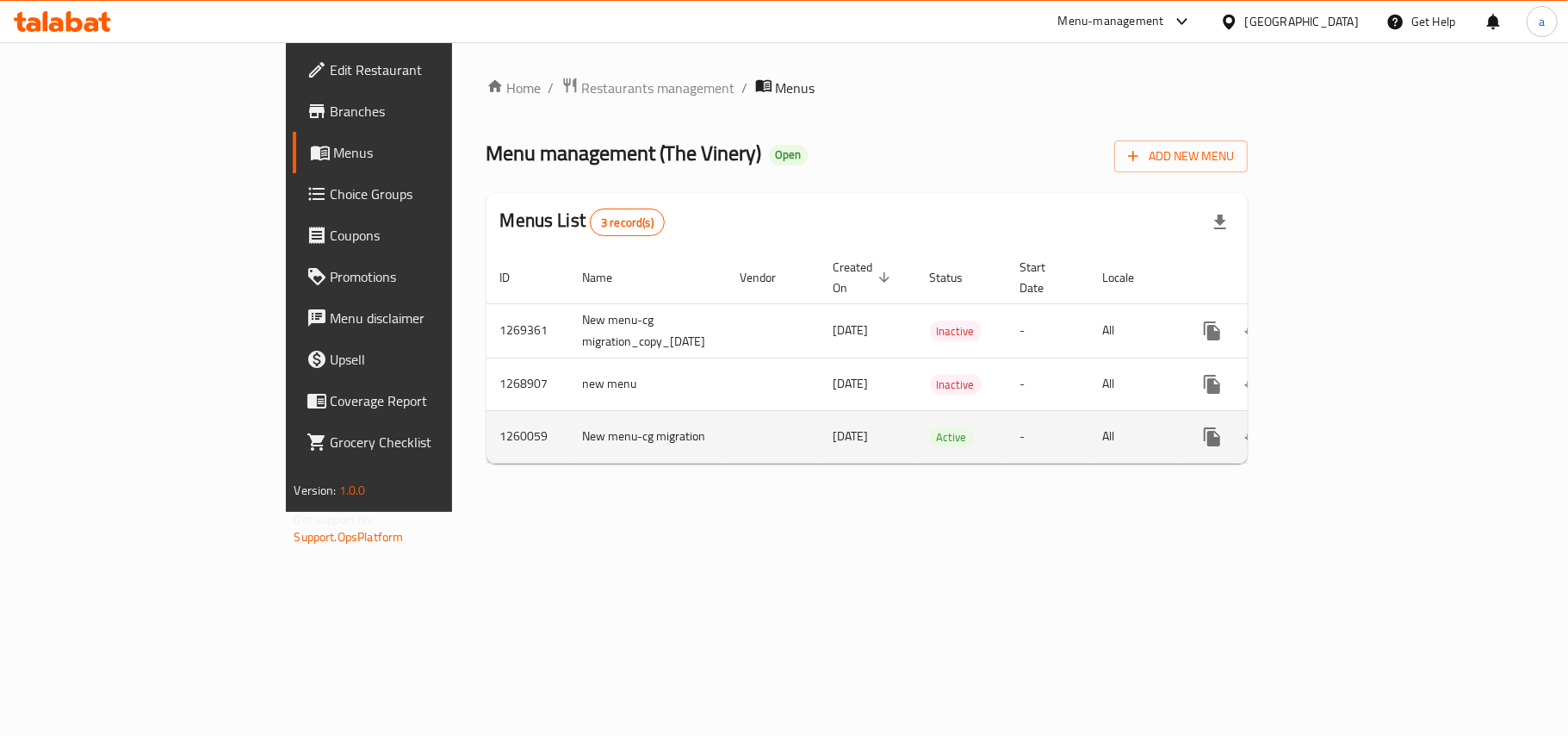
click at [1347, 431] on icon "enhanced table" at bounding box center [1336, 437] width 20 height 20
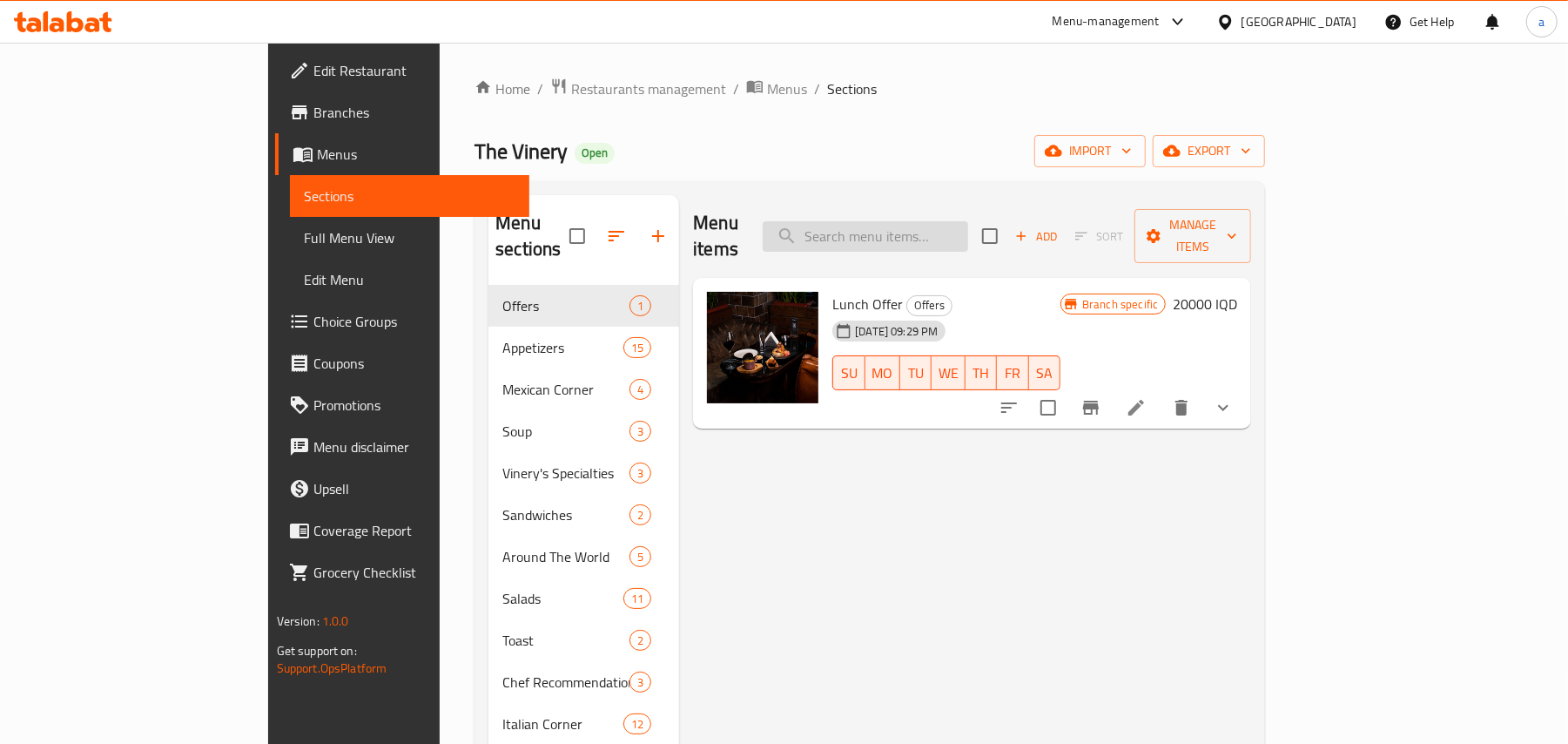
click at [942, 221] on input "search" at bounding box center [865, 236] width 205 height 31
paste input "Meat Stroganoff"
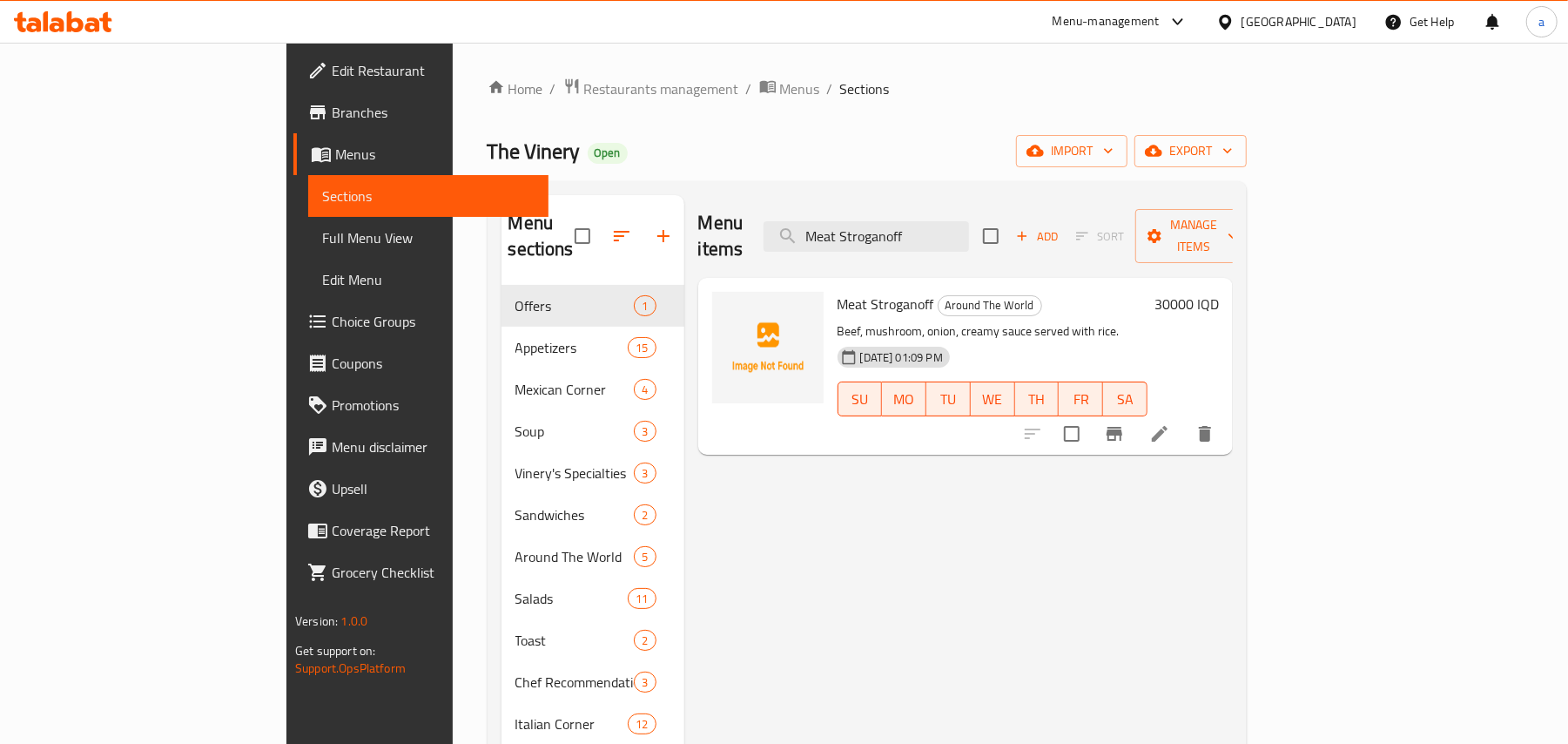
type input "Meat Stroganoff"
click at [1170, 425] on icon at bounding box center [1160, 434] width 21 height 21
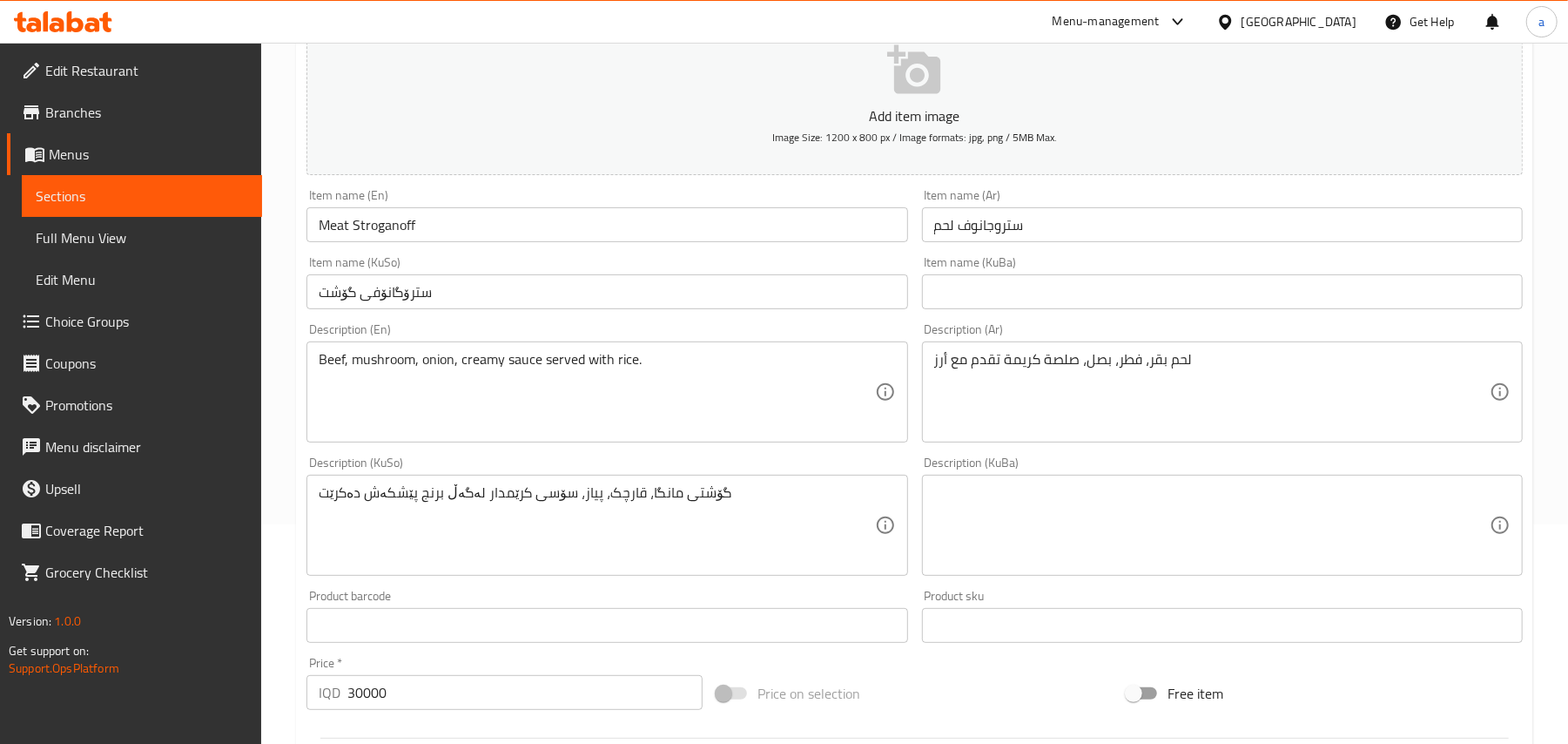
scroll to position [270, 0]
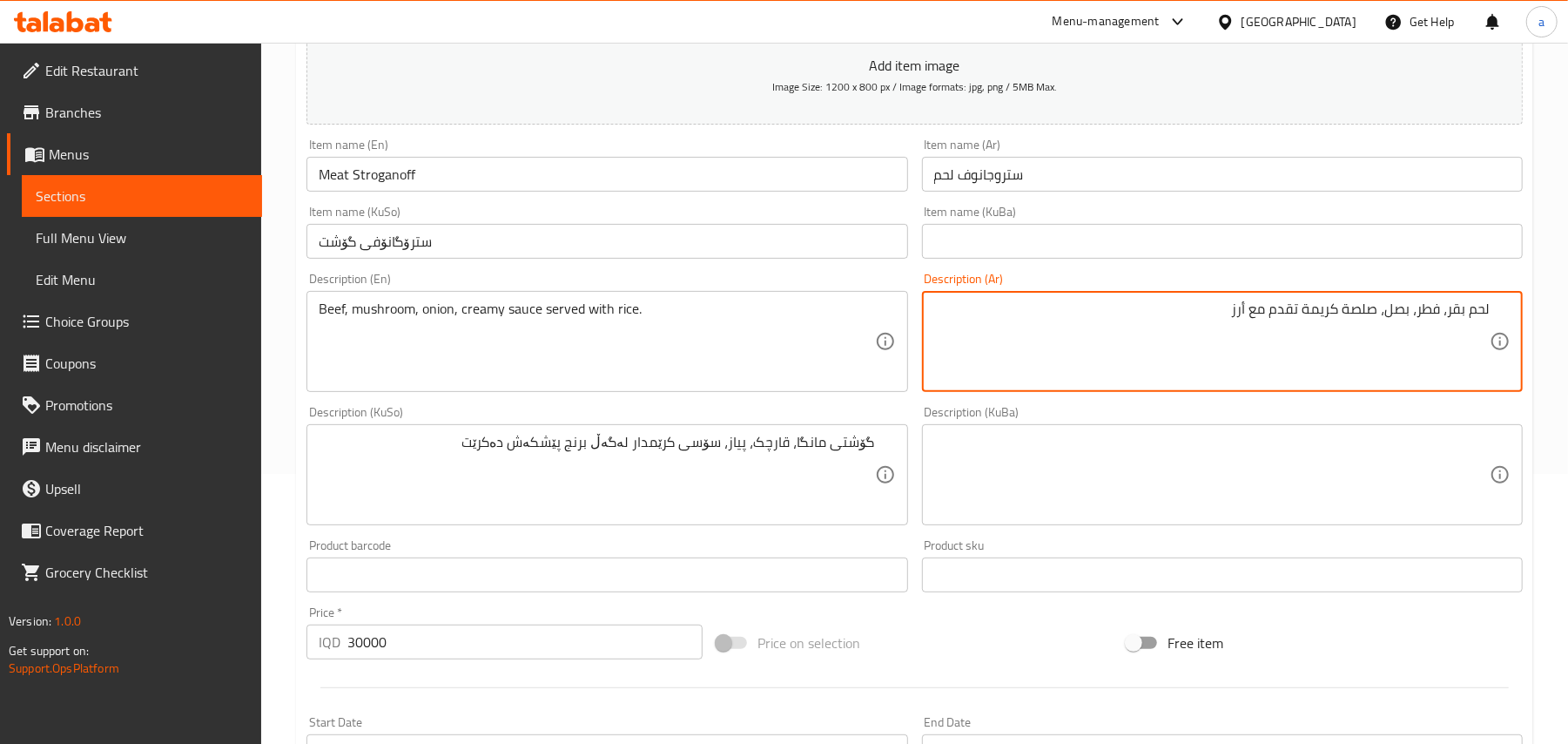
click at [1440, 333] on textarea "لحم بقر، فطر، بصل، صلصة كريمة تقدم مع أرز" at bounding box center [1211, 342] width 555 height 82
type textarea "لحم بقري، فطر، بصل، صلصة كريمة تقدم مع أرز"
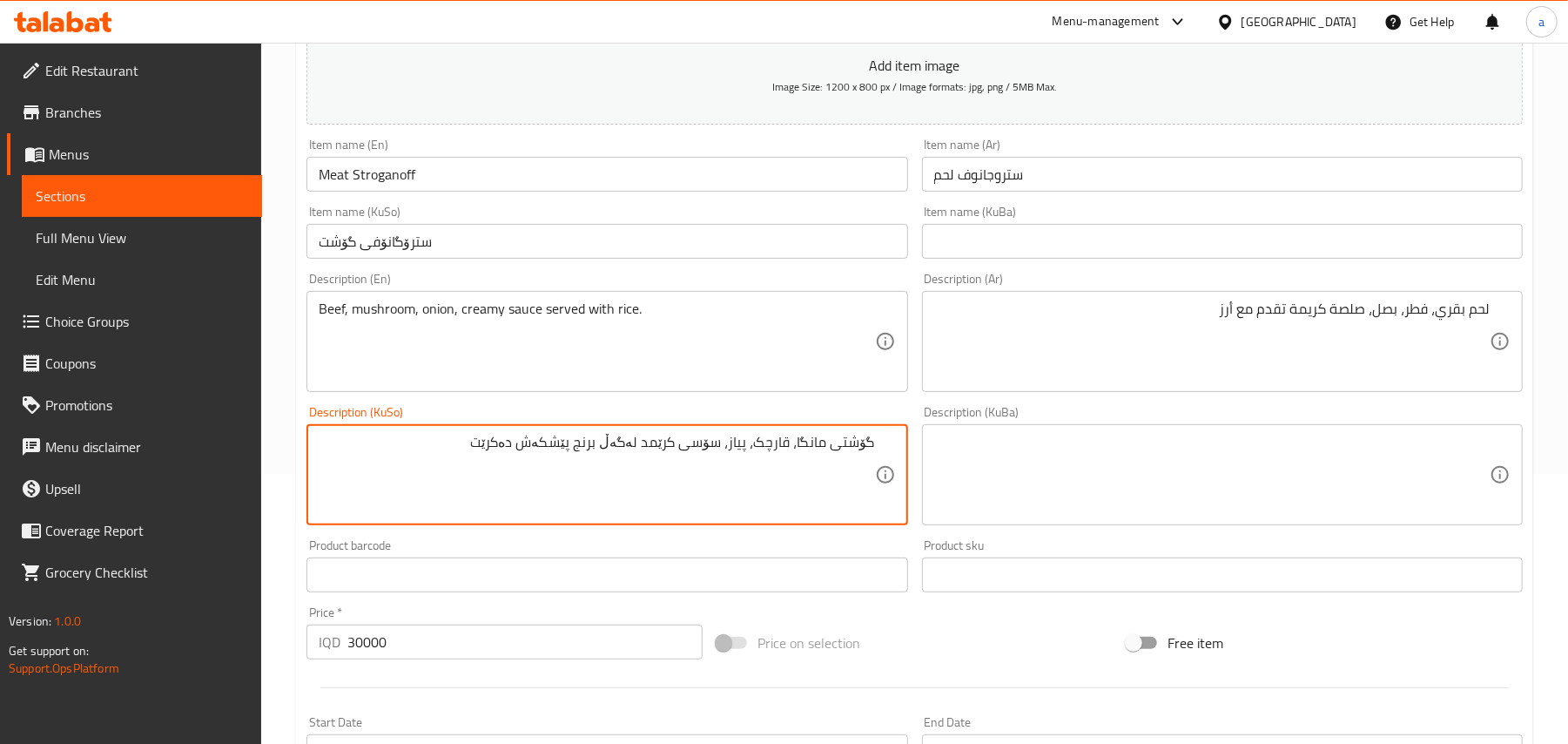
click at [634, 477] on textarea "گۆشتی مانگا، قارچک، پیاز، سۆسی کرێمد لەگەڵ برنج پێشکەش دەکرێت" at bounding box center [596, 475] width 555 height 82
drag, startPoint x: 559, startPoint y: 474, endPoint x: 465, endPoint y: 468, distance: 94.2
click at [465, 468] on textarea "گۆشتی مانگا، قارچک، پیاز، سۆسی کرێمی لەگەڵ برنج پێشکەش دەکرێت" at bounding box center [596, 475] width 555 height 82
click at [585, 471] on textarea "گۆشتی مانگا، قارچک، پیاز، سۆسی کرێمی لەگەڵ برنج" at bounding box center [596, 475] width 555 height 82
paste textarea "پێشکەش دەکرێت"
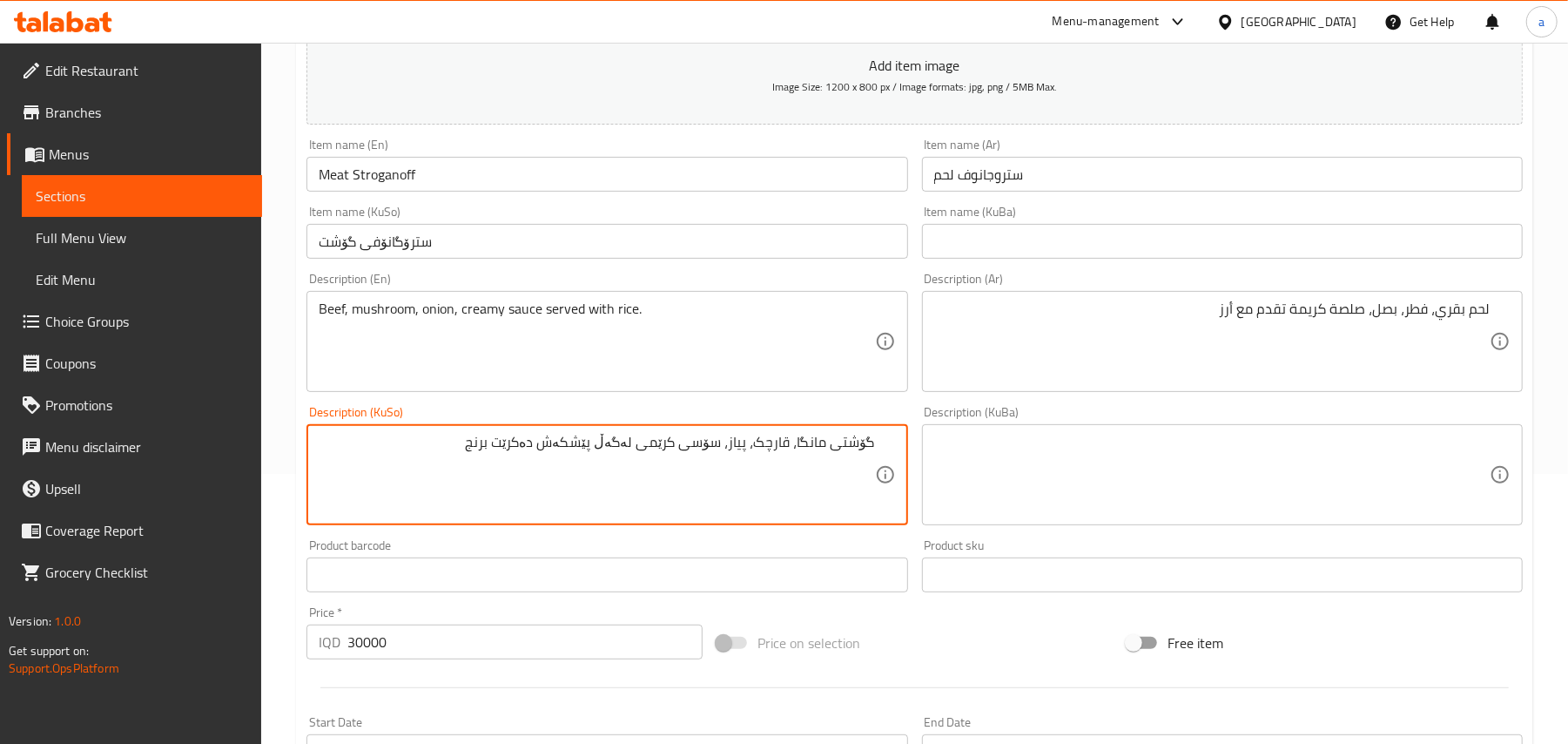
type textarea "گۆشتی مانگا، قارچک، پیاز، سۆسی کرێمی لەگەڵ پێشکەش دەکرێت برنج"
click at [407, 191] on input "Meat Stroganoff" at bounding box center [606, 173] width 600 height 35
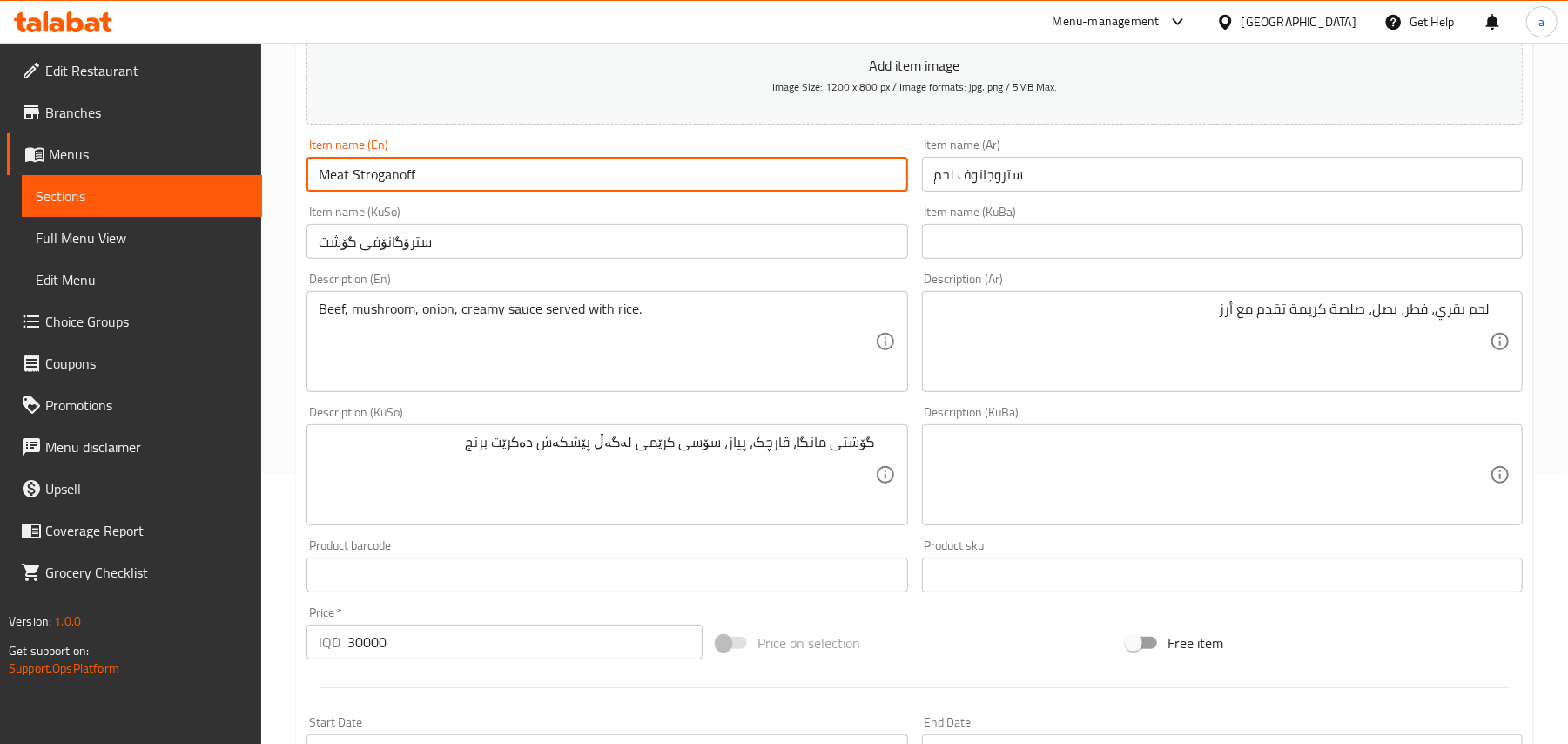
click at [397, 253] on input "سترۆگانۆفی گۆشت" at bounding box center [606, 241] width 600 height 35
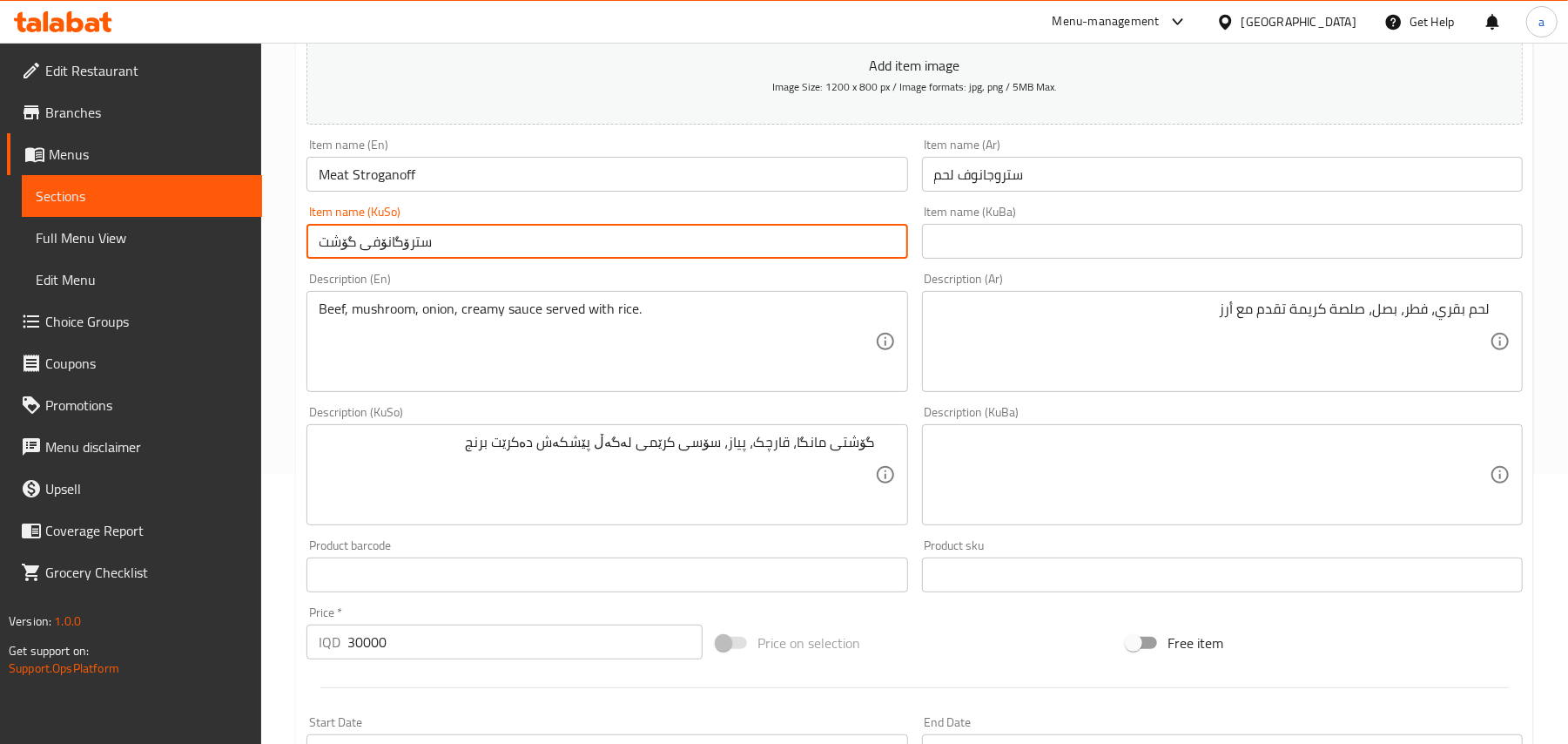
click at [397, 253] on input "سترۆگانۆفی گۆشت" at bounding box center [606, 241] width 600 height 35
click at [506, 251] on input "سترۆگانۆفی گۆشت" at bounding box center [606, 241] width 600 height 35
drag, startPoint x: 830, startPoint y: 261, endPoint x: 910, endPoint y: 280, distance: 82.2
click at [972, 258] on div "Add item image Image Size: 1200 x 800 px / Image formats: jpg, png / 5MB Max. I…" at bounding box center [914, 433] width 1230 height 951
paste input "و"
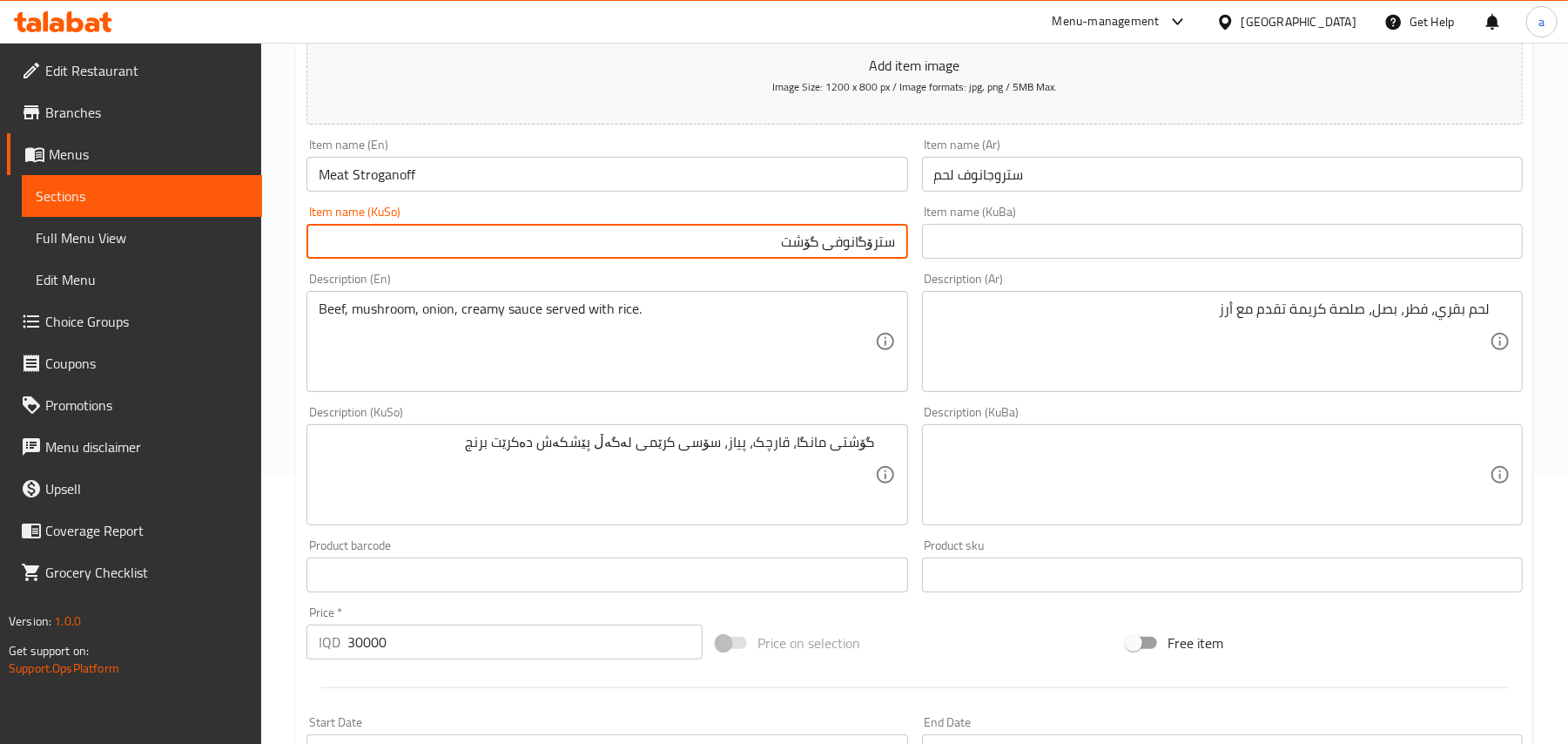
type input "سترۆگانوفی گۆشت"
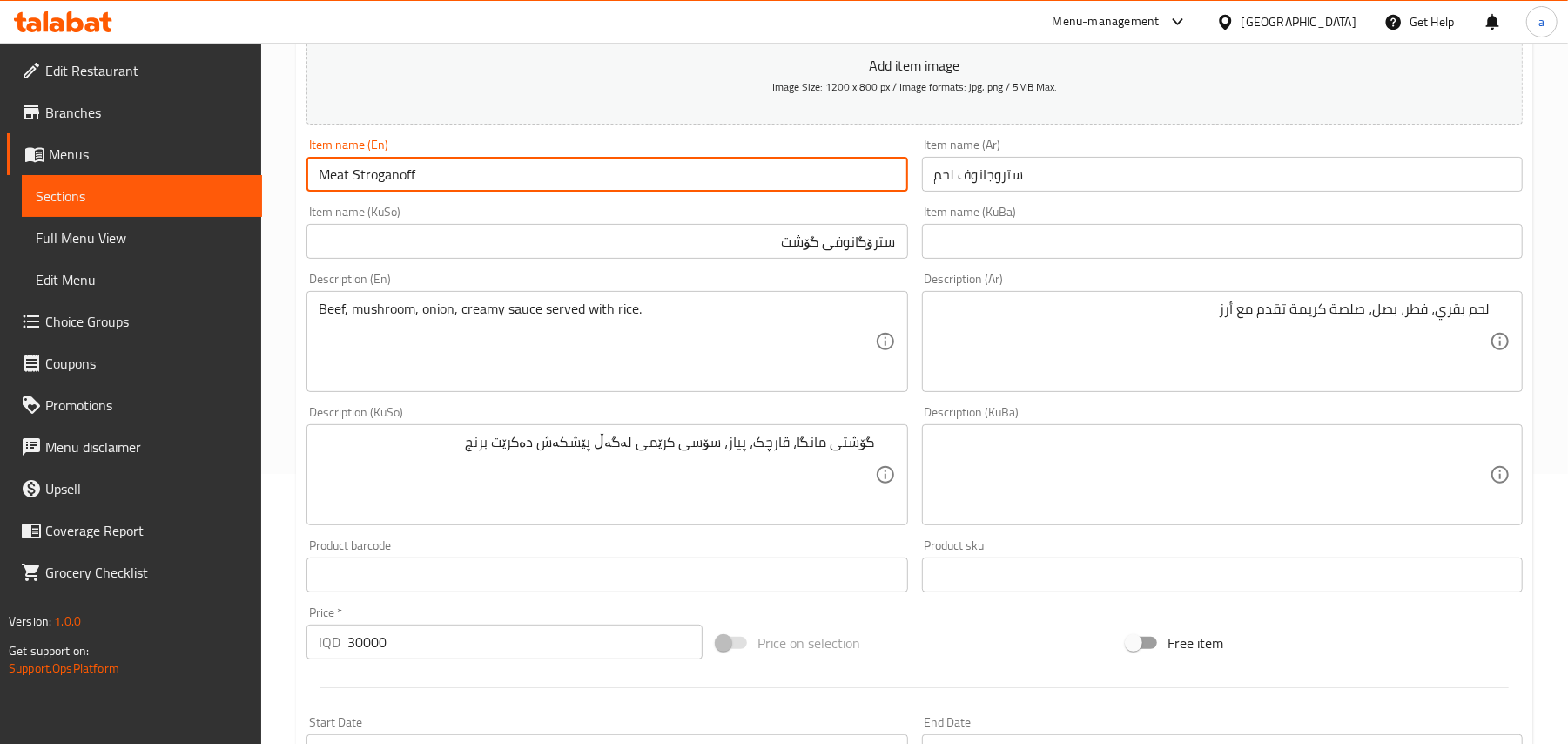
drag, startPoint x: 416, startPoint y: 183, endPoint x: 315, endPoint y: 169, distance: 102.0
click at [315, 169] on input "Meat Stroganoff" at bounding box center [606, 173] width 600 height 35
click at [436, 183] on input "Meat Stroganoff" at bounding box center [606, 173] width 600 height 35
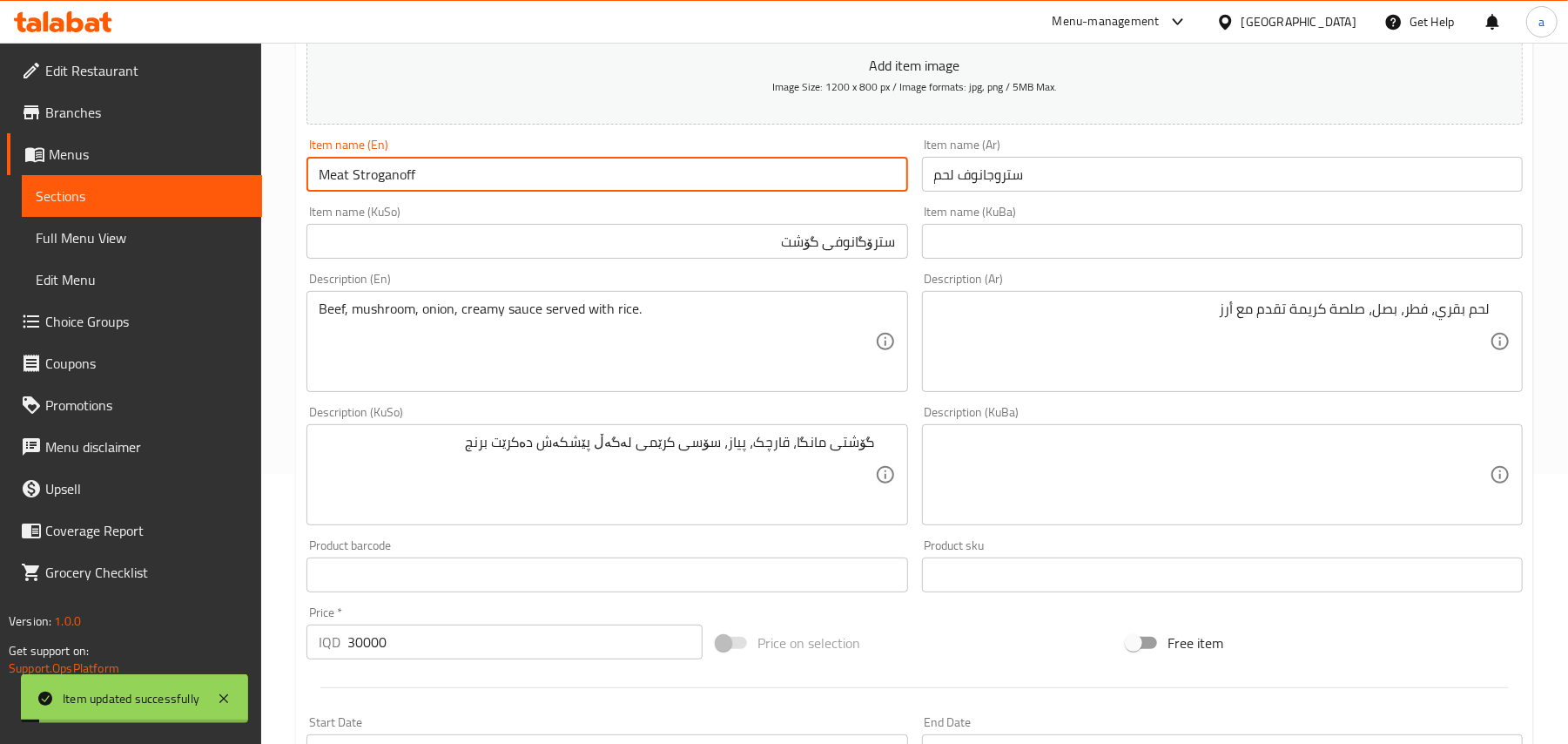
click at [158, 244] on span "Full Menu View" at bounding box center [141, 238] width 213 height 21
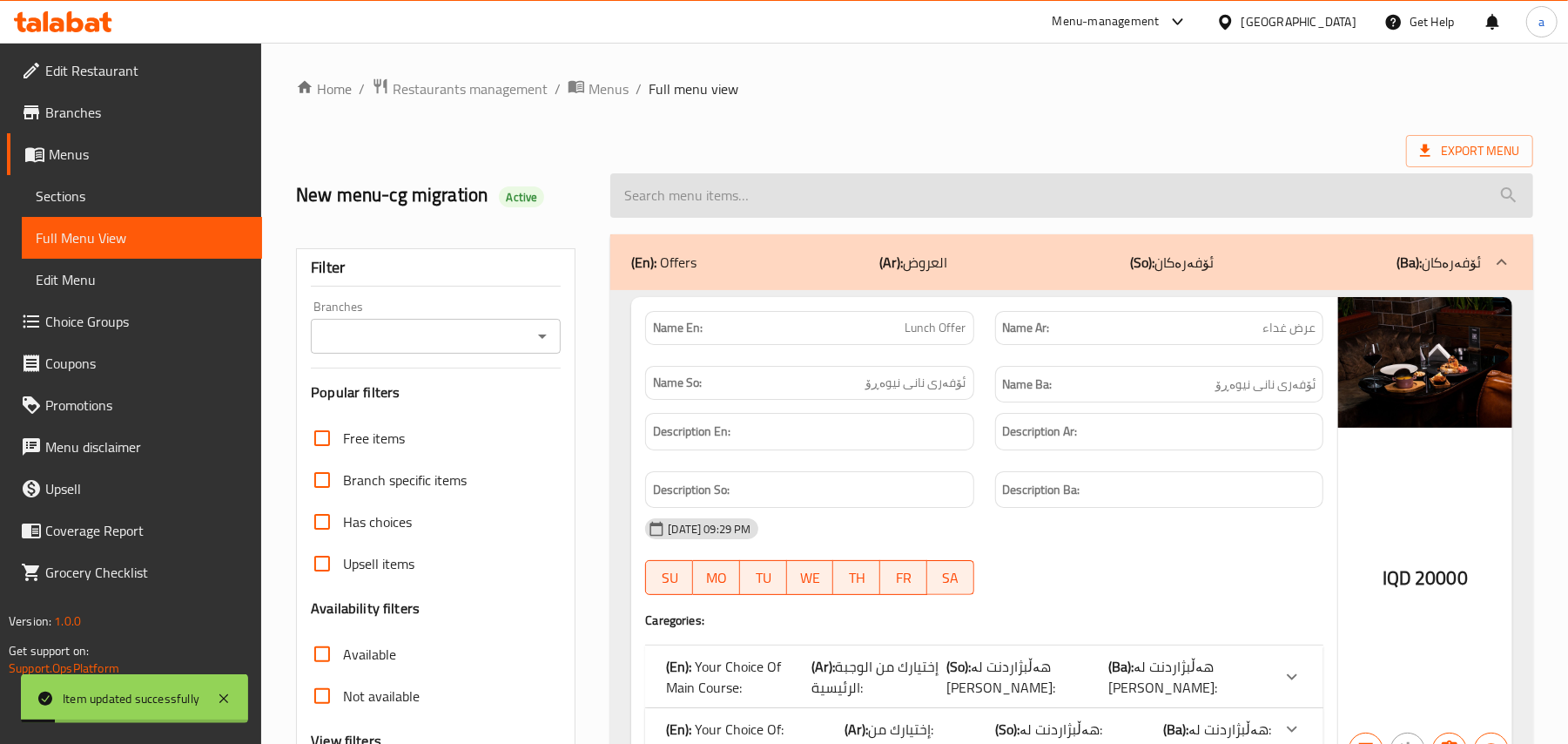
click at [747, 202] on input "search" at bounding box center [1071, 195] width 923 height 44
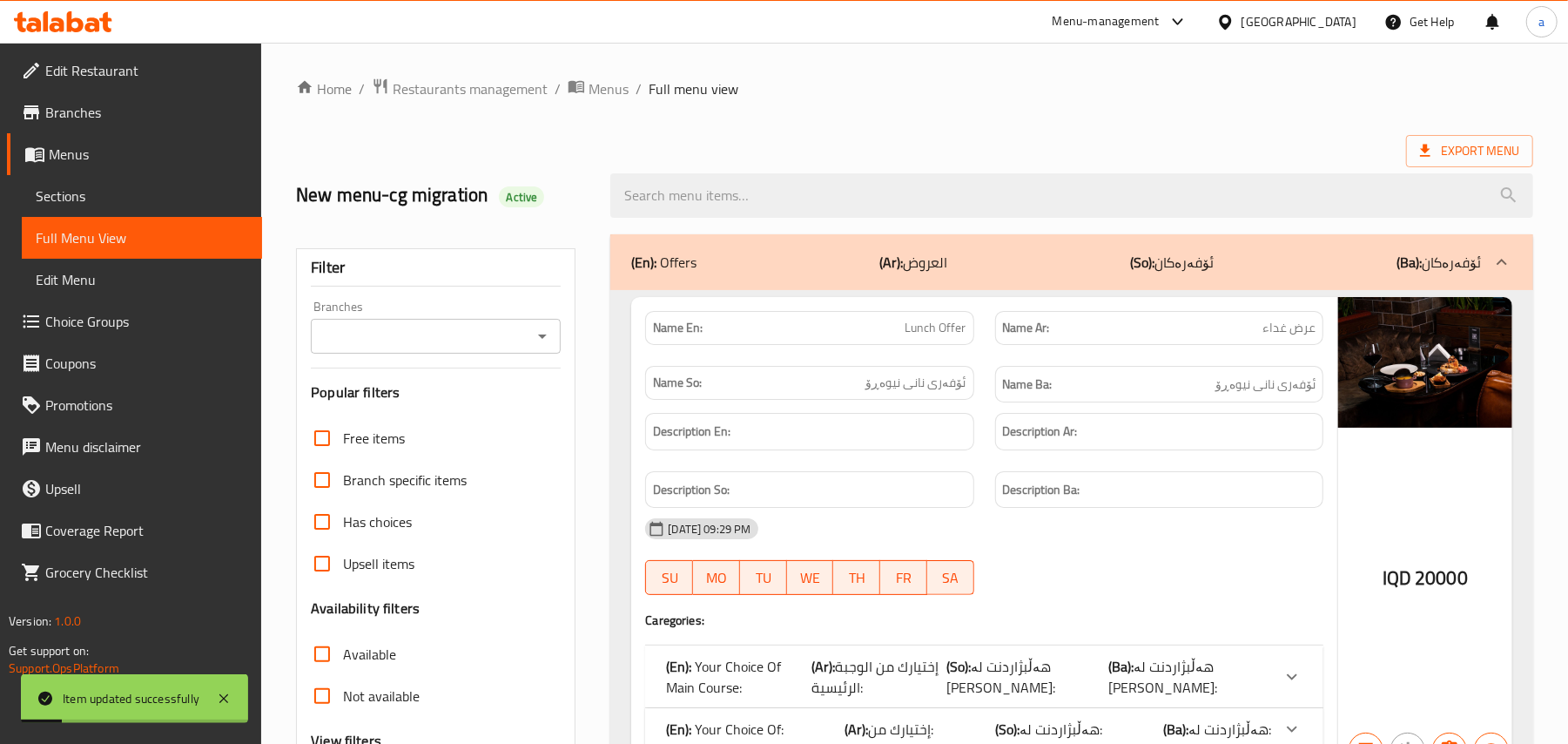
paste input "Meat Stroganoff"
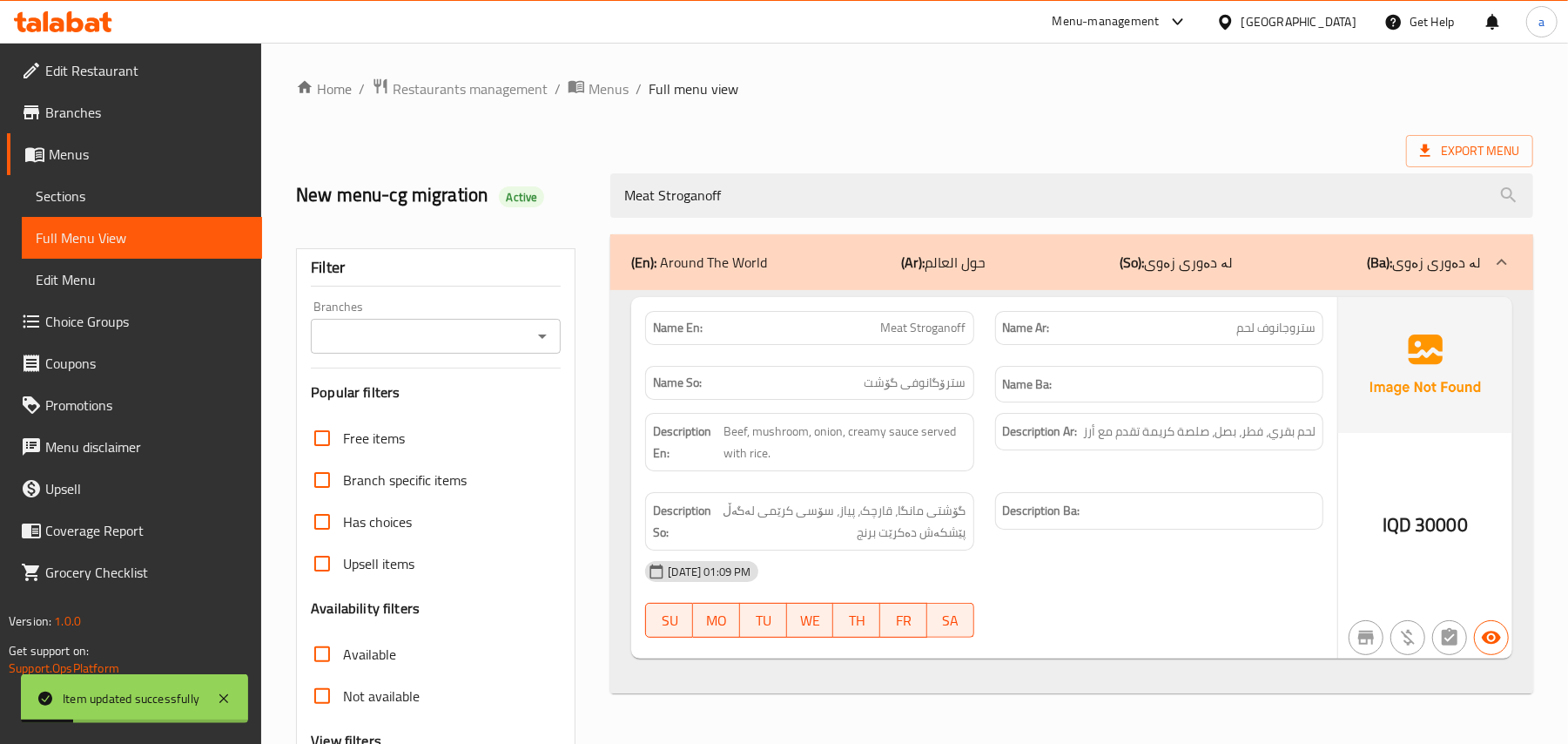
click at [552, 336] on div "Branches" at bounding box center [436, 335] width 250 height 35
type input "Meat Stroganoff"
drag, startPoint x: 525, startPoint y: 342, endPoint x: 535, endPoint y: 347, distance: 11.2
click at [527, 342] on div "Branches" at bounding box center [436, 335] width 250 height 35
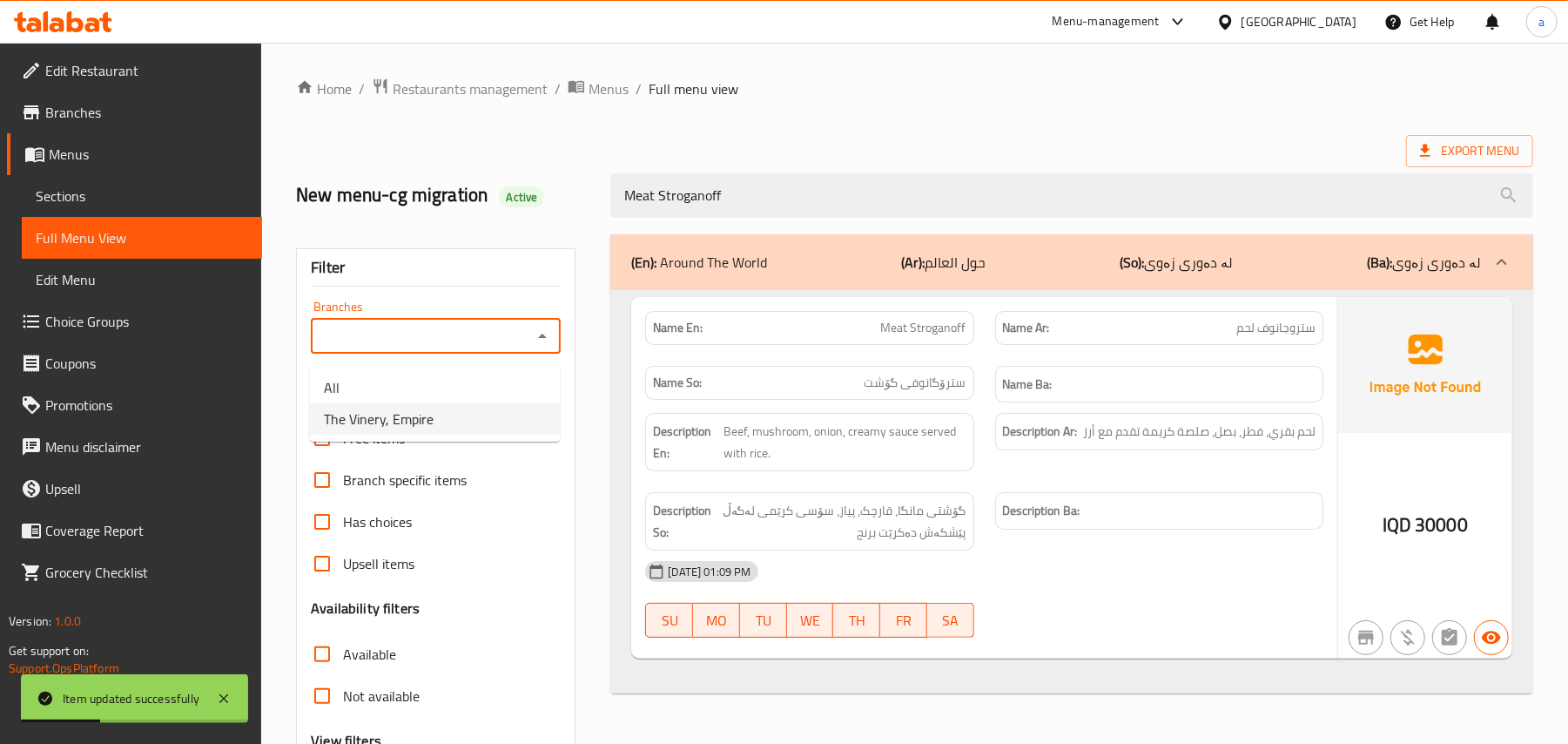
click at [467, 426] on li "The Vinery, Empire" at bounding box center [435, 418] width 250 height 31
type input "The Vinery, Empire"
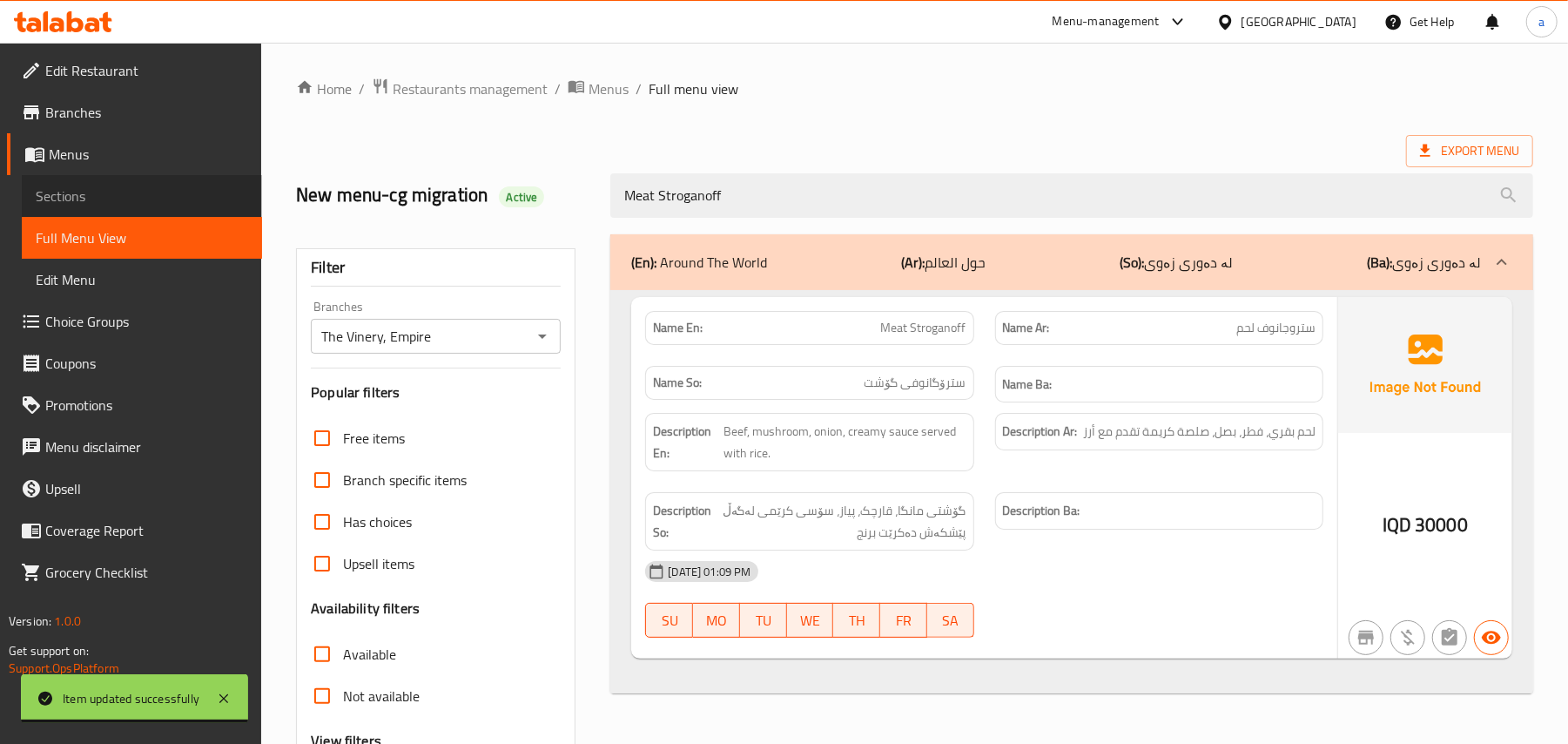
click at [97, 183] on link "Sections" at bounding box center [141, 196] width 240 height 42
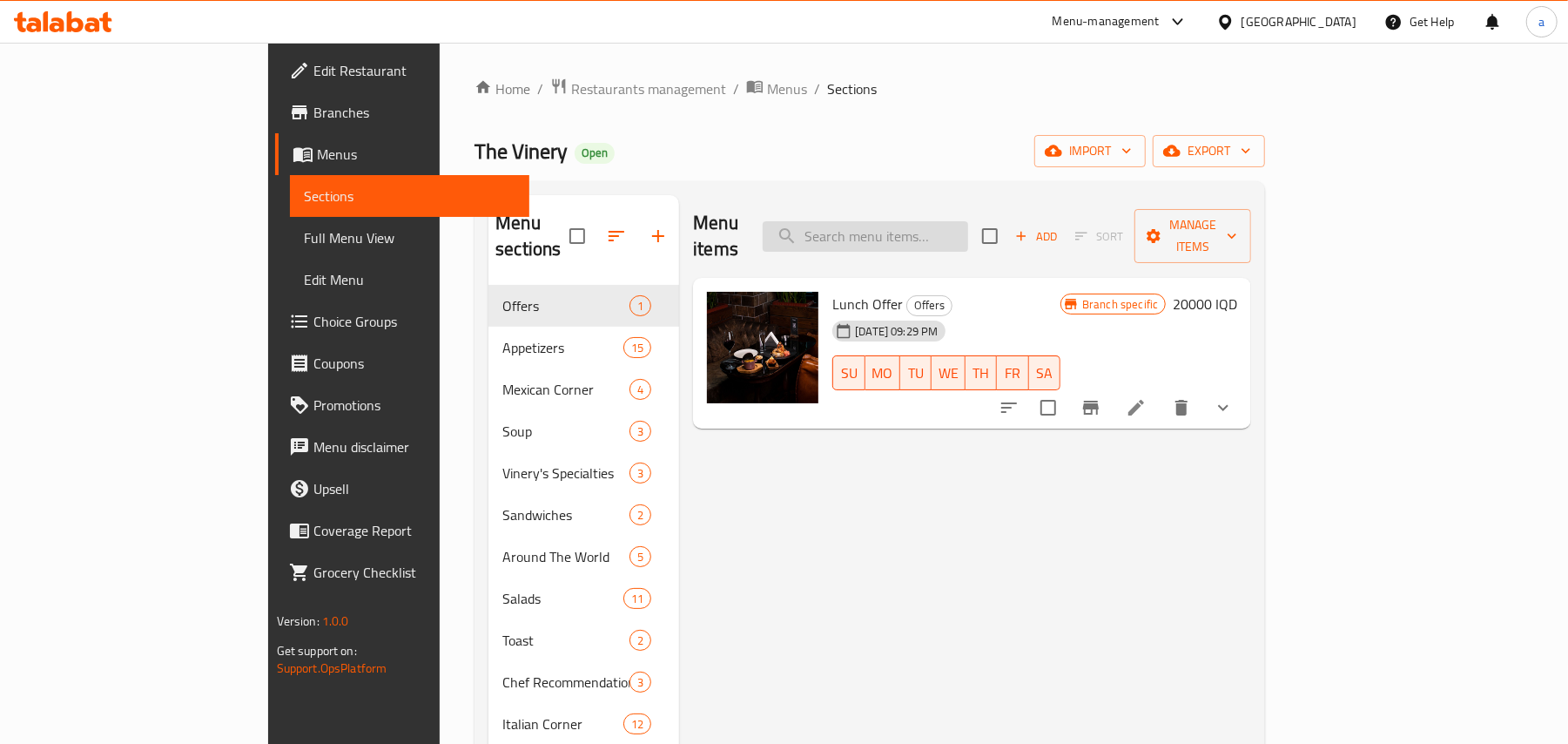
click at [920, 221] on input "search" at bounding box center [865, 236] width 205 height 31
paste input "Meat Stroganoff"
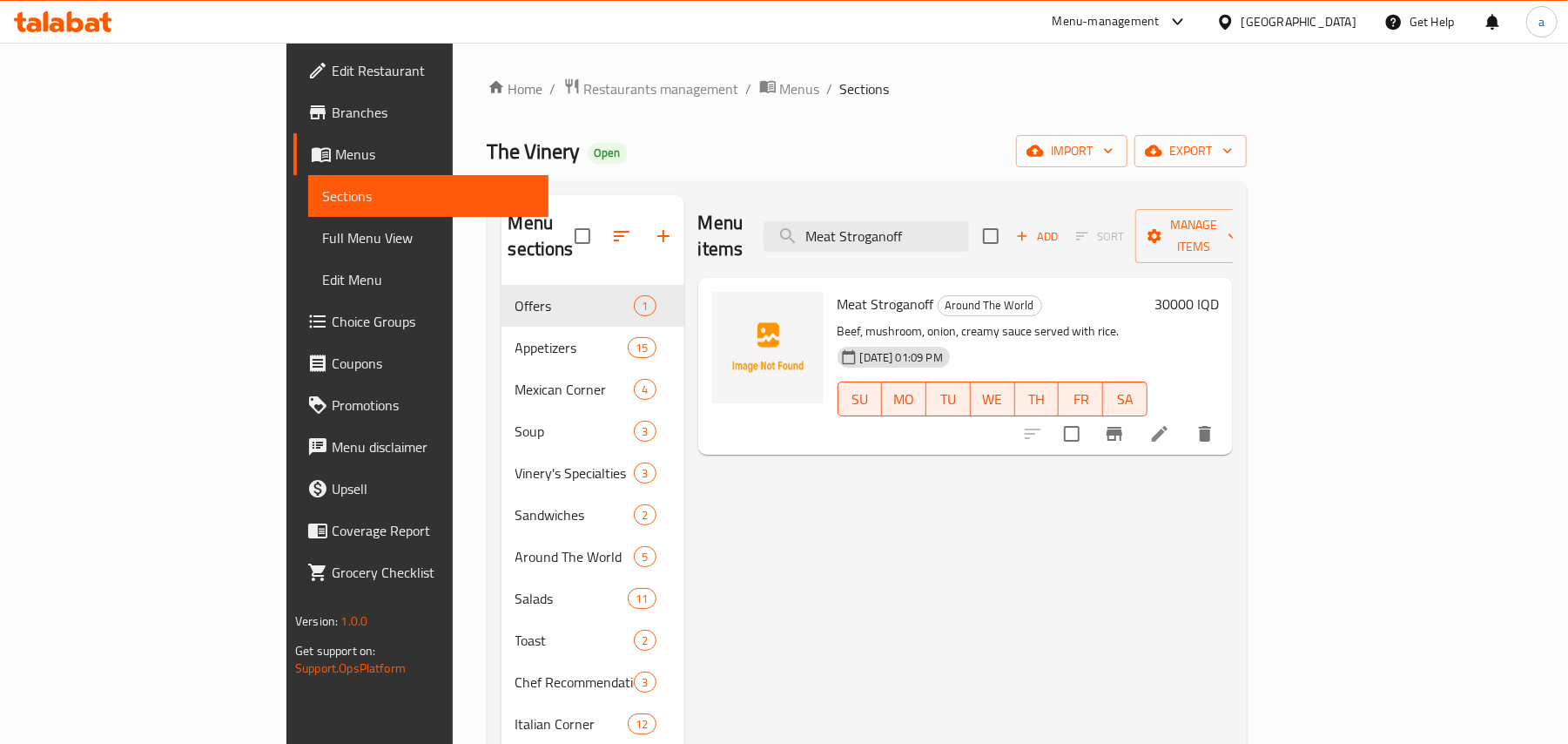
type input "Meat Stroganoff"
click at [1170, 424] on icon at bounding box center [1160, 434] width 21 height 21
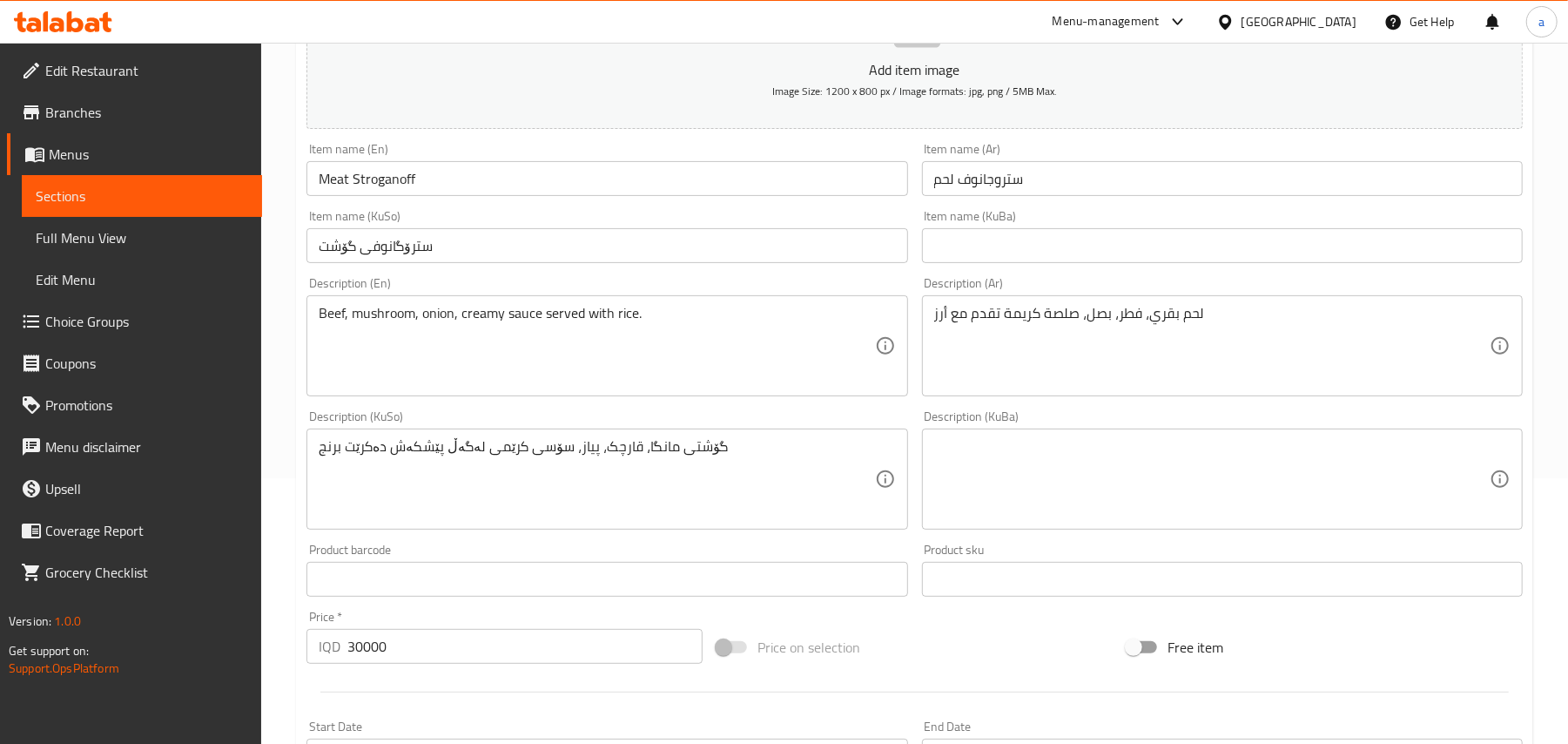
scroll to position [270, 0]
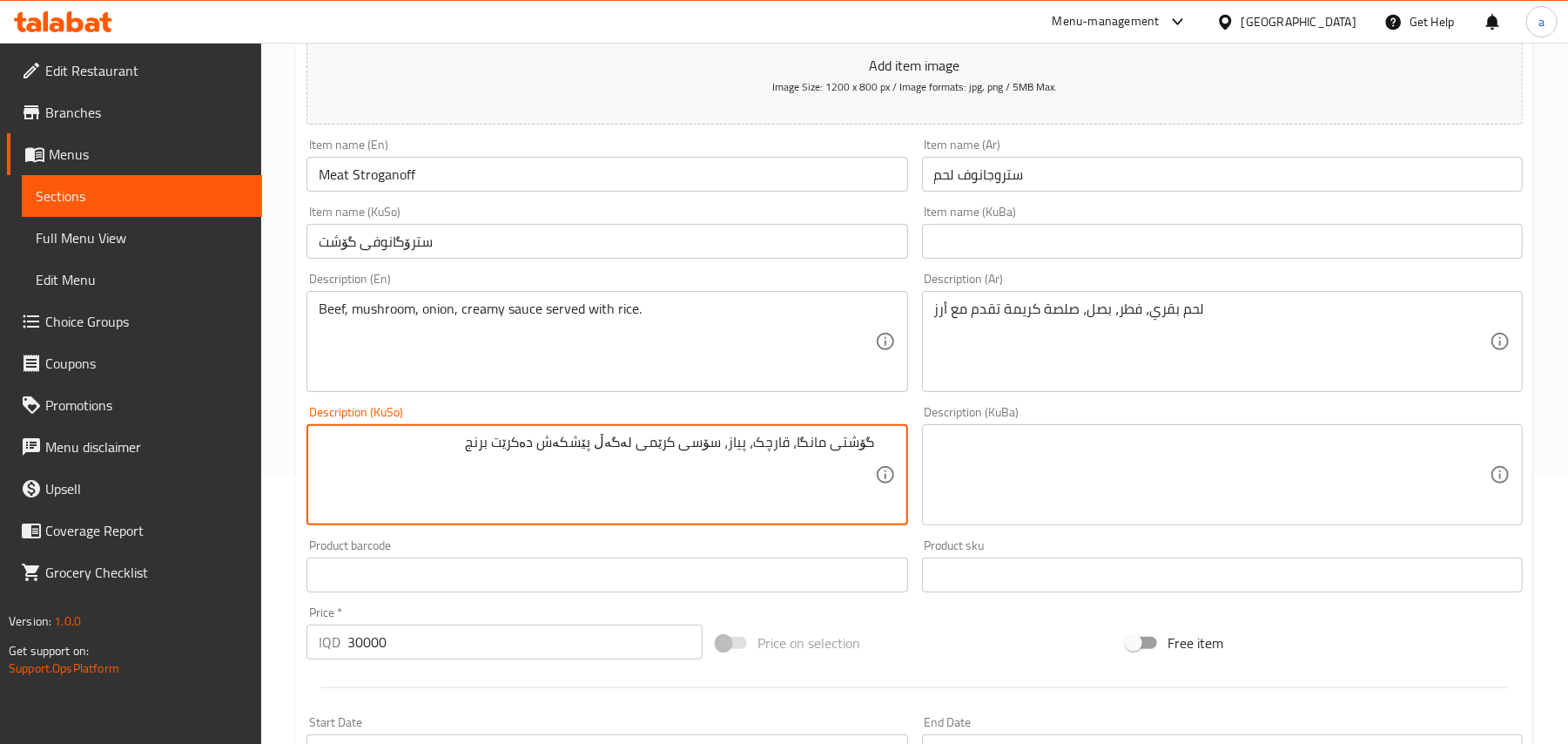
drag, startPoint x: 536, startPoint y: 471, endPoint x: 552, endPoint y: 462, distance: 18.4
click at [588, 467] on textarea "گۆشتی مانگا، قارچک، پیاز، سۆسی کرێمی لەگەڵ پێشکەش دەکرێت برنج" at bounding box center [596, 475] width 555 height 82
drag, startPoint x: 491, startPoint y: 464, endPoint x: 588, endPoint y: 457, distance: 97.3
click at [588, 457] on textarea "گۆشتی مانگا، قارچک، پیاز، سۆسی کرێمی لەگەڵ پێشکەش دەکرێت برنج" at bounding box center [596, 475] width 555 height 82
click at [620, 468] on textarea "گۆشتی مانگا، قارچک، پیاز، سۆسی کرێمی لەگەڵ برنج" at bounding box center [596, 475] width 555 height 82
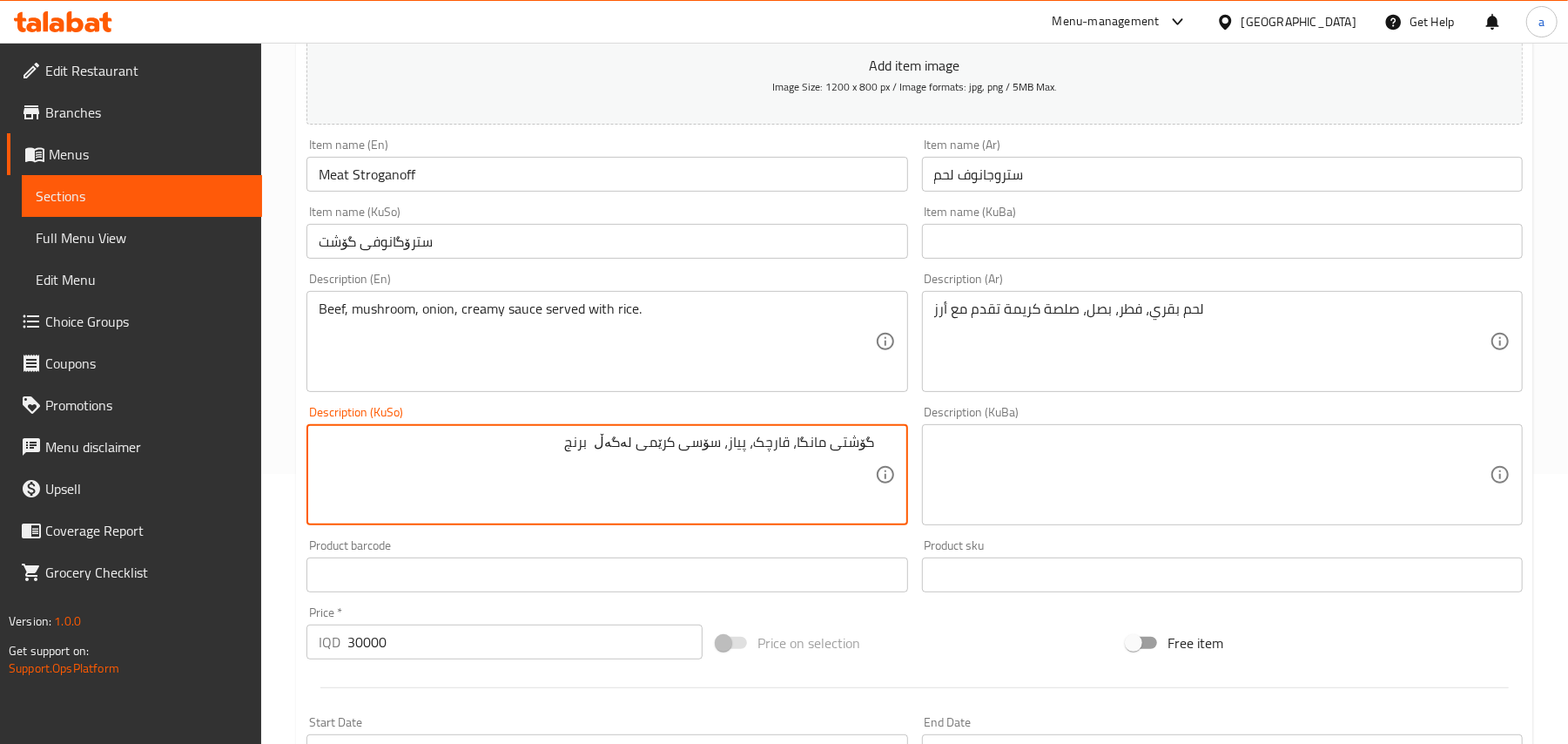
click at [623, 468] on textarea "گۆشتی مانگا، قارچک، پیاز، سۆسی کرێمی لەگەڵ برنج" at bounding box center [596, 475] width 555 height 82
paste textarea "ێشکەش دەکرێت"
click at [487, 457] on textarea "گۆشتی مانگا، قارچک، پیاز، سۆسی کرێمی پێشکەش دەکرێت لەگەڵ برنج" at bounding box center [596, 475] width 555 height 82
type textarea "گۆشتی مانگا، قارچک، پیاز، سۆسی کرێمی پێشکەش دەکرێت لەگەڵ برنج"
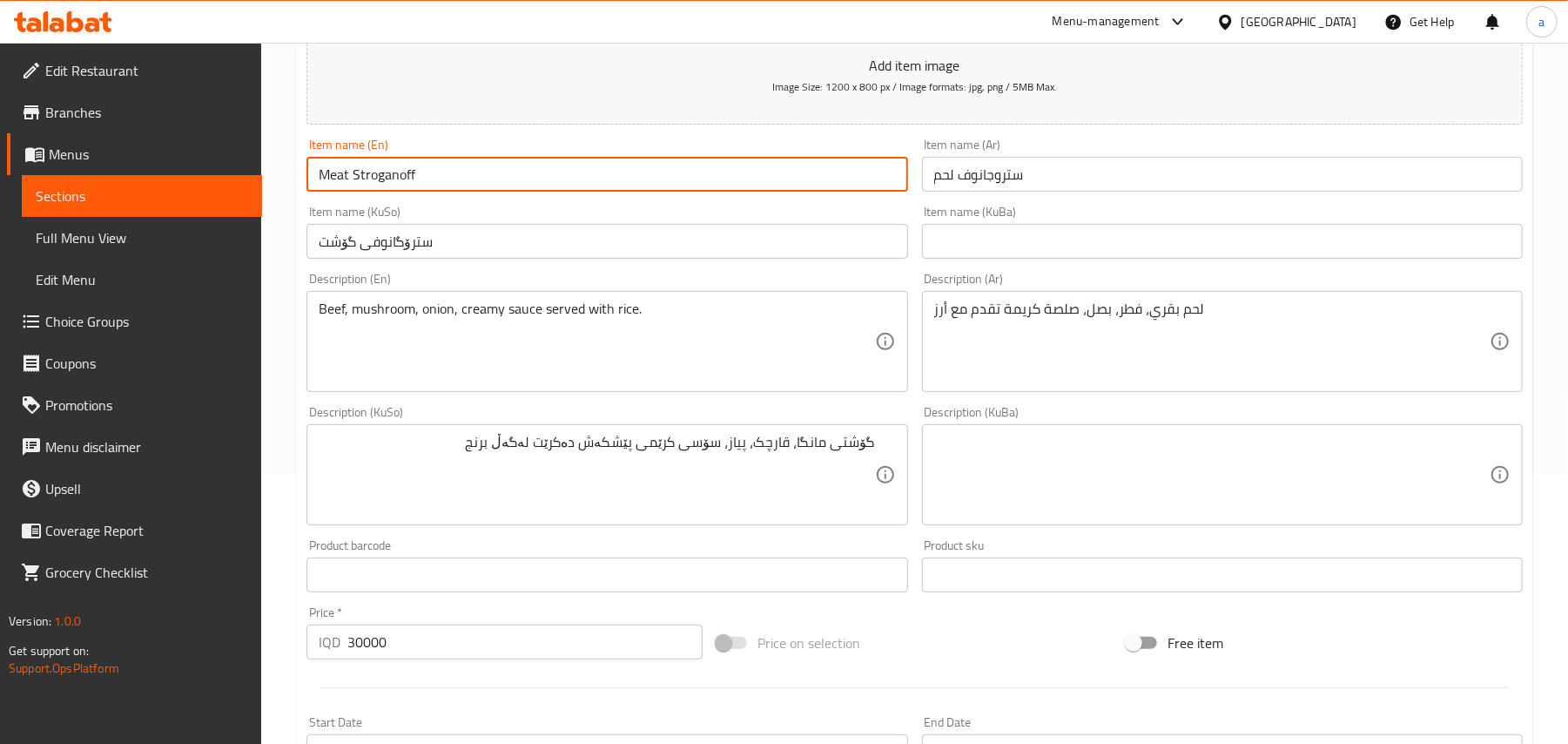
click at [451, 191] on input "Meat Stroganoff" at bounding box center [606, 173] width 600 height 35
click at [119, 240] on span "Full Menu View" at bounding box center [141, 238] width 213 height 21
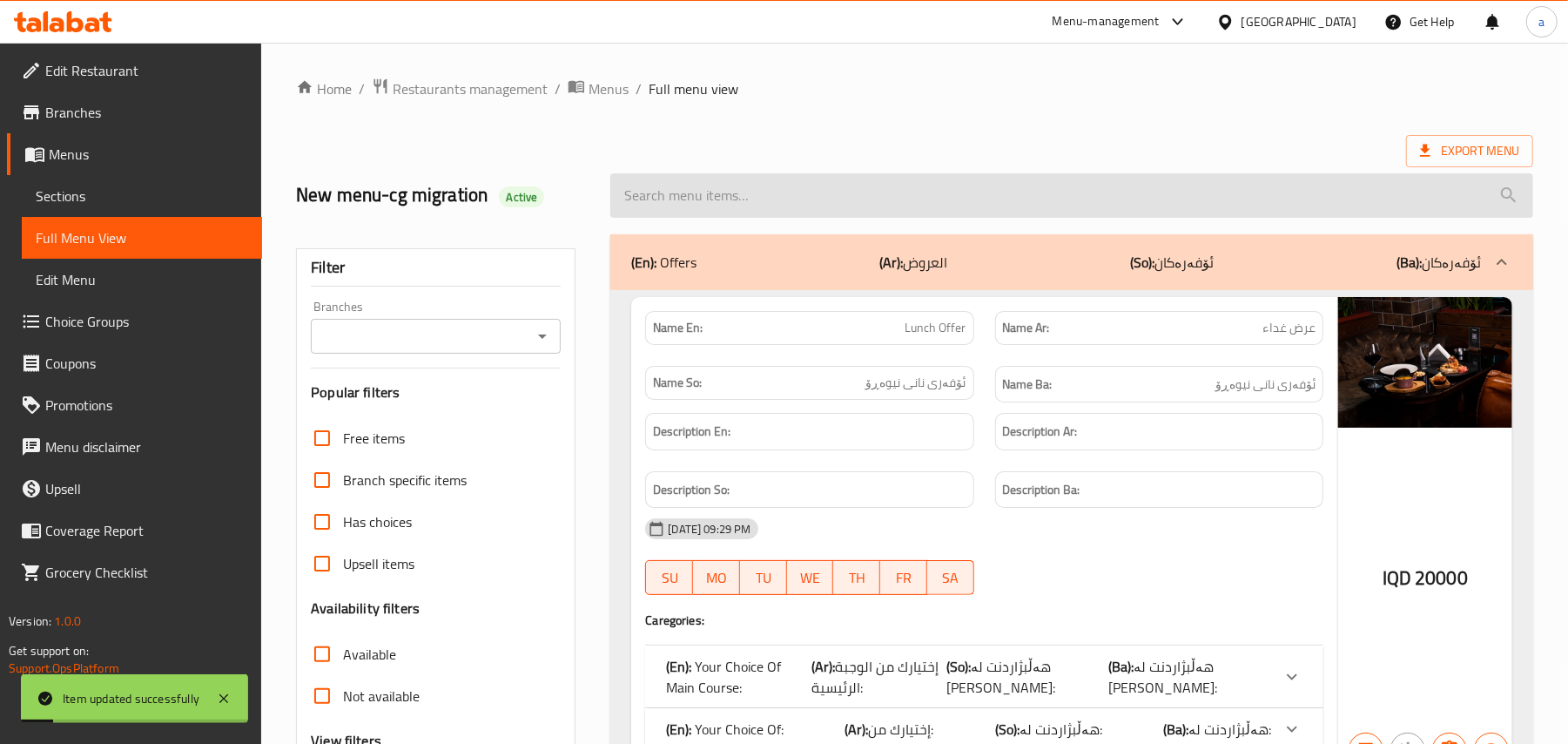
click at [756, 193] on input "search" at bounding box center [1071, 195] width 923 height 44
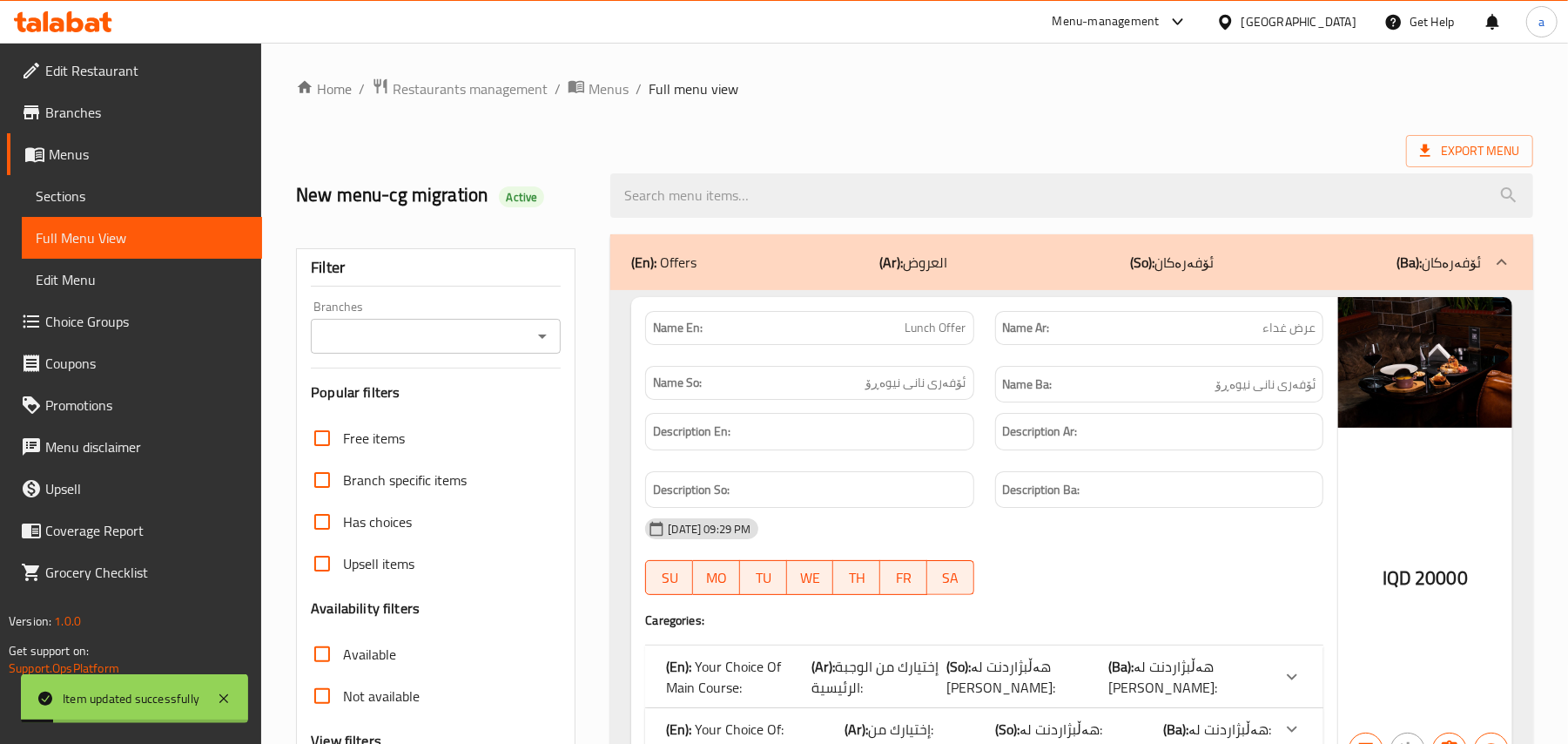
paste input "پێشکەش دەکرێت"
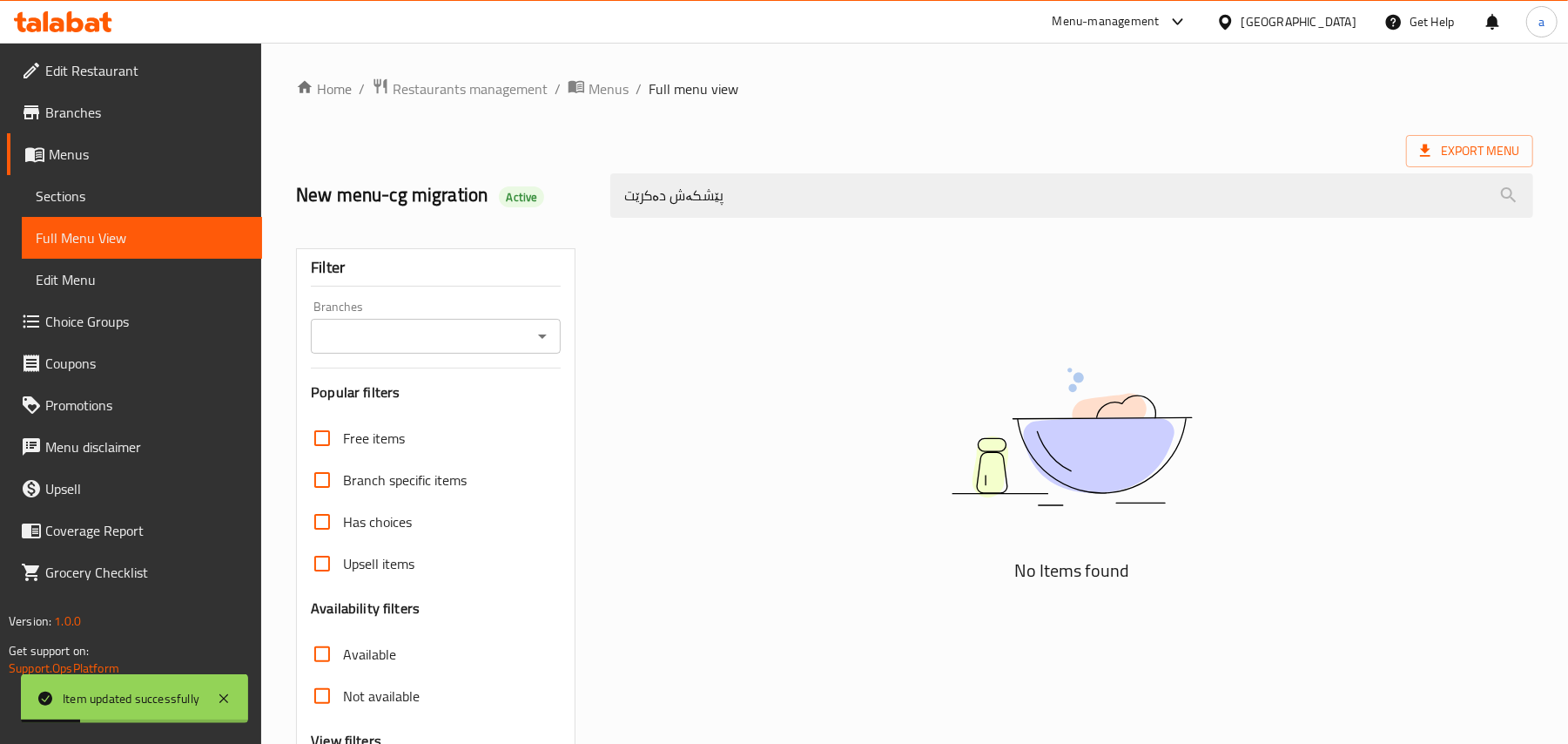
drag, startPoint x: 747, startPoint y: 207, endPoint x: 481, endPoint y: 224, distance: 266.5
click at [468, 228] on div "New menu-cg migration Active پێشکەش دەکرێت" at bounding box center [914, 195] width 1258 height 78
paste input "Meat Stroganoff"
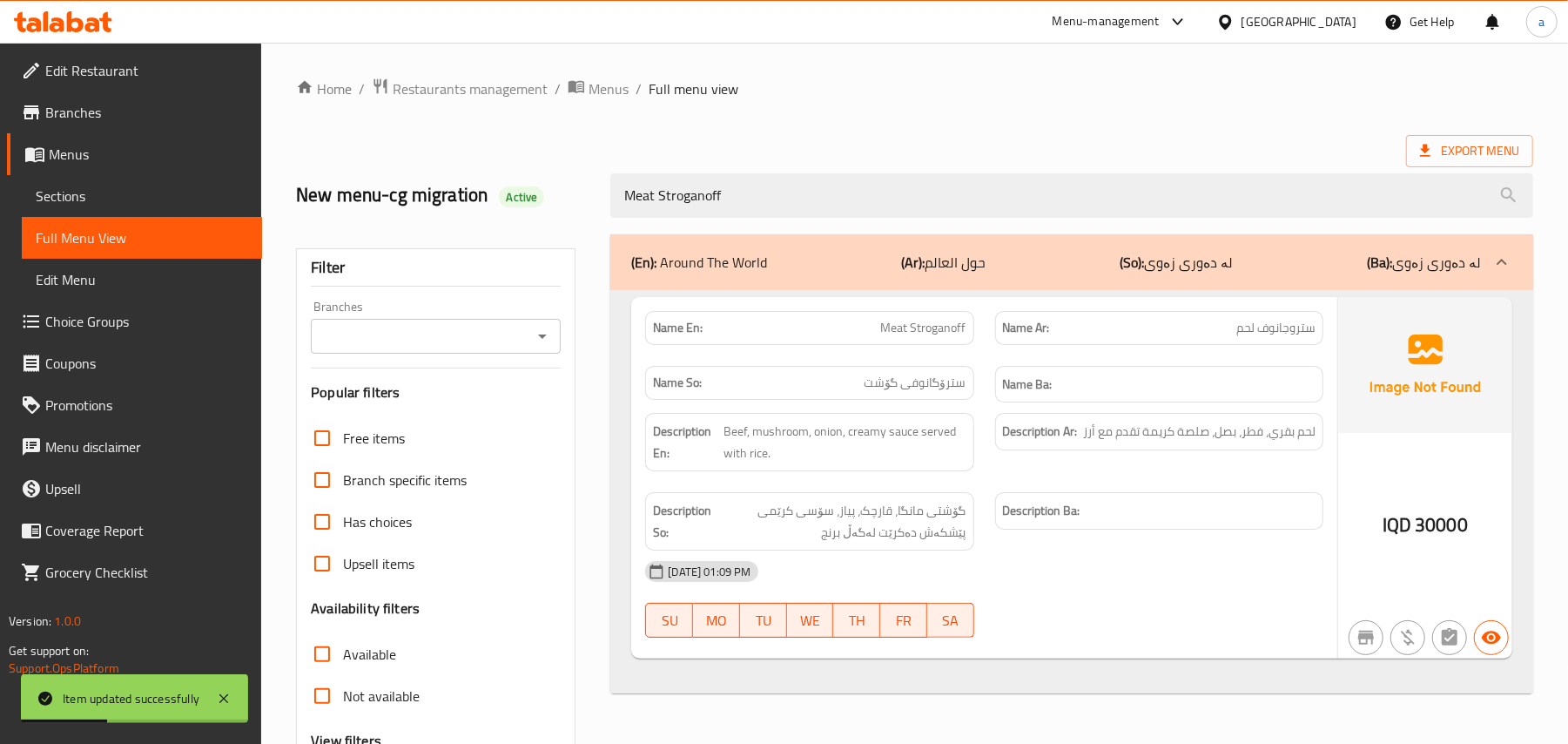
click at [536, 347] on icon "Open" at bounding box center [542, 336] width 21 height 21
type input "Meat Stroganoff"
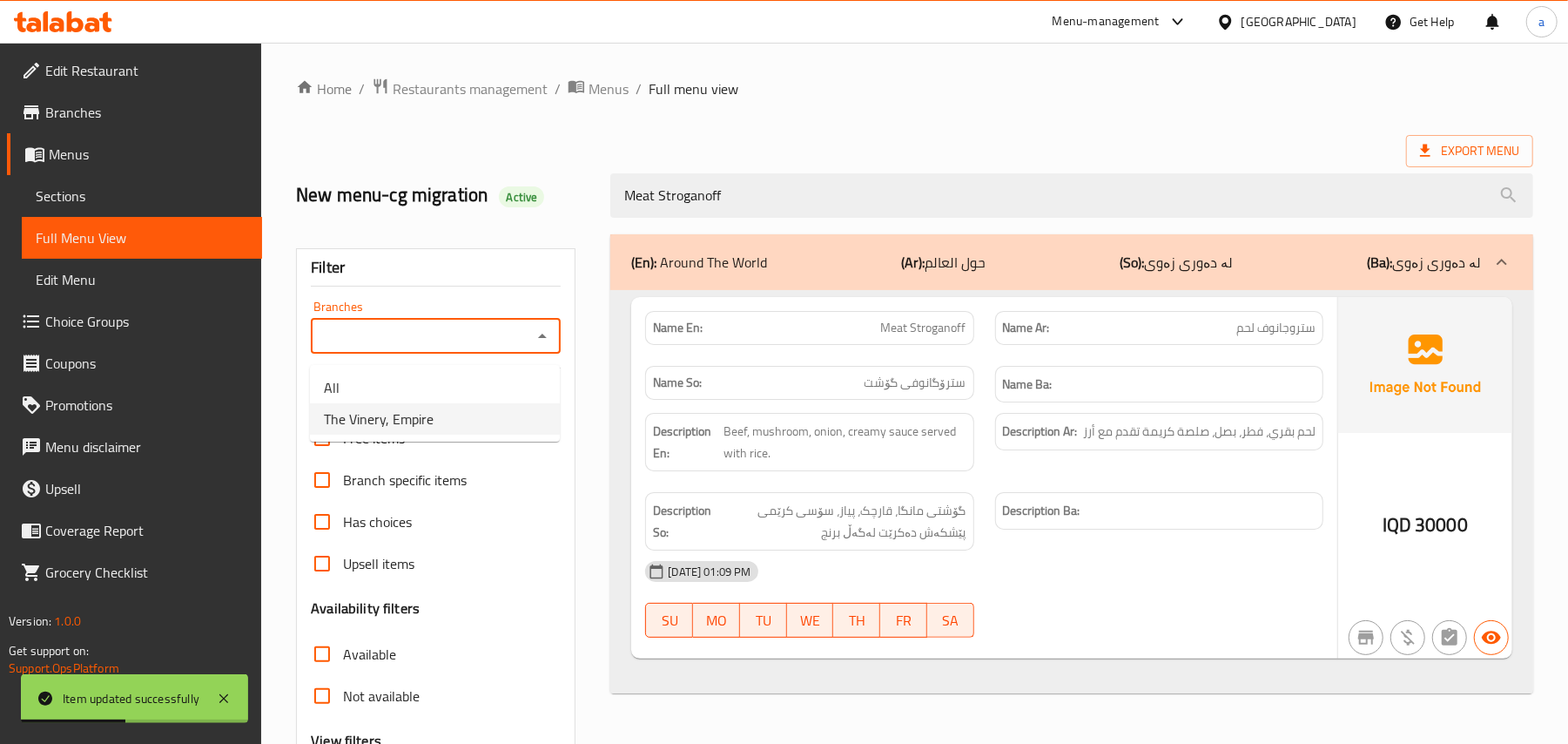
click at [474, 423] on li "The Vinery, Empire" at bounding box center [435, 418] width 250 height 31
type input "The Vinery, Empire"
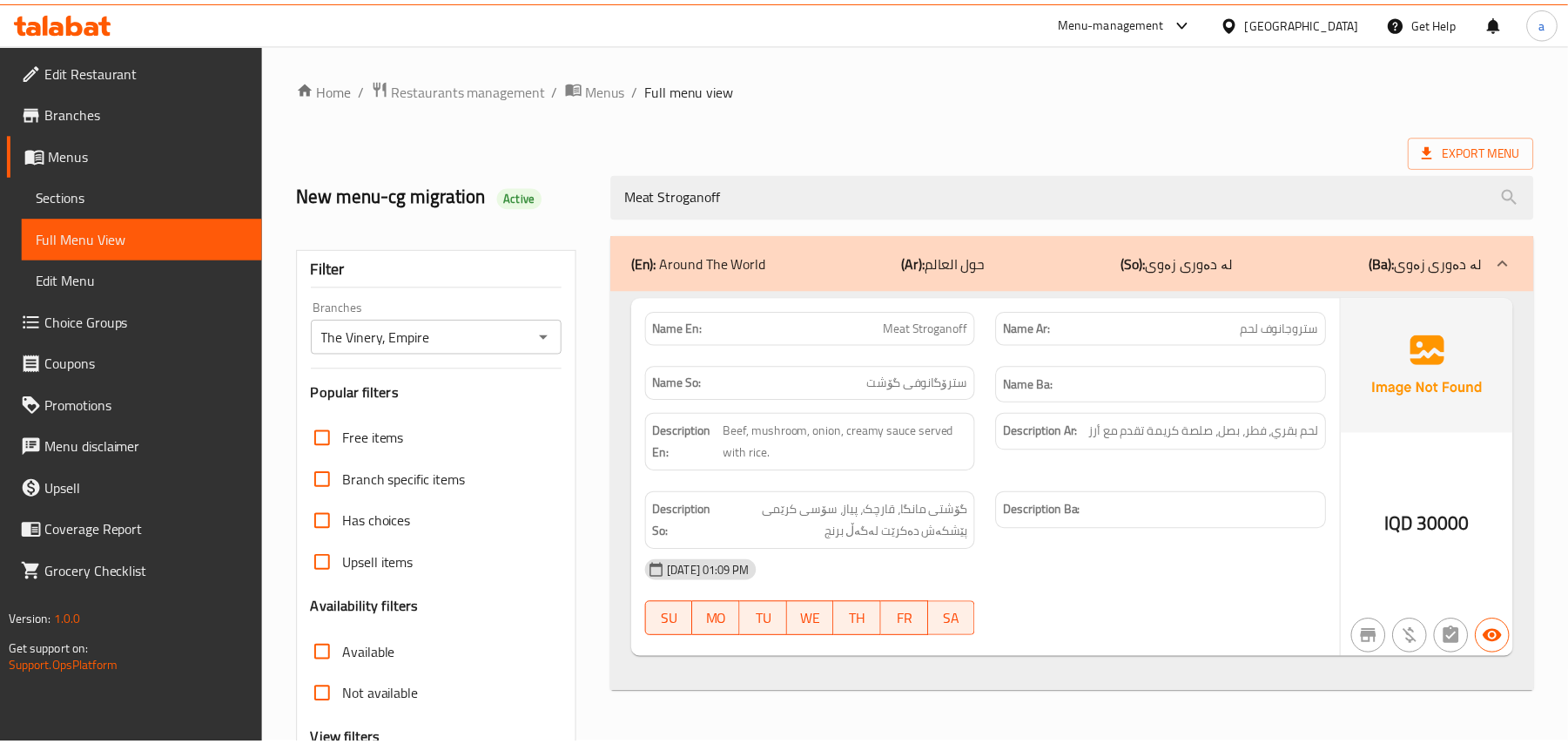
scroll to position [211, 0]
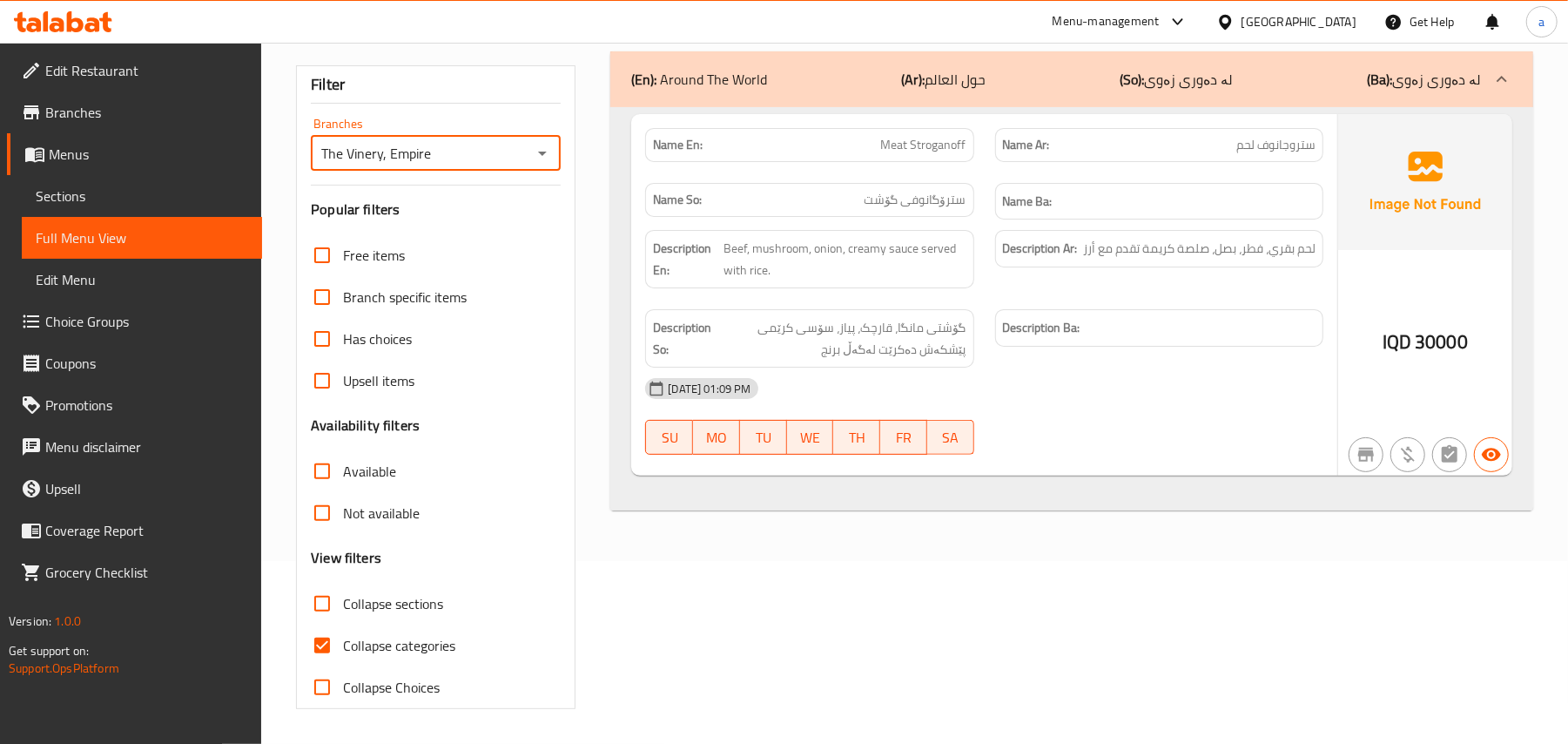
click at [140, 203] on span "Sections" at bounding box center [141, 196] width 213 height 21
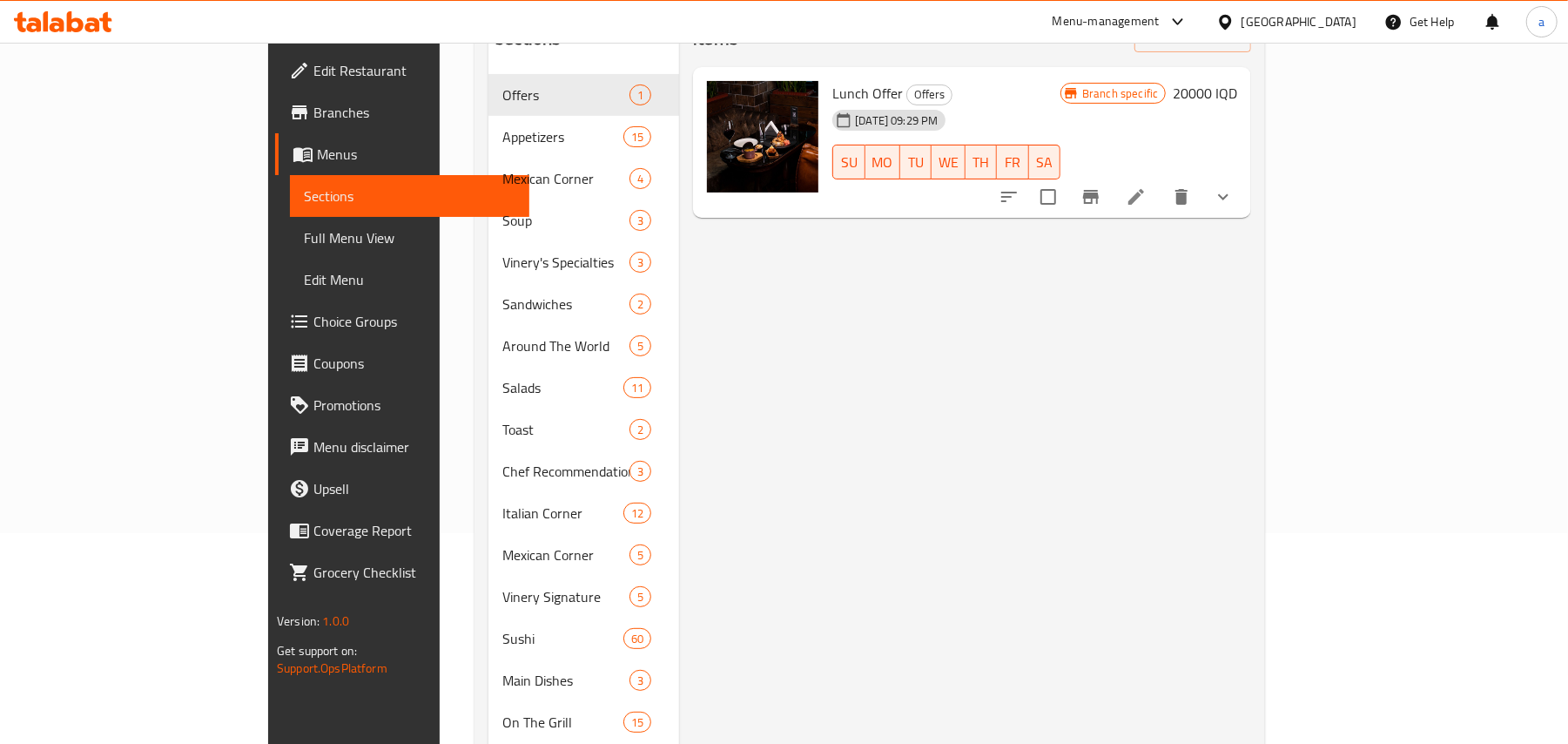
click at [303, 242] on span "Full Menu View" at bounding box center [409, 238] width 213 height 21
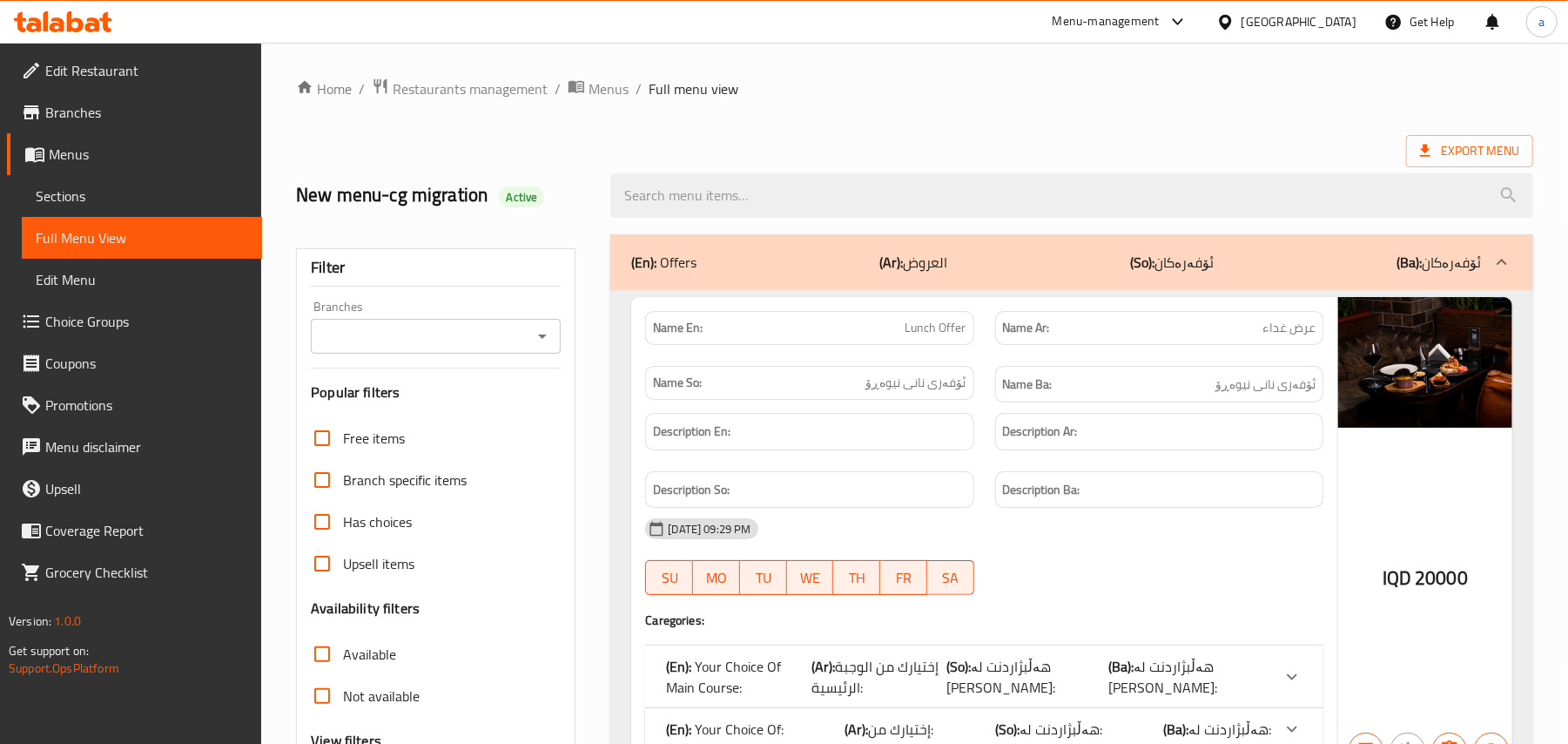
click at [812, 165] on div "New menu-cg migration Active" at bounding box center [914, 195] width 1258 height 78
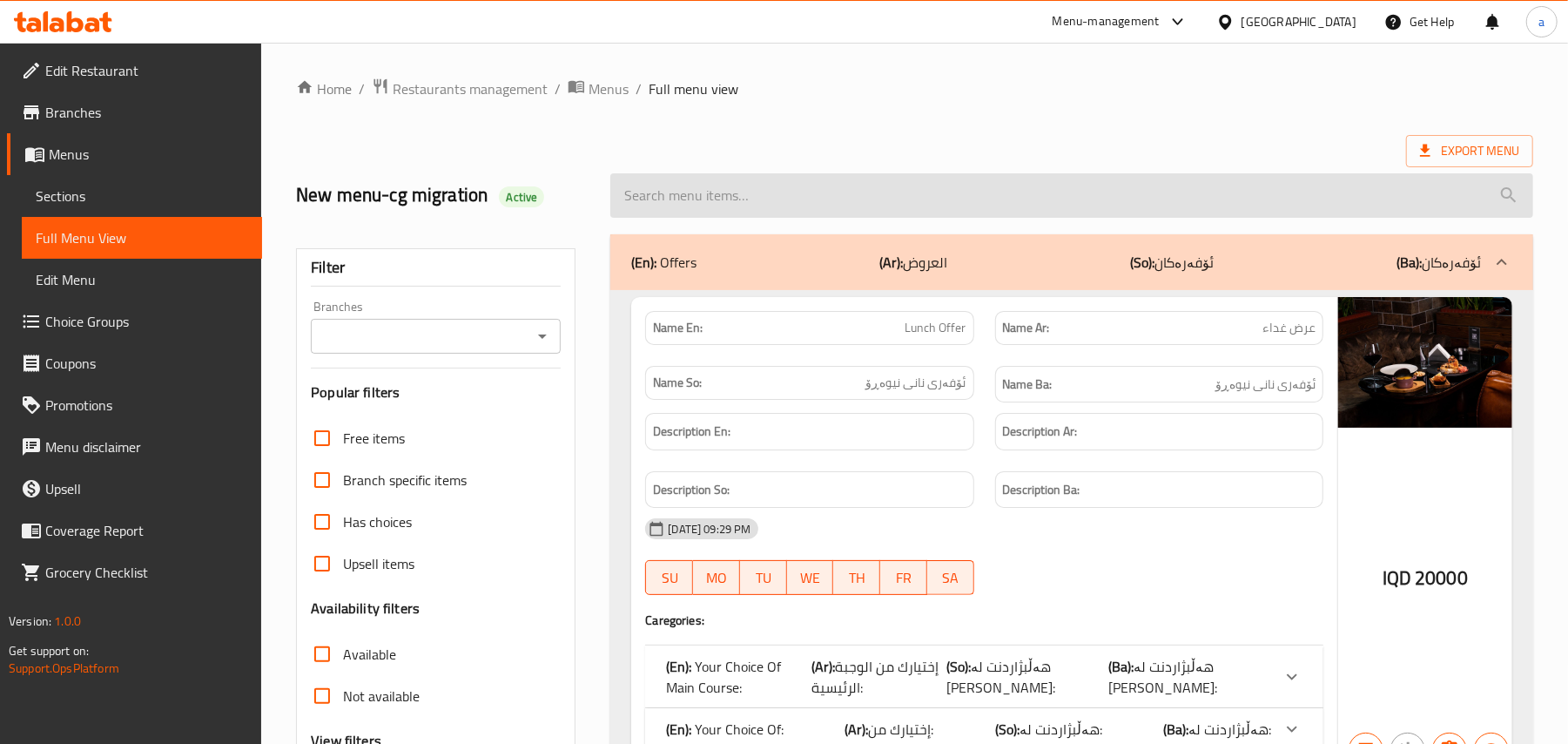
click at [782, 199] on input "search" at bounding box center [1071, 195] width 923 height 44
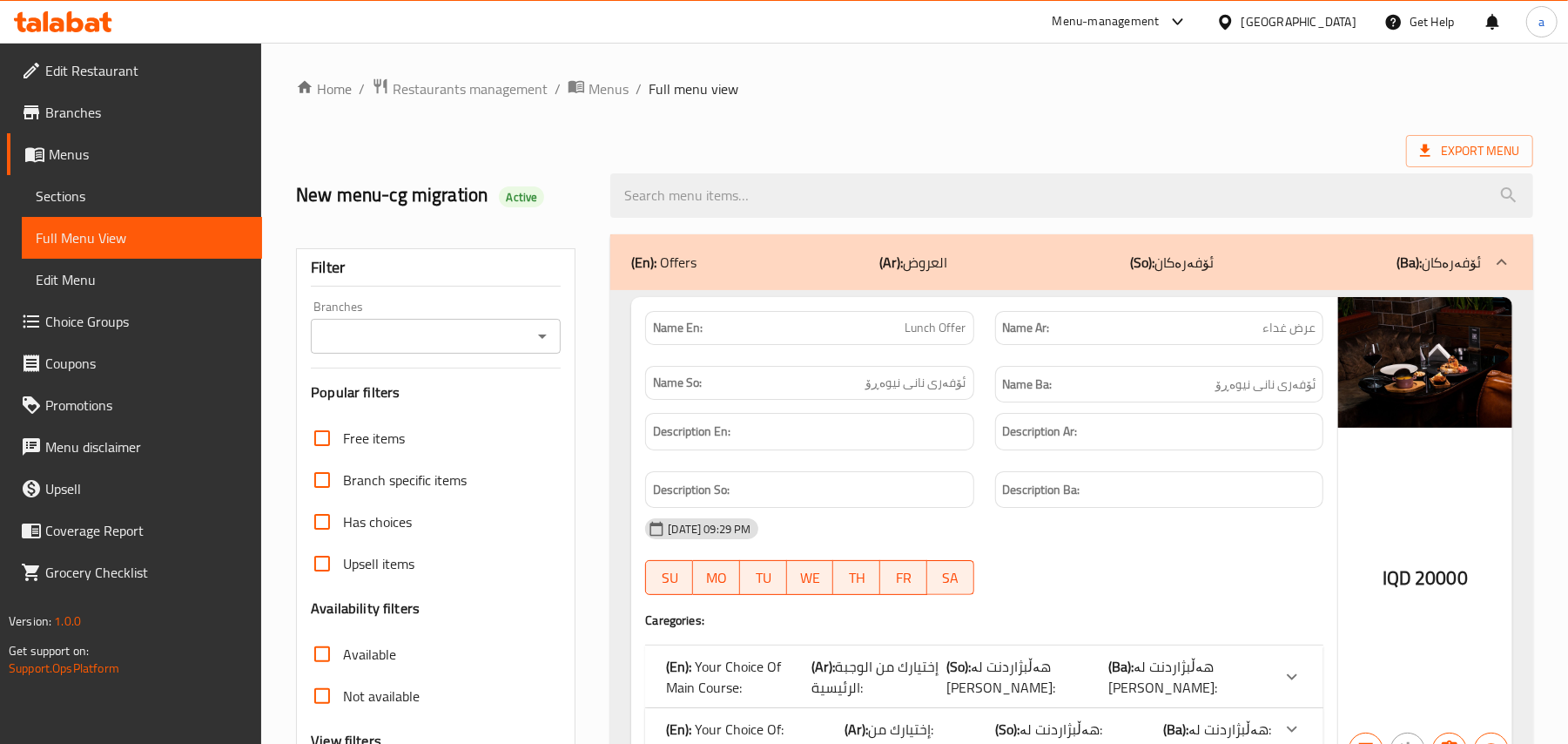
paste input "Meat Stroganoff"
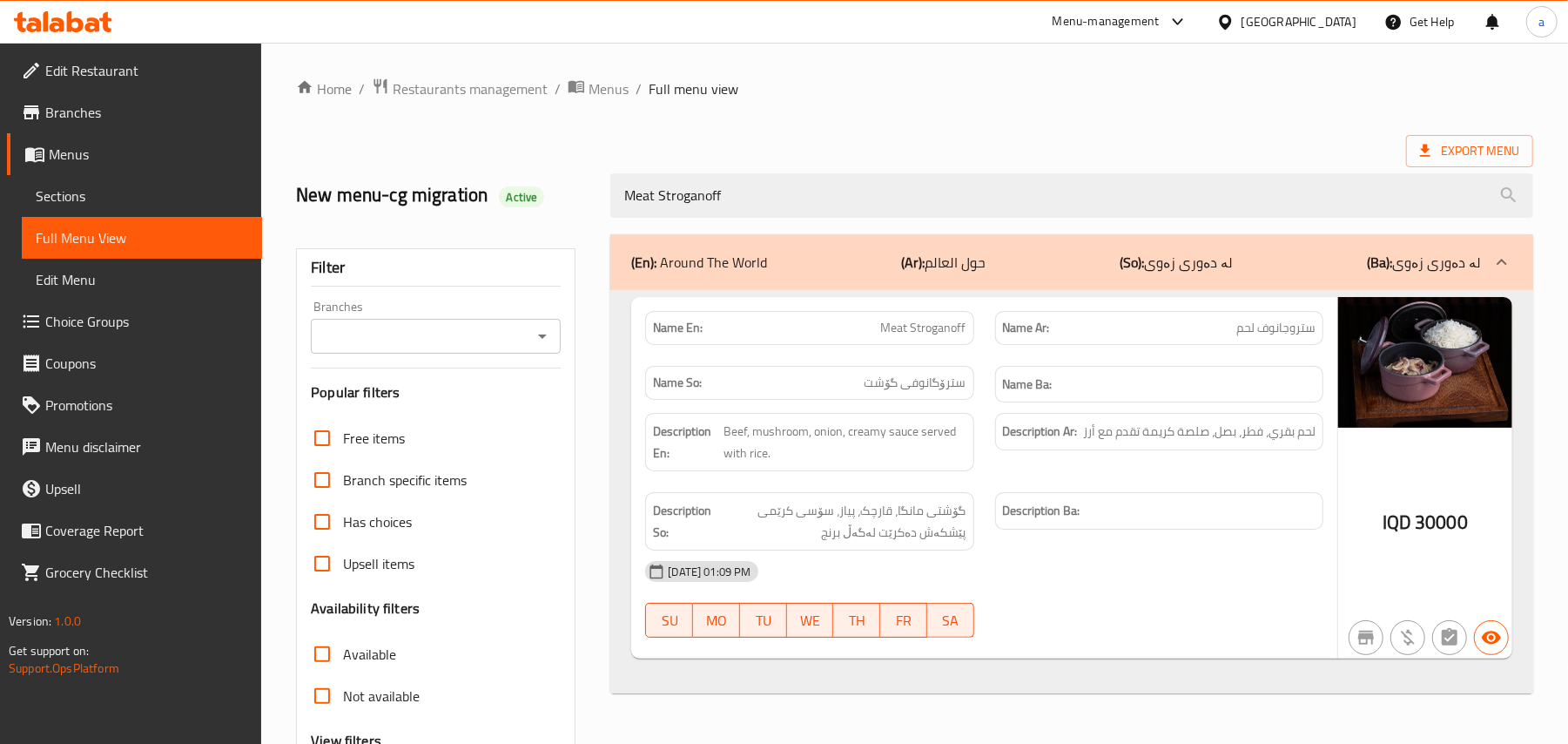
click at [544, 332] on icon "Open" at bounding box center [542, 336] width 21 height 21
type input "Meat Stroganoff"
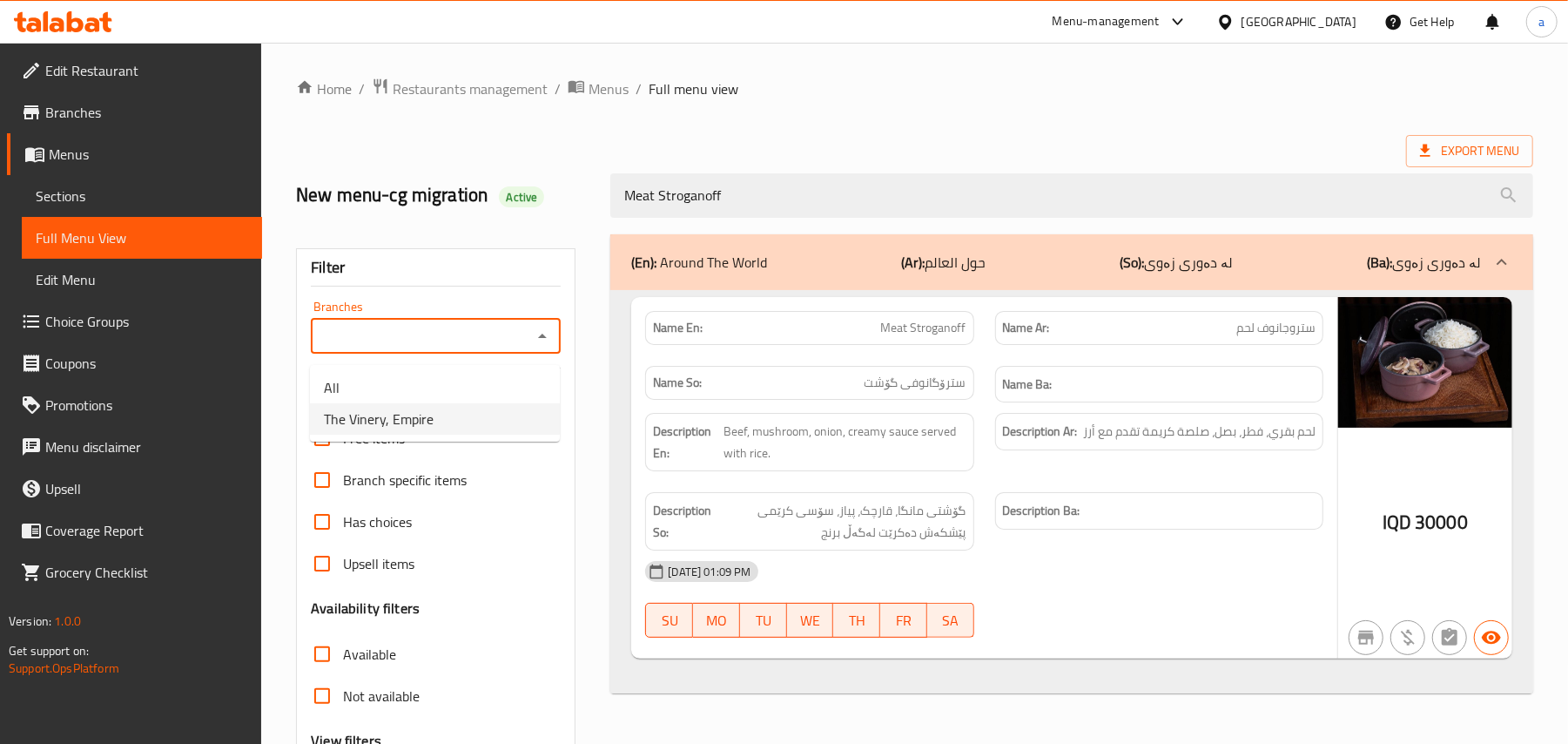
click at [465, 412] on li "The Vinery, Empire" at bounding box center [435, 418] width 250 height 31
type input "The Vinery, Empire"
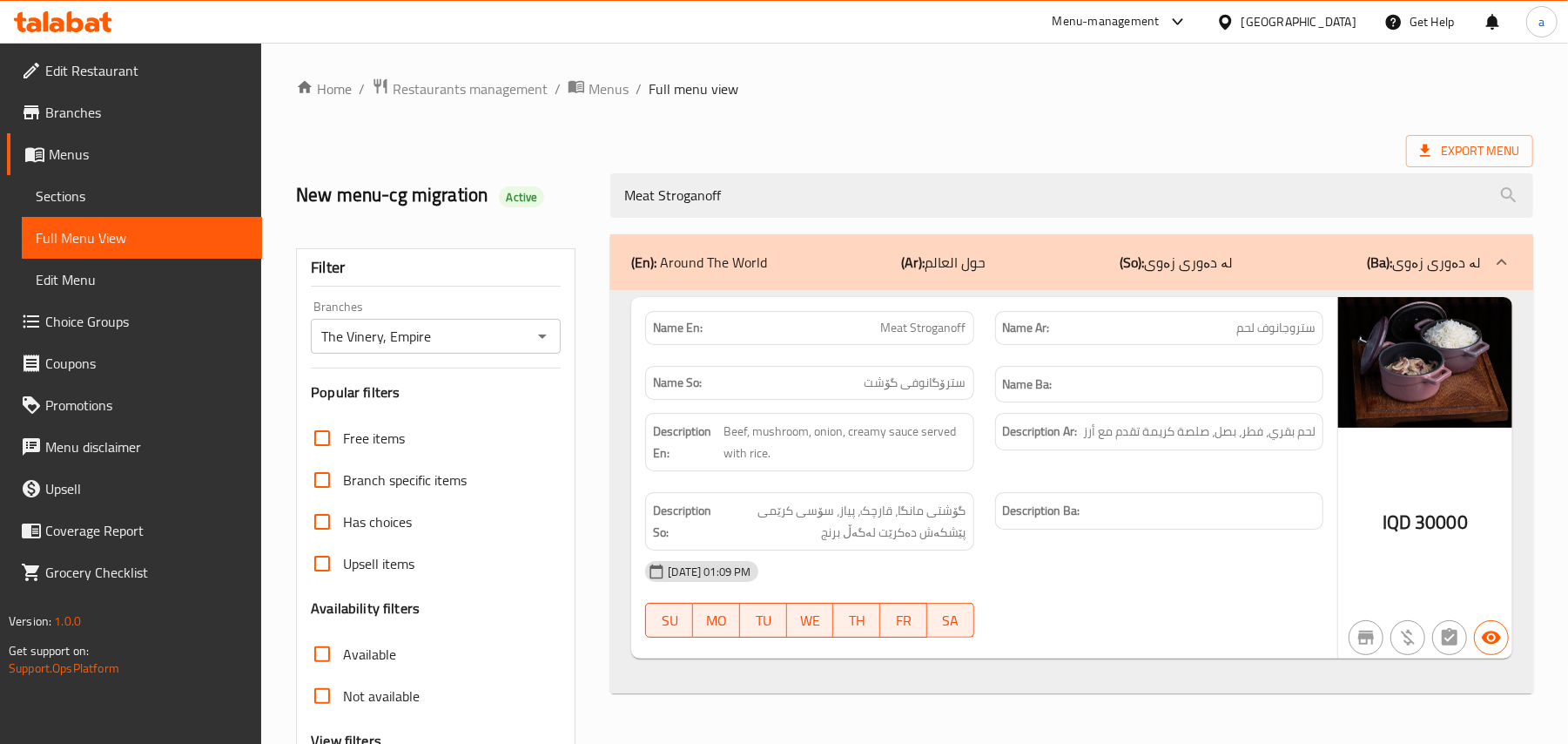
drag, startPoint x: 133, startPoint y: 203, endPoint x: 210, endPoint y: 227, distance: 80.7
click at [132, 203] on span "Sections" at bounding box center [141, 196] width 213 height 21
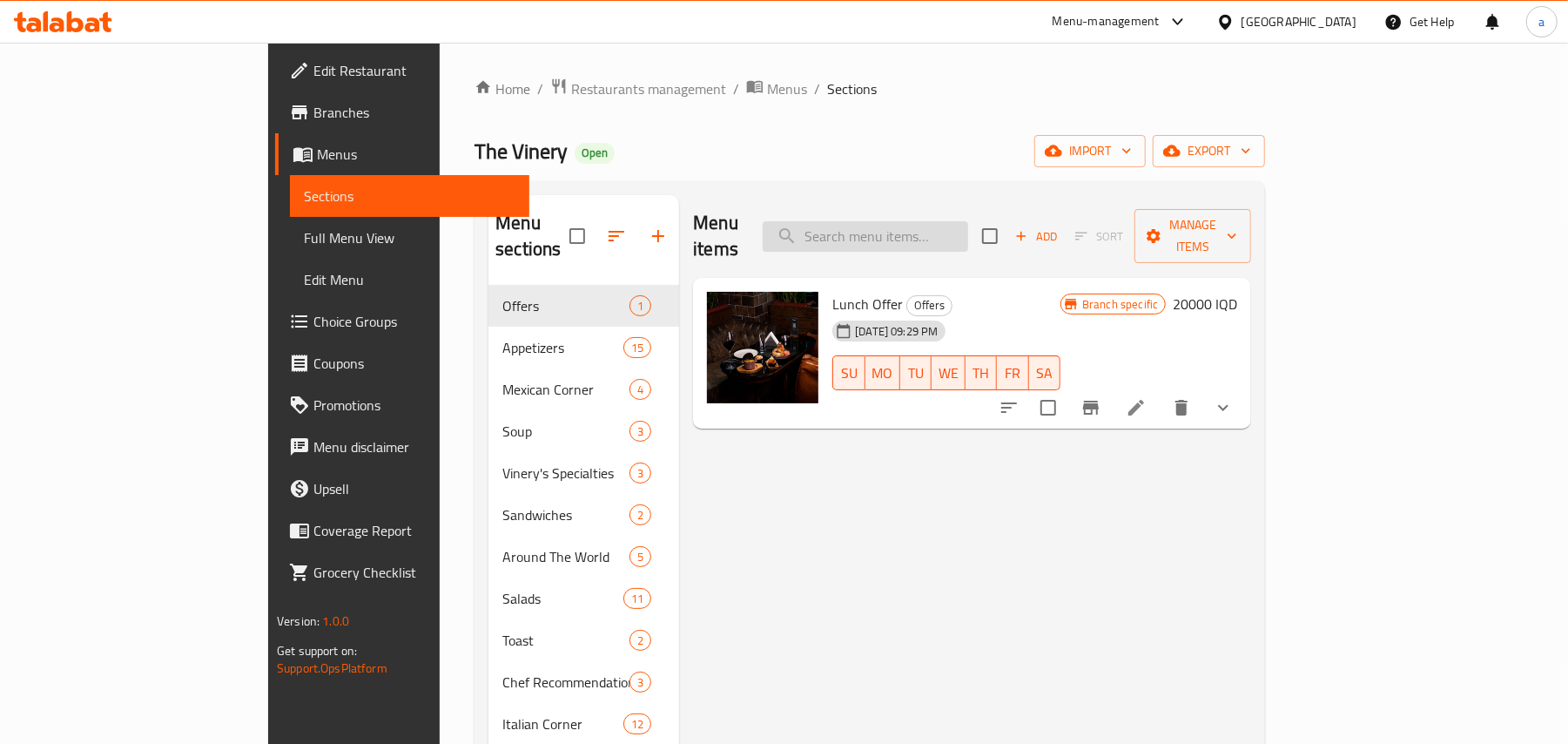
click at [965, 230] on input "search" at bounding box center [865, 236] width 205 height 31
paste input "Super Salmon"
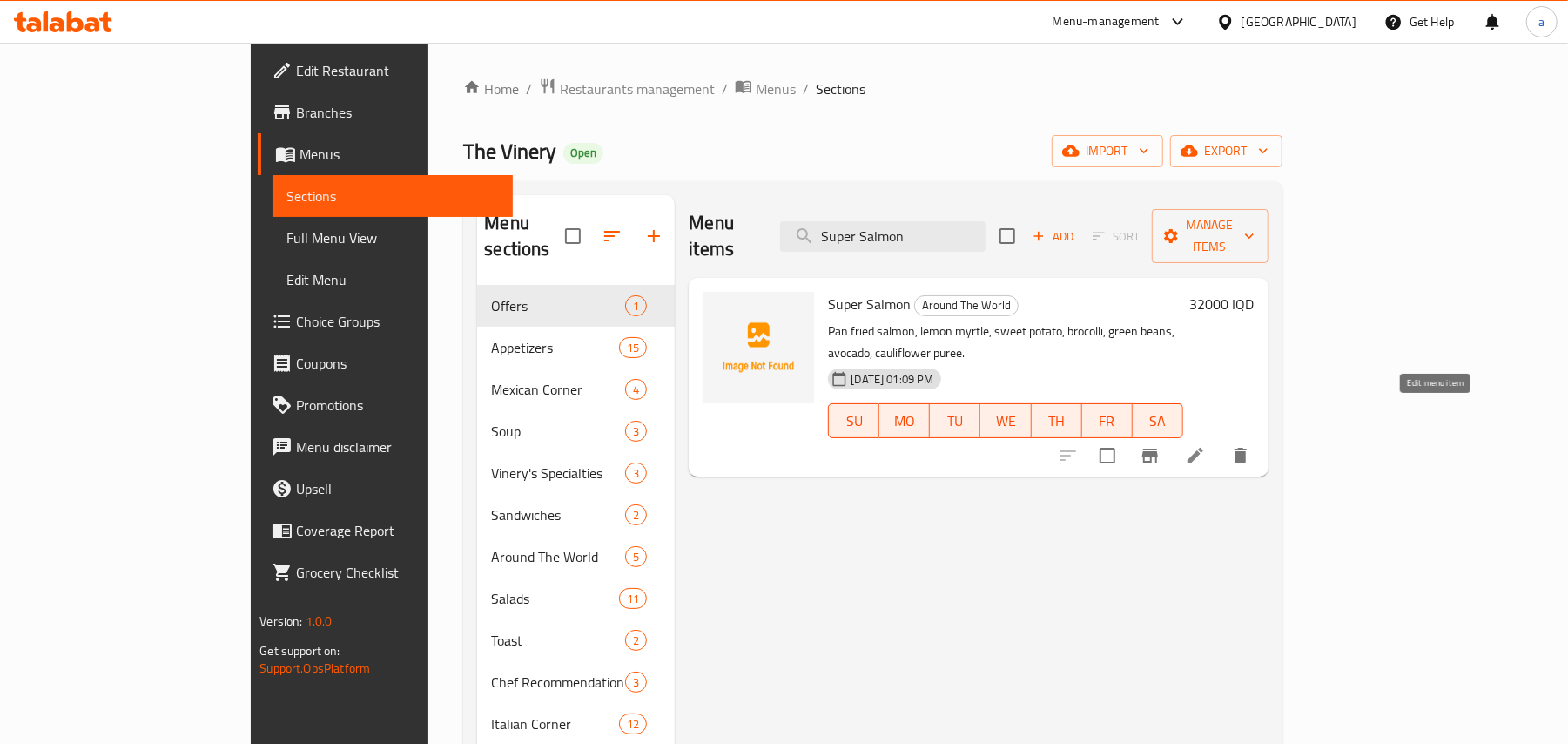
type input "Super Salmon"
click at [1206, 445] on icon at bounding box center [1195, 455] width 21 height 21
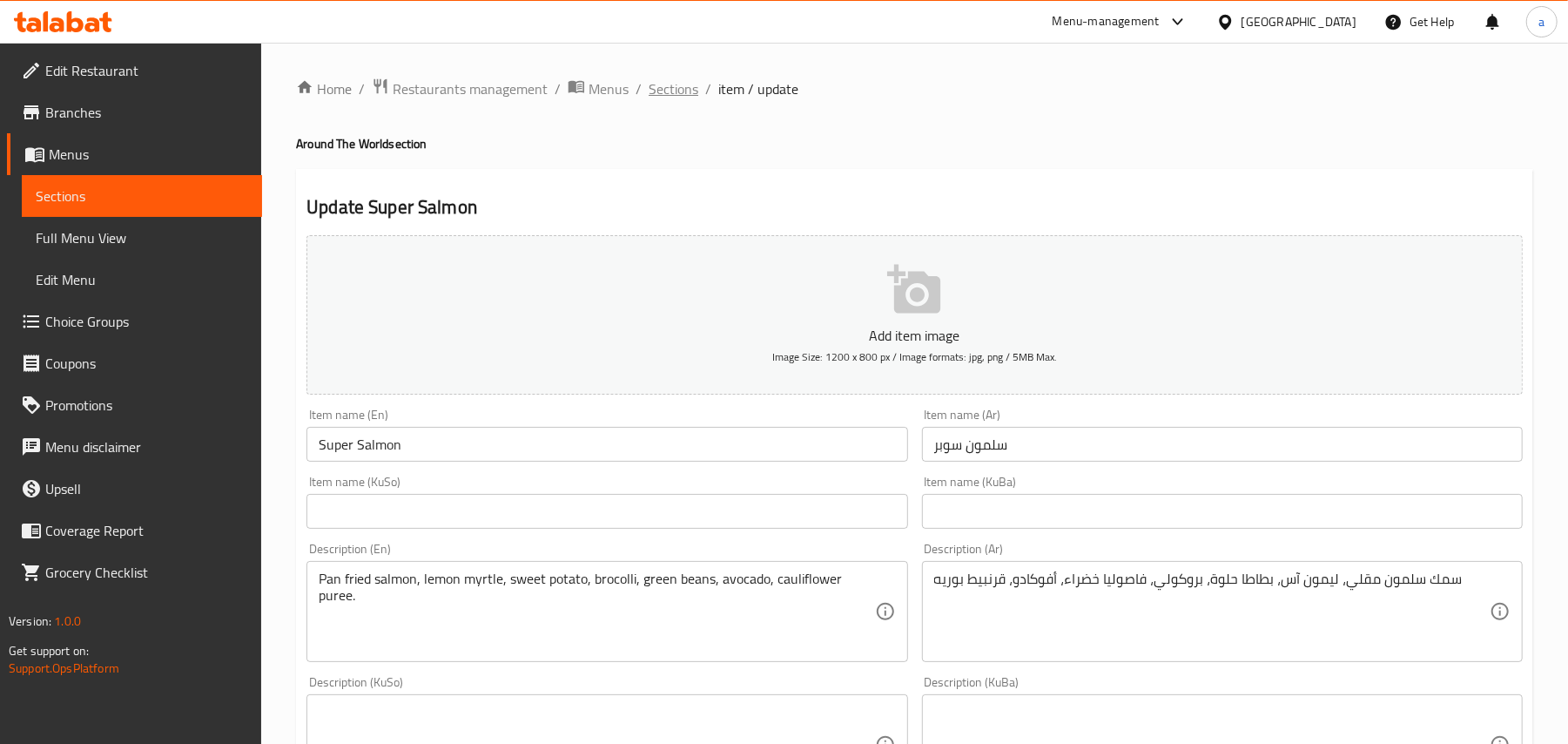
click at [694, 85] on span "Sections" at bounding box center [673, 89] width 50 height 21
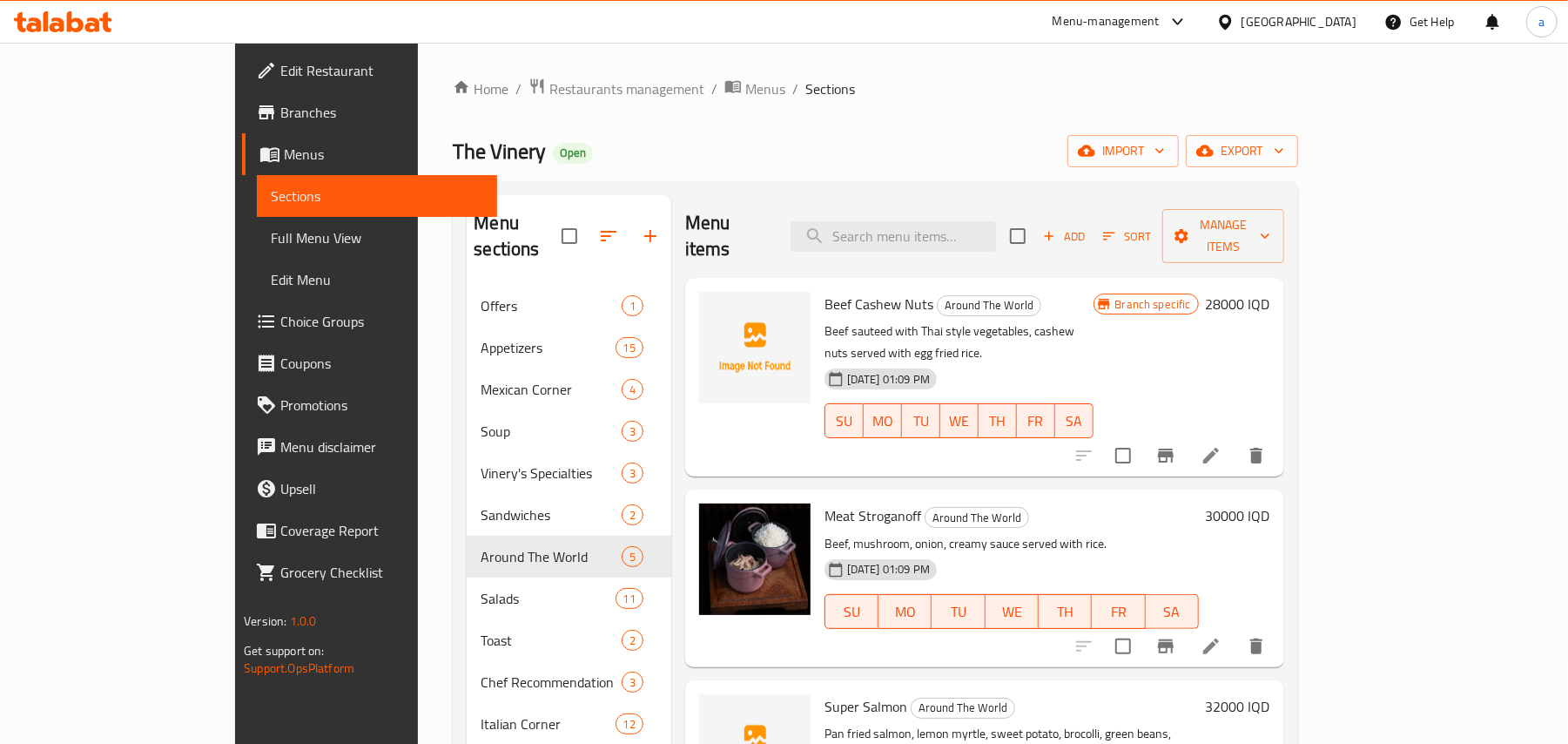
click at [284, 165] on span "Menus" at bounding box center [383, 154] width 200 height 21
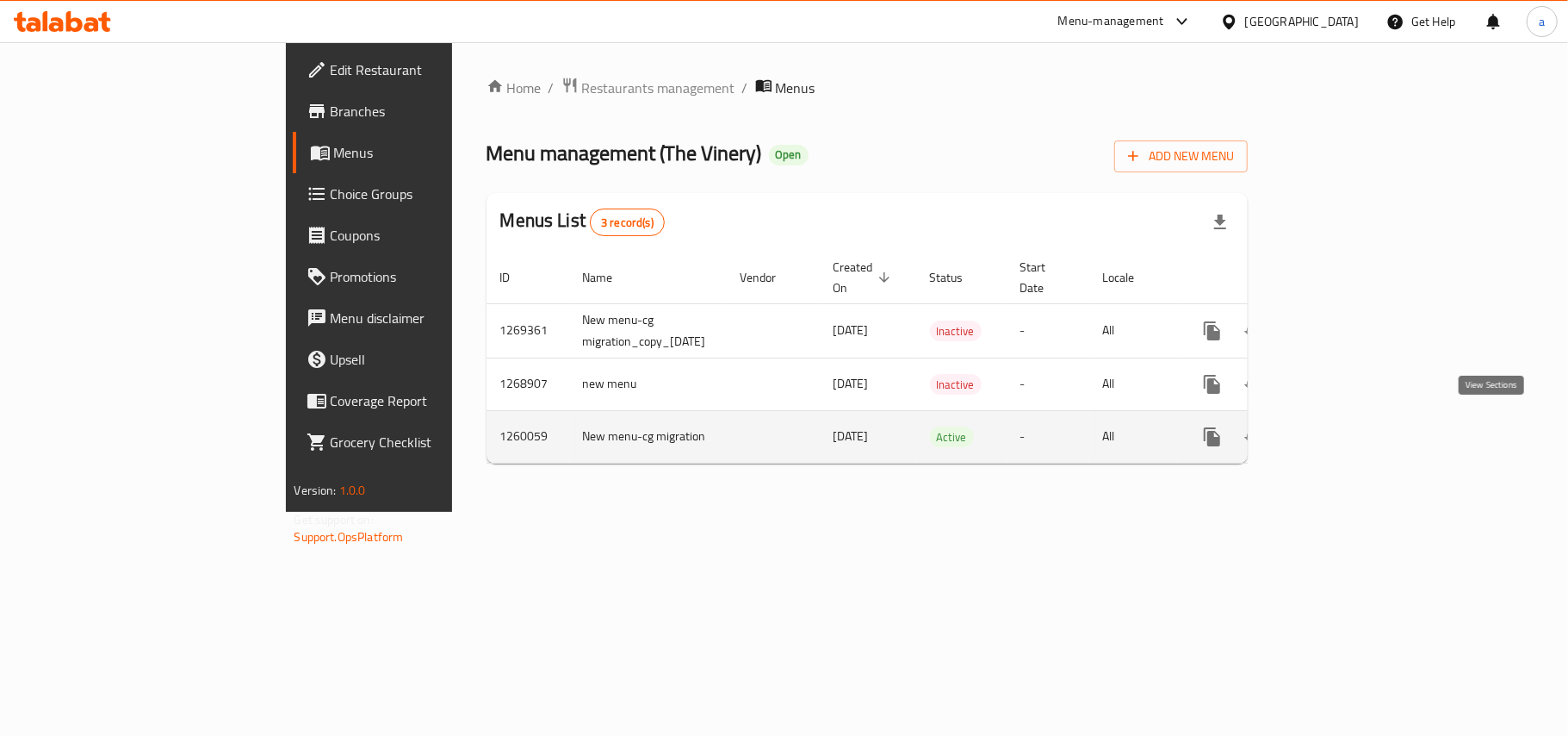
click at [1347, 432] on icon "enhanced table" at bounding box center [1336, 437] width 20 height 20
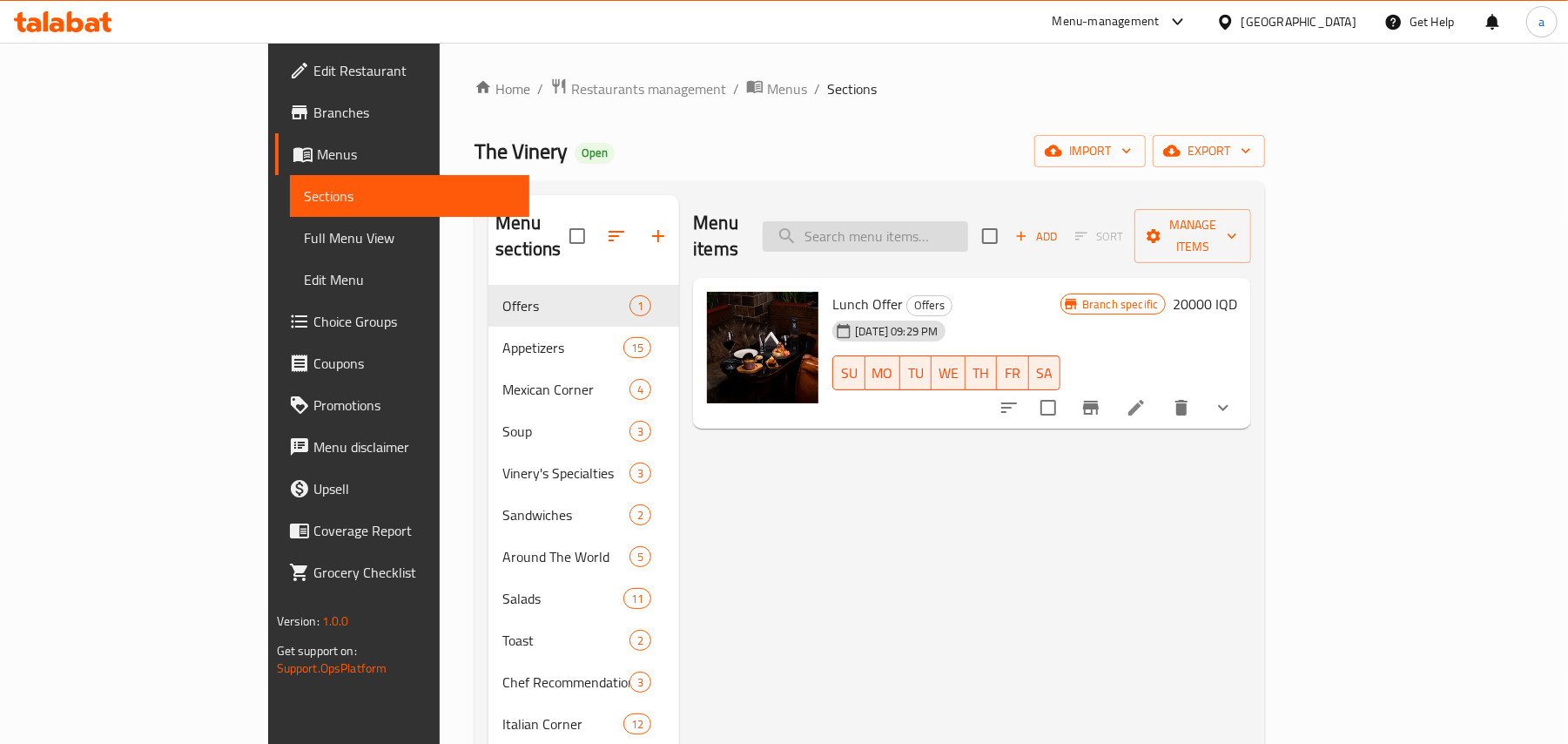
click at [945, 241] on input "search" at bounding box center [865, 236] width 205 height 31
paste input "Super Salmon"
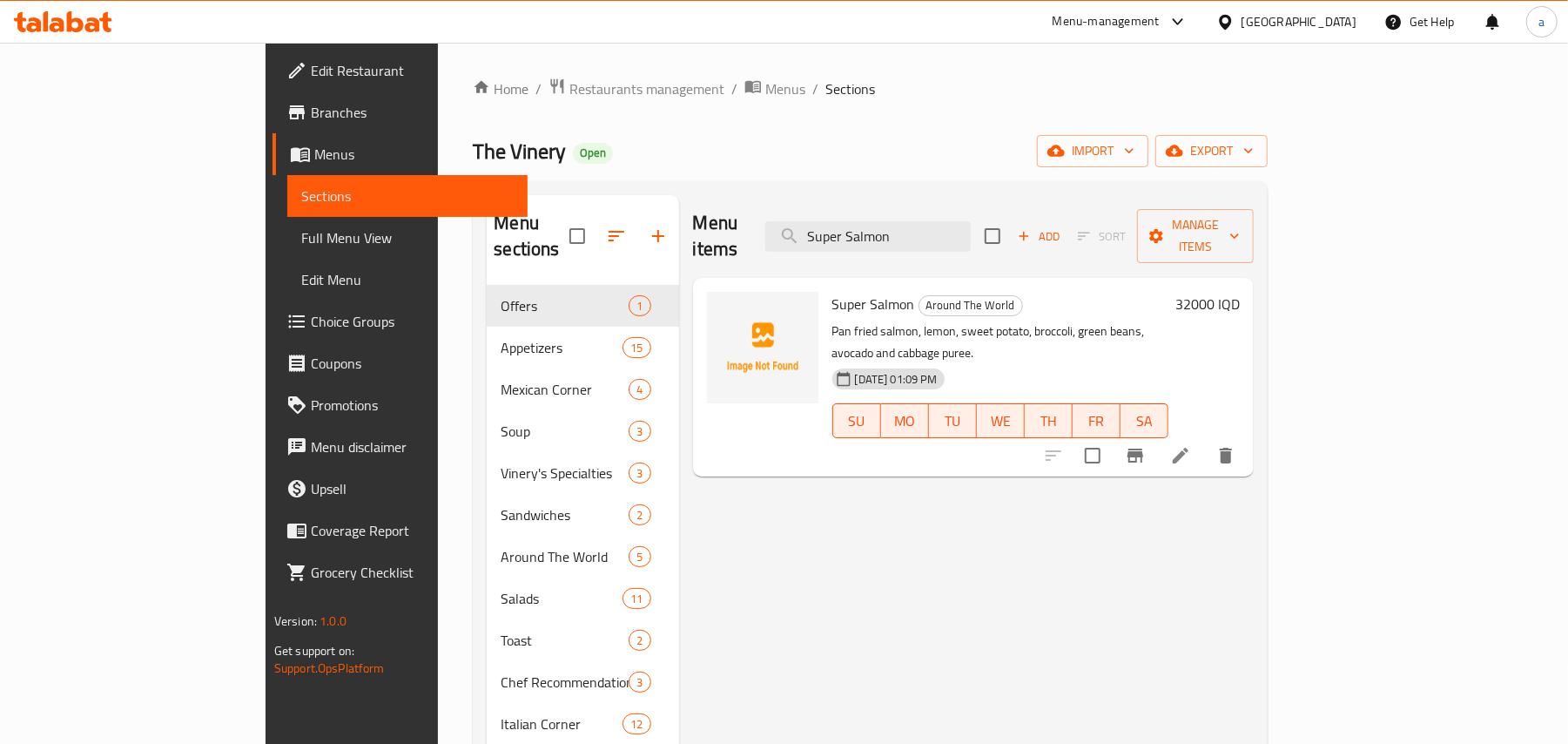
type input "Super Salmon"
click at [1191, 445] on icon at bounding box center [1180, 455] width 21 height 21
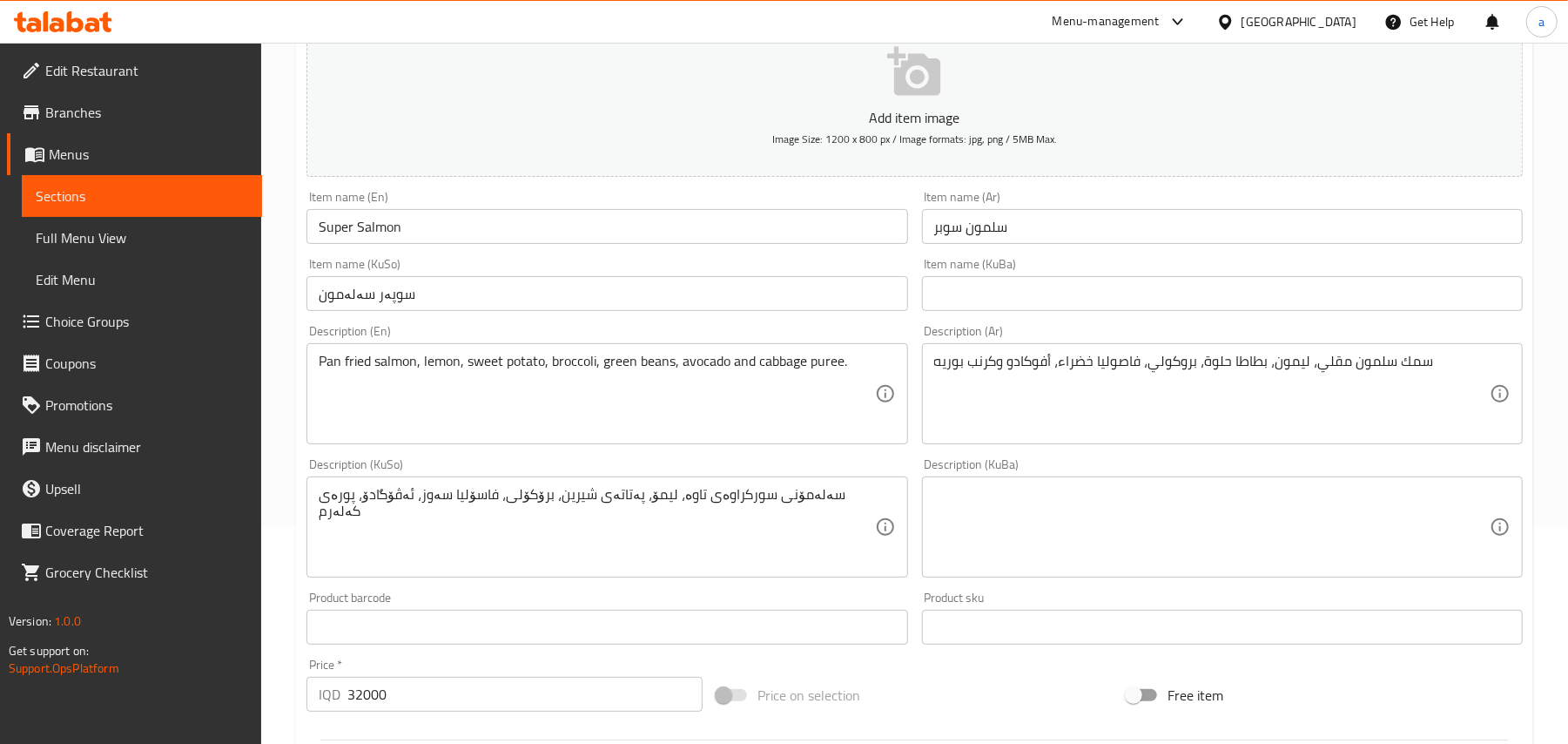
scroll to position [270, 0]
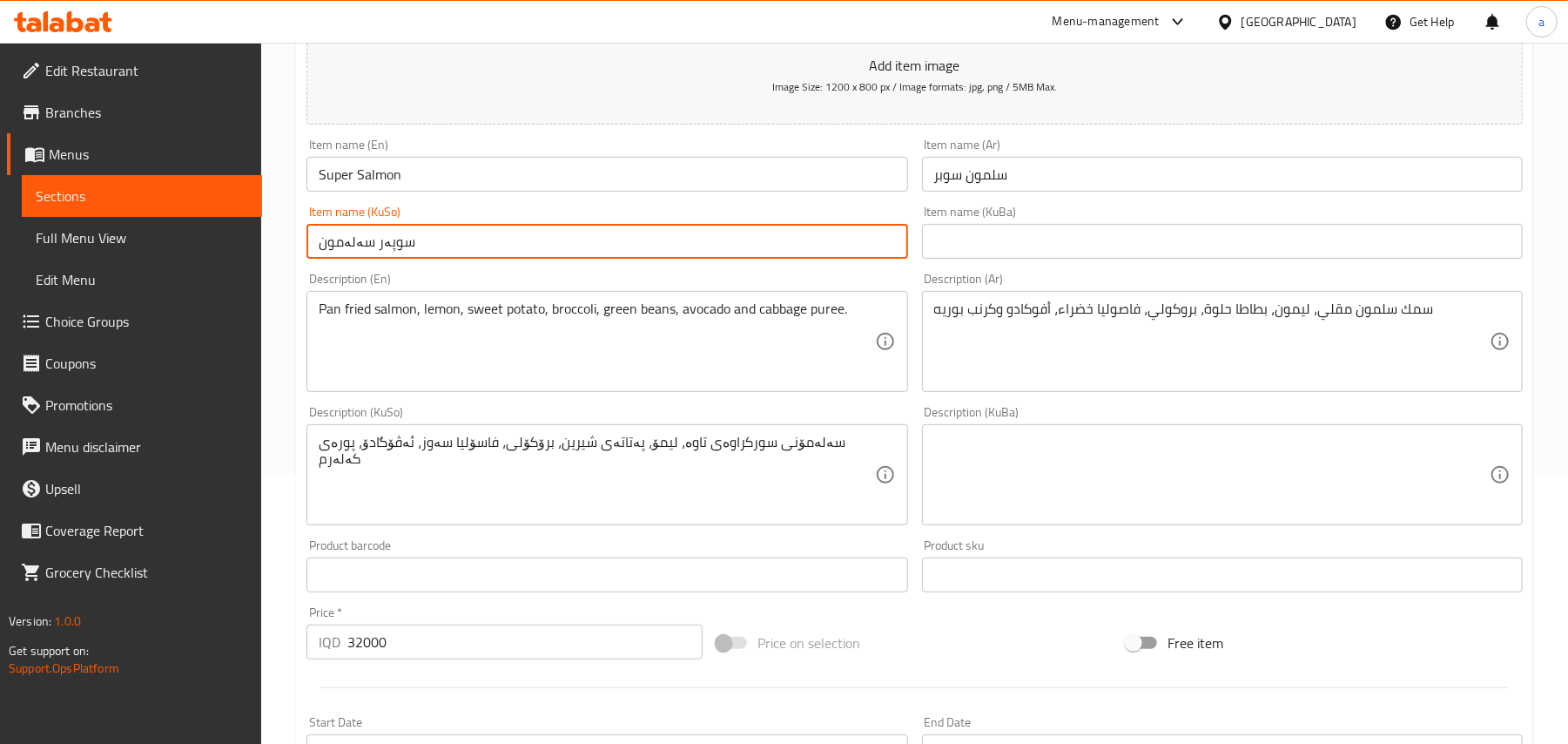
click at [760, 254] on input "سوپەر سەلەمون" at bounding box center [606, 241] width 600 height 35
click at [881, 265] on div "Item name (KuSo) سوپەر سەلەمون Item name (KuSo)" at bounding box center [607, 232] width 614 height 67
click at [798, 252] on input "سوپەر سەلەمون" at bounding box center [606, 241] width 600 height 35
click at [858, 255] on input "سوپەر سەلەمون" at bounding box center [606, 241] width 600 height 35
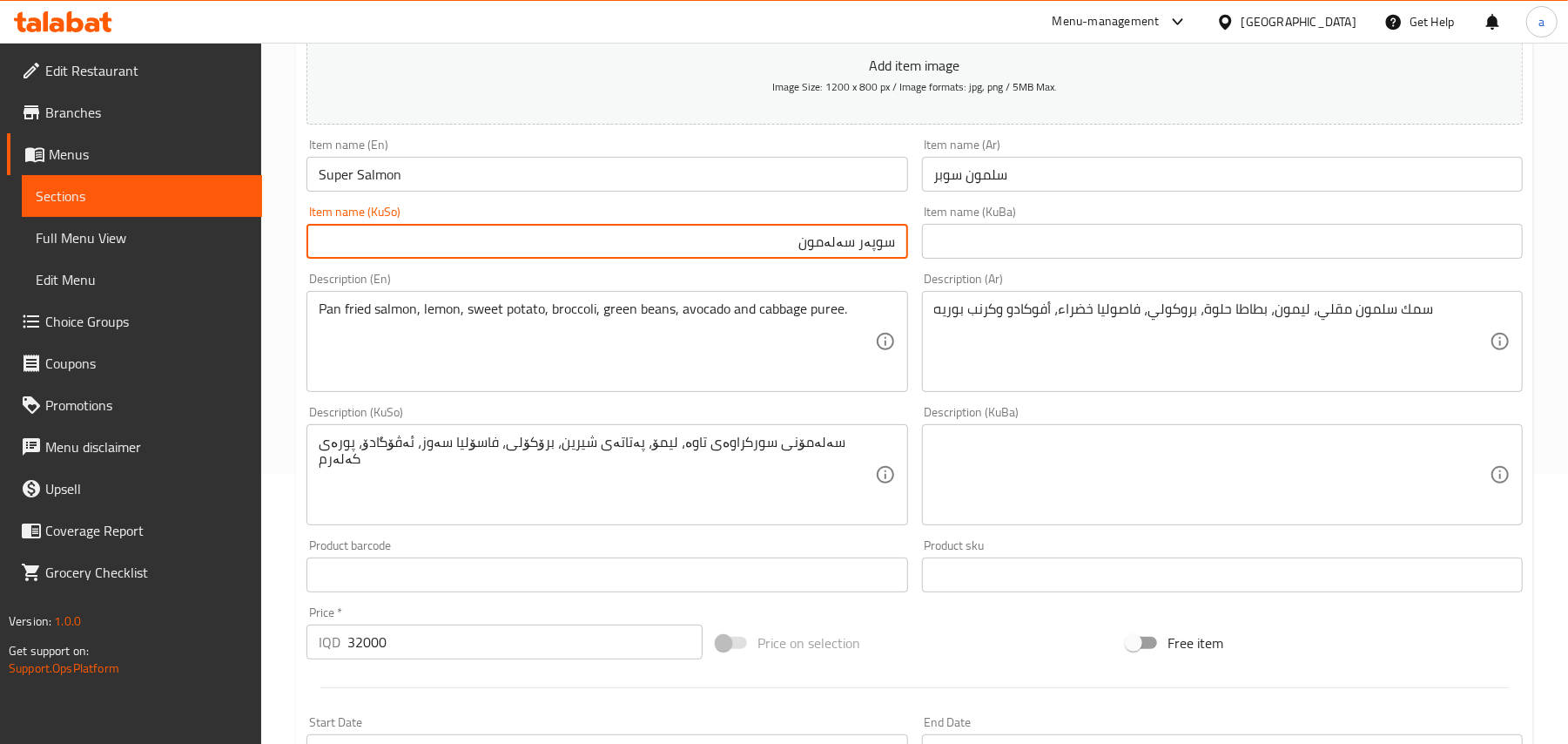
click at [858, 255] on input "سوپەر سەلەمون" at bounding box center [606, 241] width 600 height 35
click at [876, 259] on input "سوپەر سەلەمون" at bounding box center [606, 241] width 600 height 35
click at [780, 256] on input "سەلەمون" at bounding box center [606, 241] width 600 height 35
paste input "سوپەر"
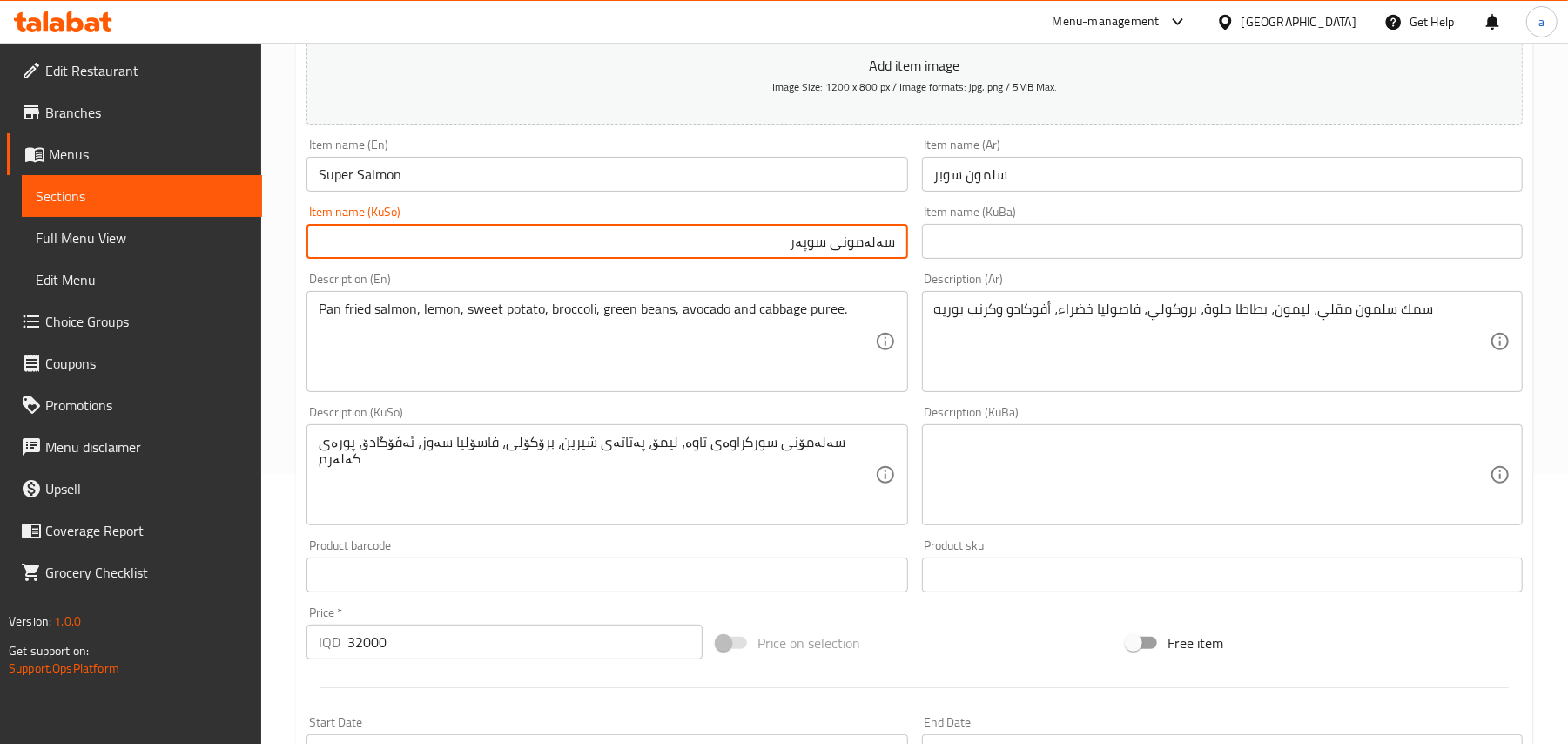
click at [854, 259] on input "سەلەمونی سوپەر" at bounding box center [606, 241] width 600 height 35
click at [862, 249] on input "سەلەمونی سوپەر" at bounding box center [606, 241] width 600 height 35
type input "سەلەمونی سوپەر"
click at [771, 251] on input "سەلەمونی سوپەر" at bounding box center [606, 241] width 600 height 35
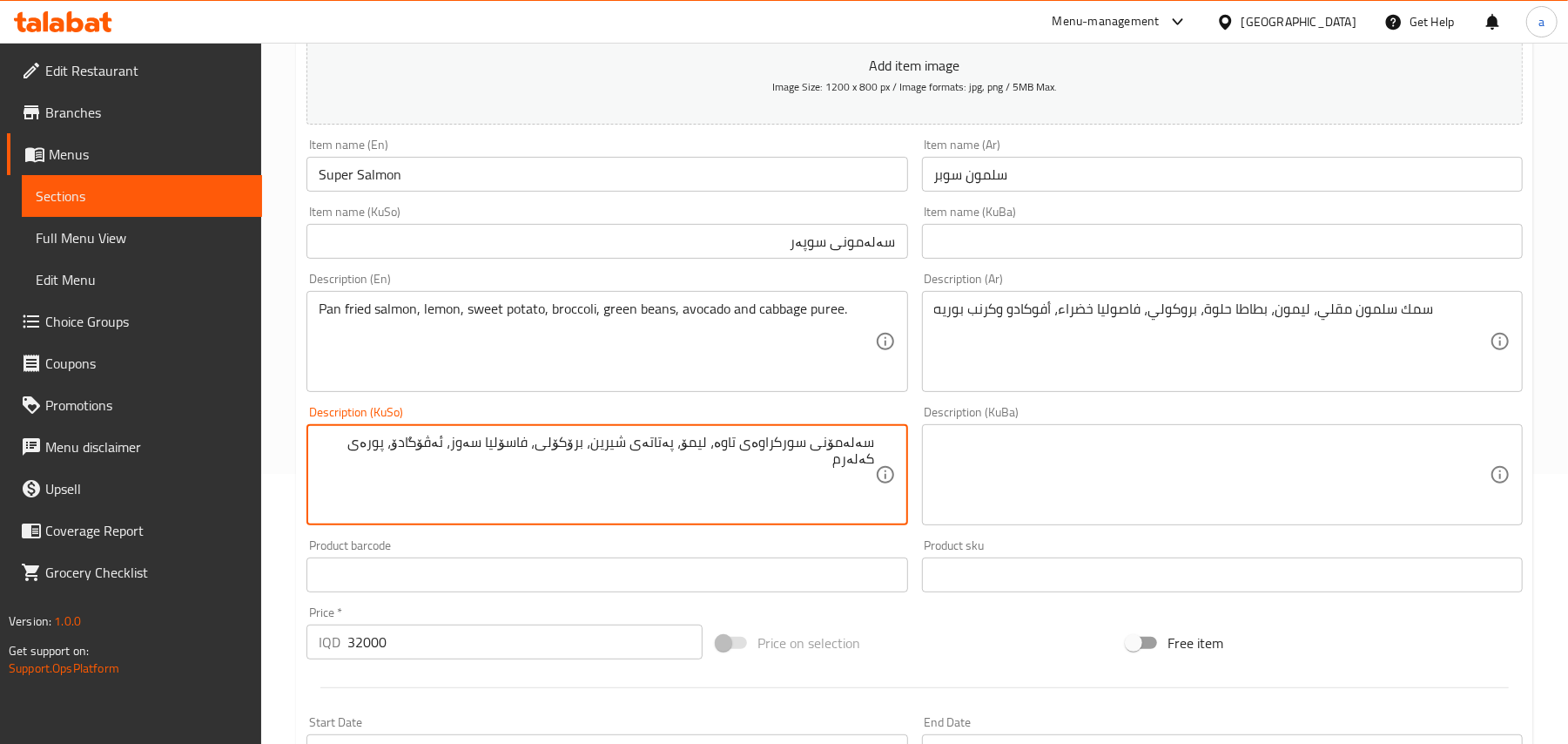
drag, startPoint x: 843, startPoint y: 479, endPoint x: 876, endPoint y: 462, distance: 37.1
click at [876, 462] on div "سەلەمۆنی سورکراوەی تاوە، لیمۆ، پەتاتەی شیرین، برۆکۆلی، فاسۆلیا سەوز، ئەڤۆگادۆ، …" at bounding box center [606, 475] width 600 height 101
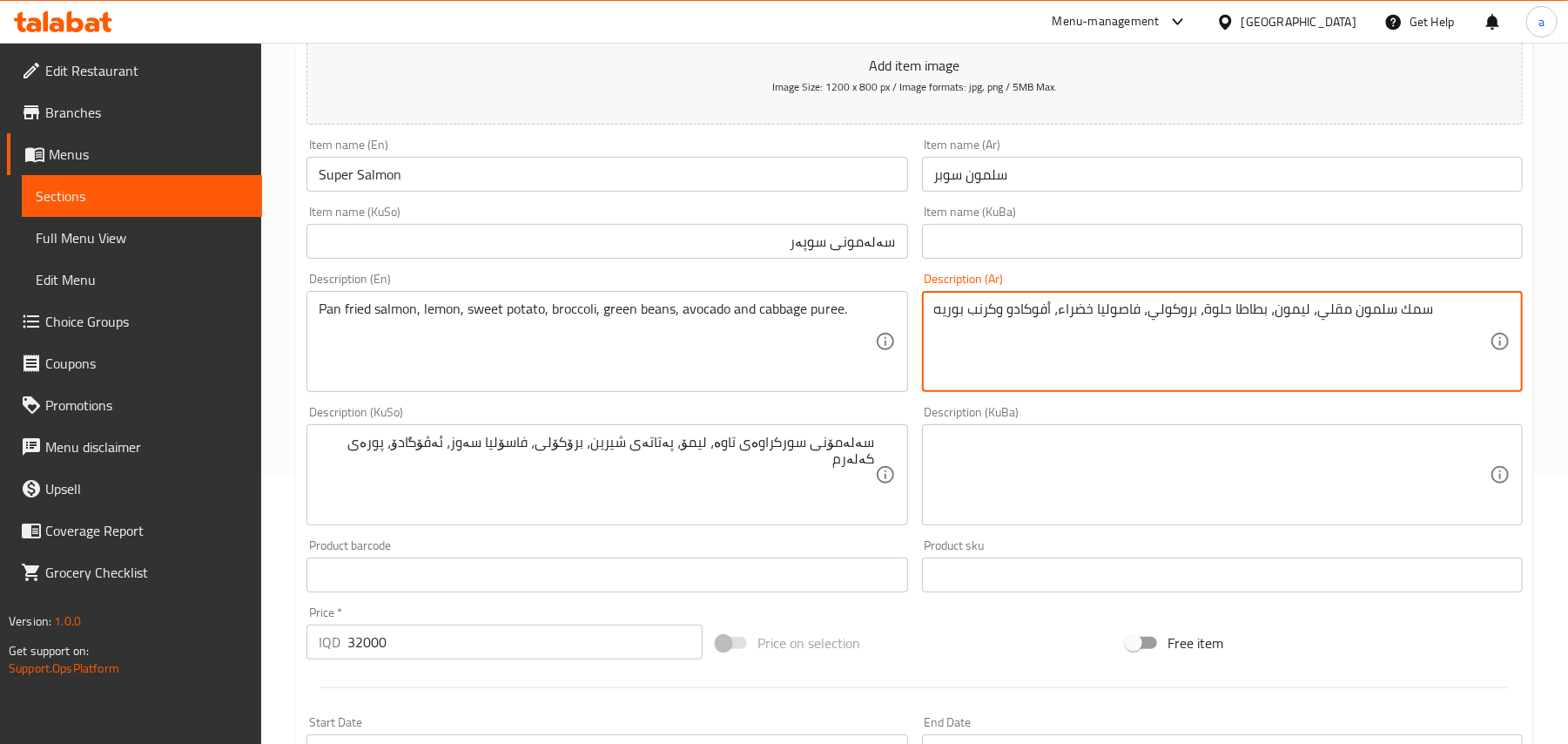
click at [1313, 363] on textarea "سمك سلمون مقلي، ليمون، بطاطا حلوة، بروكولي، فاصوليا خضراء، أفوكادو وكرنب بوريه" at bounding box center [1211, 342] width 555 height 82
click at [1460, 324] on textarea "سمك سلمون مقلي، ليمون، بطاطا حلوة، بروكولي، فاصوليا خضراء، أفوكادو وكرنب بوريه" at bounding box center [1211, 342] width 555 height 82
click at [1463, 322] on textarea "سمك سلمون مقلي، ليمون، بطاطا حلوة، بروكولي، فاصوليا خضراء، أفوكادو وكرنب بوريه" at bounding box center [1211, 342] width 555 height 82
click at [1399, 331] on textarea "سلمون مقلي، ليمون، بطاطا حلوة، بروكولي، فاصوليا خضراء، أفوكادو وكرنب بوريه" at bounding box center [1211, 342] width 555 height 82
paste textarea "اوة"
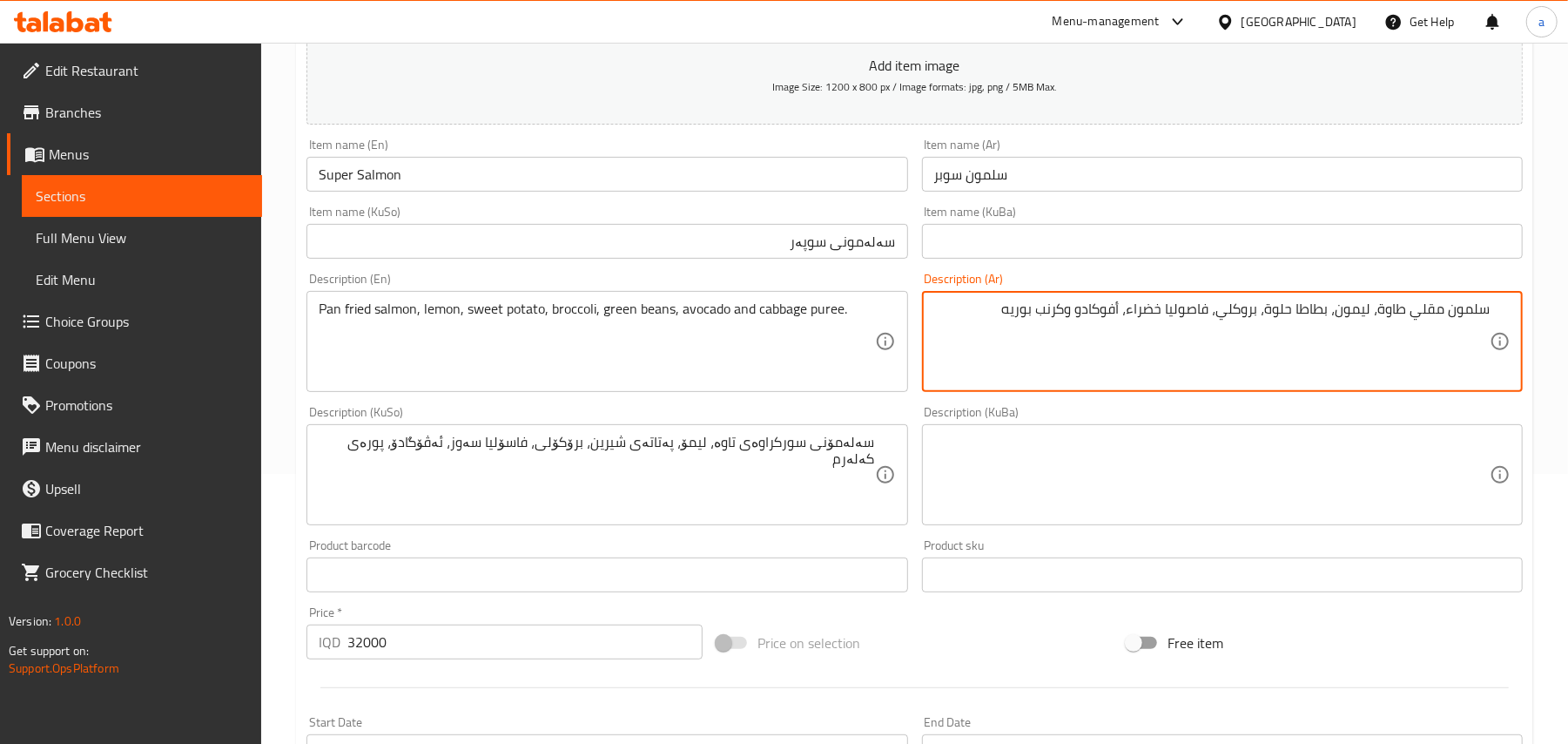
click at [1212, 327] on textarea "سلمون مقلي طاوة، ليمون، بطاطا حلوة، بروكلي، فاصوليا خضراء، أفوكادو وكرنب بوريه" at bounding box center [1211, 342] width 555 height 82
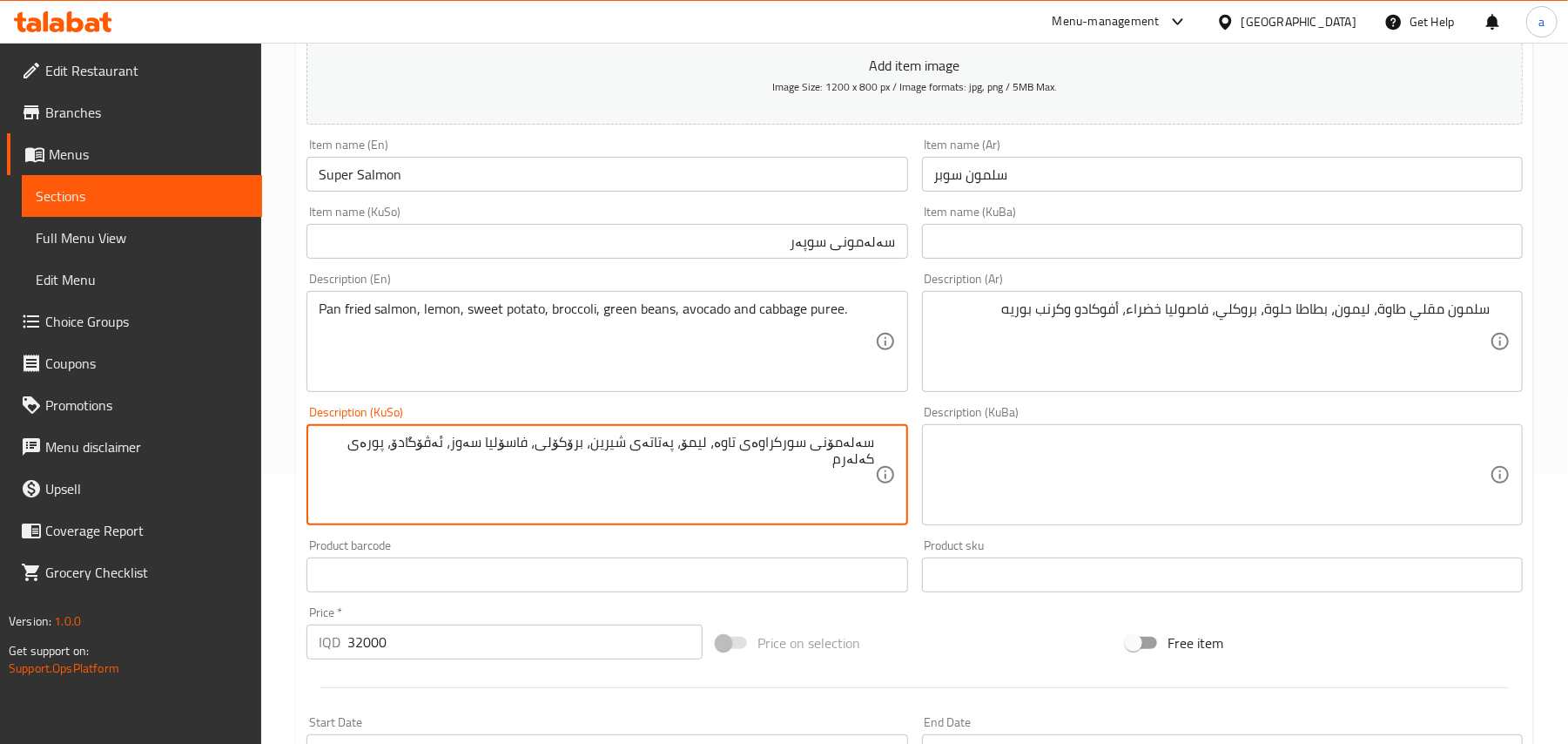
click at [379, 469] on textarea "سەلەمۆنی سورکراوەی تاوە، لیمۆ، پەتاتەی شیرین، برۆکۆلی، فاسۆلیا سەوز، ئەڤۆگادۆ، …" at bounding box center [596, 475] width 555 height 82
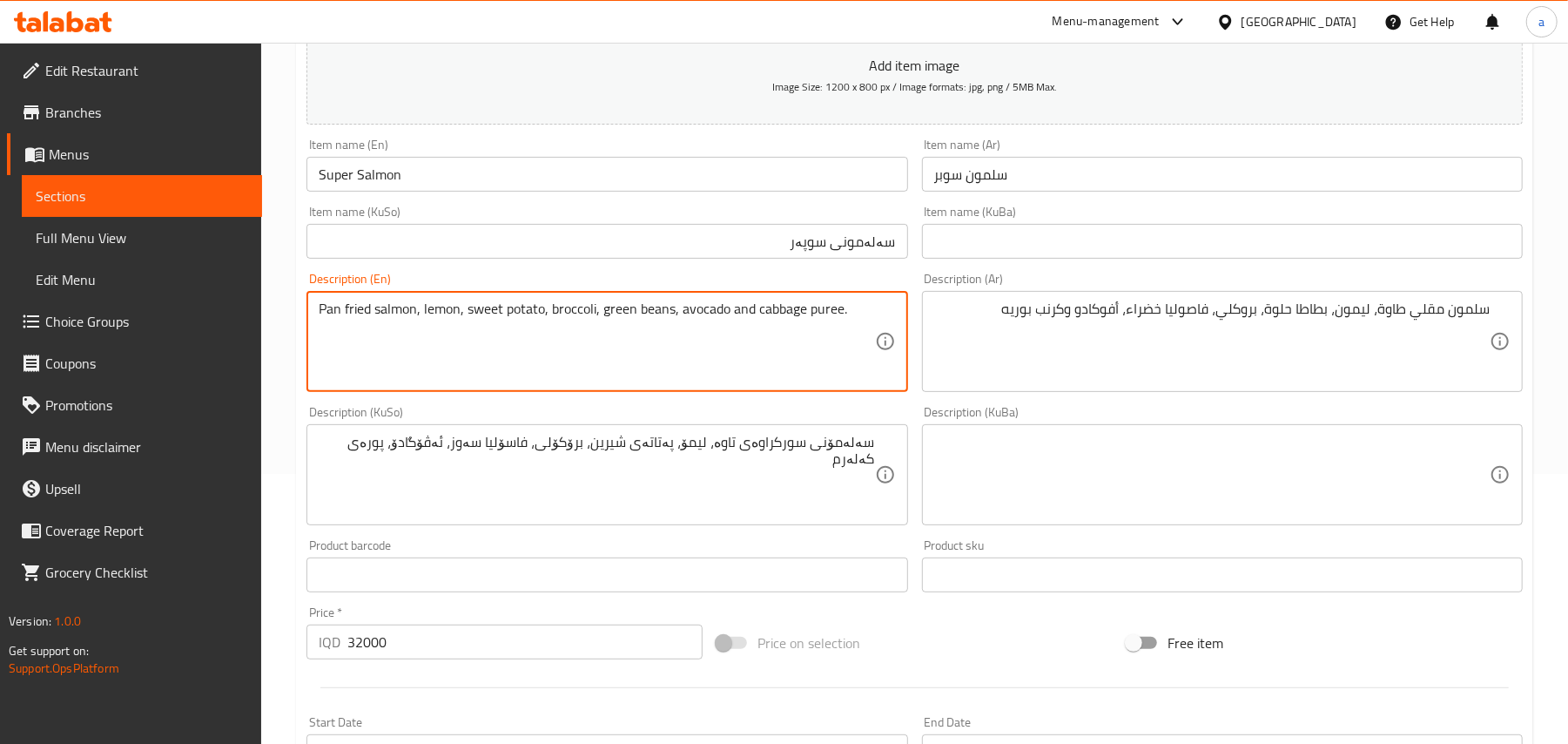
click at [339, 346] on textarea "Pan fried salmon, lemon, sweet potato, broccoli, green beans, avocado and cabba…" at bounding box center [596, 342] width 555 height 82
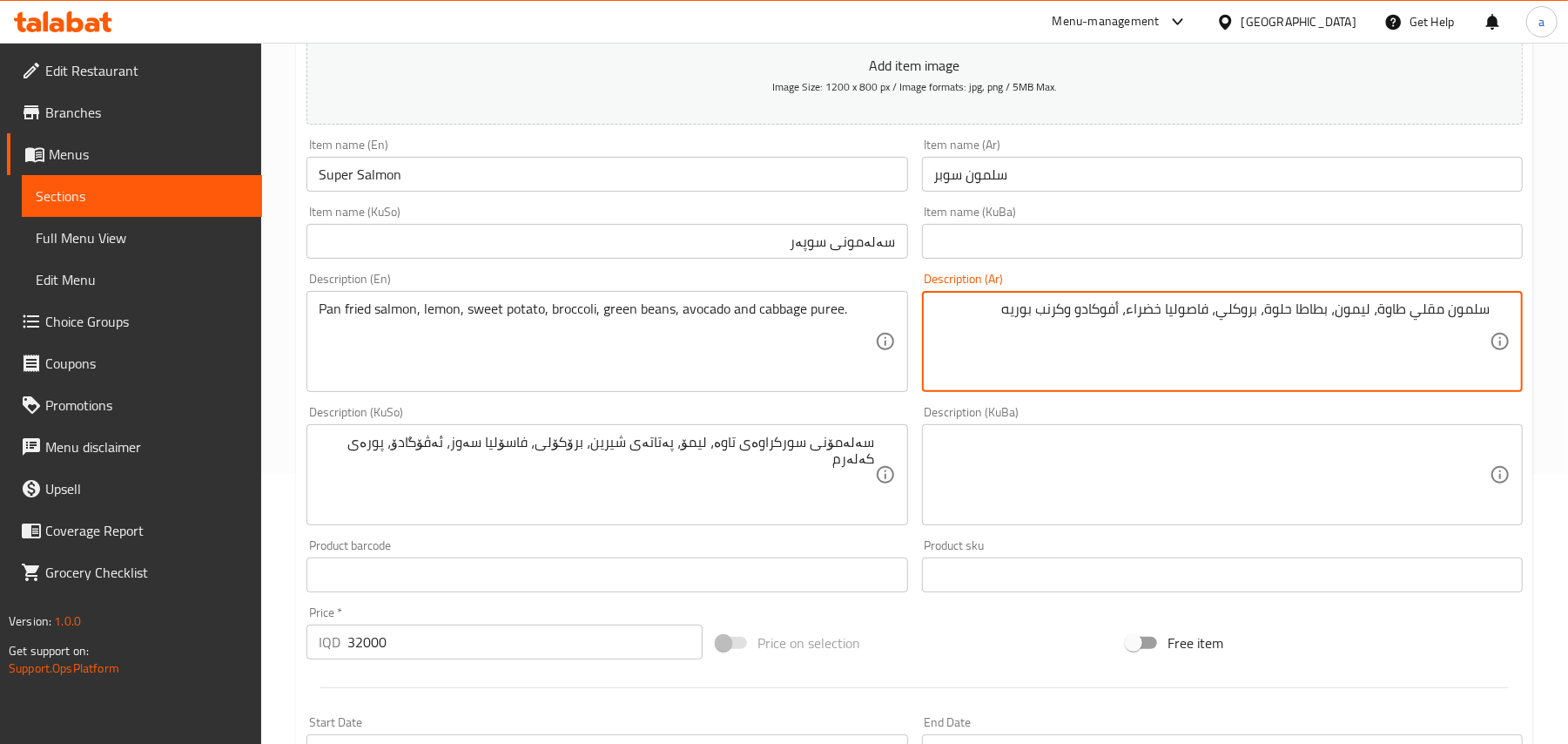
click at [989, 327] on textarea "سلمون مقلي طاوة، ليمون، بطاطا حلوة، بروكلي، فاصوليا خضراء، أفوكادو وكرنب بوريه" at bounding box center [1211, 342] width 555 height 82
paste textarea
type textarea "سلمون مقلي طاوة، ليمون، بطاطا حلوة، بروكلي، فاصوليا خضراء، أفوكادو وكرنب بيوريه"
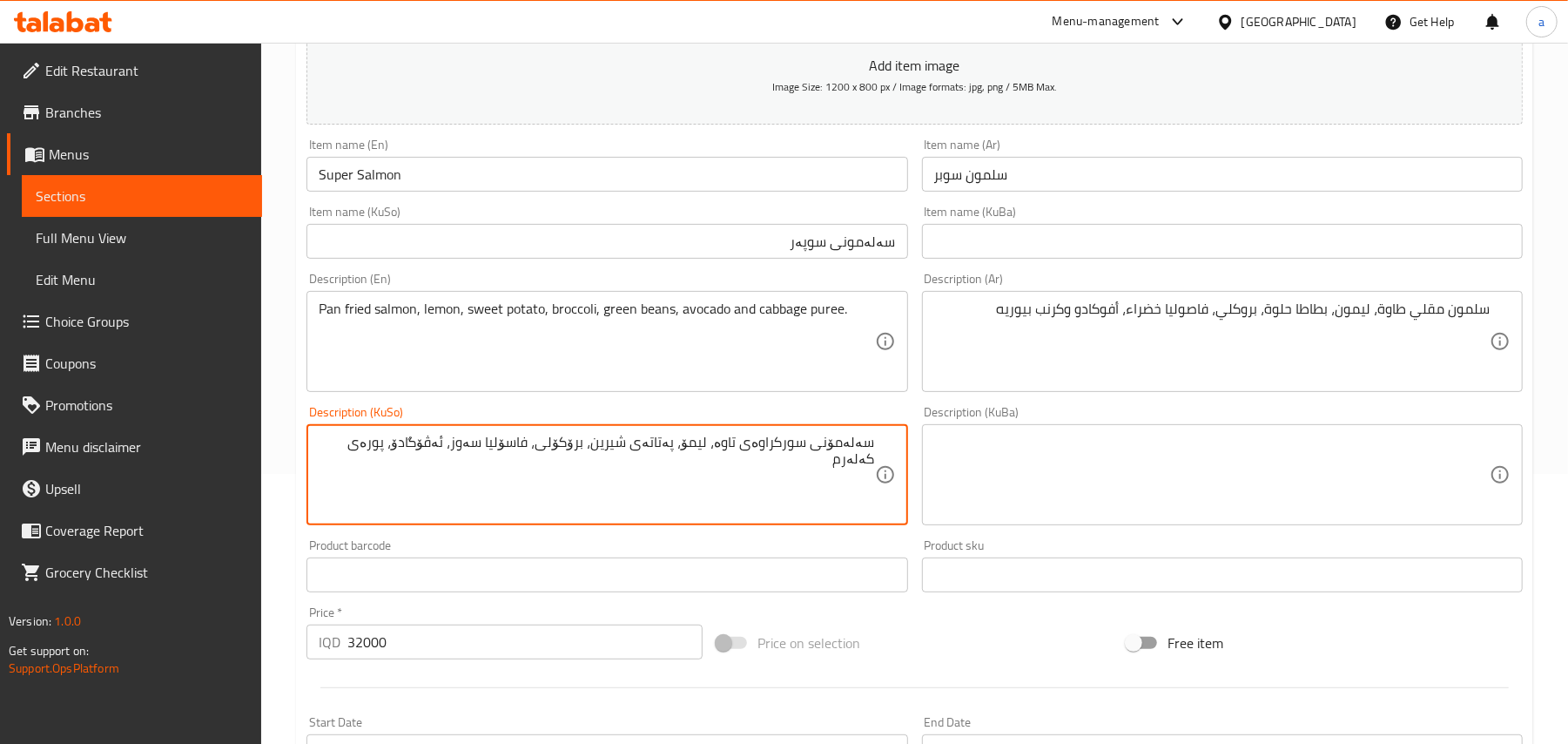
click at [377, 468] on textarea "سەلەمۆنی سورکراوەی تاوە، لیمۆ، پەتاتەی شیرین، برۆکۆلی، فاسۆلیا سەوز، ئەڤۆگادۆ، …" at bounding box center [596, 475] width 555 height 82
click at [307, 464] on div "سەلەمۆنی سورکراوەی تاوە، لیمۆ، پەتاتەی شیرین، برۆکۆلی، فاسۆلیا سەوز، ئەڤۆگادۆ و…" at bounding box center [606, 475] width 600 height 101
click at [338, 464] on textarea "سەلەمۆنی سورکراوەی تاوە، لیمۆ، پەتاتەی شیرین، برۆکۆلی، فاسۆلیا سەوز، ئەڤۆگادۆ و…" at bounding box center [596, 475] width 555 height 82
paste textarea "پیوری"
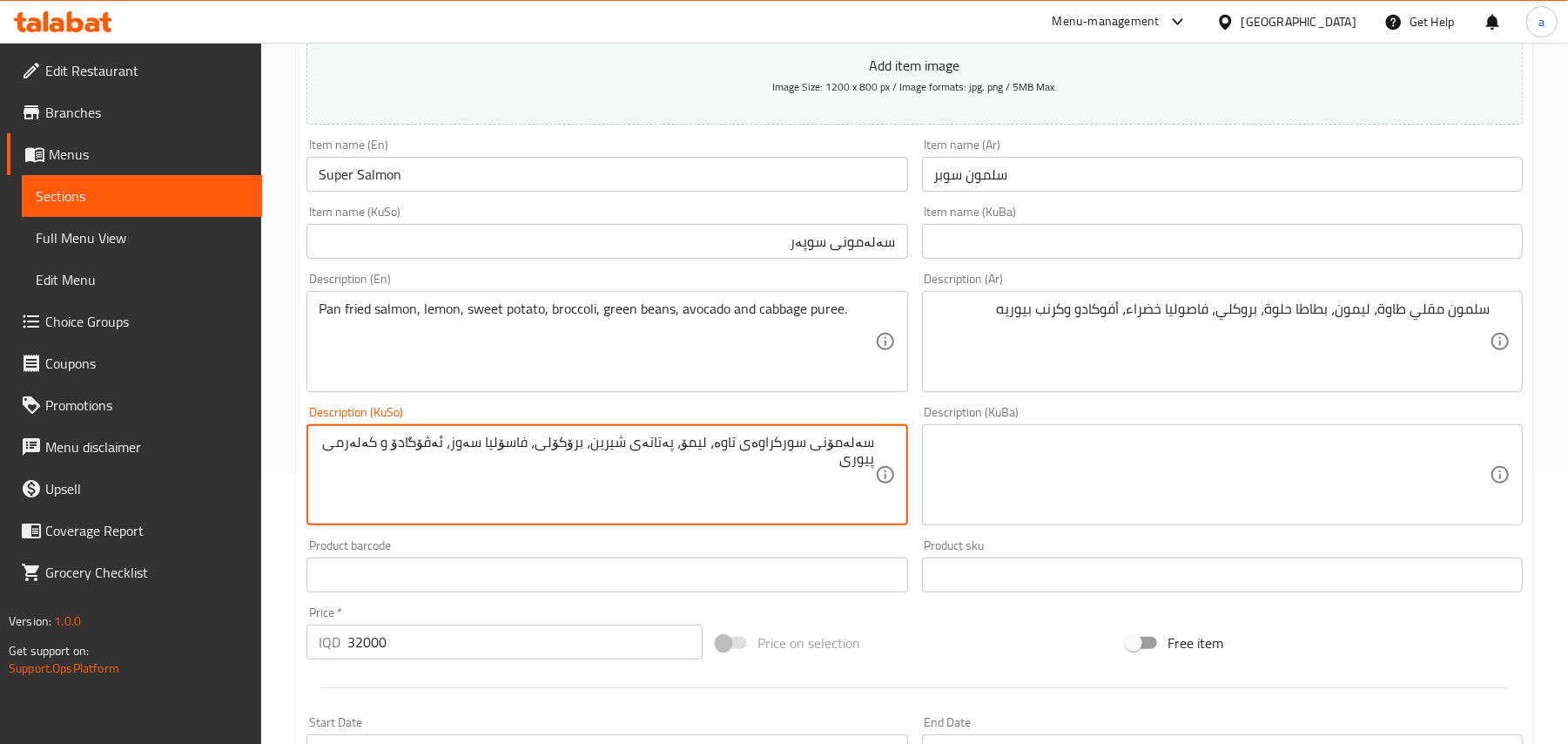
type textarea "سەلەمۆنی سورکراوەی تاوە، لیمۆ، پەتاتەی شیرین، برۆکۆلی، فاسۆلیا سەوز، ئەڤۆگادۆ و…"
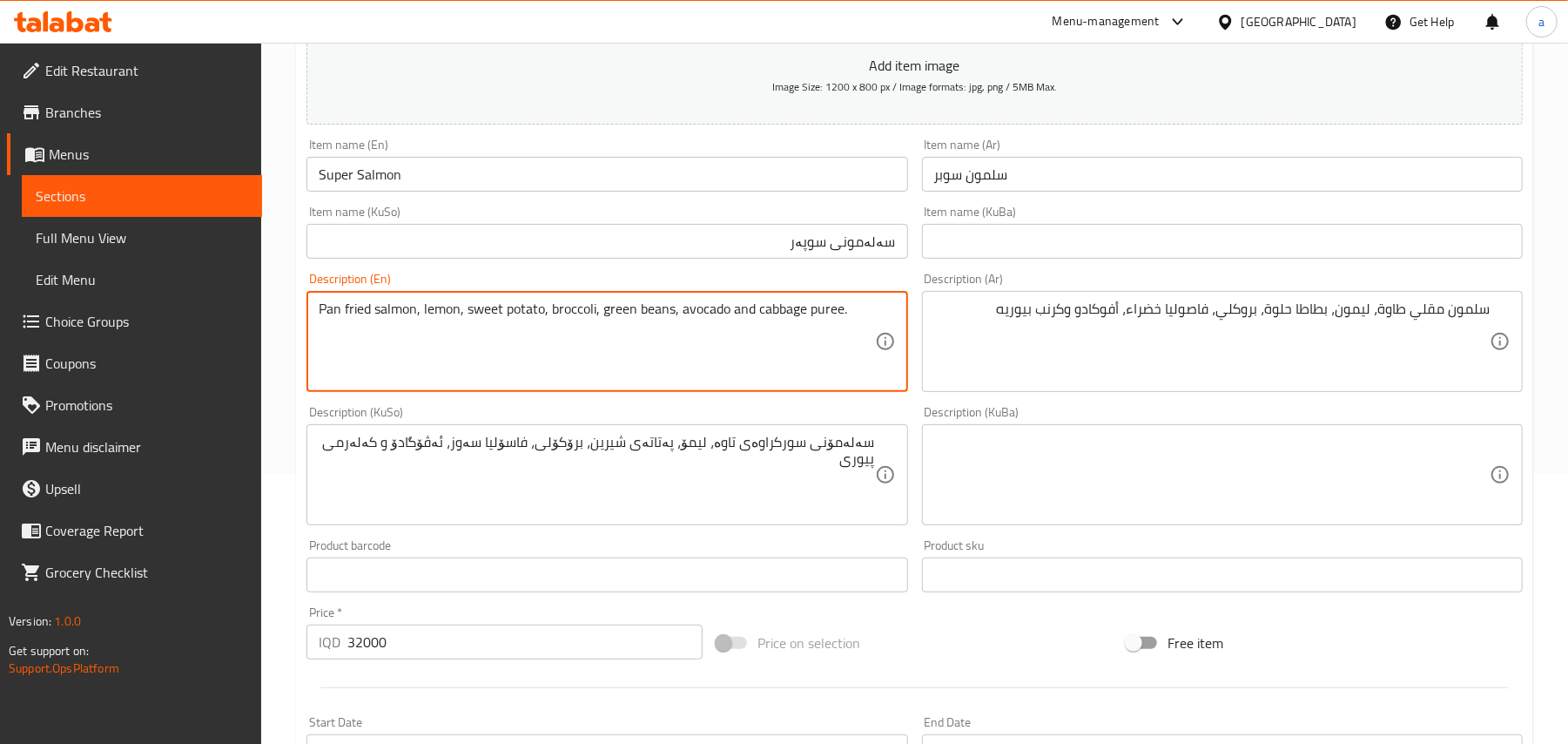
click at [332, 343] on textarea "Pan fried salmon, lemon, sweet potato, broccoli, green beans, avocado and cabba…" at bounding box center [596, 342] width 555 height 82
click at [783, 322] on textarea "Pan fried salmon, lemon, sweet potato, broccoli, green beans, avocado and cabba…" at bounding box center [596, 342] width 555 height 82
paste textarea "puree"
click at [324, 318] on textarea "Pan fried salmon, lemon, sweet potato, broccoli, green beans, avocado and puree…" at bounding box center [596, 342] width 555 height 82
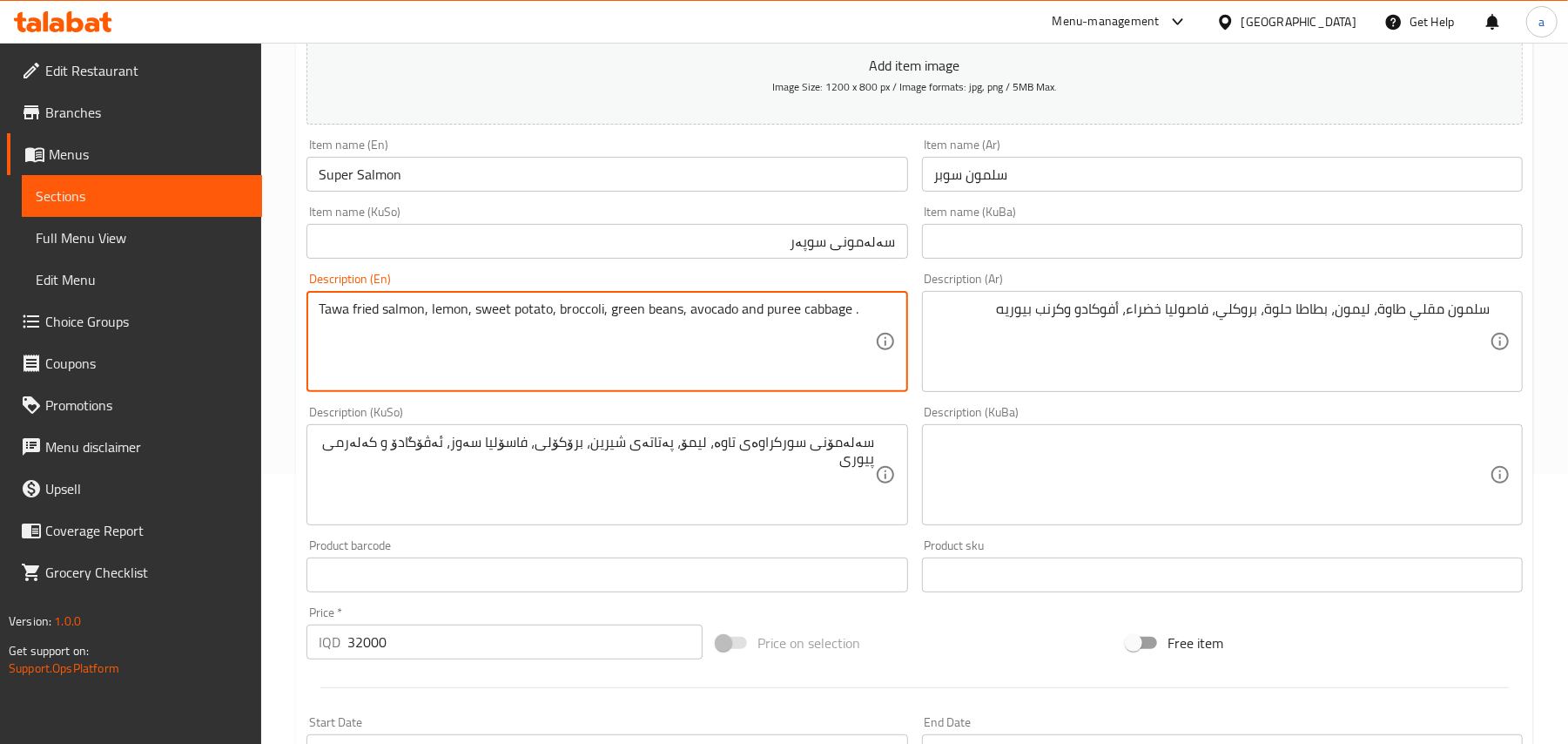
type textarea "Tawa fried salmon, lemon, sweet potato, broccoli, green beans, avocado and pure…"
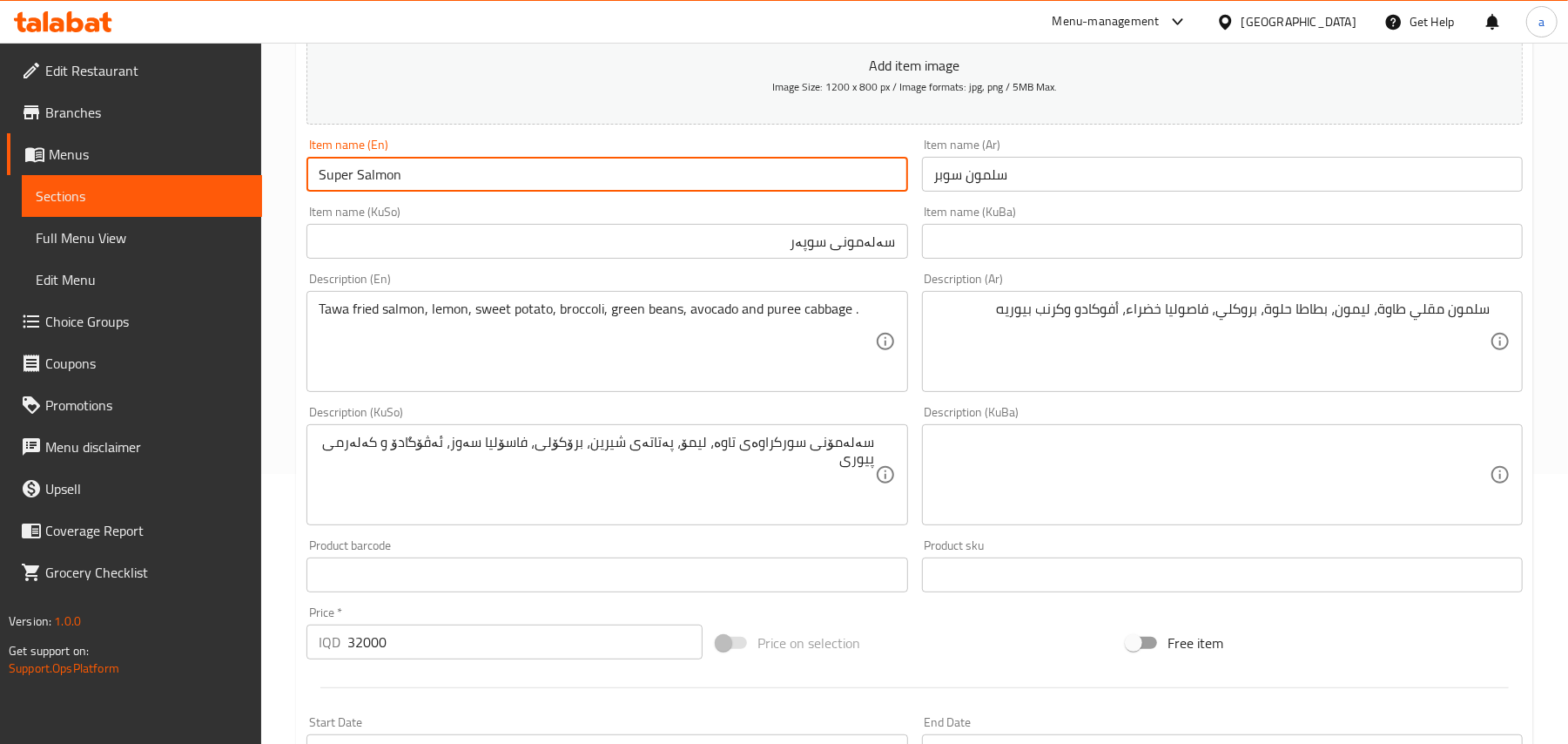
drag, startPoint x: 333, startPoint y: 186, endPoint x: 447, endPoint y: 193, distance: 114.2
click at [280, 191] on div "Home / Restaurants management / Menus / Sections / item / update Around The Wor…" at bounding box center [914, 466] width 1307 height 1388
click at [465, 188] on input "Super Salmon" at bounding box center [606, 173] width 600 height 35
click at [106, 239] on span "Full Menu View" at bounding box center [141, 238] width 213 height 21
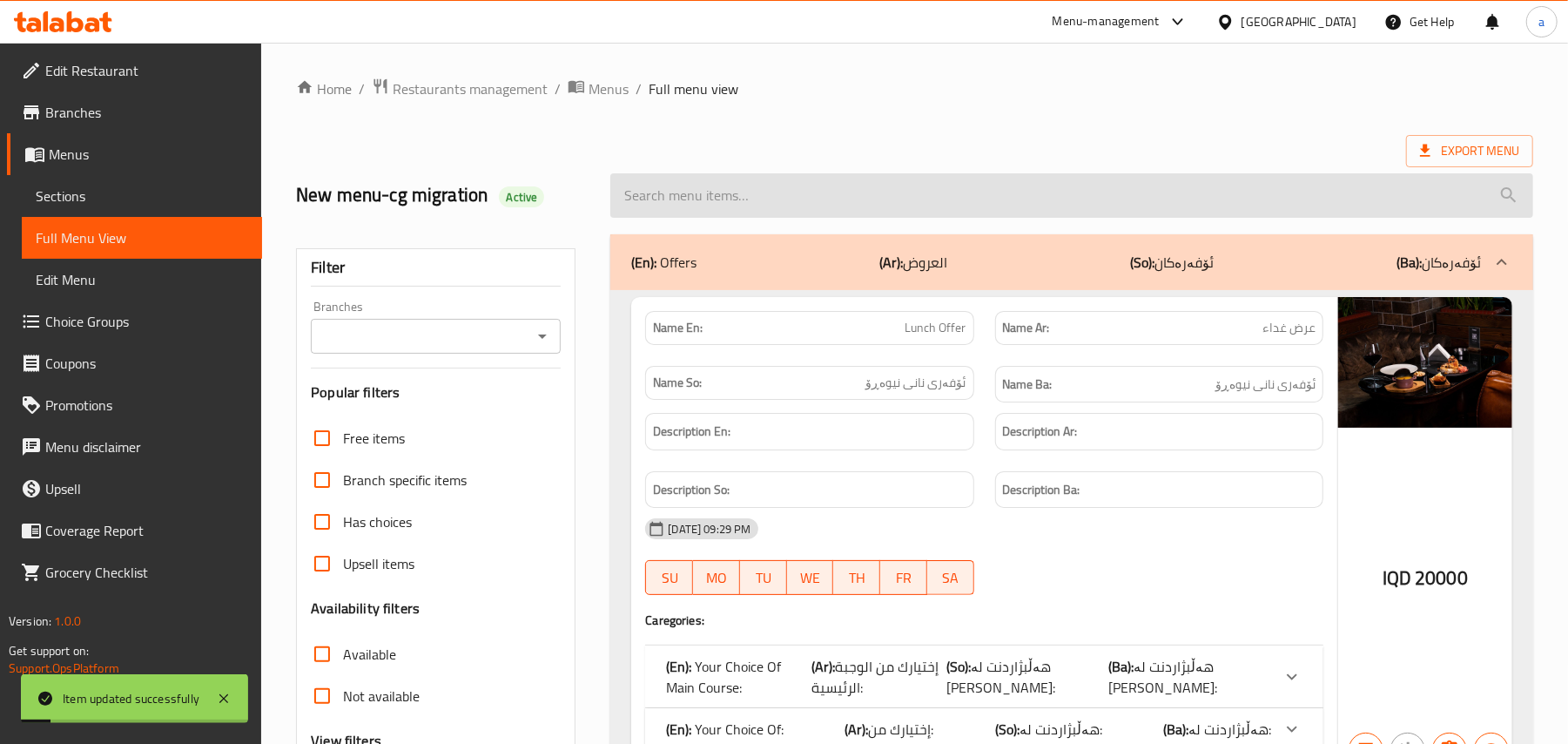
click at [792, 203] on input "search" at bounding box center [1071, 195] width 923 height 44
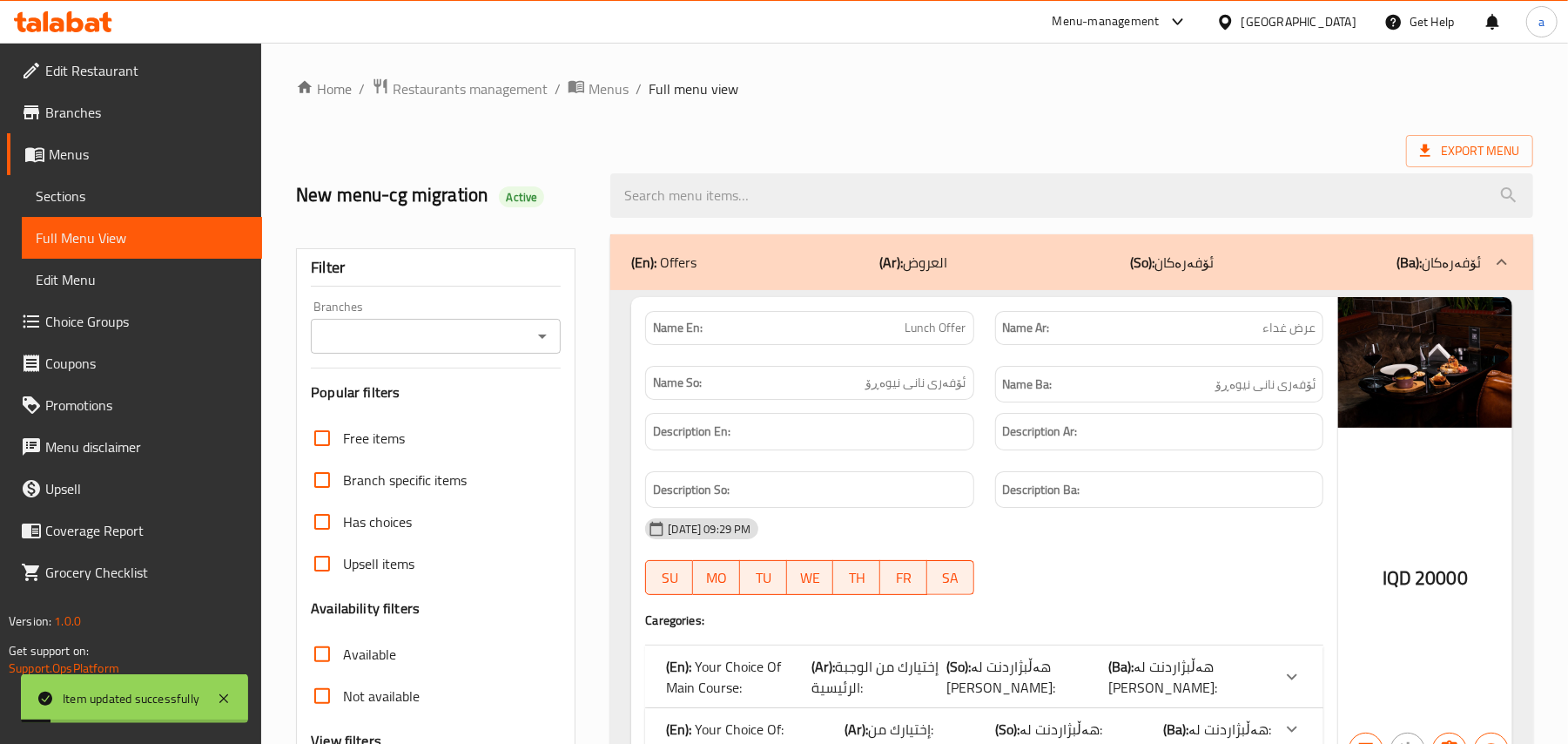
paste input "Super Salmon"
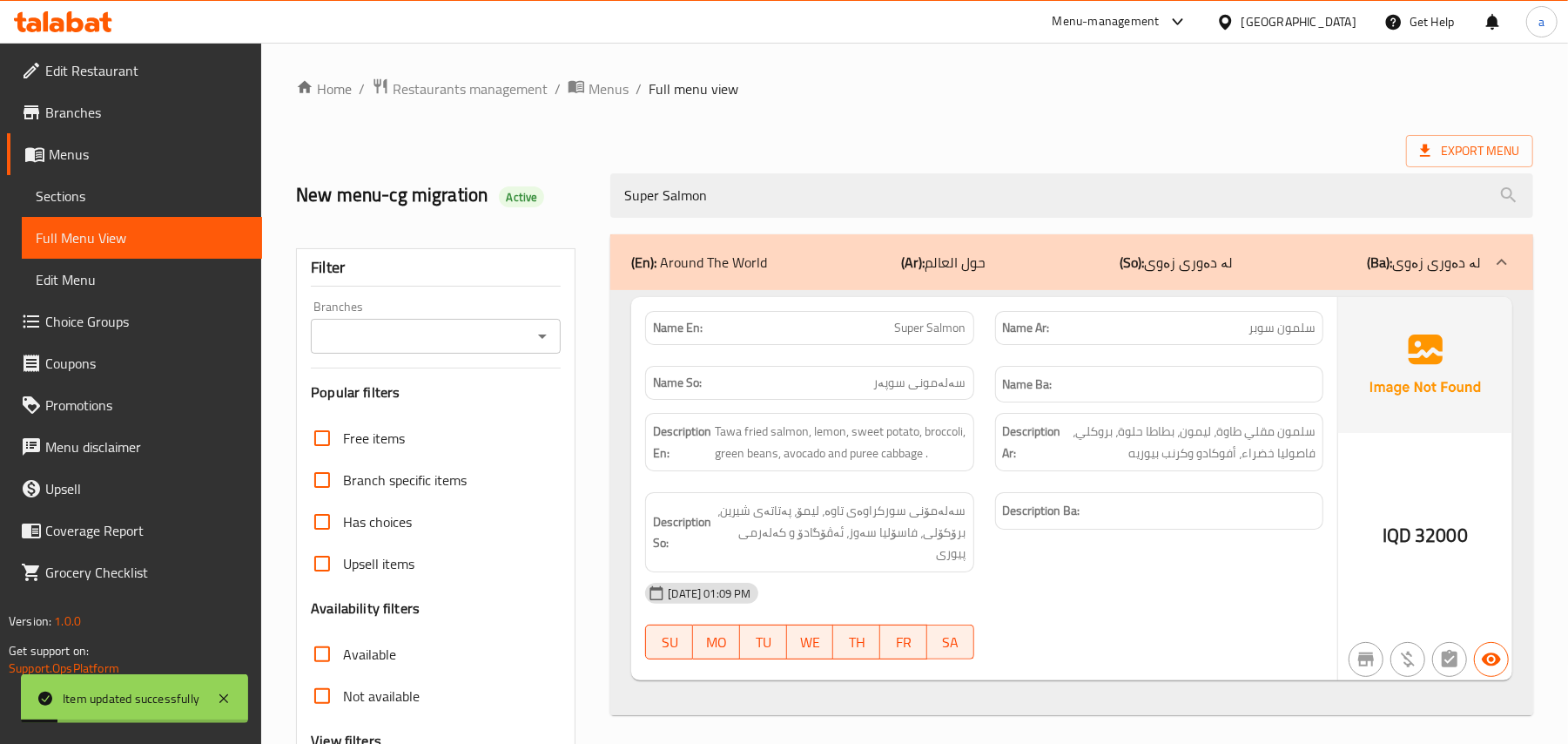
click at [540, 339] on icon "Open" at bounding box center [542, 336] width 21 height 21
type input "Super Salmon"
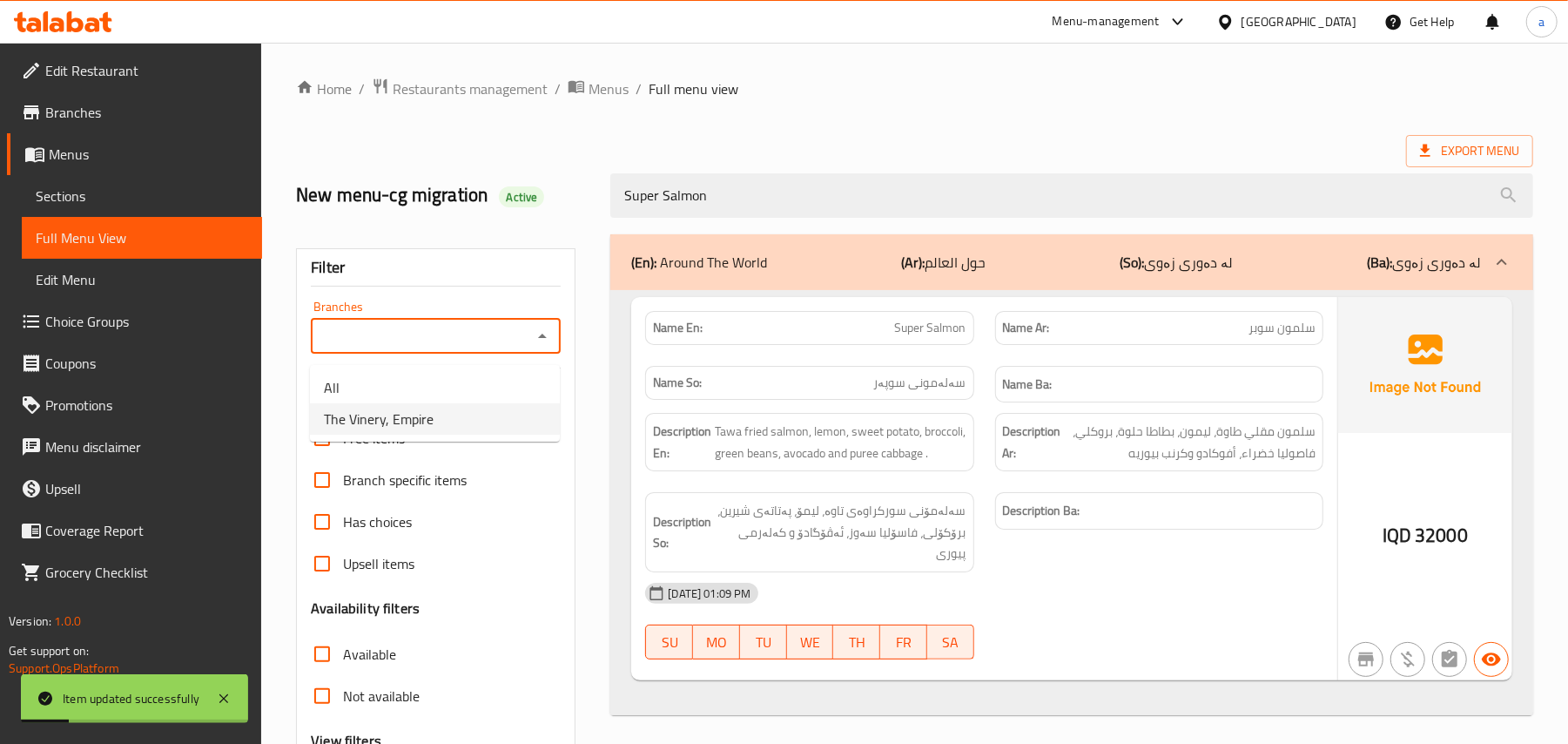
click at [440, 433] on li "The Vinery, Empire" at bounding box center [435, 418] width 250 height 31
type input "The Vinery, Empire"
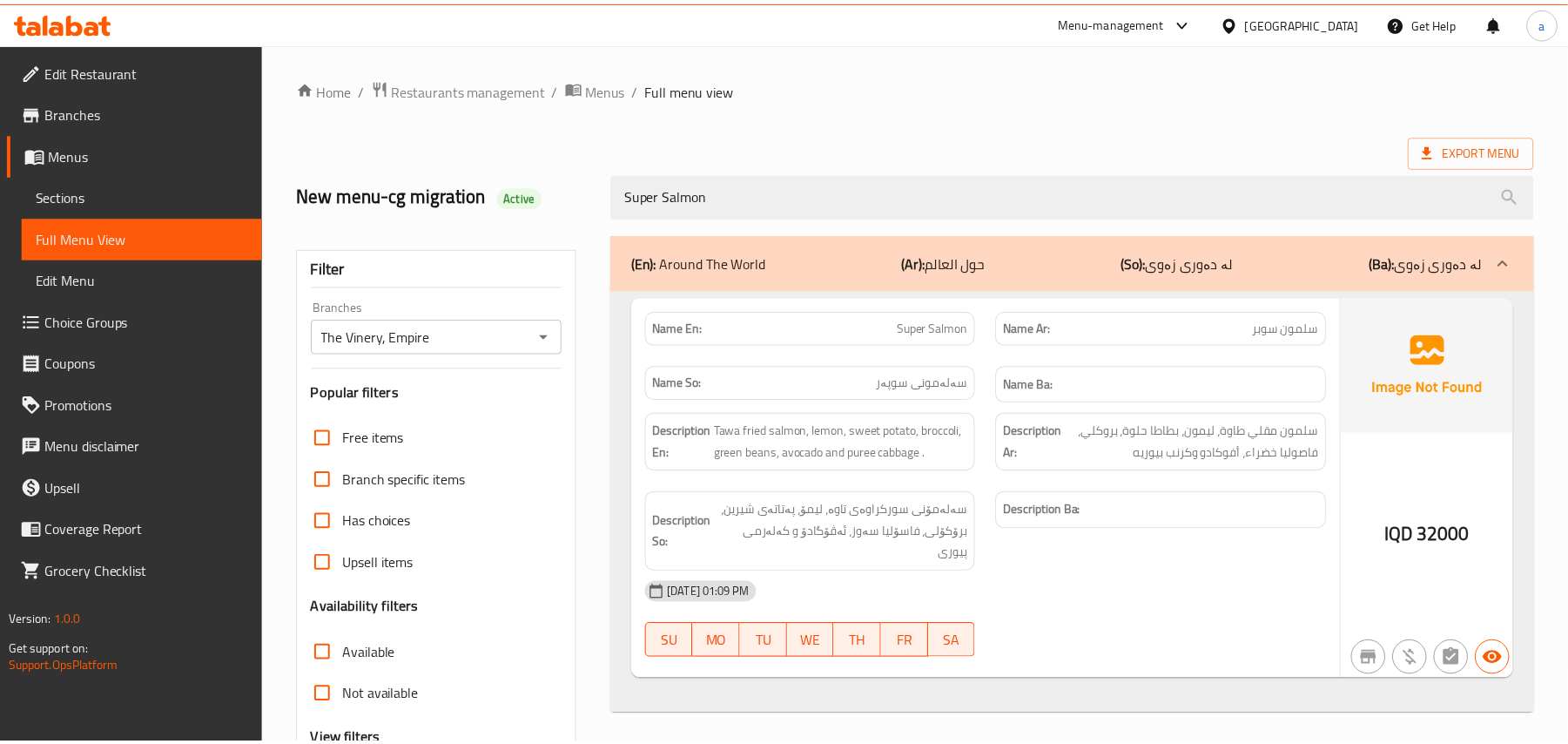
scroll to position [211, 0]
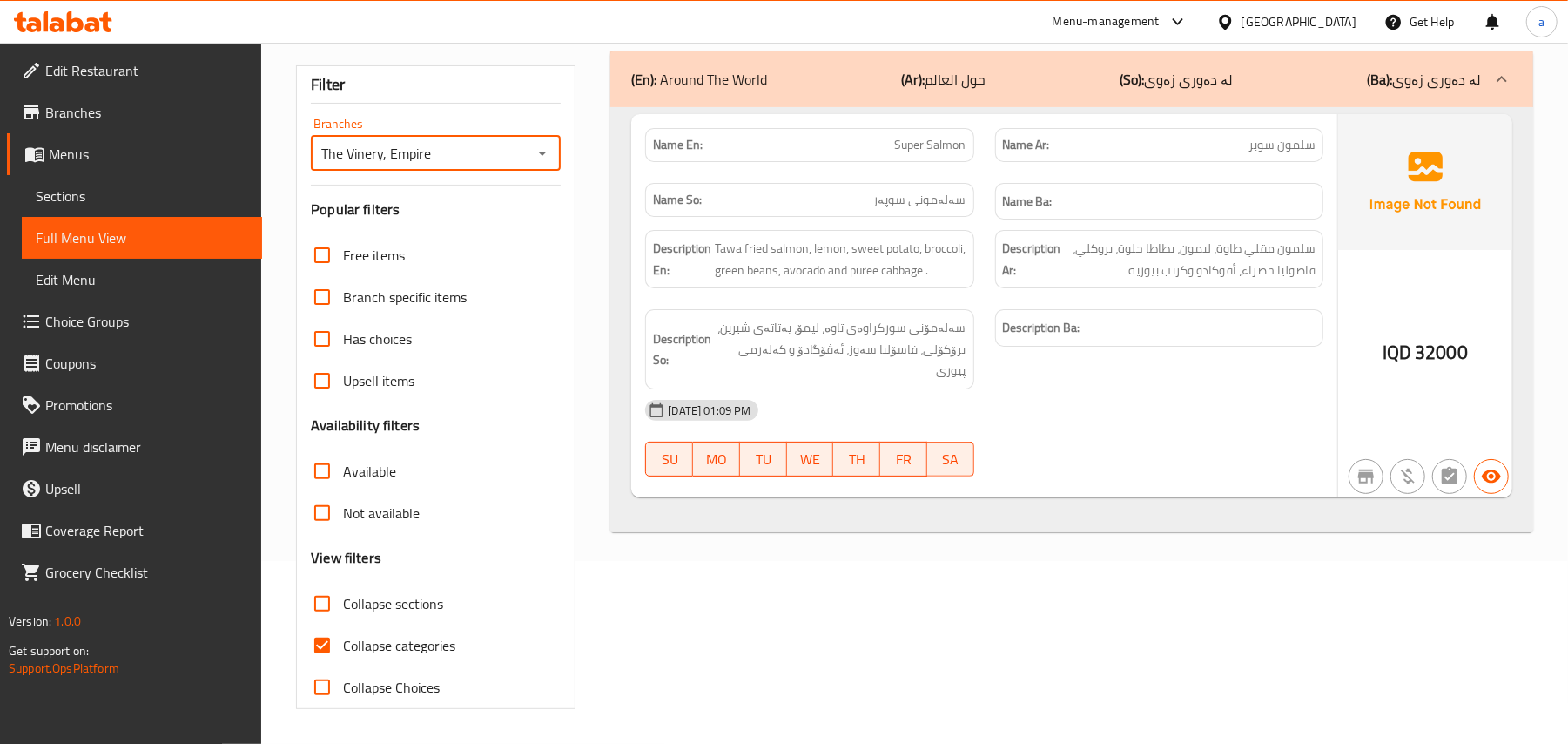
click at [122, 201] on span "Sections" at bounding box center [141, 196] width 213 height 21
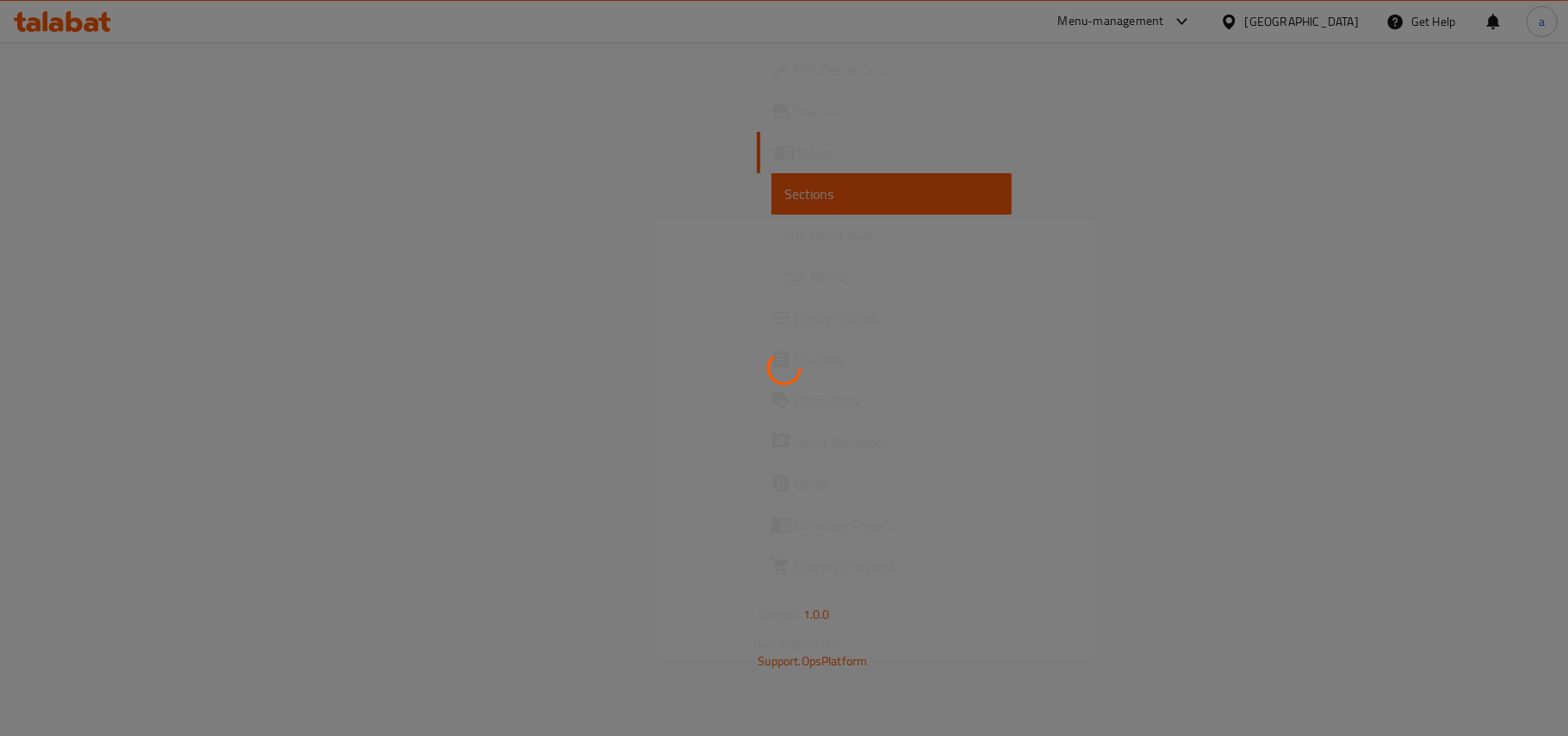
click at [102, 232] on div at bounding box center [784, 368] width 1568 height 736
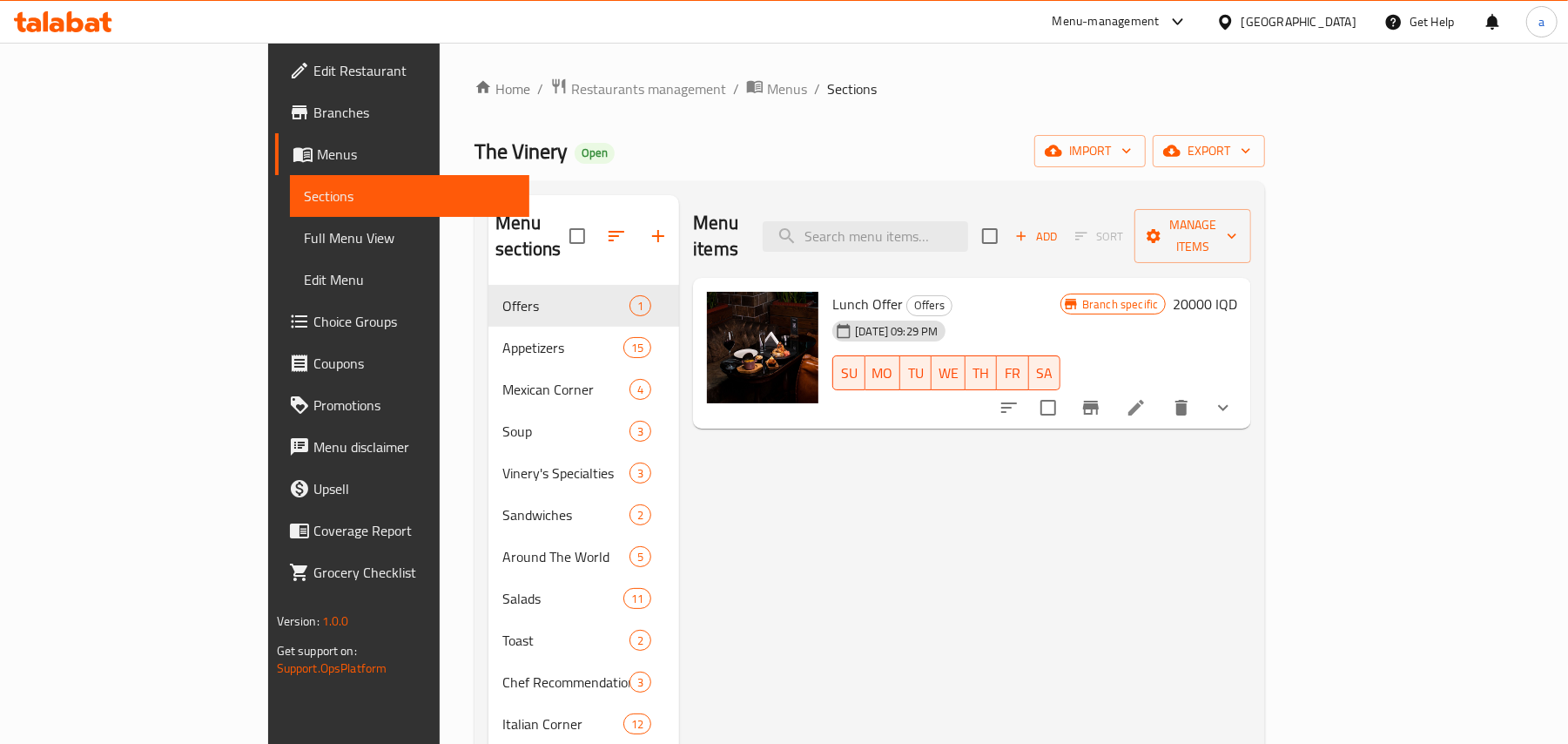
click at [303, 239] on span "Full Menu View" at bounding box center [409, 238] width 213 height 21
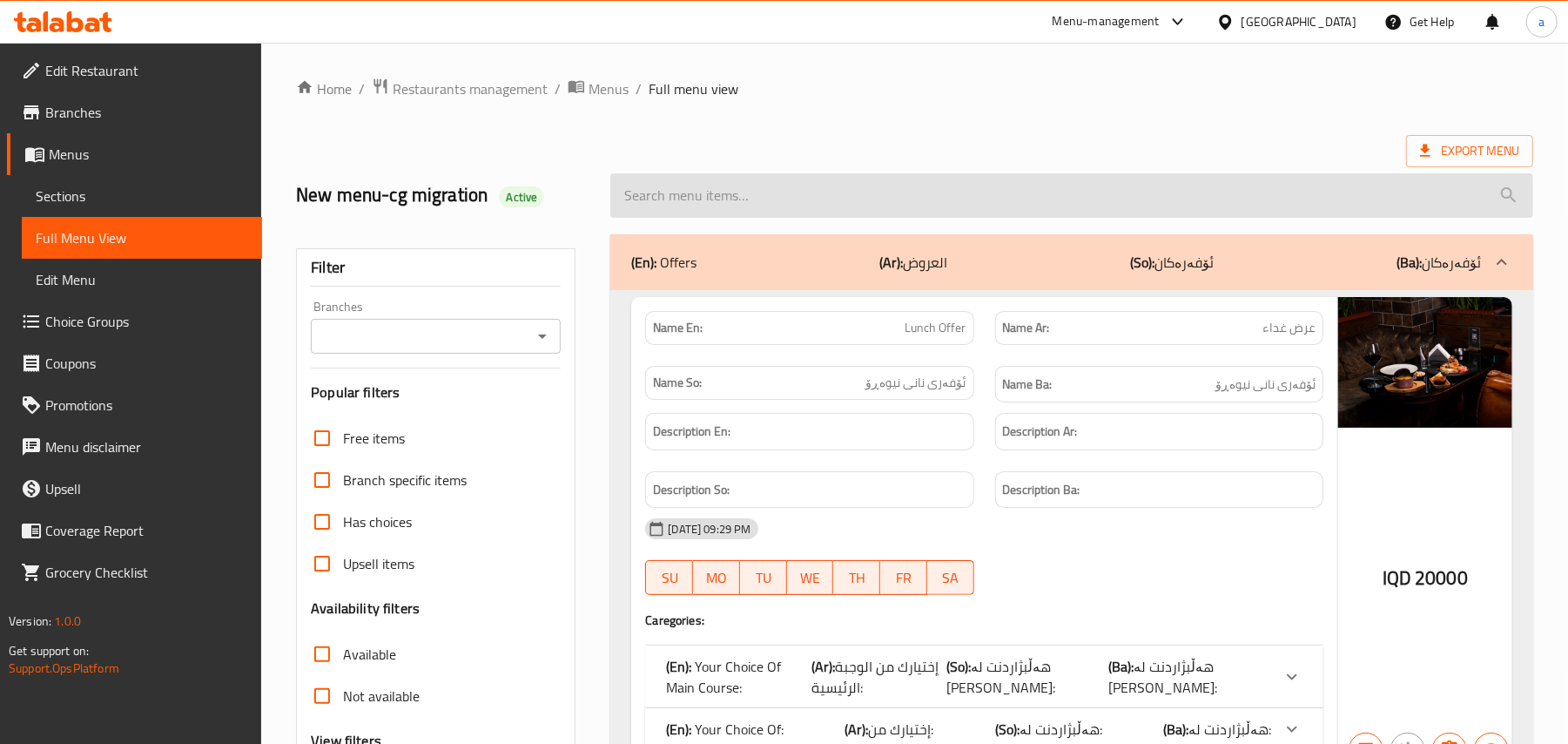
click at [732, 207] on input "search" at bounding box center [1071, 195] width 923 height 44
paste input "Super Salmon"
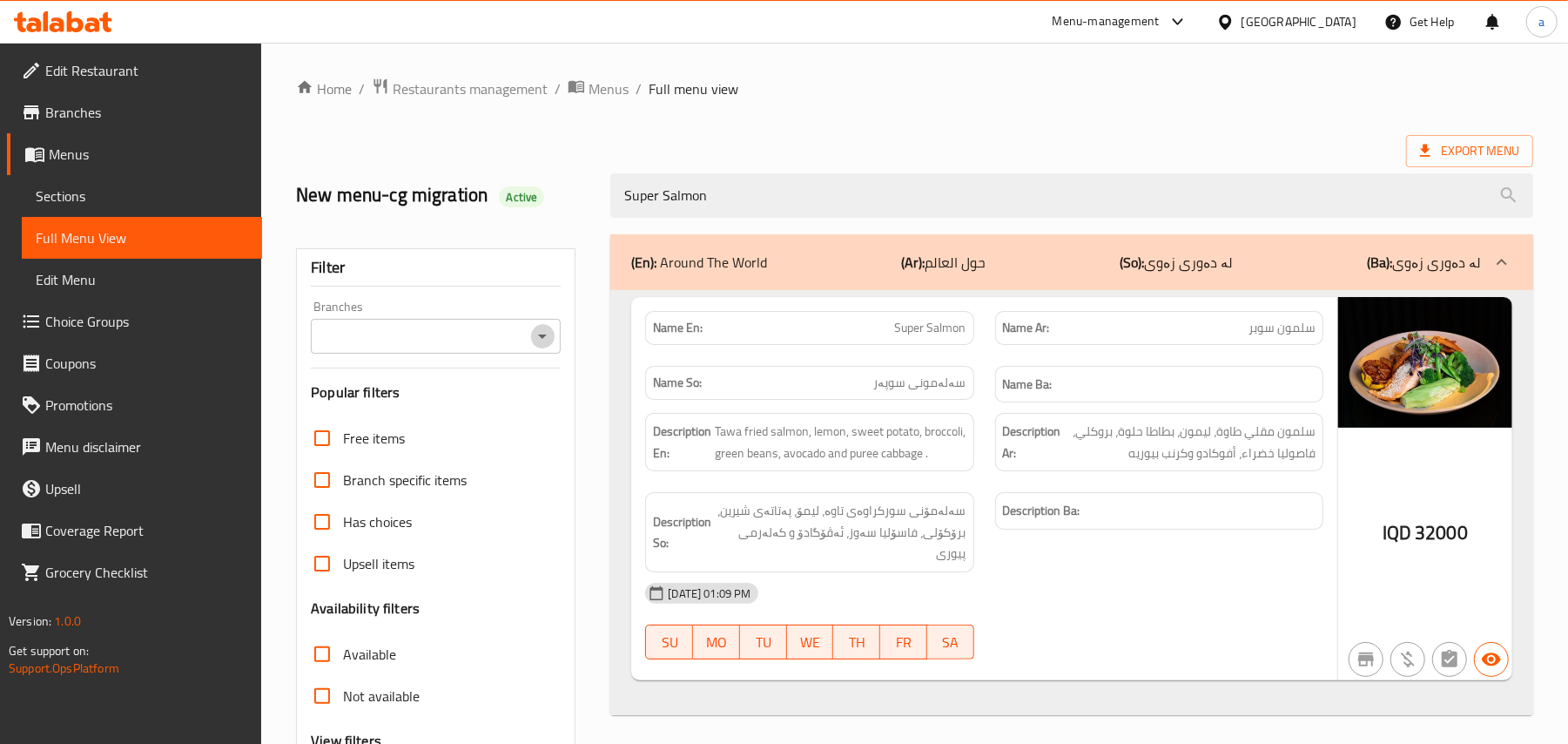
click at [548, 345] on icon "Open" at bounding box center [542, 336] width 21 height 21
type input "Super Salmon"
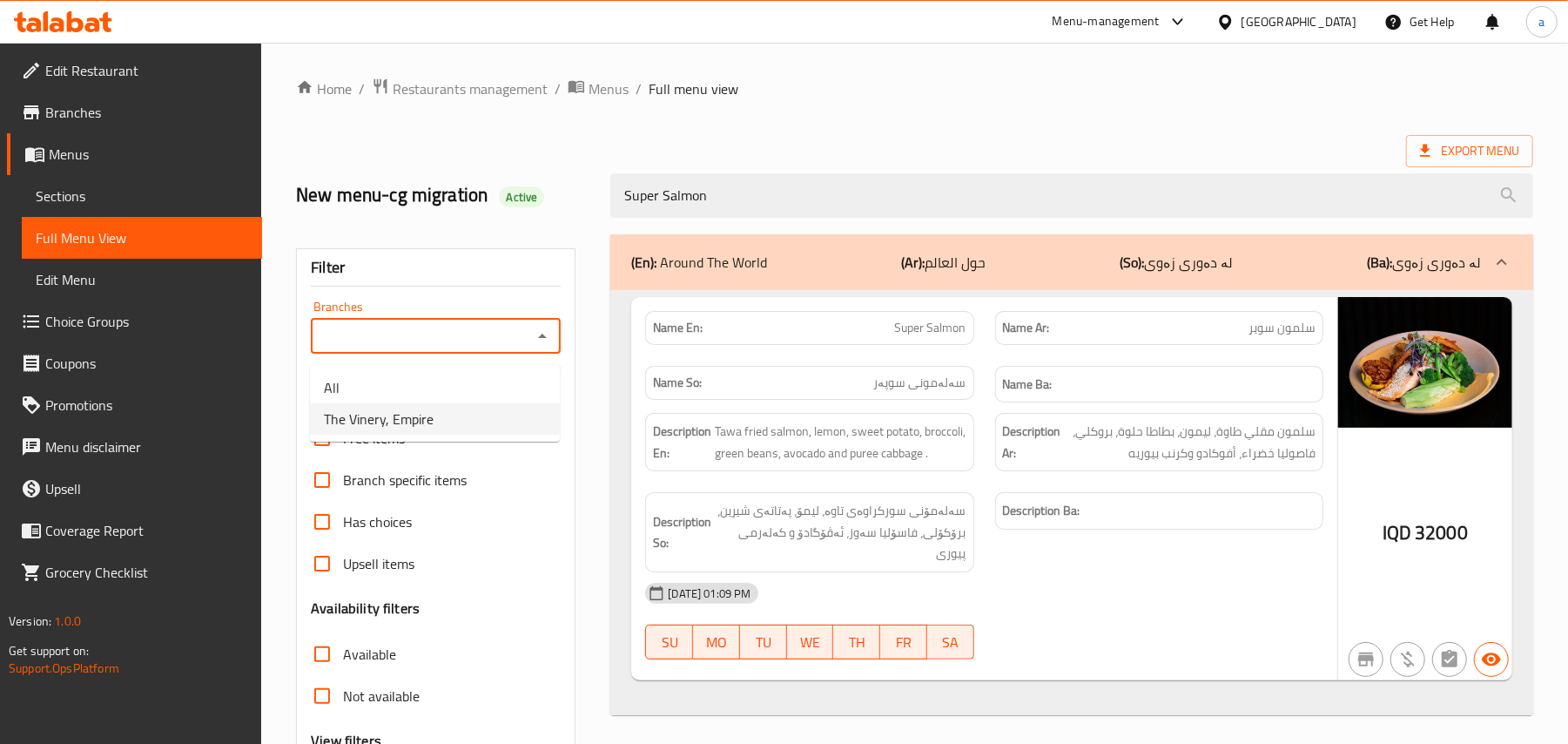
click at [464, 425] on li "The Vinery, Empire" at bounding box center [435, 418] width 250 height 31
type input "The Vinery, Empire"
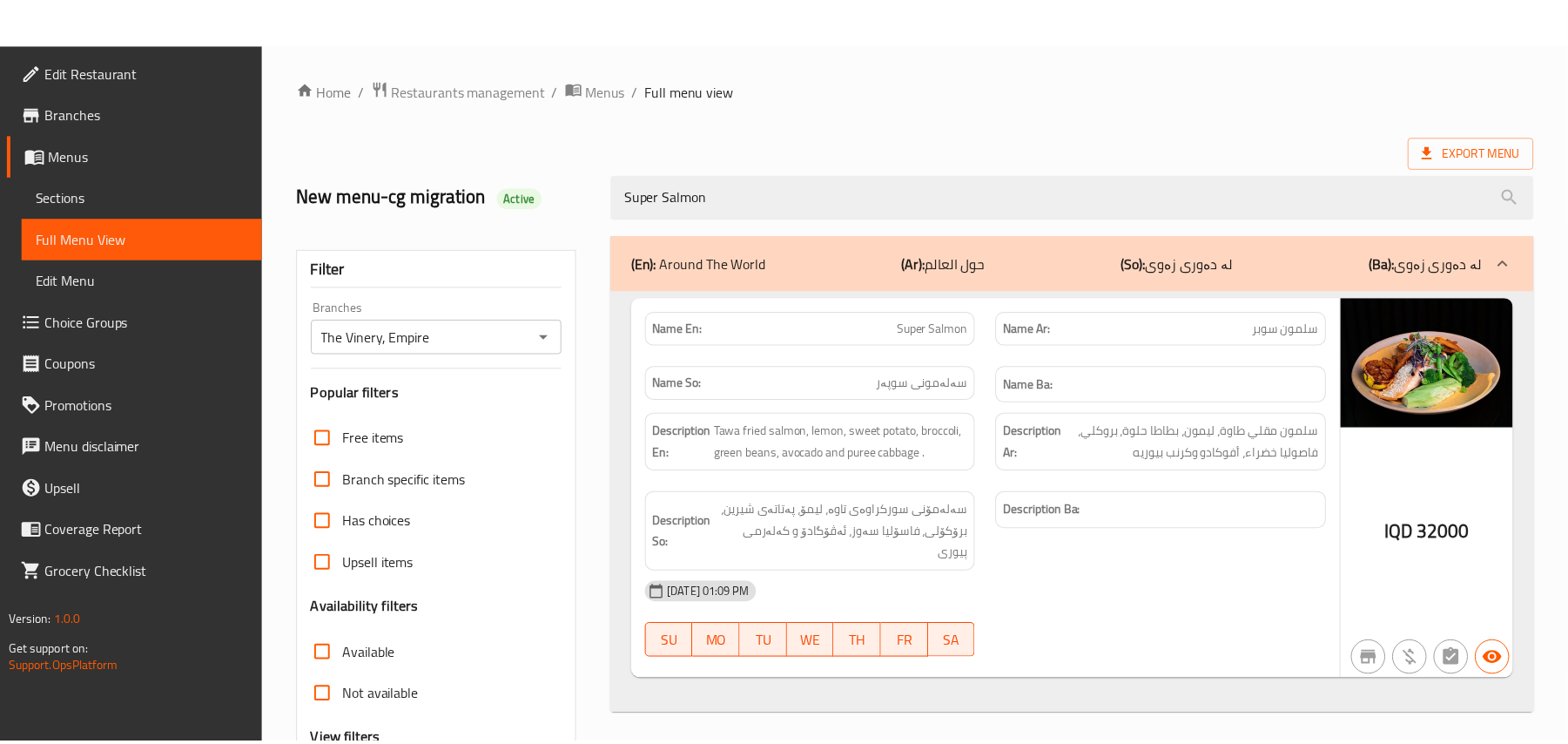
scroll to position [211, 0]
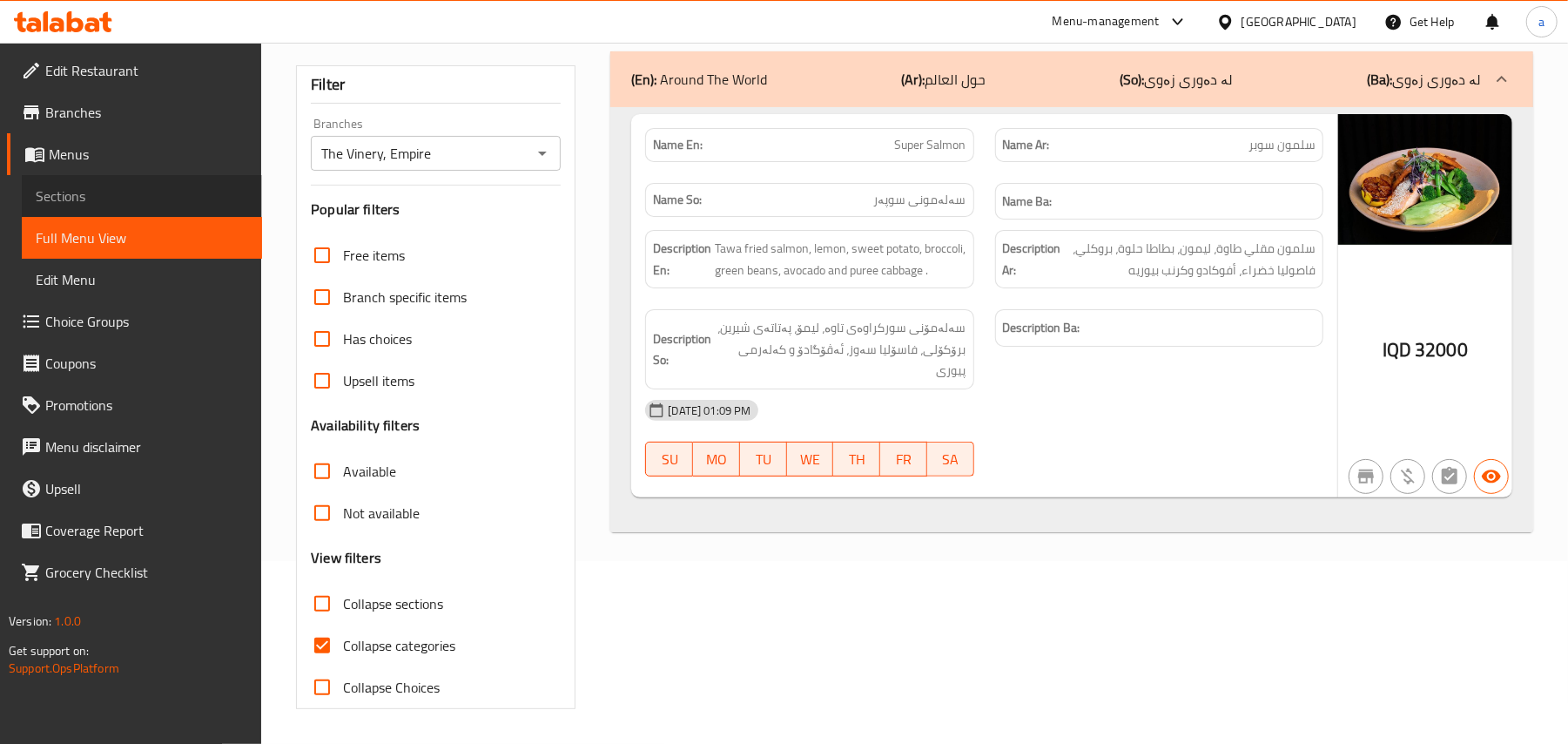
click at [162, 215] on link "Sections" at bounding box center [141, 196] width 240 height 42
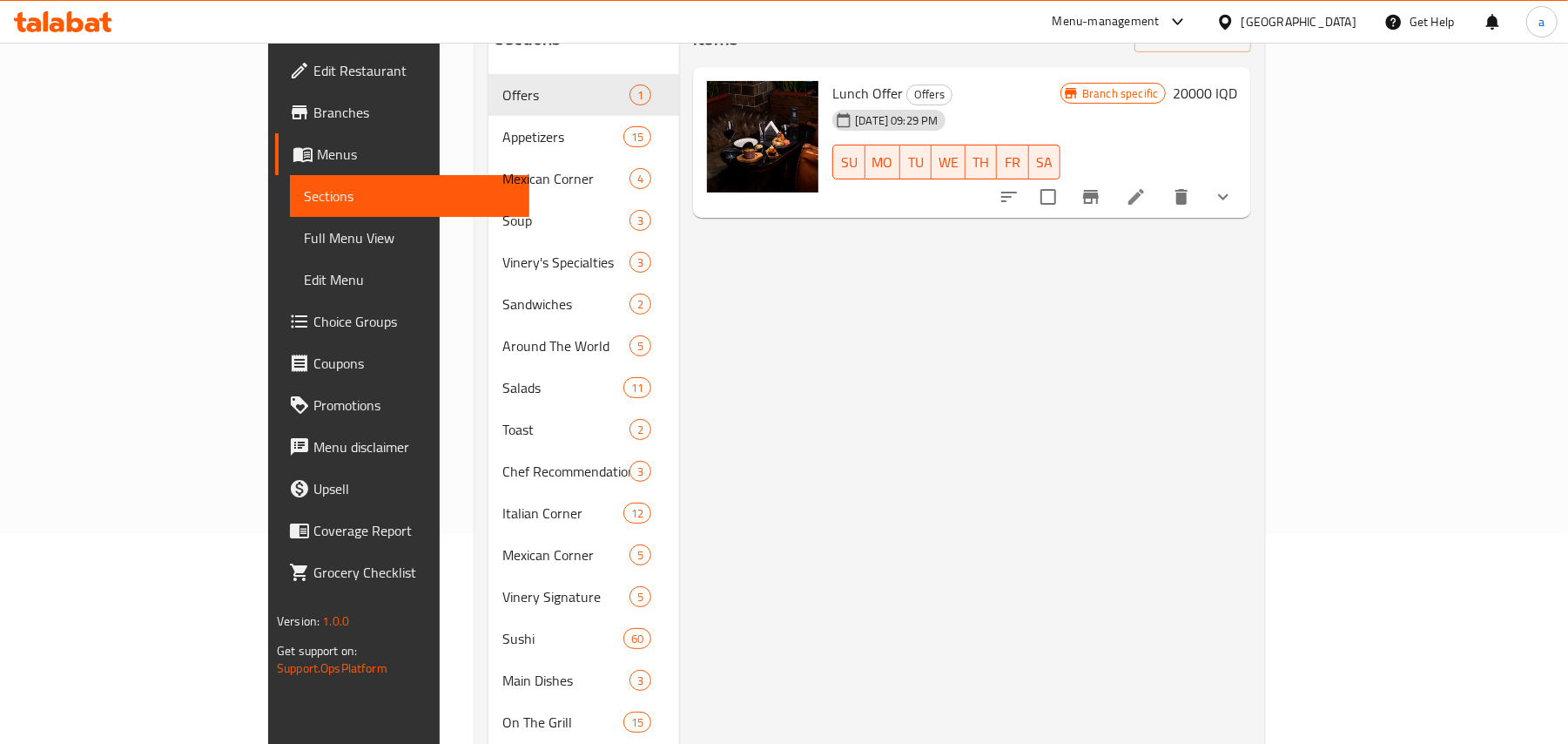
click at [303, 234] on span "Full Menu View" at bounding box center [409, 238] width 213 height 21
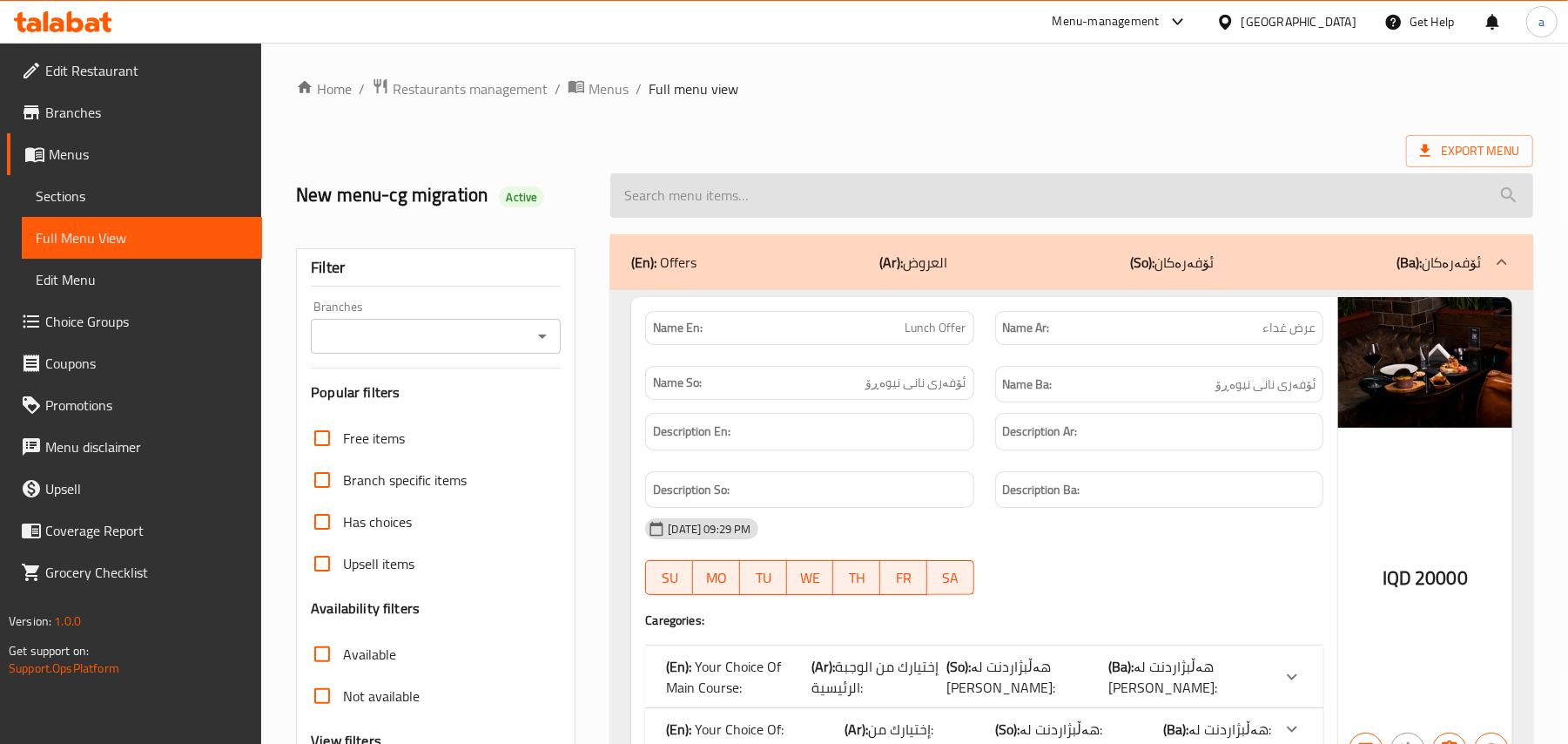
click at [872, 210] on input "search" at bounding box center [1071, 195] width 923 height 44
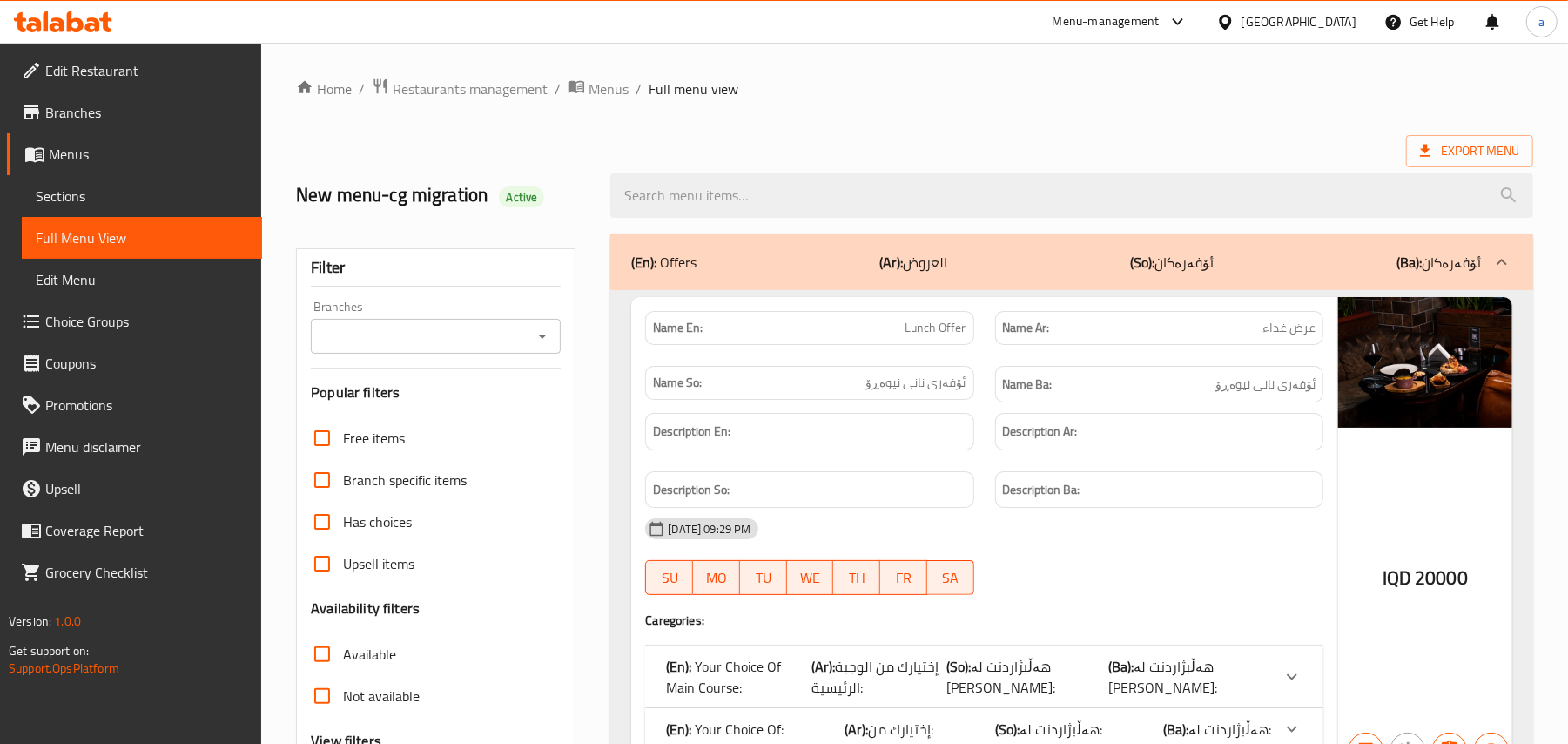
paste input "Slow Cooked Lamb Shank"
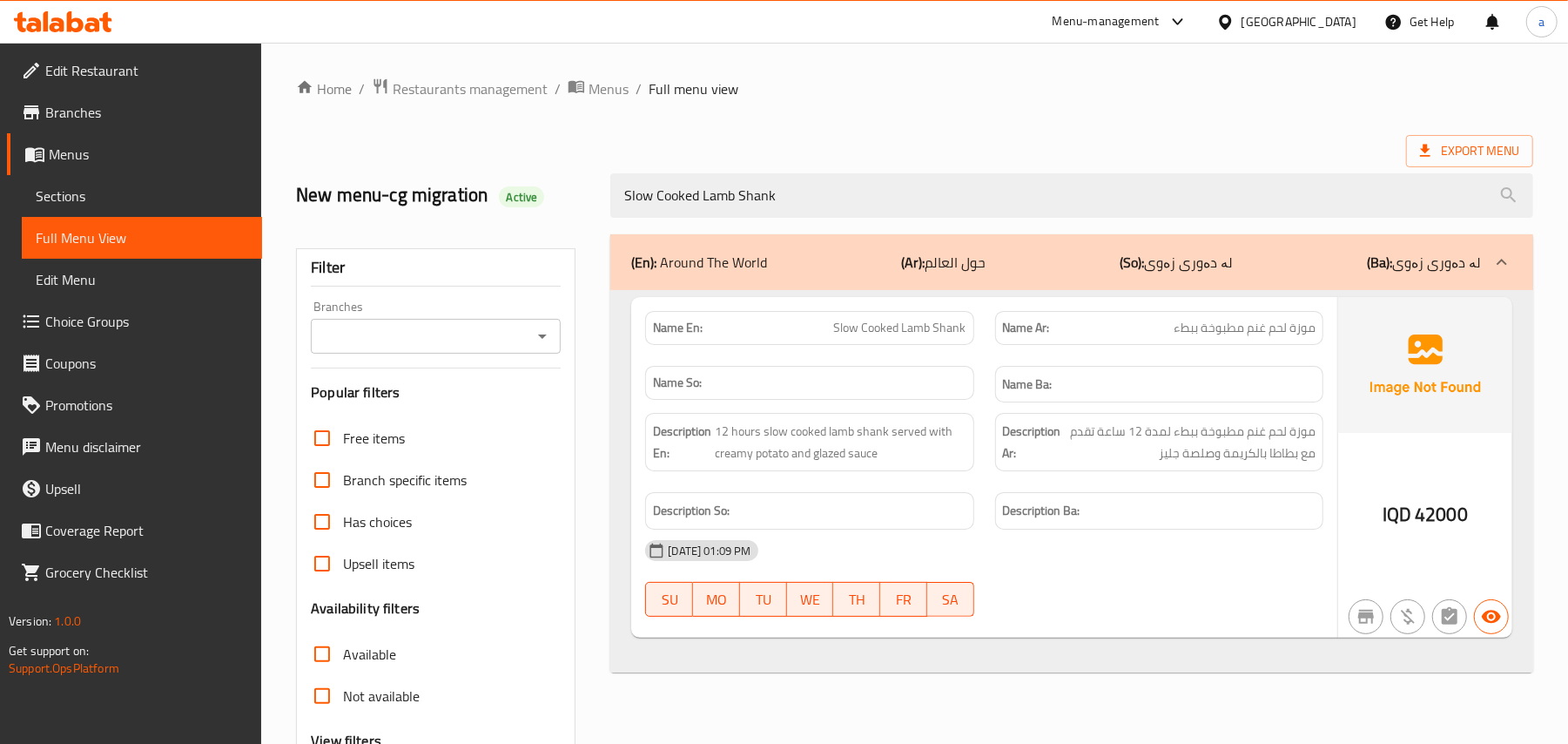
type input "Slow Cooked Lamb Shank"
click at [63, 202] on span "Sections" at bounding box center [141, 196] width 213 height 21
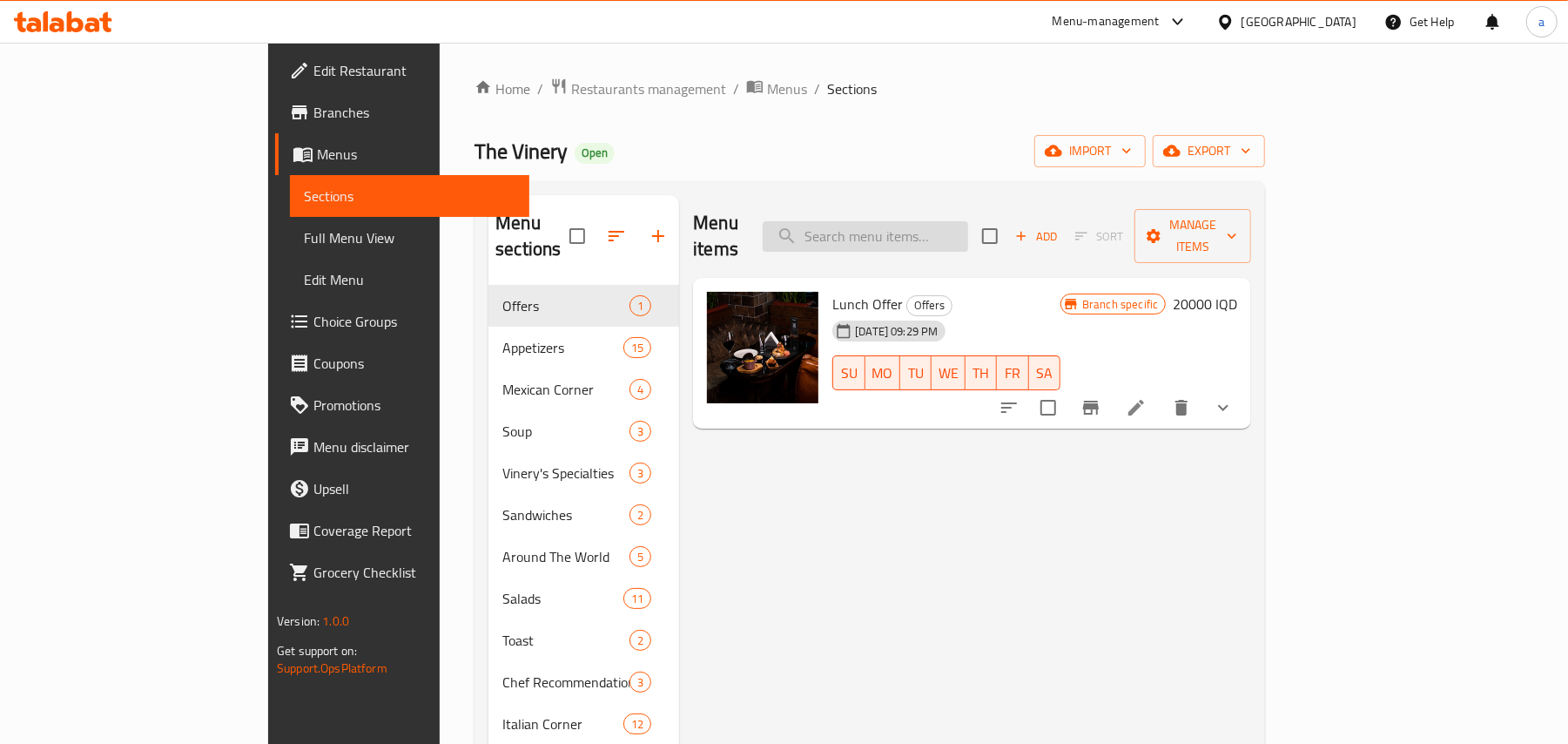
click at [949, 231] on input "search" at bounding box center [865, 236] width 205 height 31
paste input "Slow Cooked Lamb Shank"
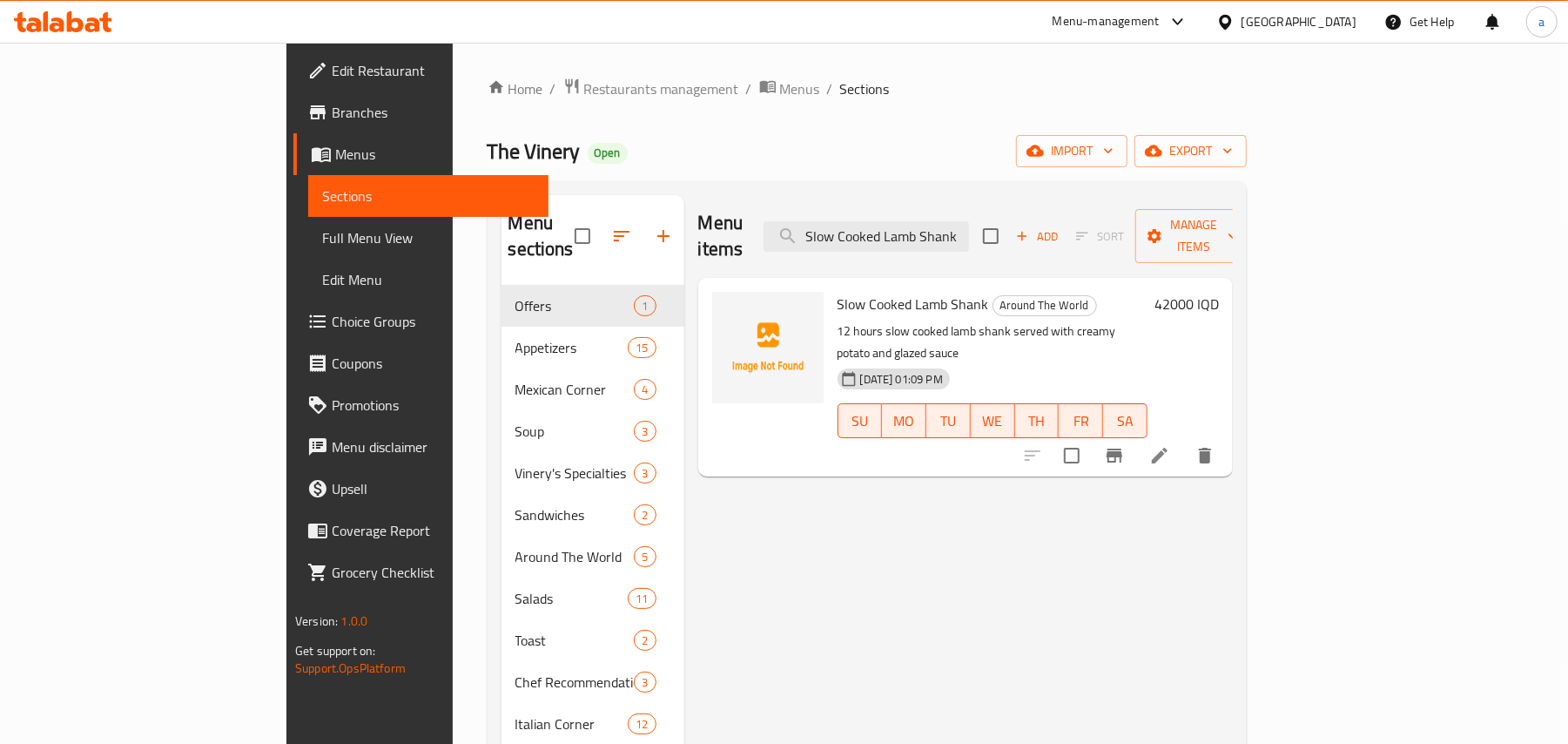
type input "Slow Cooked Lamb Shank"
click at [1170, 445] on icon at bounding box center [1160, 455] width 21 height 21
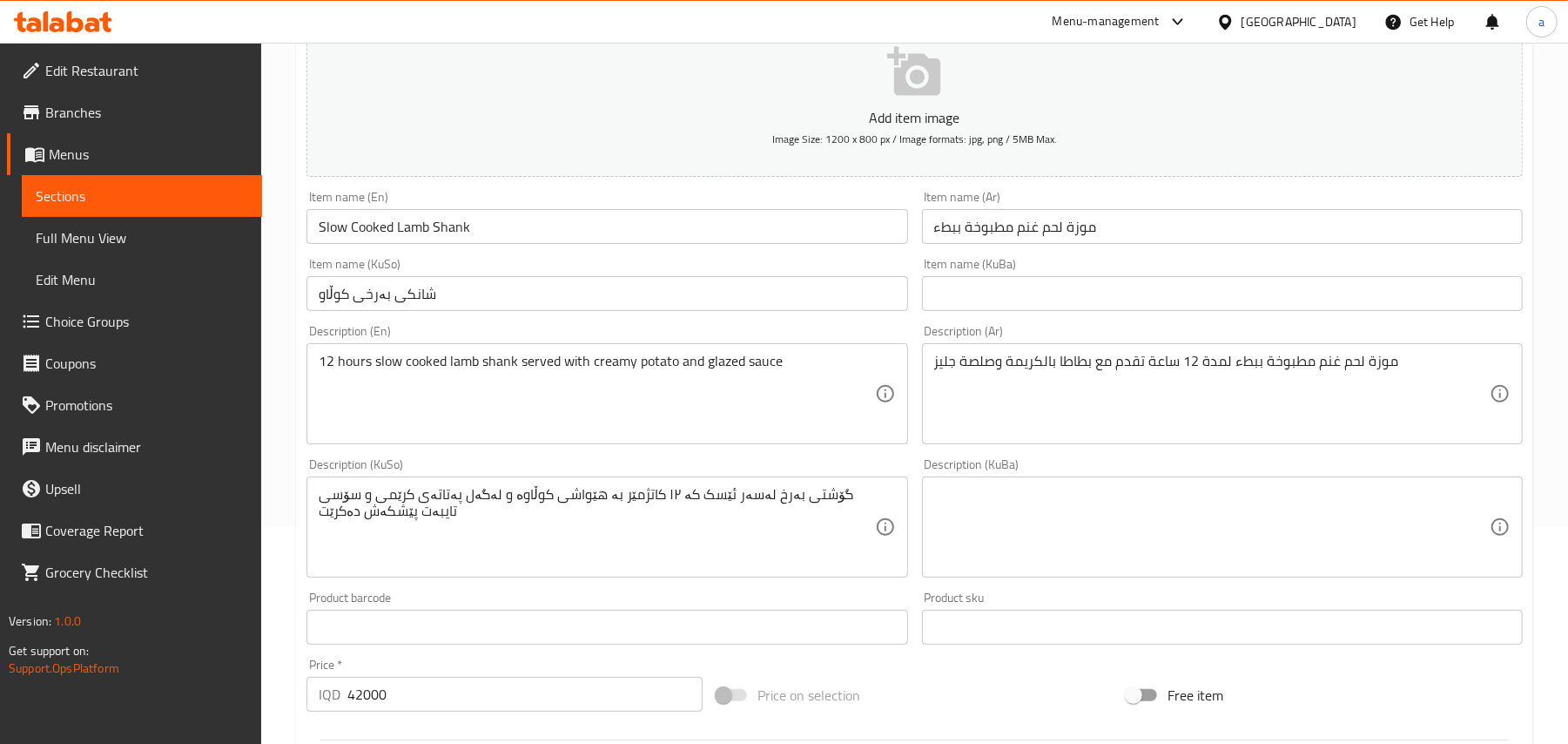
scroll to position [270, 0]
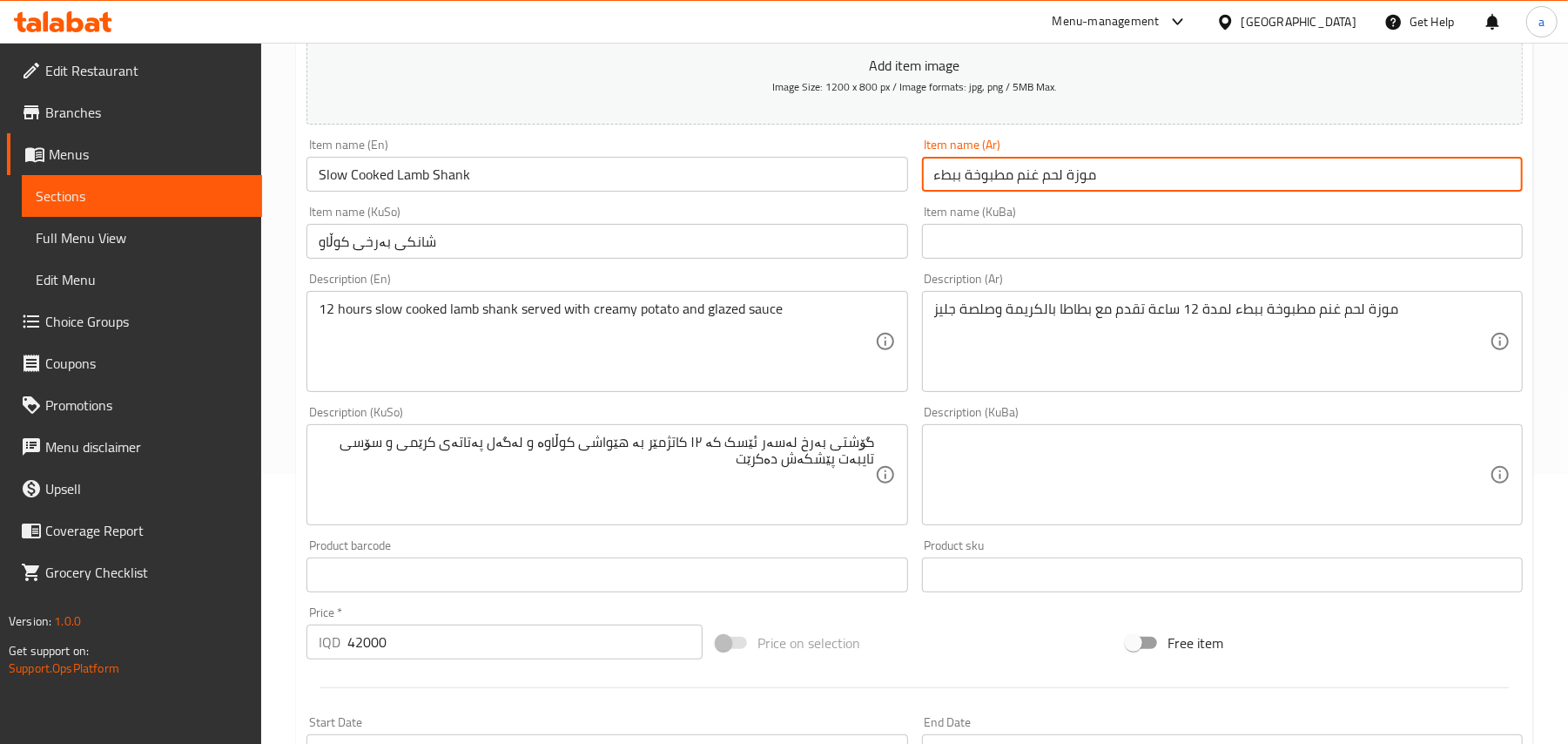
click at [1128, 191] on input "موزة لحم غنم مطبوخة ببطء" at bounding box center [1221, 173] width 600 height 35
click at [336, 189] on input "Slow Cooked Lamb Shank" at bounding box center [606, 173] width 600 height 35
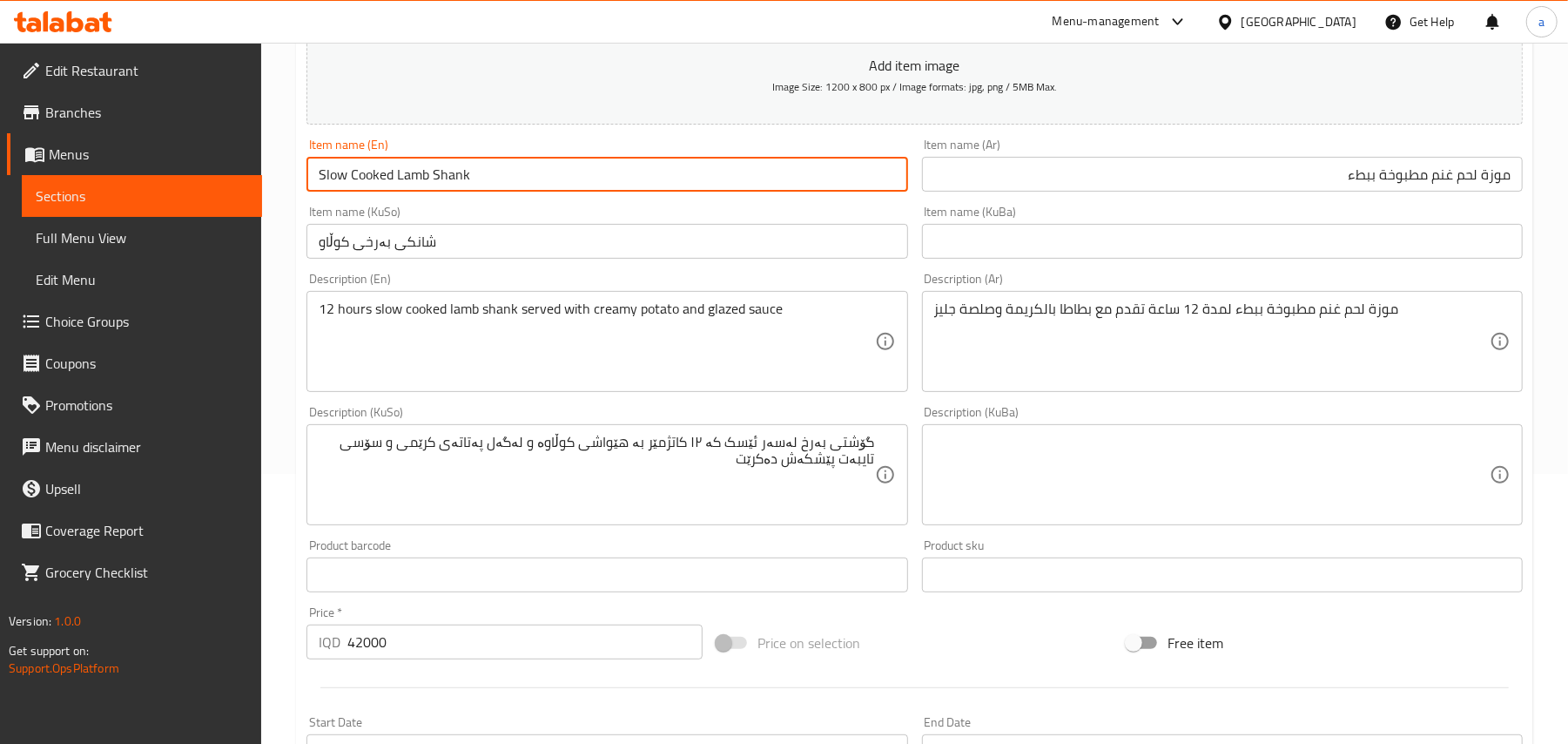
click at [336, 189] on input "Slow Cooked Lamb Shank" at bounding box center [606, 173] width 600 height 35
drag, startPoint x: 454, startPoint y: 183, endPoint x: 303, endPoint y: 186, distance: 151.0
click at [303, 186] on div "Item name (En) Cooked Lamb Shank Item name (En)" at bounding box center [607, 165] width 614 height 67
type input "Cooked Lamb Shank"
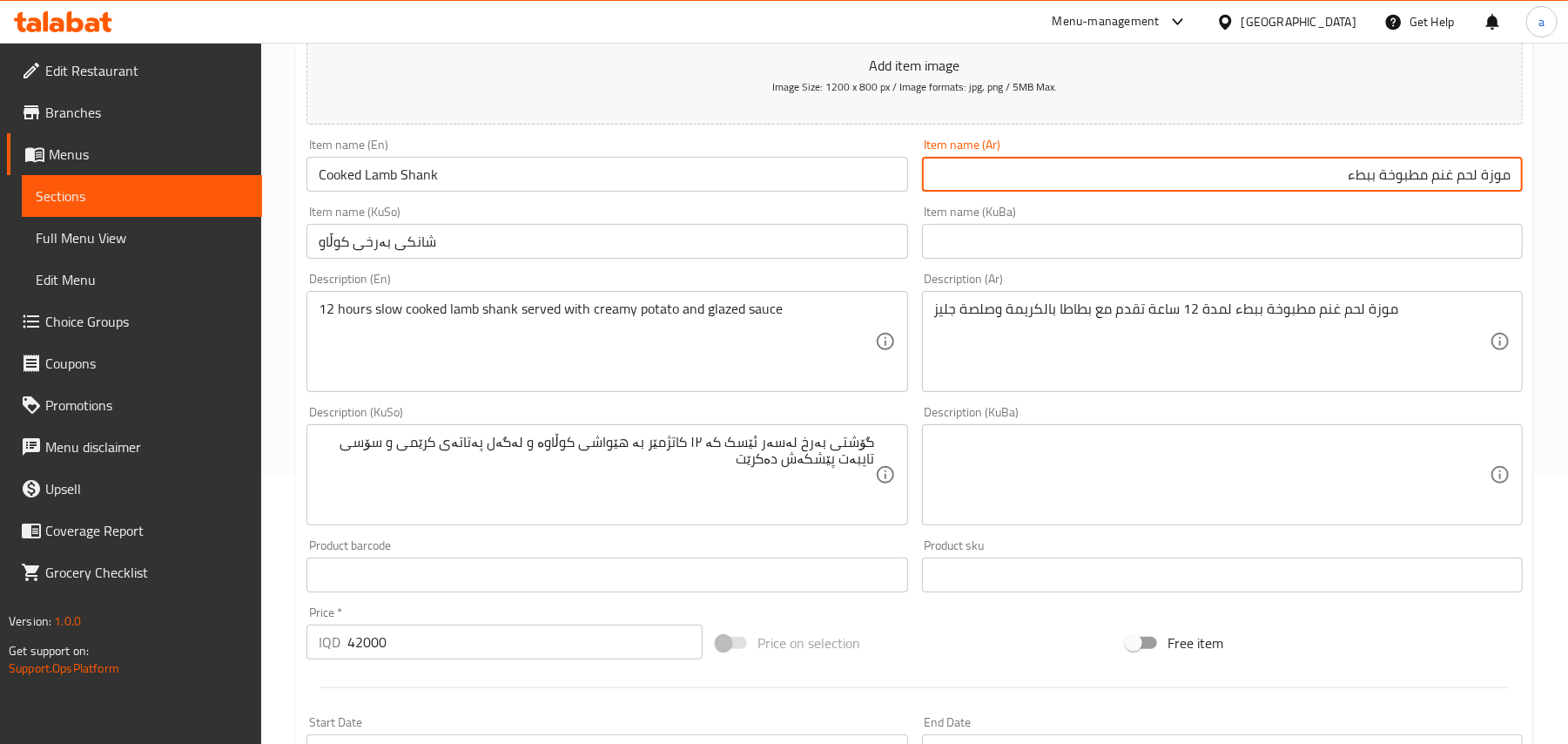
drag, startPoint x: 1254, startPoint y: 197, endPoint x: 1530, endPoint y: 195, distance: 276.0
click at [1530, 195] on div "Update Cooked Lamb Shank Add item image Image Size: 1200 x 800 px / Image forma…" at bounding box center [914, 505] width 1237 height 1213
click at [430, 179] on input "Cooked Lamb Shank" at bounding box center [606, 173] width 600 height 35
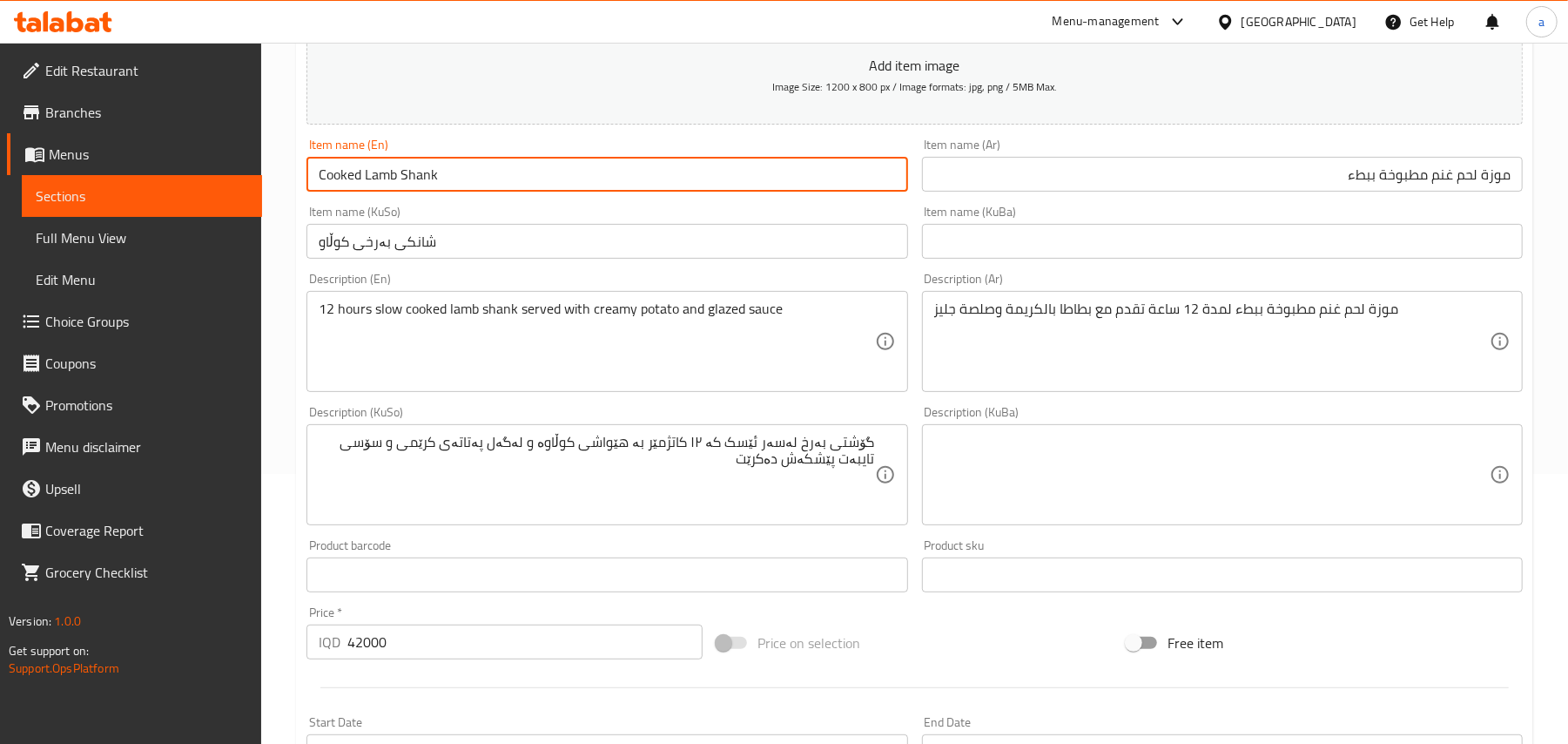
click at [430, 179] on input "Cooked Lamb Shank" at bounding box center [606, 173] width 600 height 35
click at [1365, 183] on input "موزة لحم غنم مطبوخة ببطء" at bounding box center [1221, 173] width 600 height 35
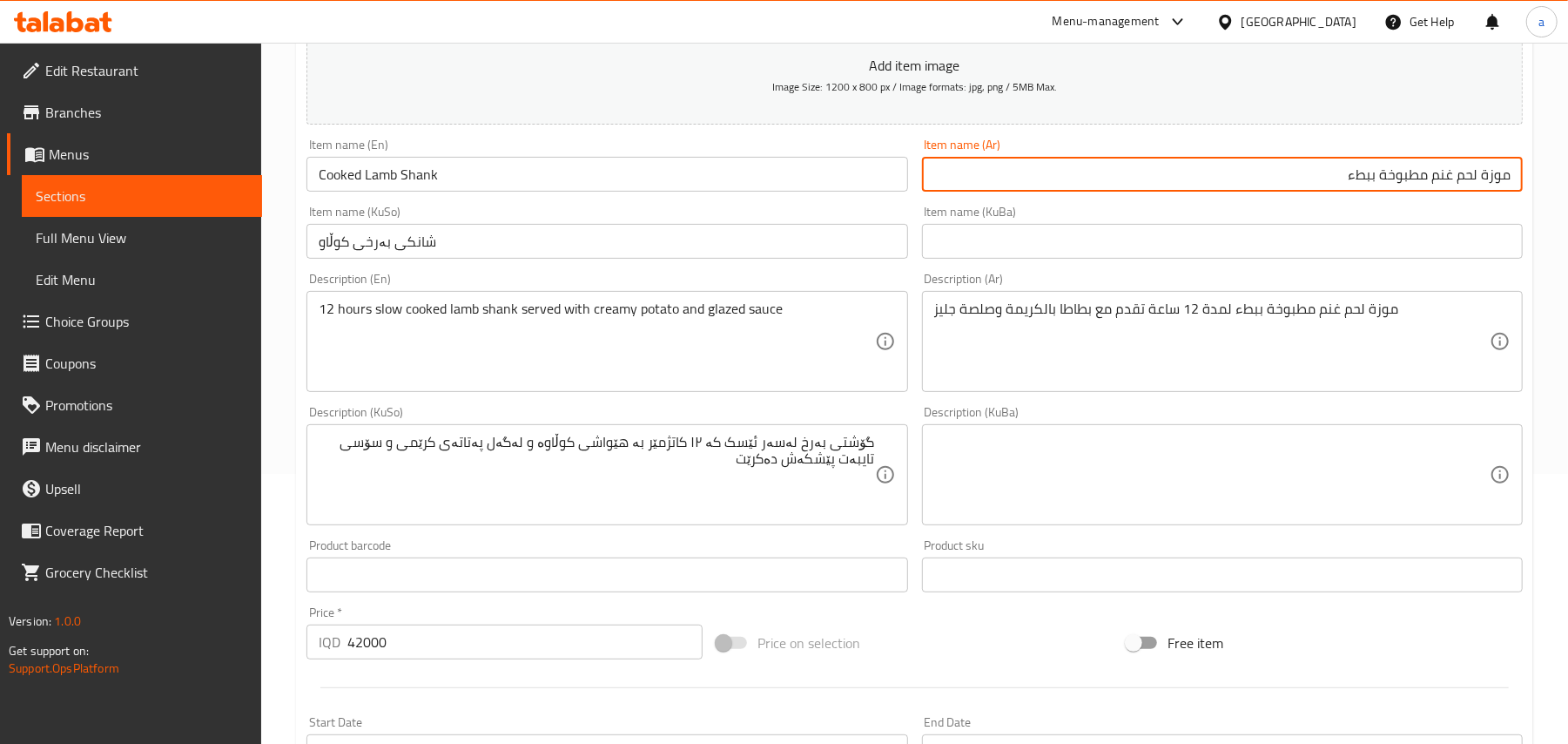
click at [1365, 183] on input "موزة لحم غنم مطبوخة ببطء" at bounding box center [1221, 173] width 600 height 35
click at [387, 191] on input "Cooked Lamb Shank" at bounding box center [606, 173] width 600 height 35
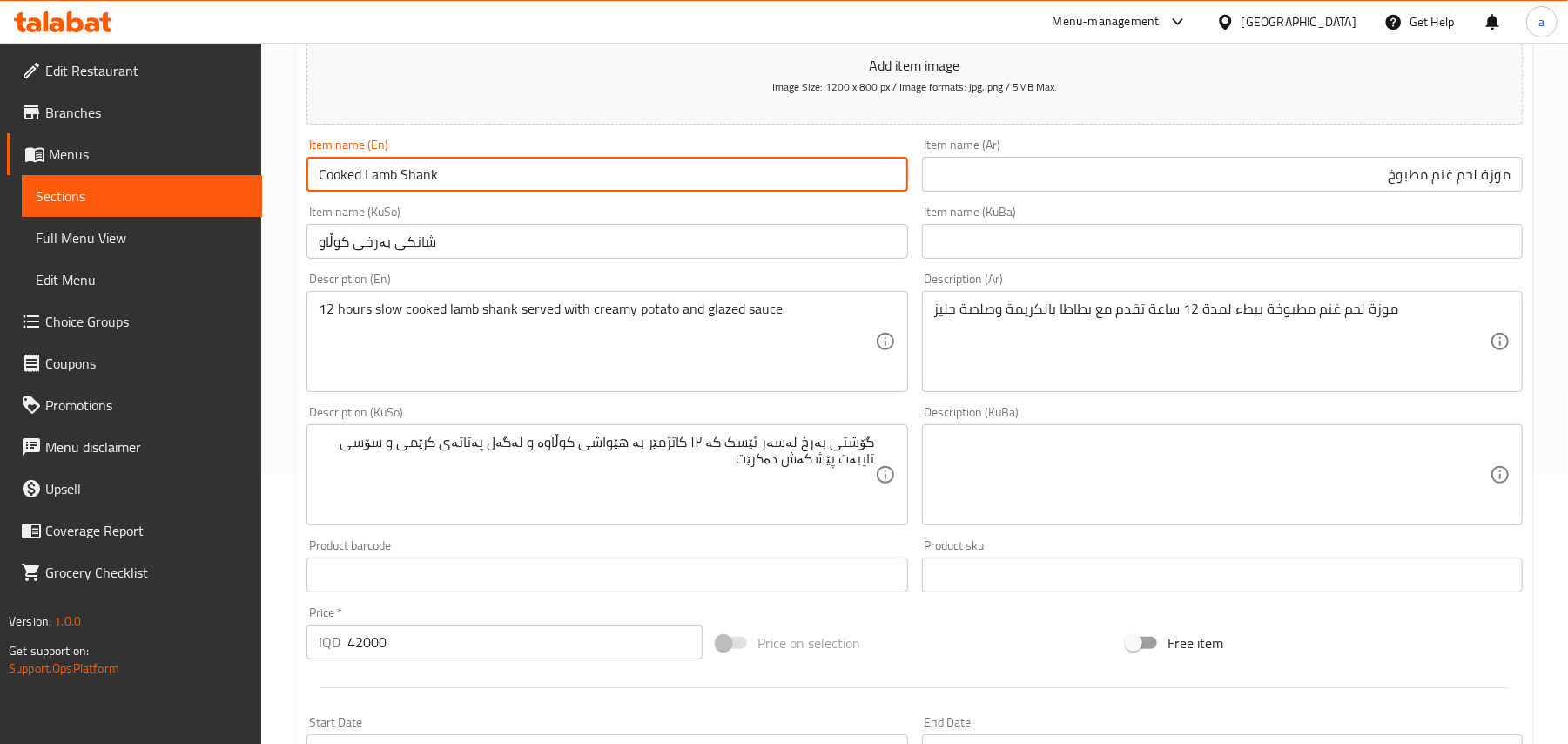
click at [387, 191] on input "Cooked Lamb Shank" at bounding box center [606, 173] width 600 height 35
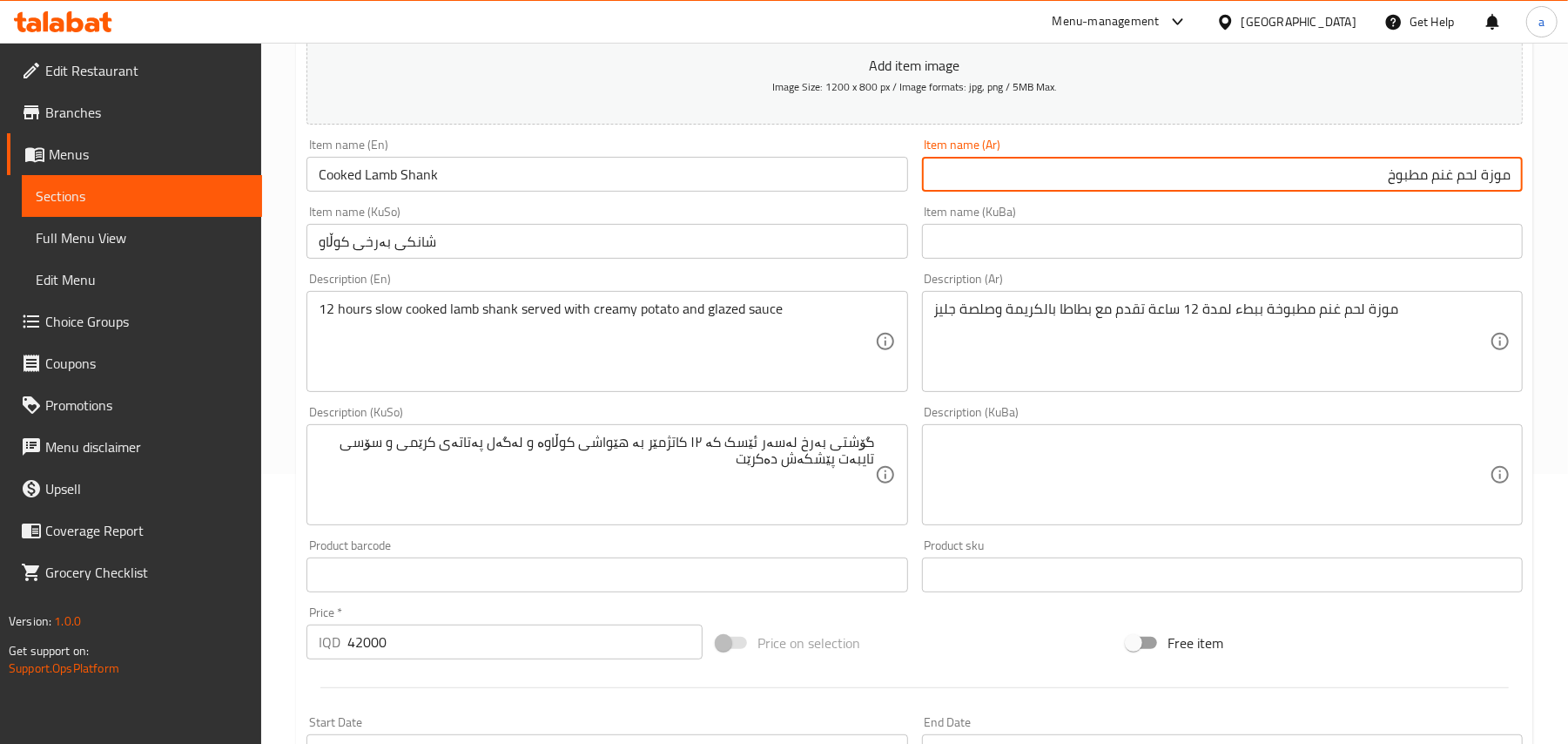
drag, startPoint x: 1426, startPoint y: 193, endPoint x: 1474, endPoint y: 189, distance: 48.2
click at [1476, 189] on input "موزة لحم غنم مطبوخ" at bounding box center [1221, 173] width 600 height 35
paste input "أن"
type input "موزة لحم ضأن مطبوخ"
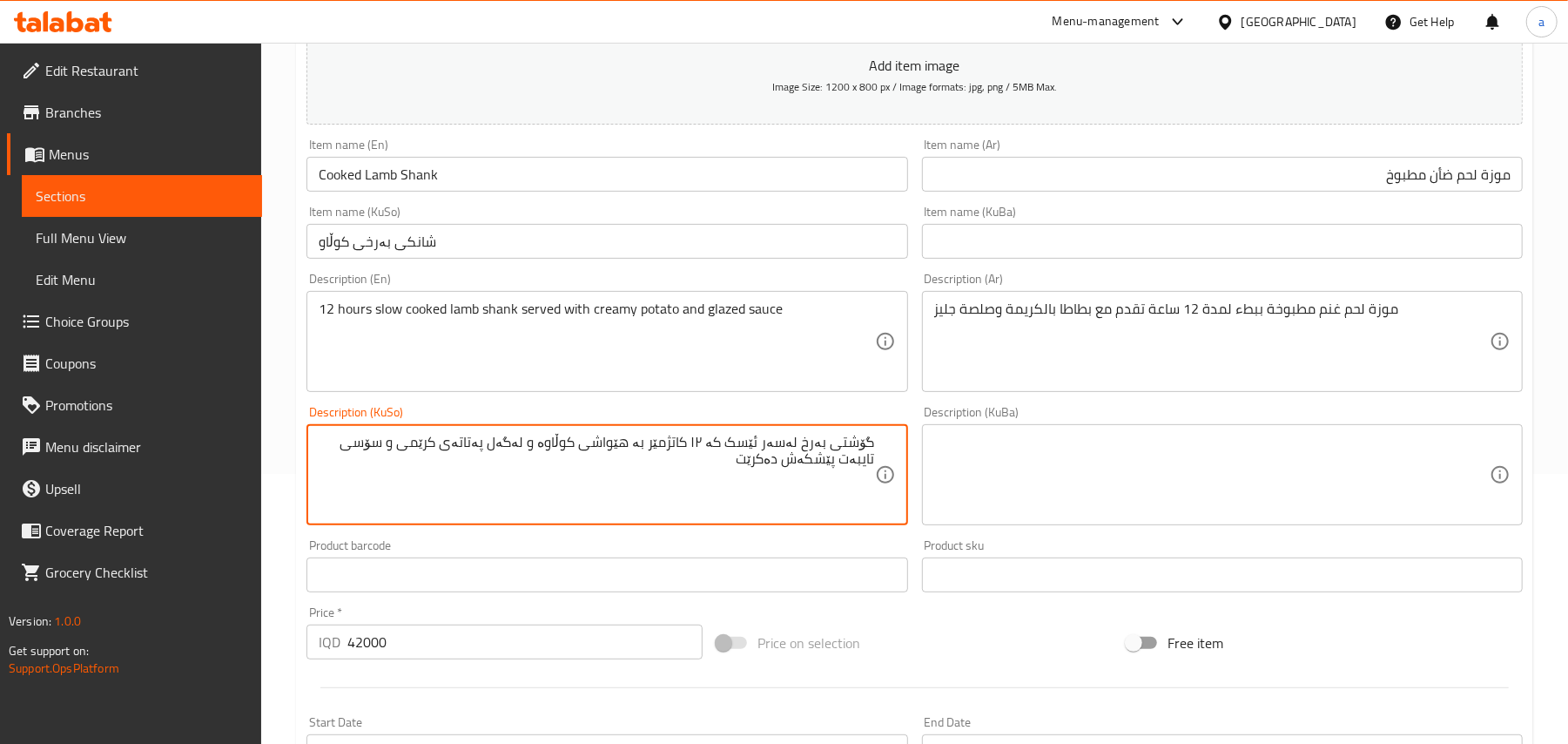
click at [718, 469] on textarea "گۆشتی بەرخ لەسەر ئێسک کە ١٢ کاتژمێر بە هێواشی کوڵاوە و لەگەل پەتاتەی کرێمی و سۆ…" at bounding box center [596, 475] width 555 height 82
click at [703, 464] on textarea "گۆشتی بەرخ لەسەر ئێسک کە ١٢ کاتژمێر بە هێواشی کوڵاوە و لەگەل پەتاتەی کرێمی و سۆ…" at bounding box center [596, 475] width 555 height 82
drag, startPoint x: 740, startPoint y: 485, endPoint x: 836, endPoint y: 491, distance: 96.2
click at [836, 491] on textarea "گۆشتی بەرخ لەسەر ئێسک کە 12کاتژمێر بە هێواشی کوڵاوە و لەگەل پەتاتەی کرێمی و سۆس…" at bounding box center [596, 475] width 555 height 82
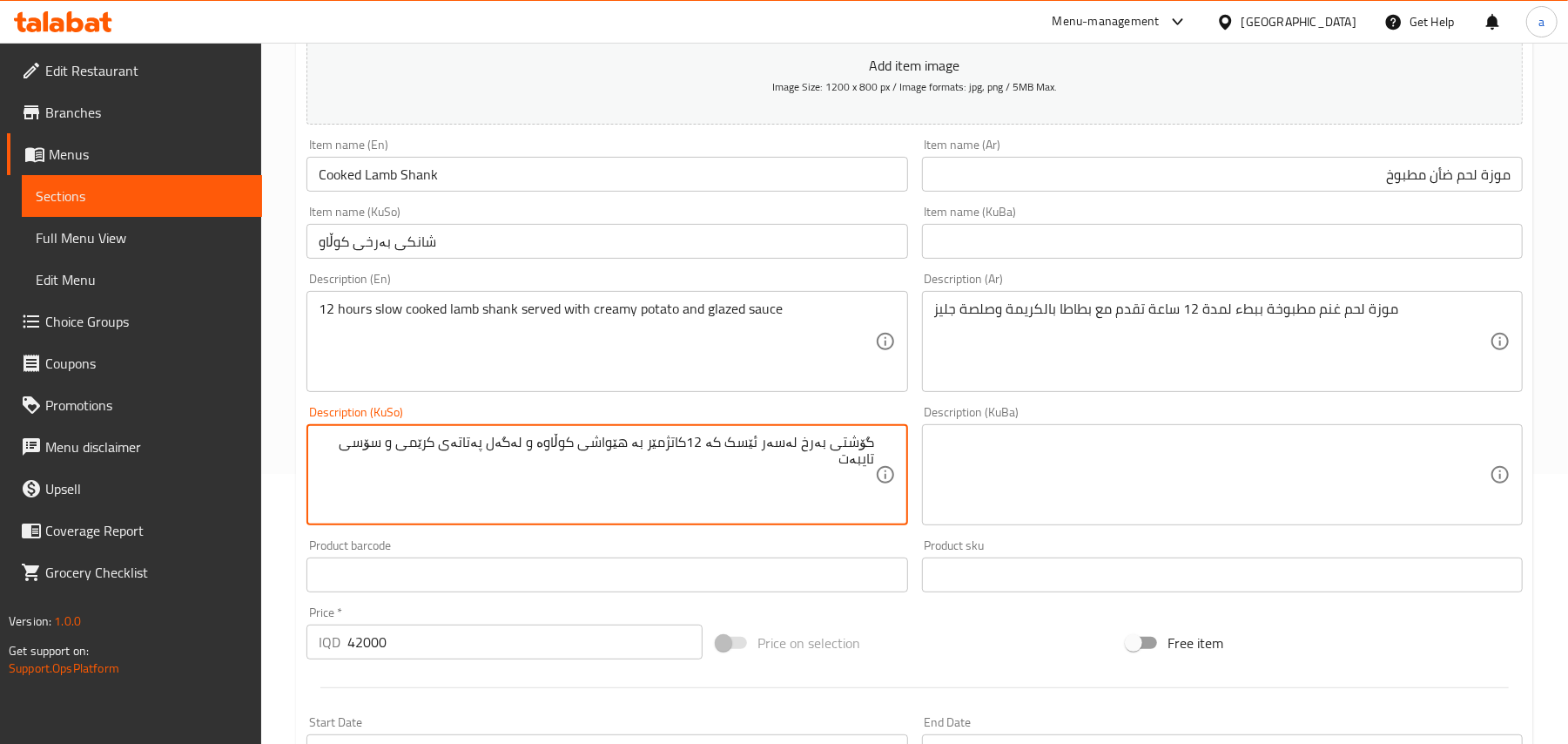
click at [524, 469] on textarea "گۆشتی بەرخ لەسەر ئێسک کە 12کاتژمێر بە هێواشی کوڵاوە و لەگەل پەتاتەی کرێمی و سۆس…" at bounding box center [596, 475] width 555 height 82
paste textarea "ێشکەش دەکرێت"
drag, startPoint x: 527, startPoint y: 471, endPoint x: 541, endPoint y: 475, distance: 14.6
click at [541, 475] on textarea "گۆشتی بەرخ لەسەر ئێسک کە 12کاتژمێر بە هێواشی کوڵاوە و پێشکەش دەکرێت لەگەل پەتات…" at bounding box center [596, 475] width 555 height 82
click at [554, 463] on textarea "گۆشتی بەرخ لەسەر ئێسک کە 12کاتژمێر بە هێواشی کوڵاوە و پێشکەش دەکرێت لەگەل پەتات…" at bounding box center [596, 475] width 555 height 82
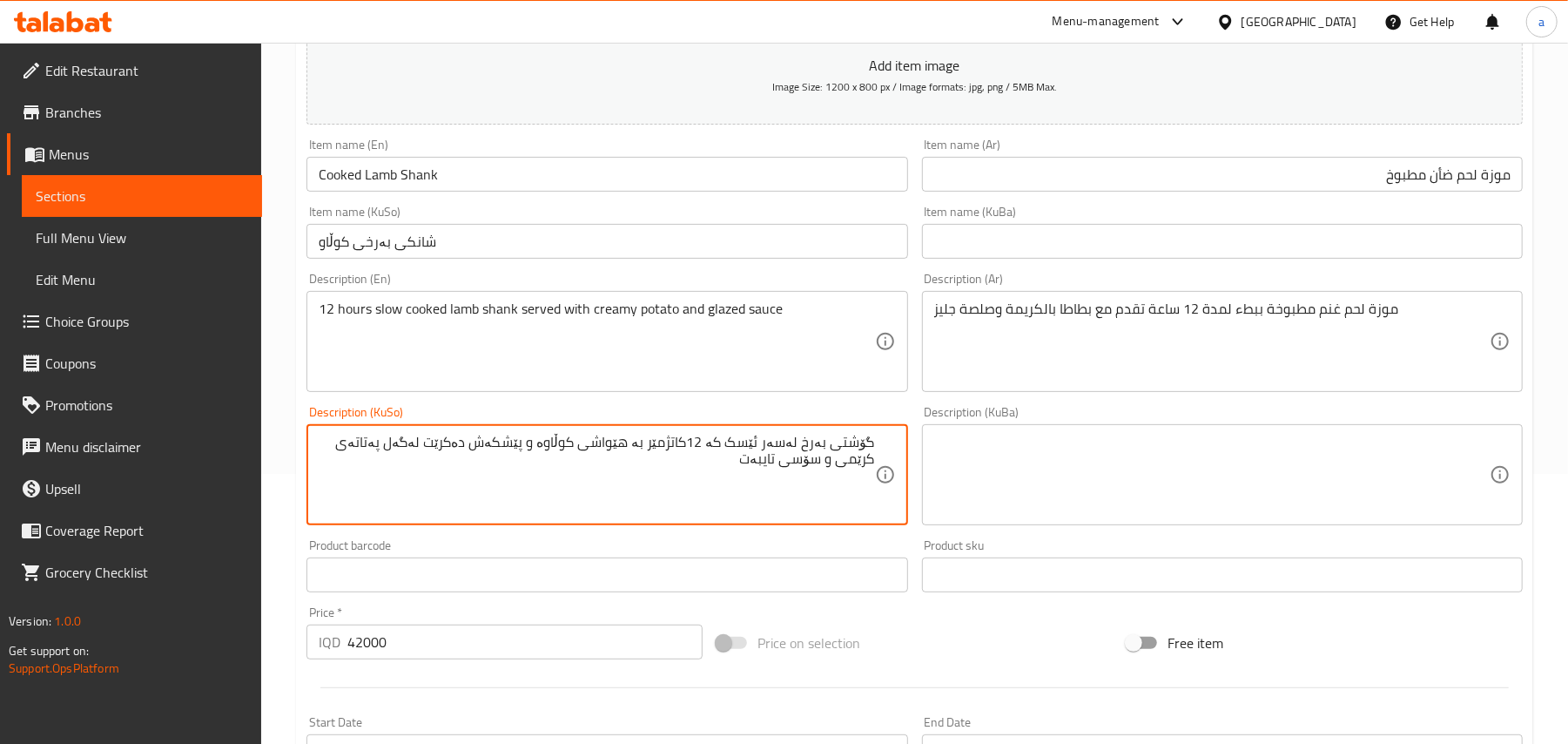
drag, startPoint x: 526, startPoint y: 472, endPoint x: 540, endPoint y: 475, distance: 14.3
click at [540, 475] on textarea "گۆشتی بەرخ لەسەر ئێسک کە 12کاتژمێر بە هێواشی کوڵاوە و پێشکەش دەکرێت لەگەل پەتات…" at bounding box center [596, 475] width 555 height 82
click at [527, 469] on textarea "گۆشتی بەرخ لەسەر ئێسک کە 12کاتژمێر بە هێواشی کوڵاوە و پێشکەش دەکرێت لەگەل پەتات…" at bounding box center [596, 475] width 555 height 82
click at [356, 471] on textarea "گۆشتی بەرخ لەسەر ئێسک کە 12کاتژمێر بە هێواشی کوڵاوە پێشکەش دەکرێت لەگەل پەتاتەی…" at bounding box center [596, 475] width 555 height 82
type textarea "گۆشتی بەرخ لەسەر ئێسک کە 12کاتژمێر بە هێواشی کوڵاوە پێشکەش دەکرێت لەگەل پەتاتە …"
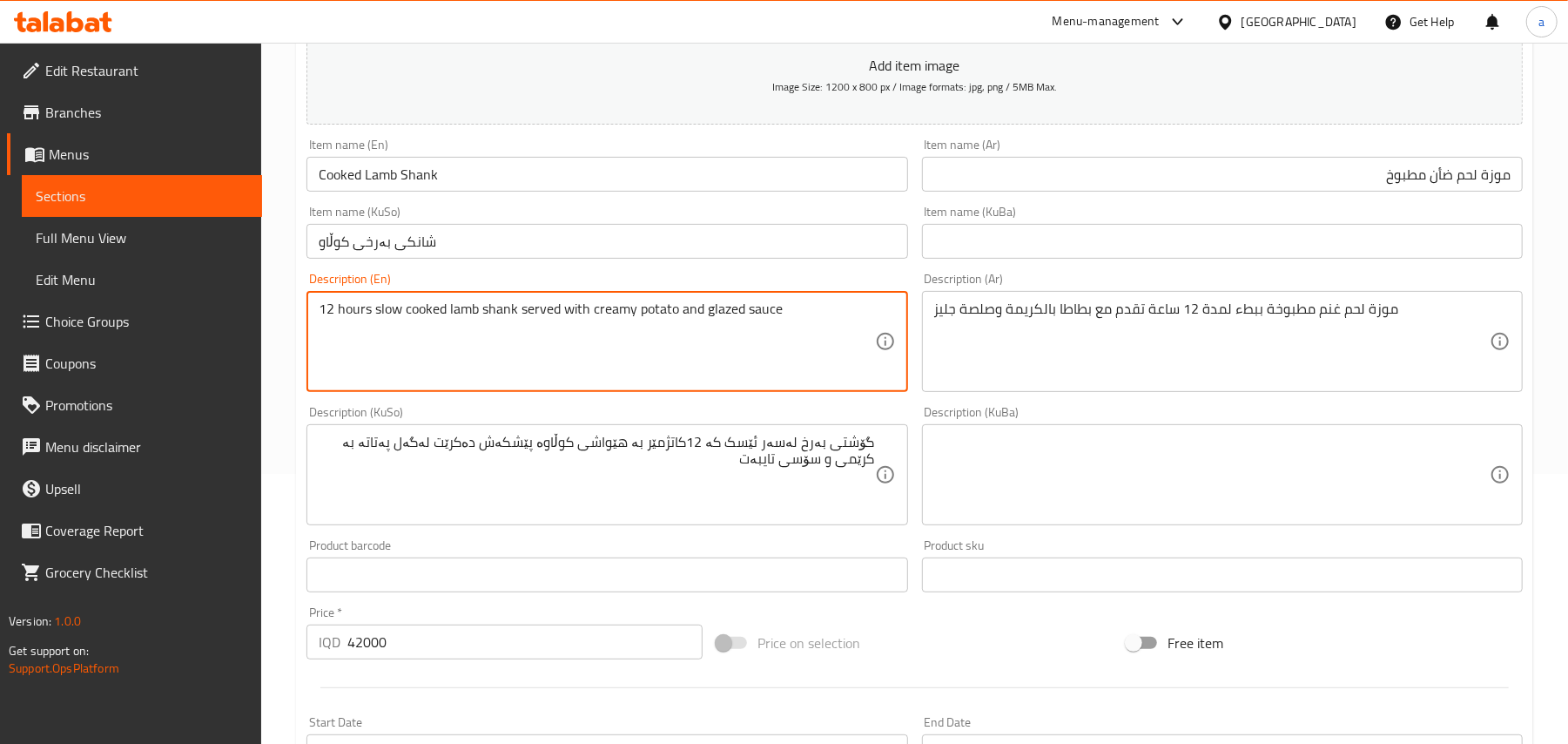
drag, startPoint x: 807, startPoint y: 321, endPoint x: 729, endPoint y: 329, distance: 78.4
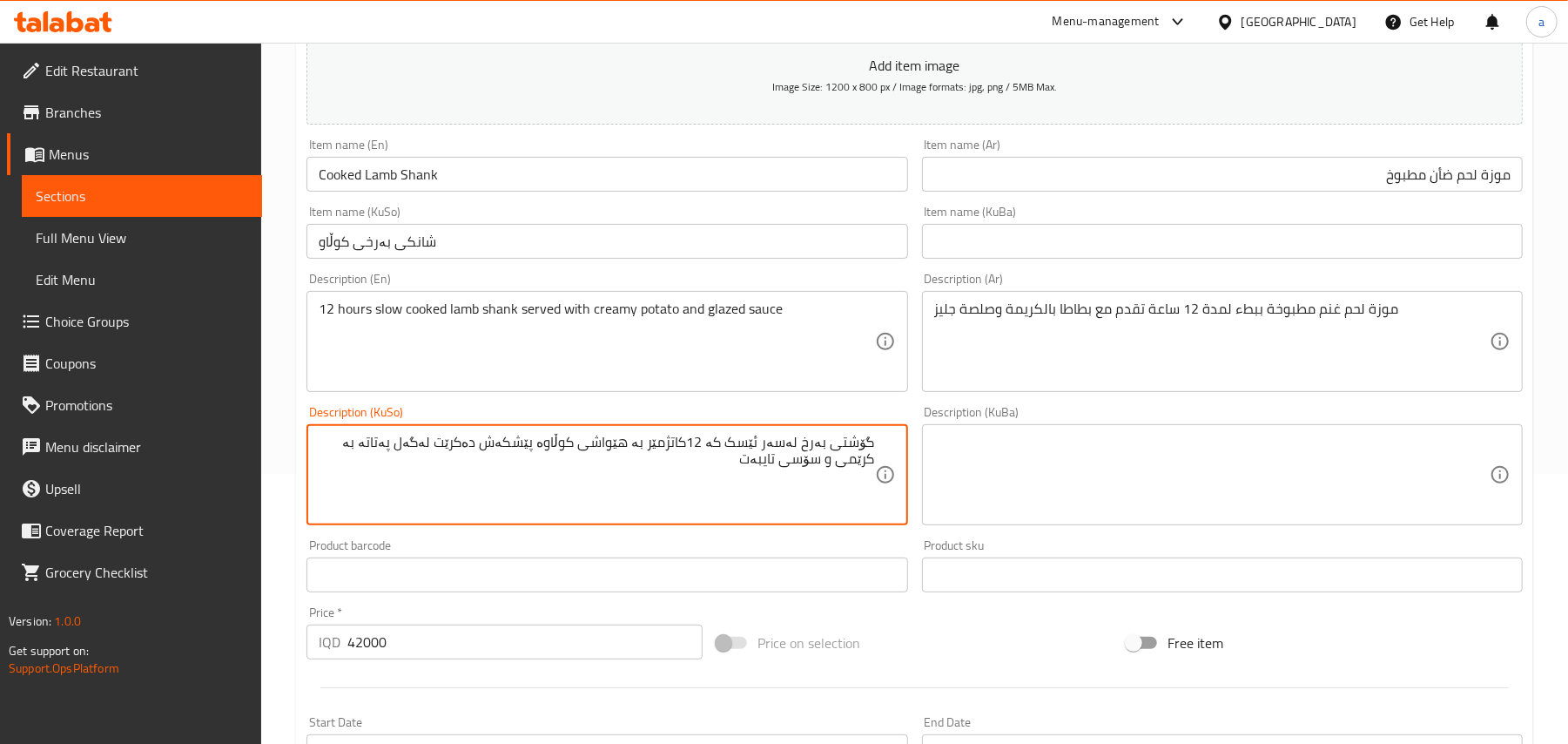
drag, startPoint x: 732, startPoint y: 477, endPoint x: 819, endPoint y: 485, distance: 87.4
click at [819, 485] on textarea "گۆشتی بەرخ لەسەر ئێسک کە 12کاتژمێر بە هێواشی کوڵاوە پێشکەش دەکرێت لەگەل پەتاتە …" at bounding box center [596, 475] width 555 height 82
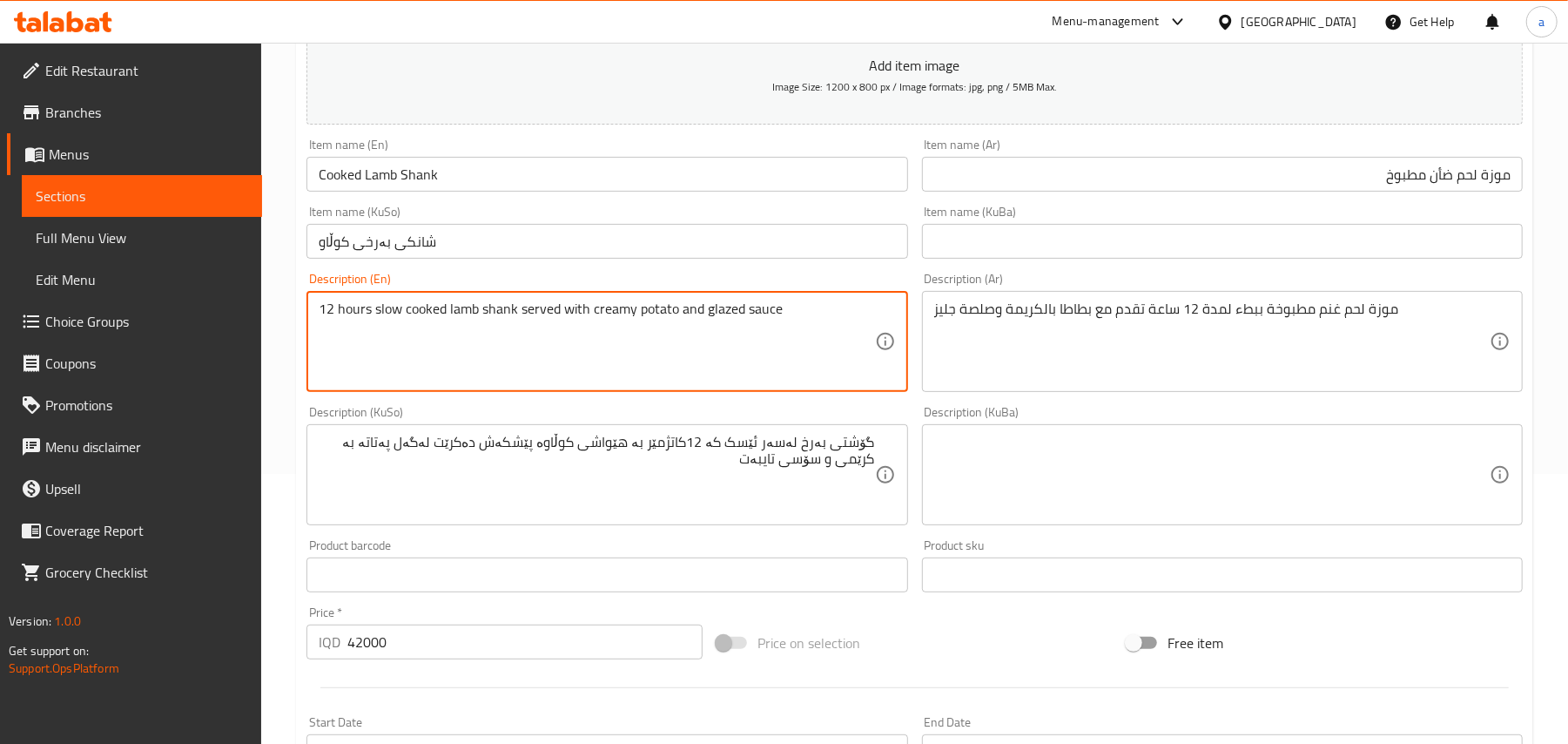
drag, startPoint x: 807, startPoint y: 324, endPoint x: 726, endPoint y: 324, distance: 81.0
paste textarea "Special"
click at [728, 325] on textarea "12 hours slow cooked lamb shank served with creamy potato and Special sauce" at bounding box center [596, 342] width 555 height 82
type textarea "12 hours slow cooked lamb shank served with creamy potato and special sauce"
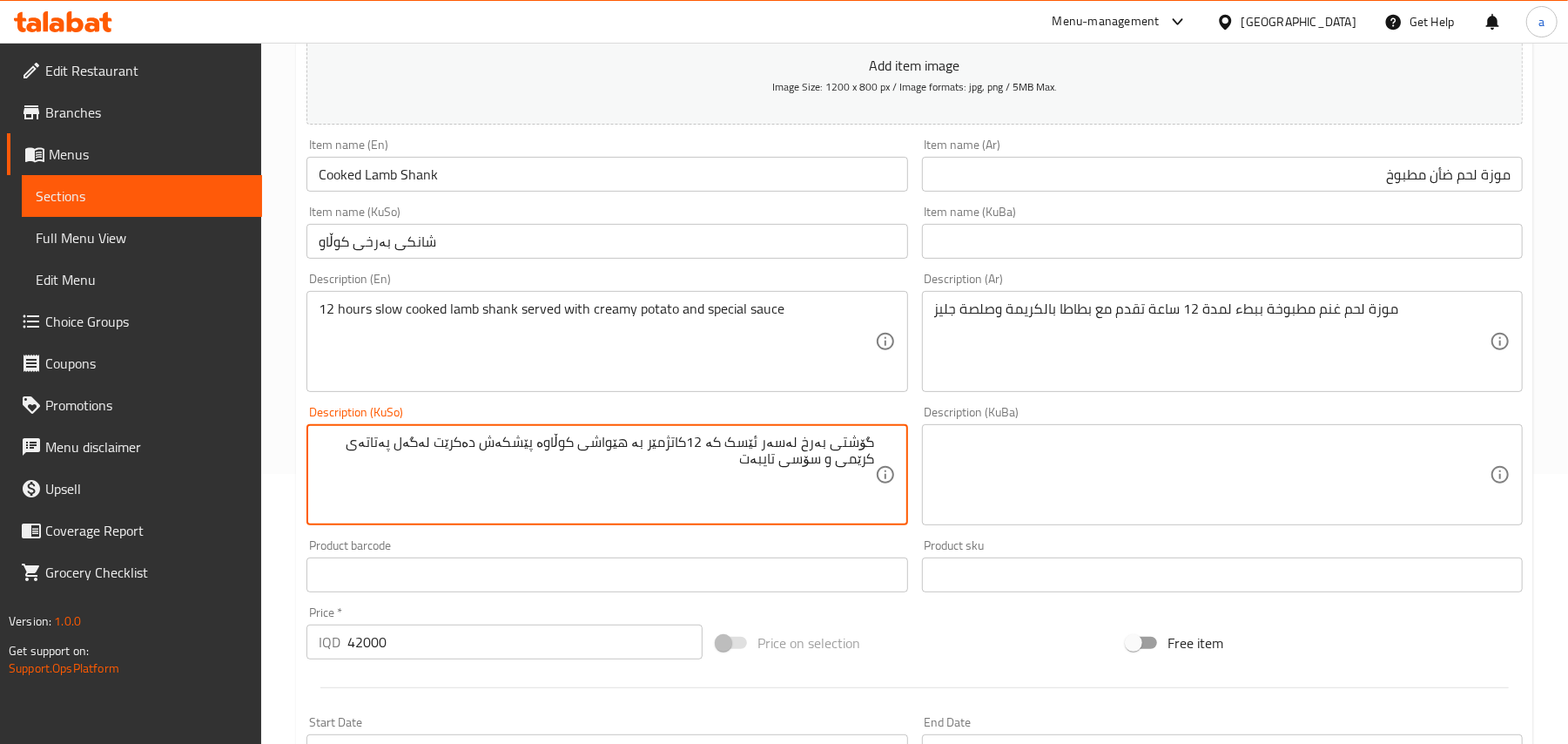
type textarea "گۆشتی بەرخ لەسەر ئێسک کە 12کاتژمێر بە هێواشی کوڵاوە پێشکەش دەکرێت لەگەل پەتاتەی…"
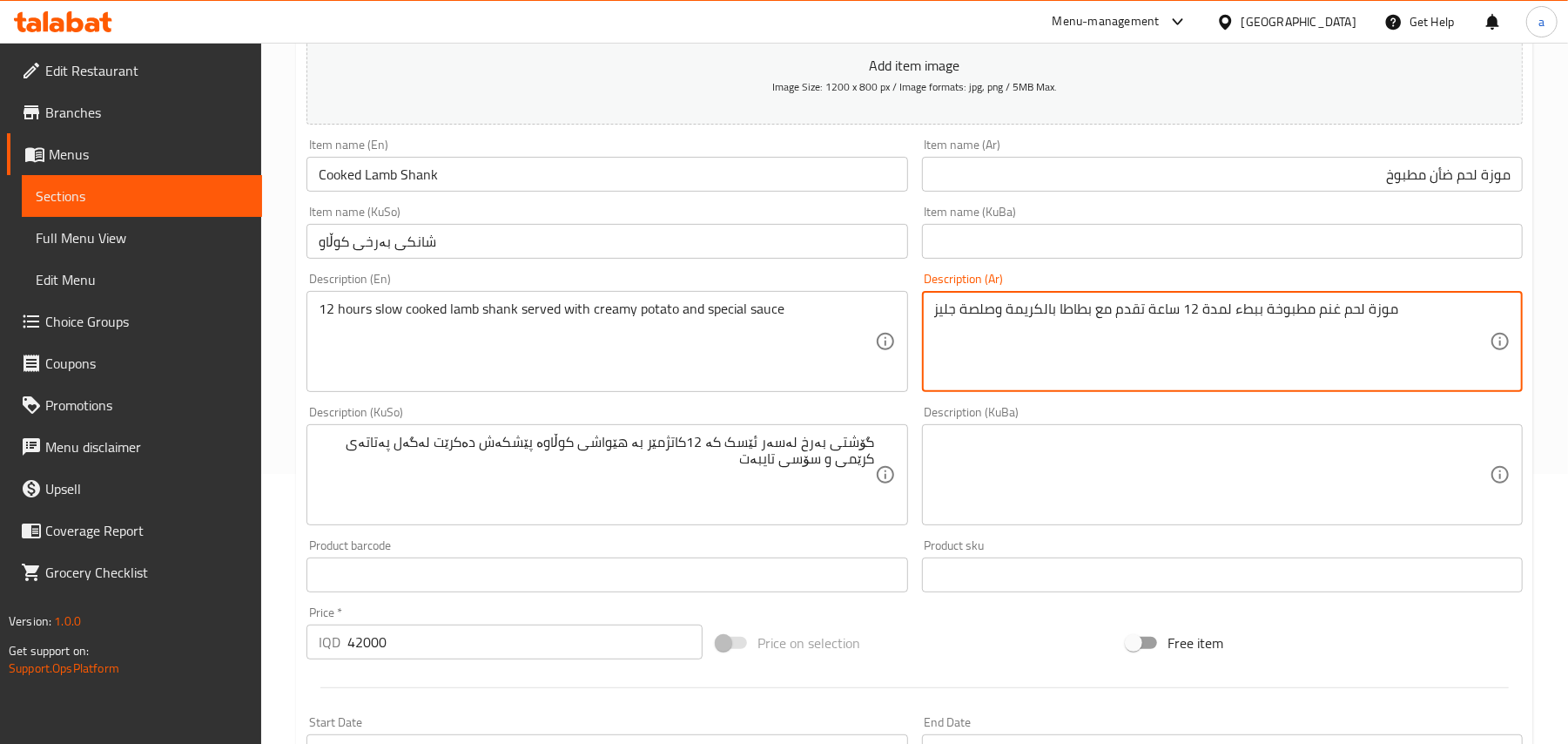
click at [1048, 327] on textarea "موزة لحم غنم مطبوخة ببطء لمدة 12 ساعة تقدم مع بطاطا بالكريمة وصلصة جليز" at bounding box center [1211, 342] width 555 height 82
type textarea "موزة لحم غنم مطبوخة ببطء لمدة 12 ساعة تقدم مع بطاطا كريمة وصلصة جليز"
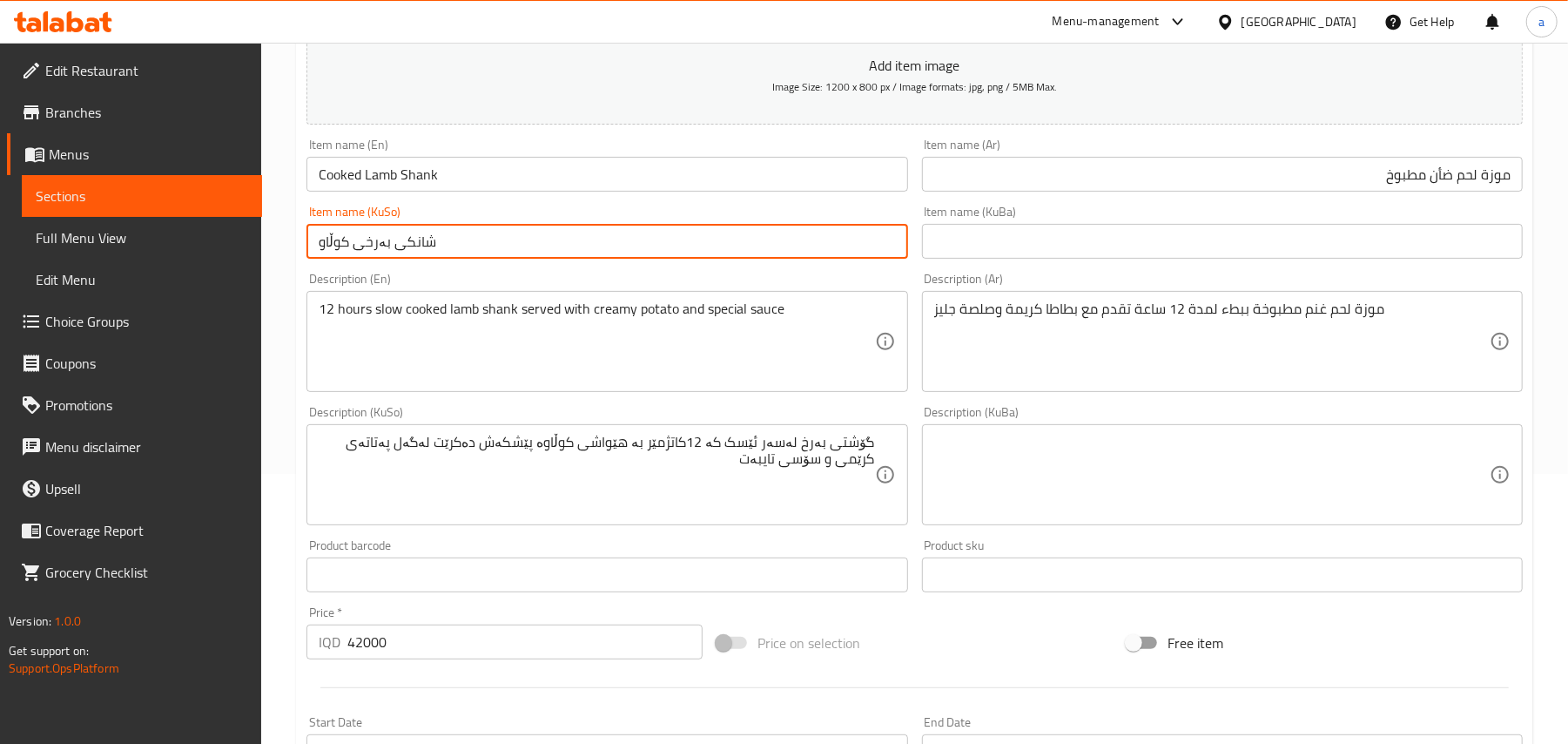
click at [451, 256] on input "شانکی بەرخی کوڵاو" at bounding box center [606, 241] width 600 height 35
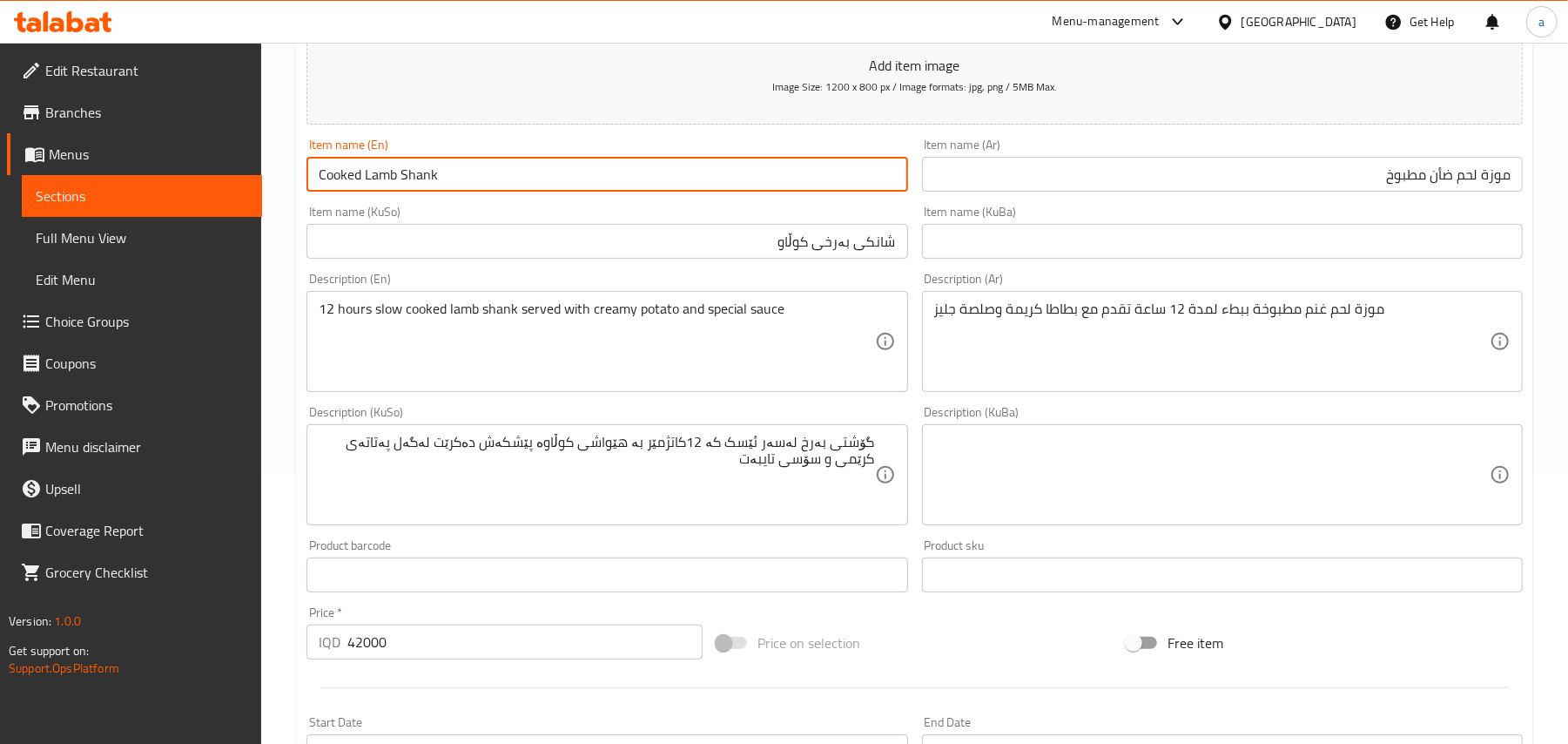
click at [443, 185] on input "Cooked Lamb Shank" at bounding box center [606, 173] width 600 height 35
click at [875, 255] on input "شانکی بەرخی کوڵاو" at bounding box center [606, 241] width 600 height 35
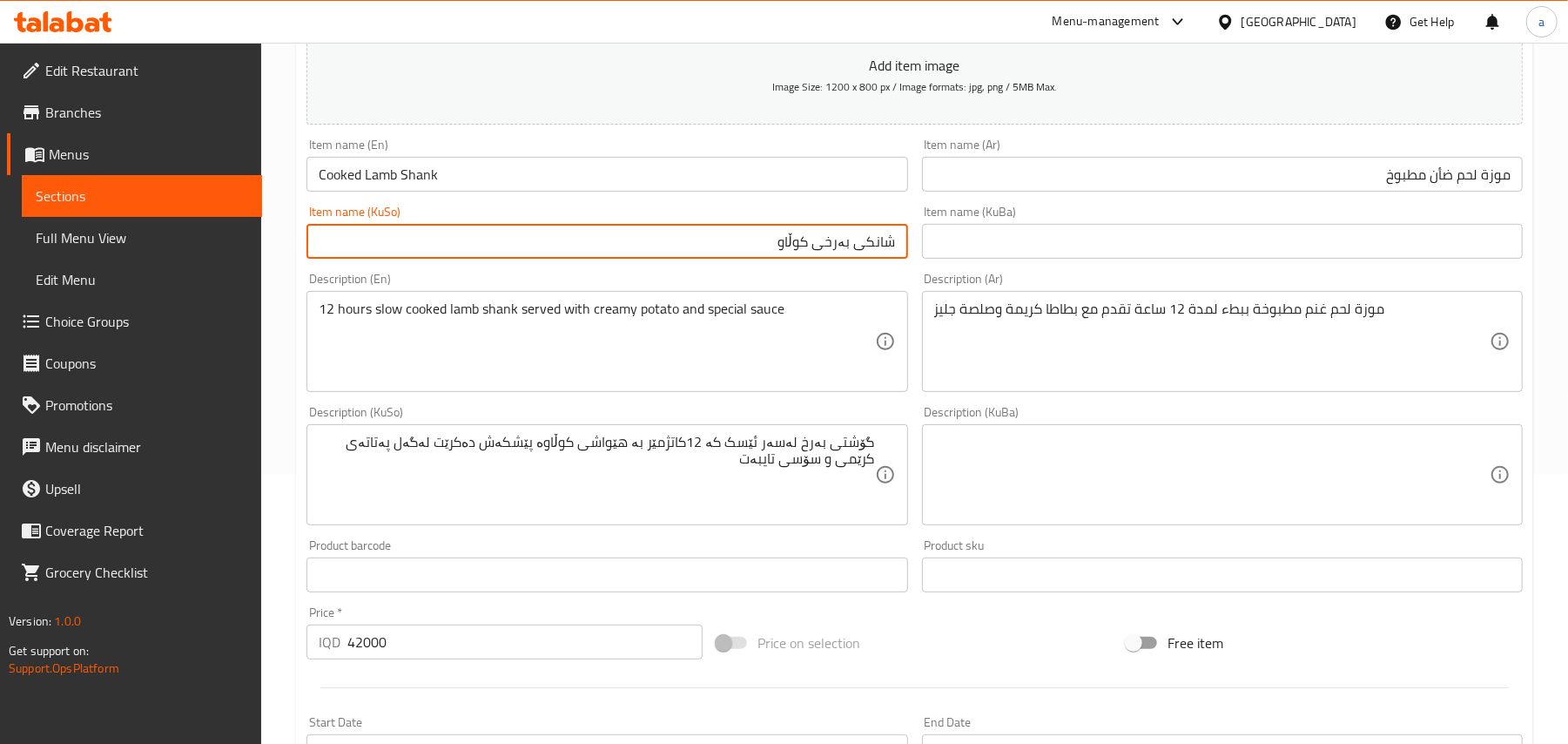
click at [875, 255] on input "شانکی بەرخی کوڵاو" at bounding box center [606, 241] width 600 height 35
click at [729, 252] on input "شانکی بەرخی کوڵاو" at bounding box center [606, 241] width 600 height 35
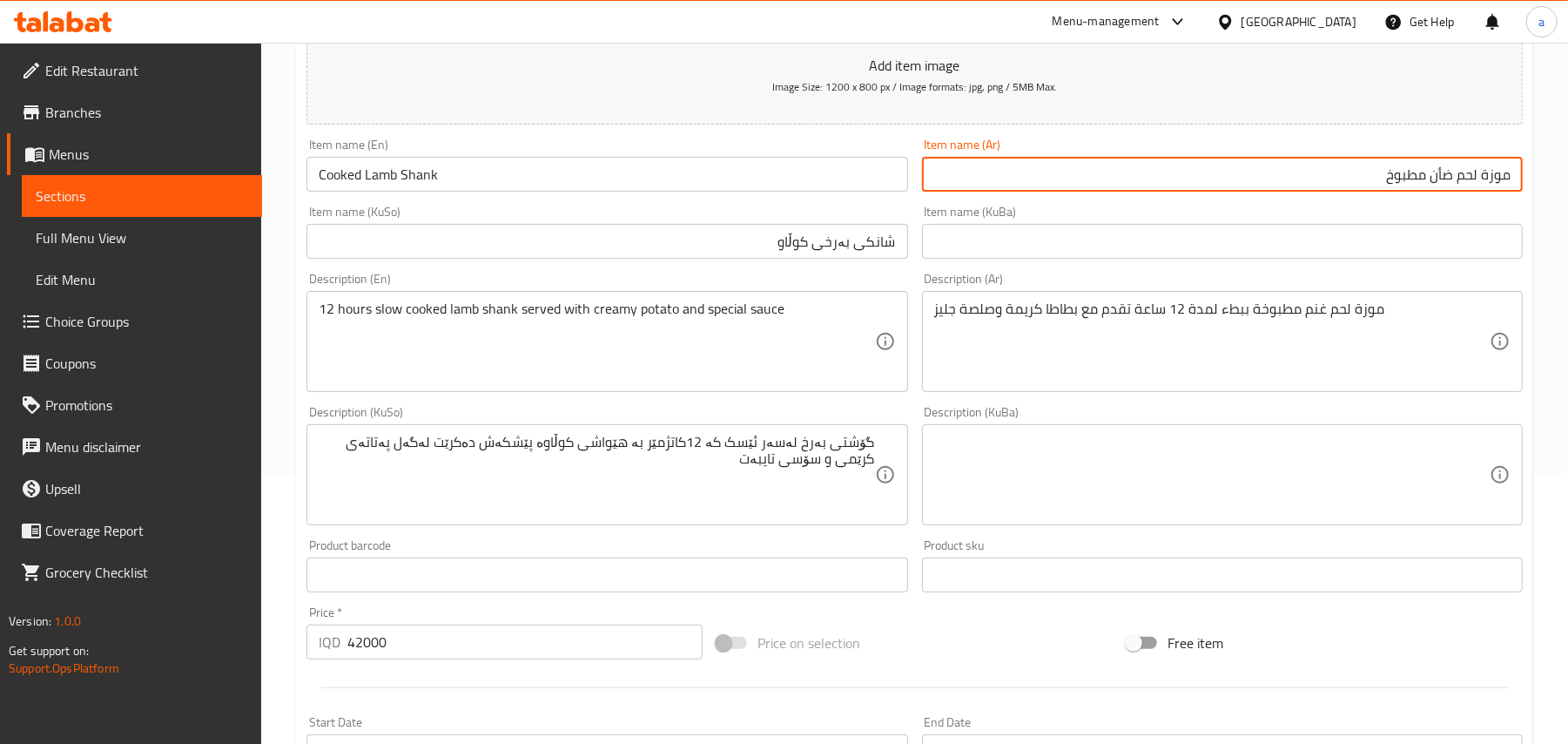
click at [1487, 188] on input "موزة لحم ضأن مطبوخ" at bounding box center [1221, 173] width 600 height 35
type input "شانك لحم ضأن مطبوخ"
click at [846, 259] on input "شانکی بەرخی کوڵاو" at bounding box center [606, 241] width 600 height 35
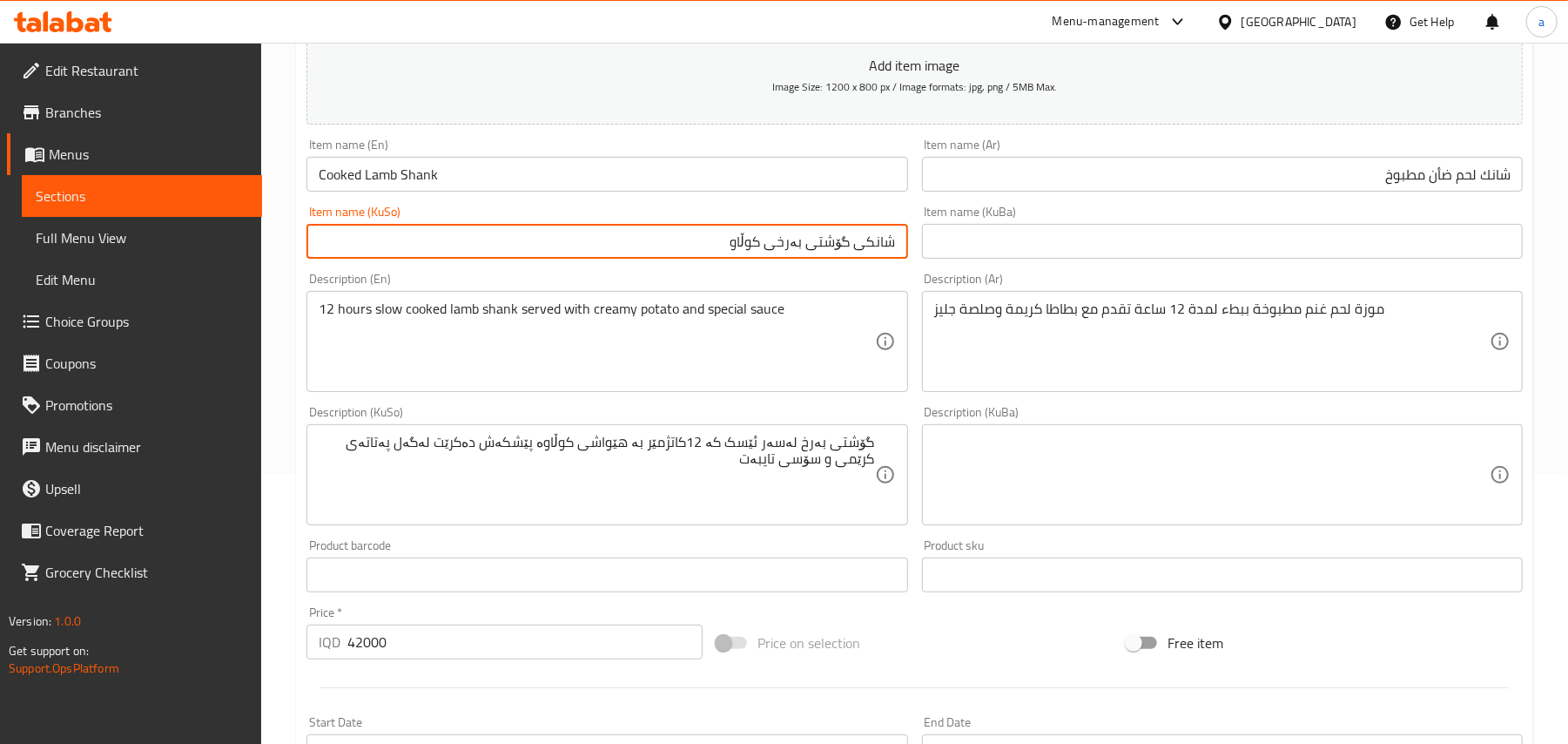
type input "شانکی گۆشتی بەرخی کوڵاو"
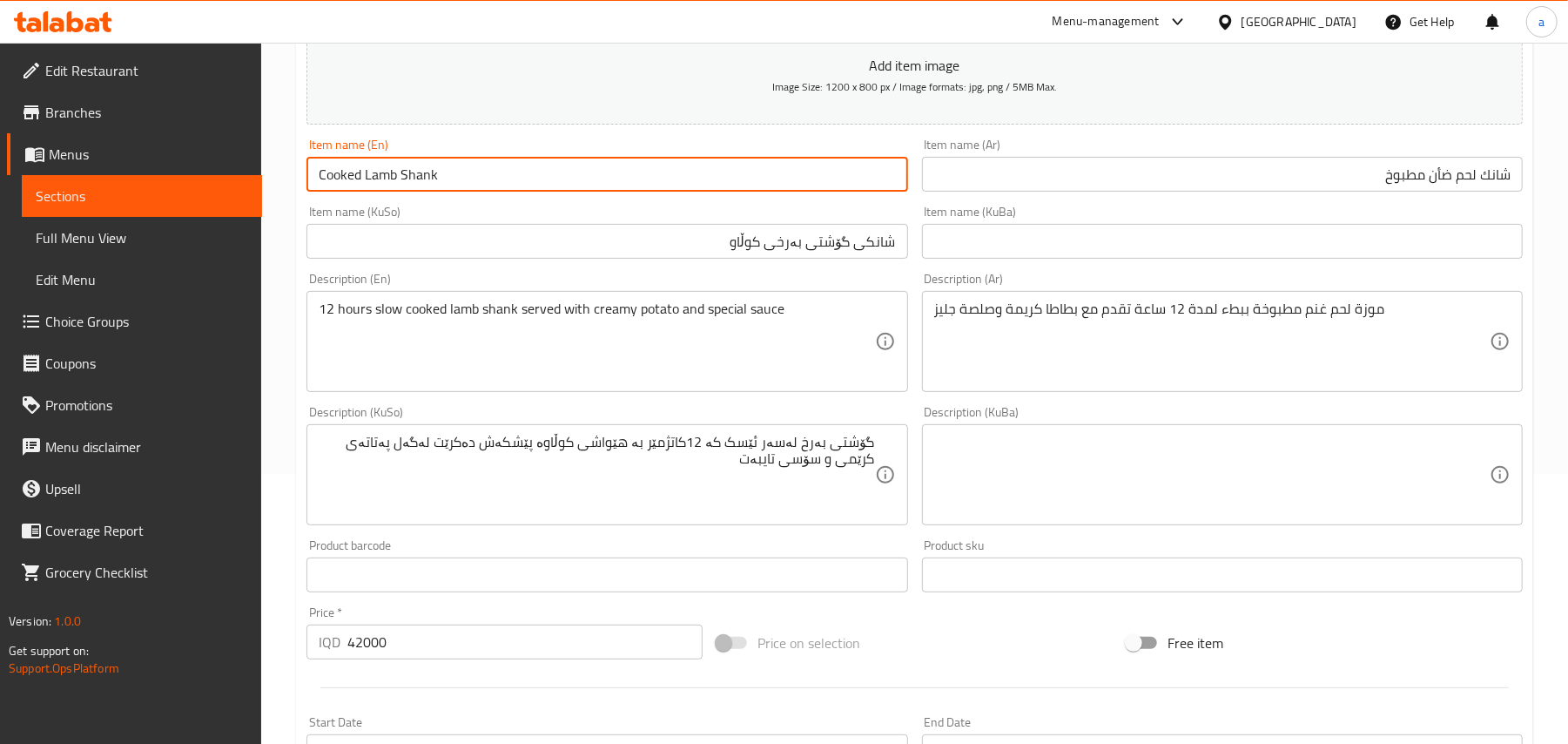
drag, startPoint x: 462, startPoint y: 186, endPoint x: 318, endPoint y: 193, distance: 144.2
click at [318, 191] on input "Cooked Lamb Shank" at bounding box center [606, 173] width 600 height 35
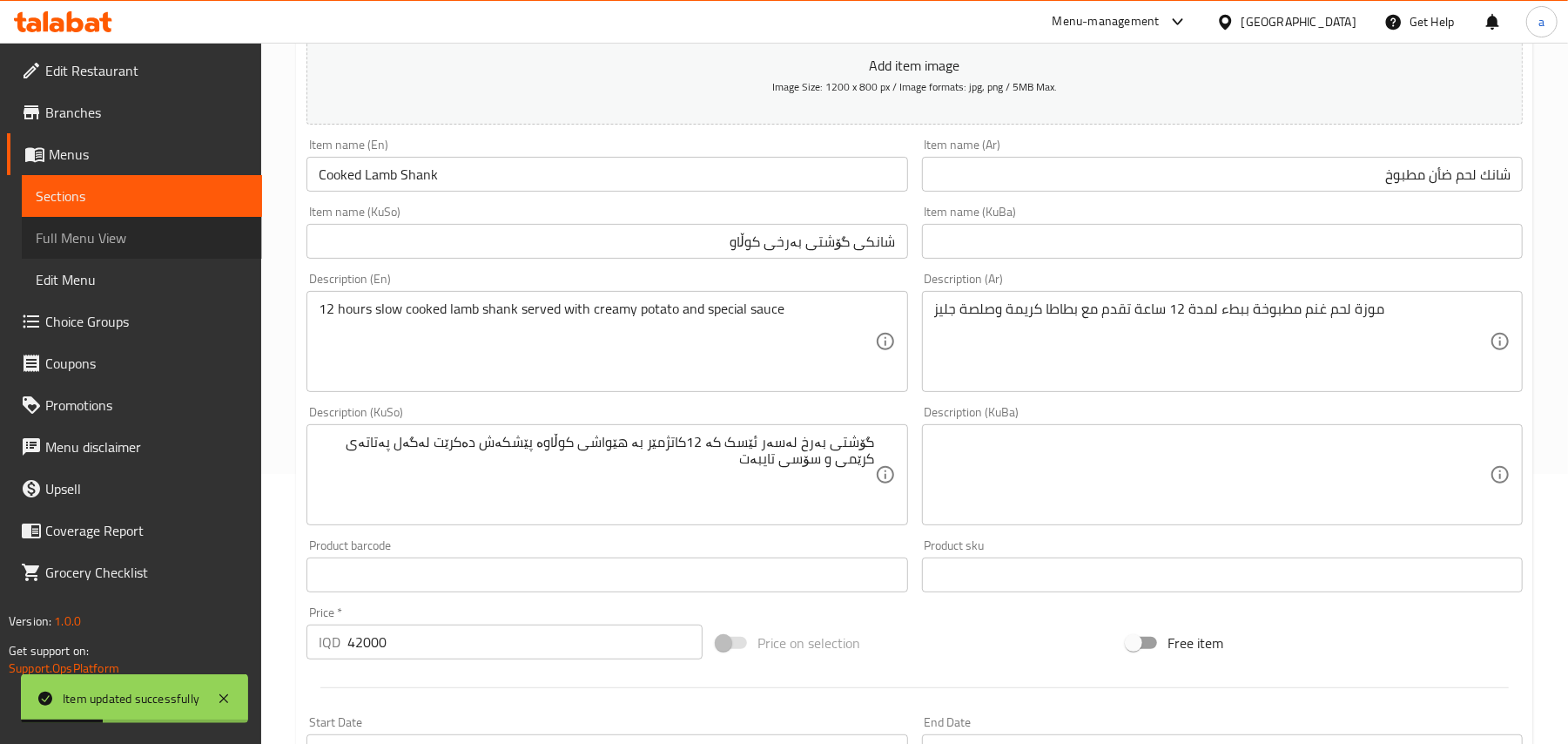
click at [83, 231] on span "Full Menu View" at bounding box center [141, 238] width 213 height 21
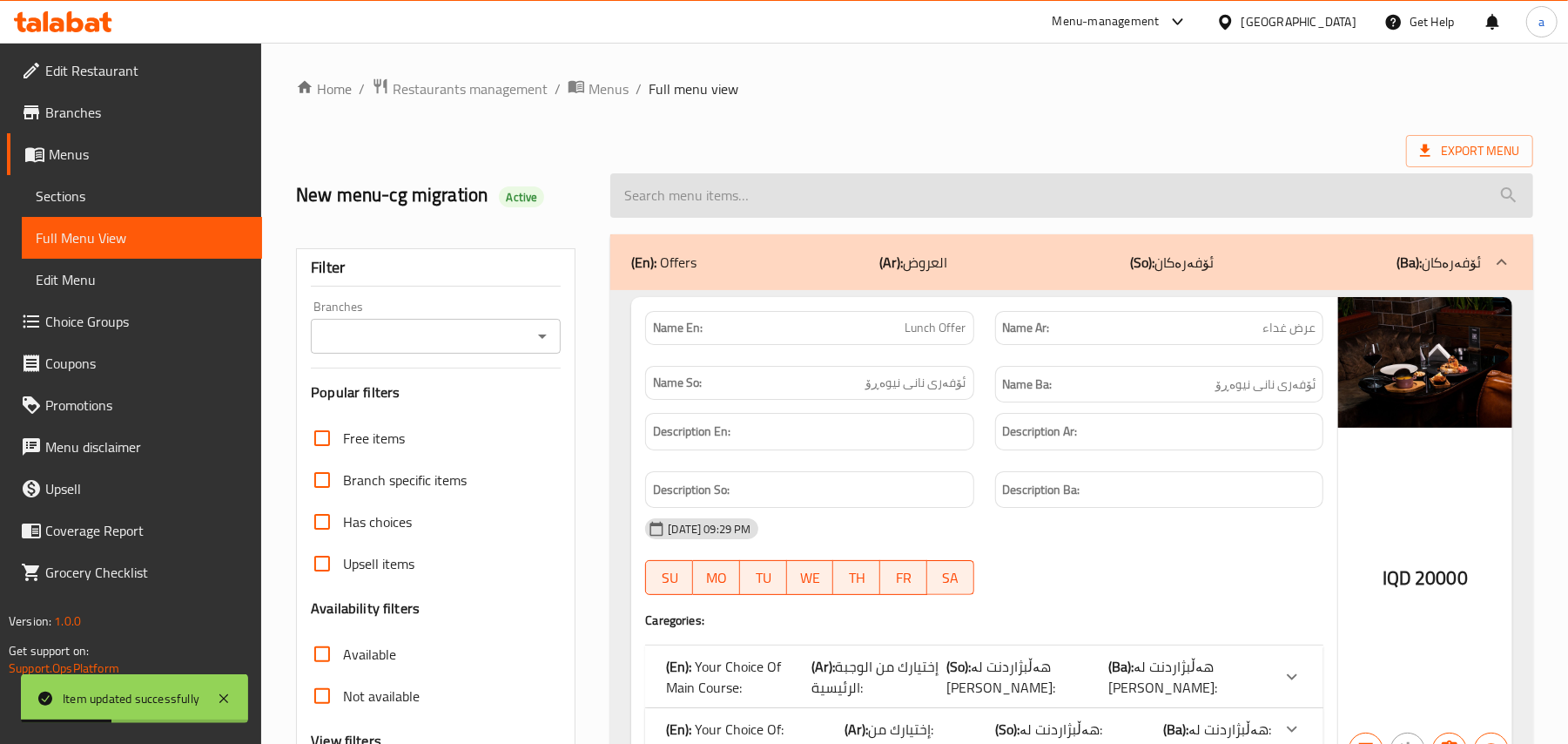
click at [744, 196] on input "search" at bounding box center [1071, 195] width 923 height 44
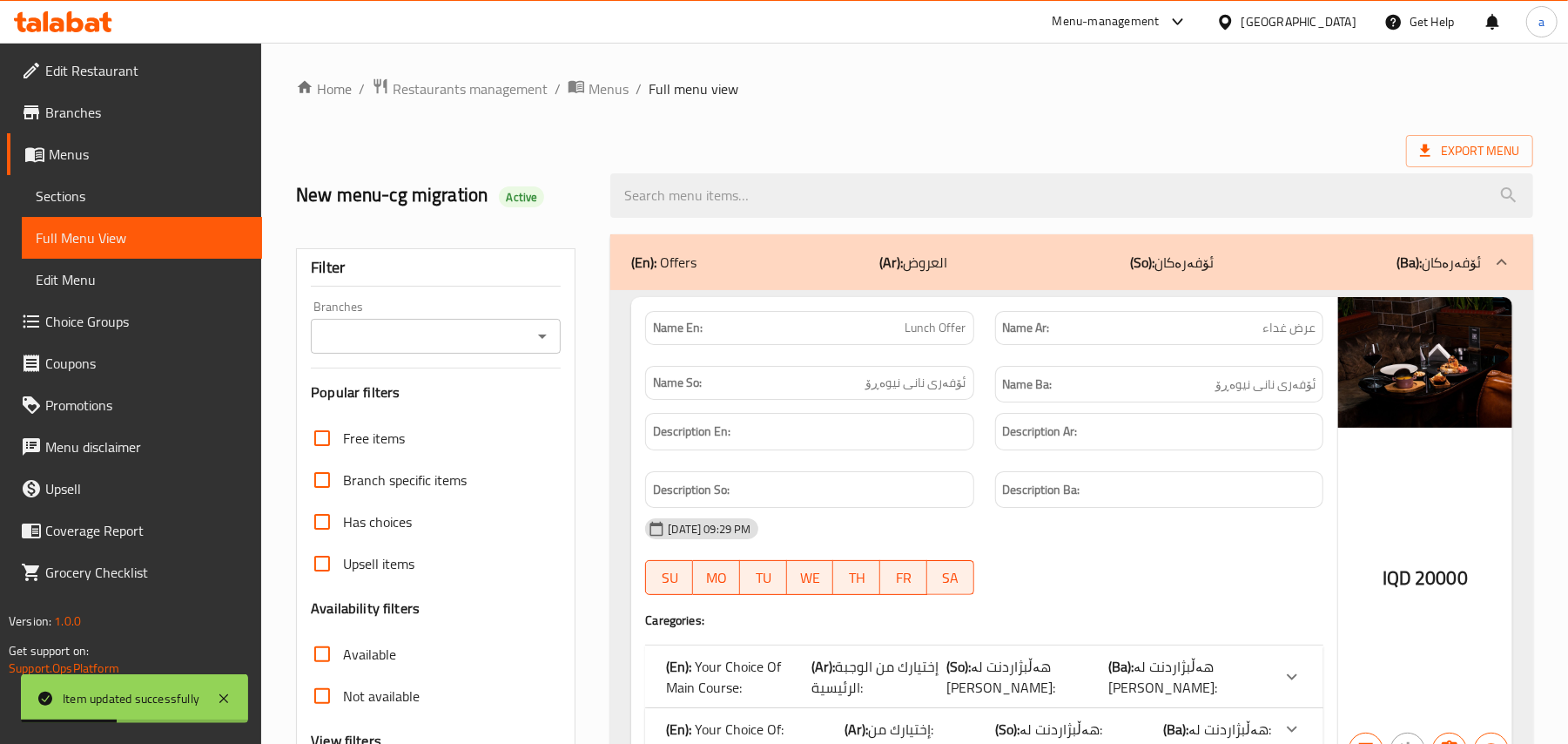
paste input "Cooked Lamb Shank"
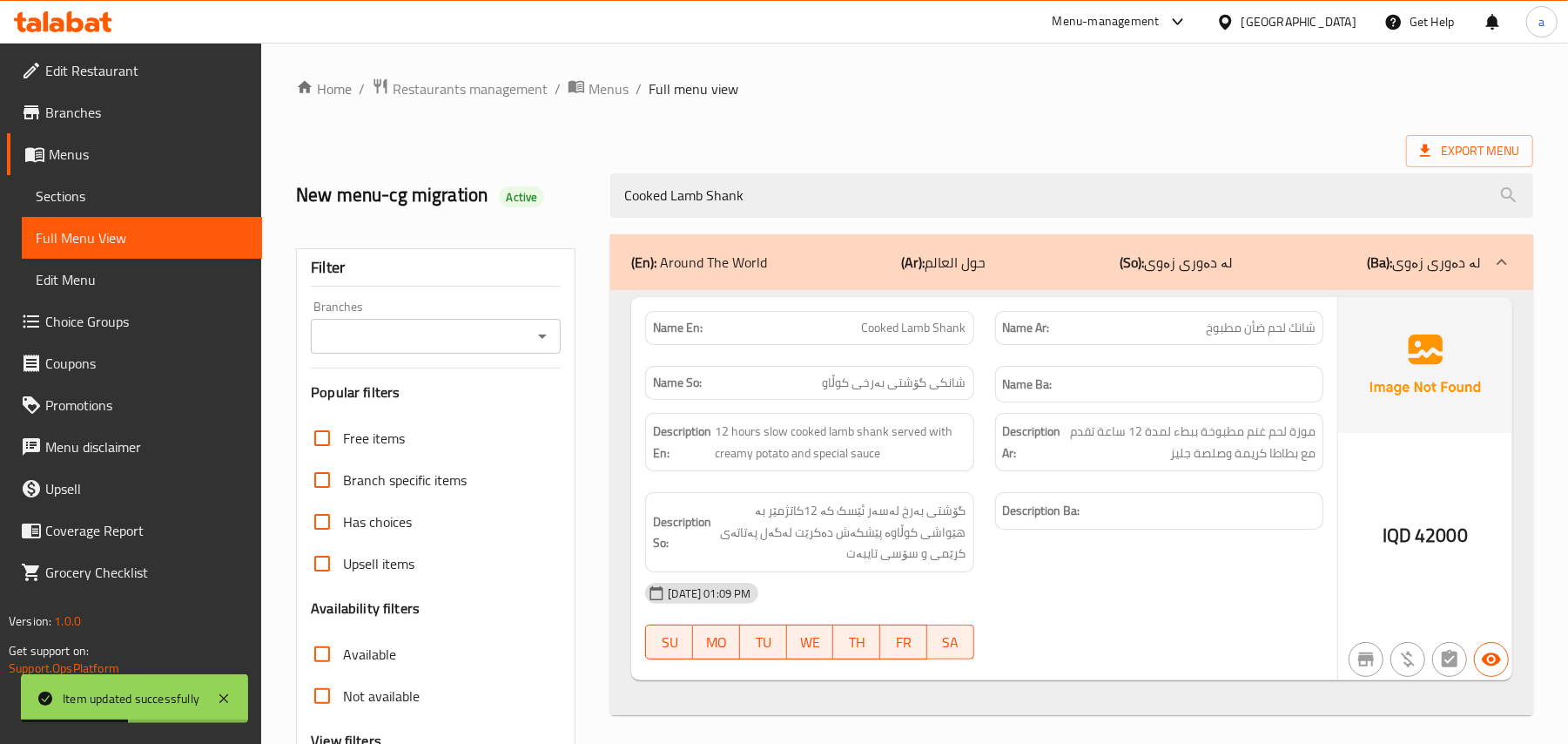
click at [543, 339] on icon "Open" at bounding box center [542, 336] width 21 height 21
type input "Cooked Lamb Shank"
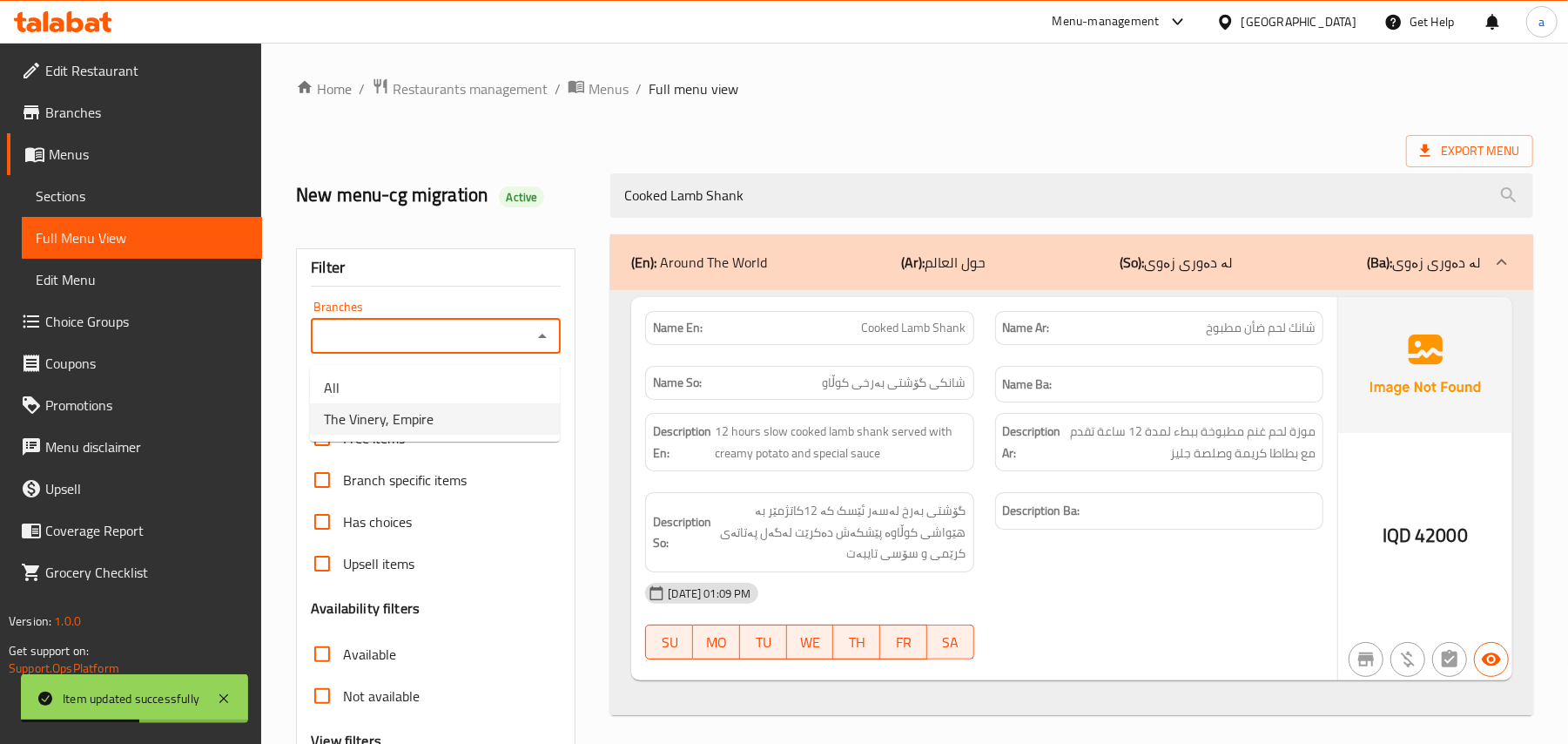
click at [462, 415] on li "The Vinery, Empire" at bounding box center [435, 418] width 250 height 31
type input "The Vinery, Empire"
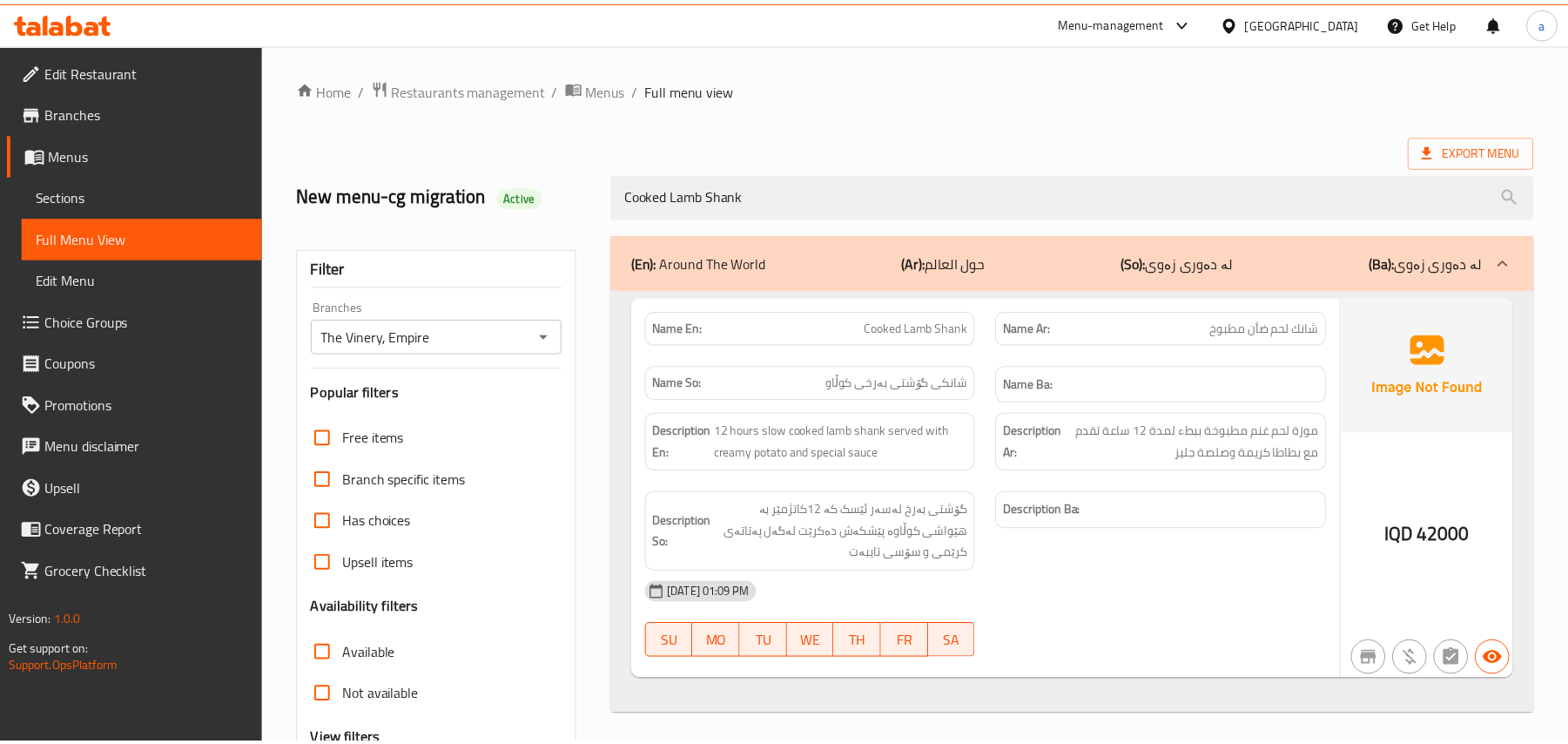
scroll to position [211, 0]
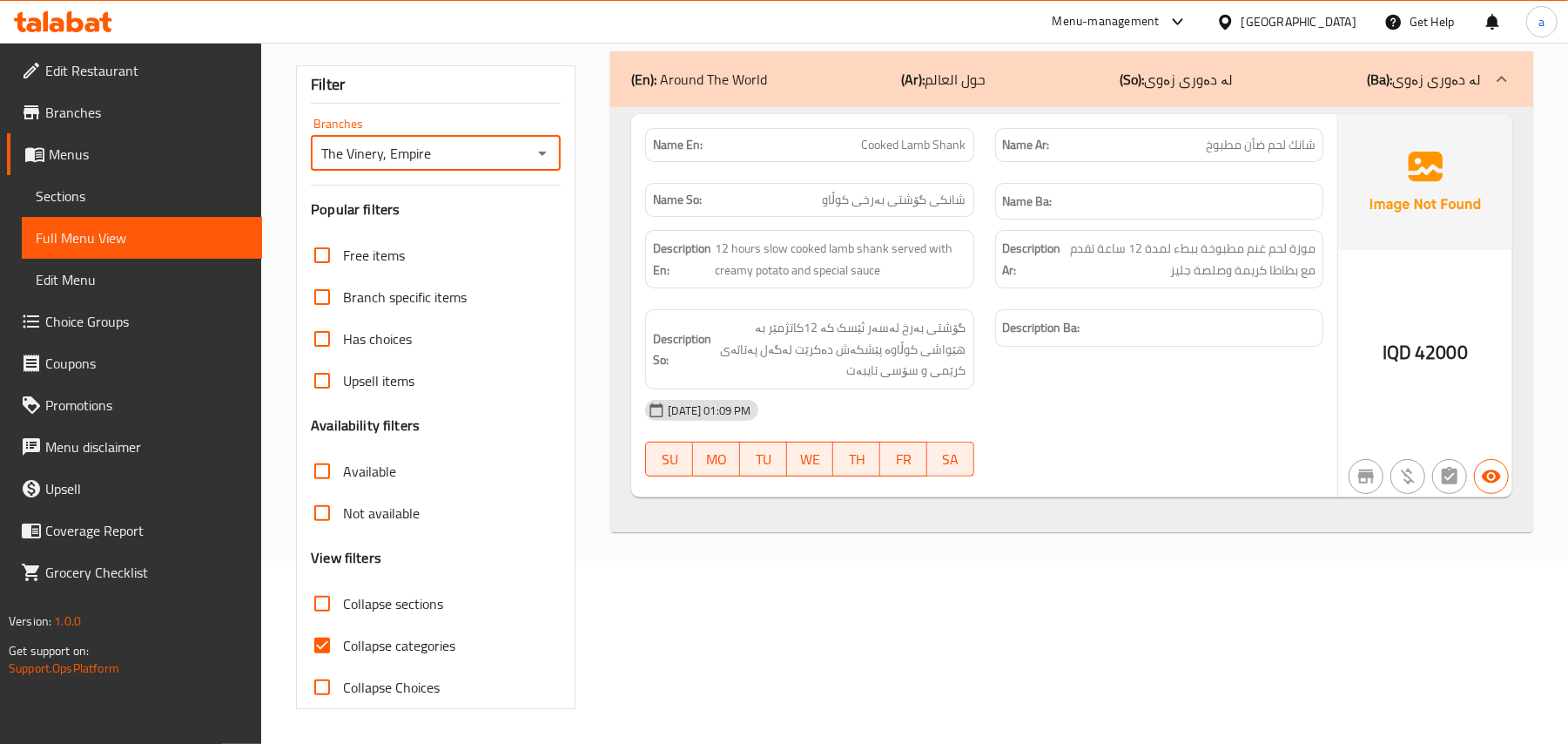
click at [89, 227] on link "Full Menu View" at bounding box center [141, 237] width 240 height 42
click at [85, 206] on span "Sections" at bounding box center [141, 196] width 213 height 21
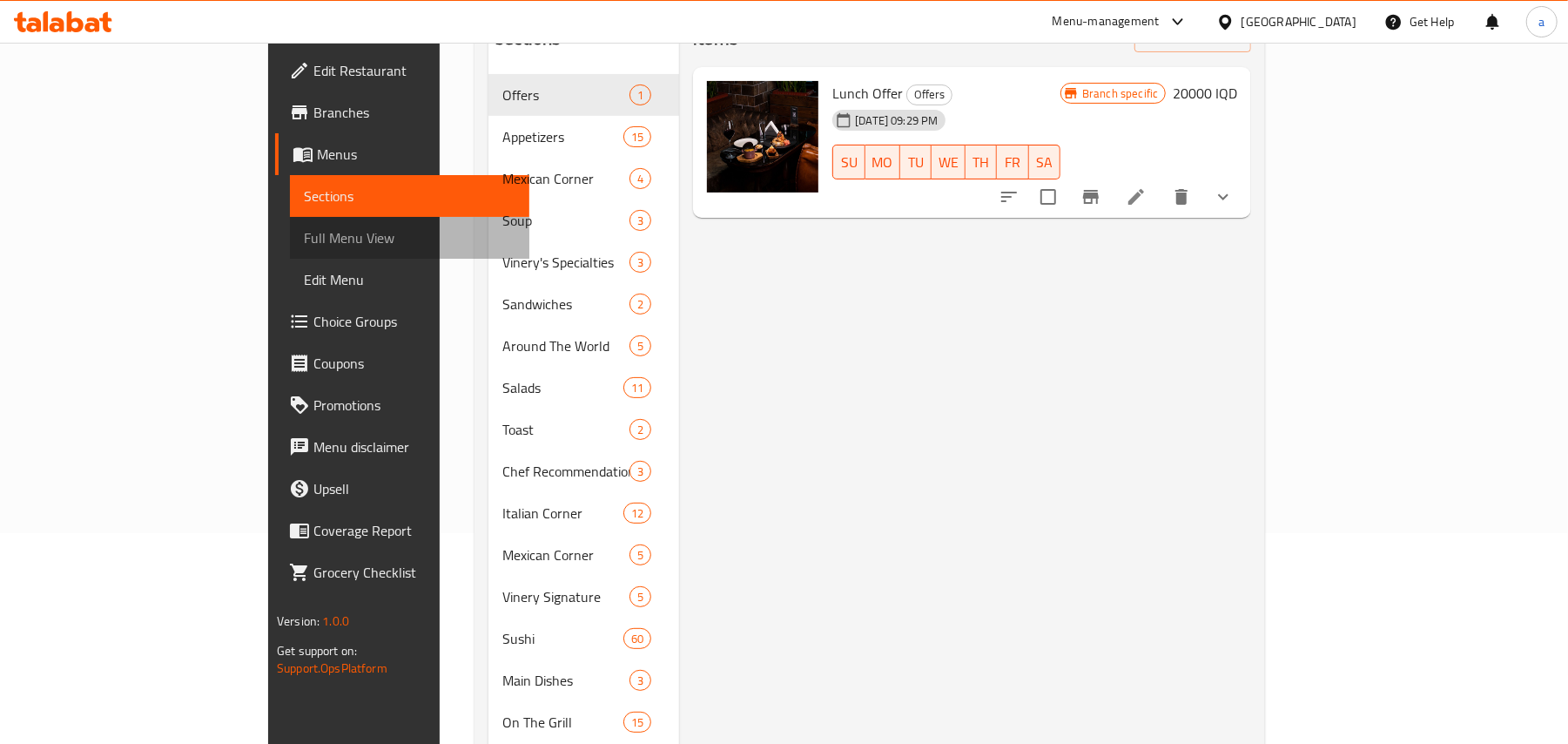
click at [303, 237] on span "Full Menu View" at bounding box center [409, 238] width 213 height 21
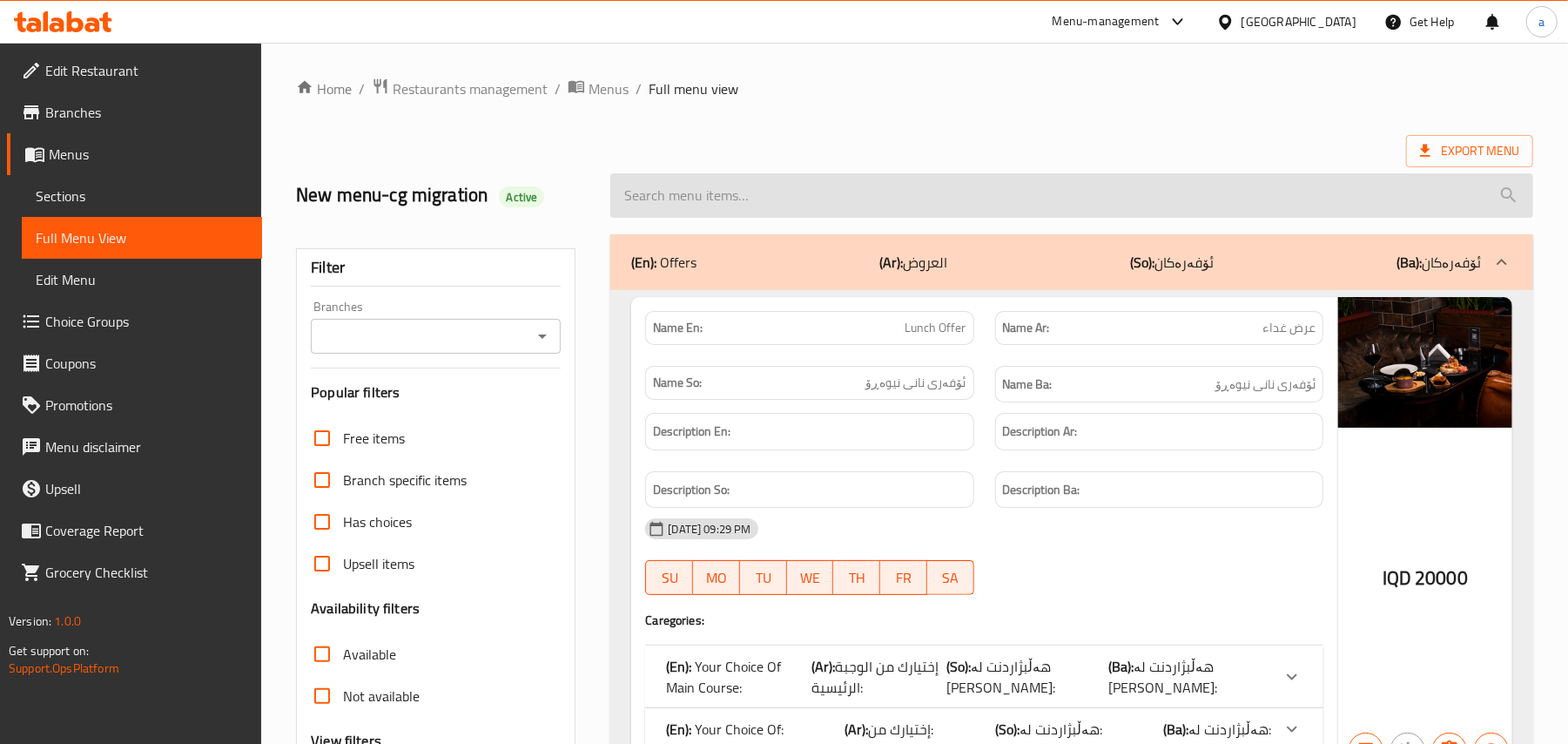
click at [784, 206] on input "search" at bounding box center [1071, 195] width 923 height 44
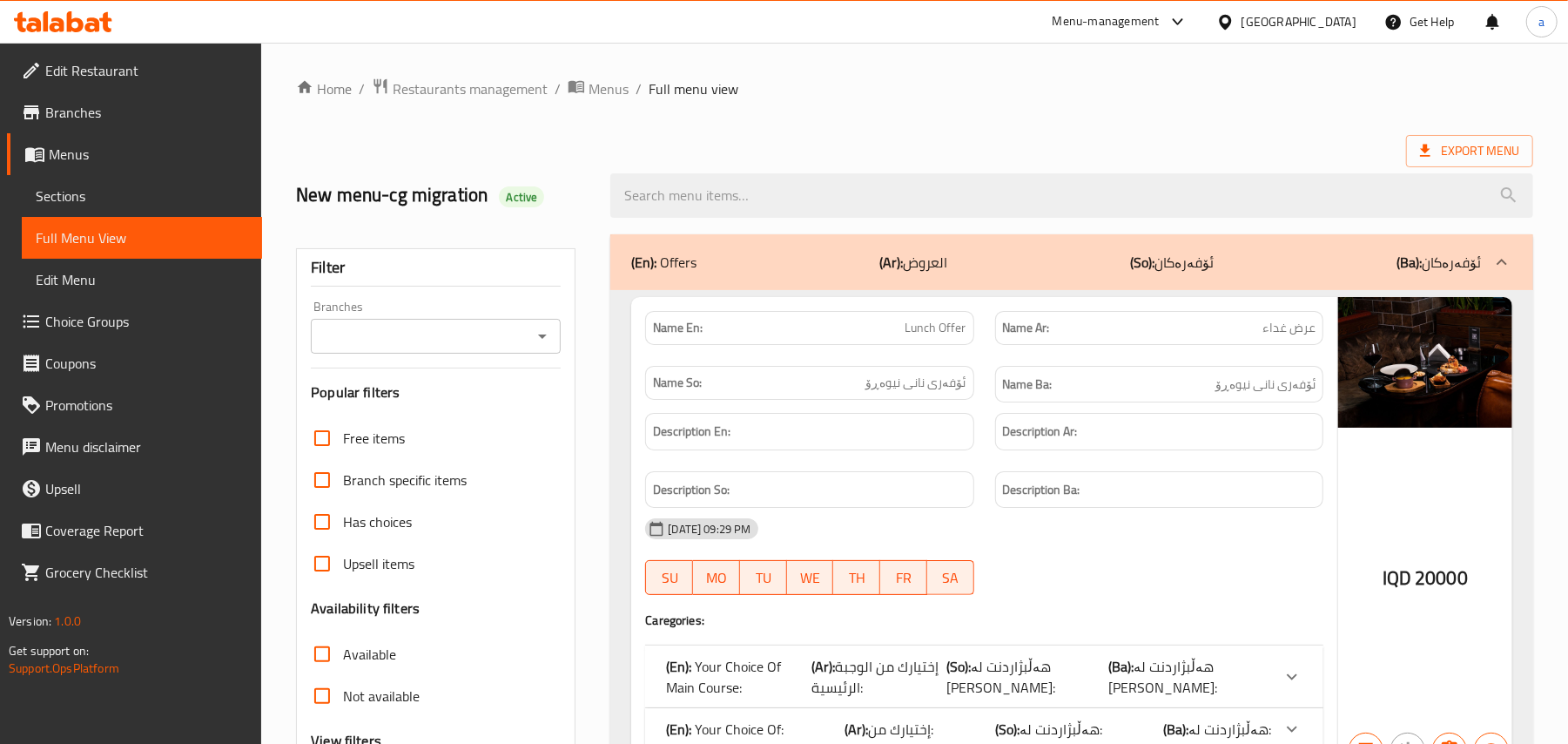
paste input "Cooked Lamb Shank"
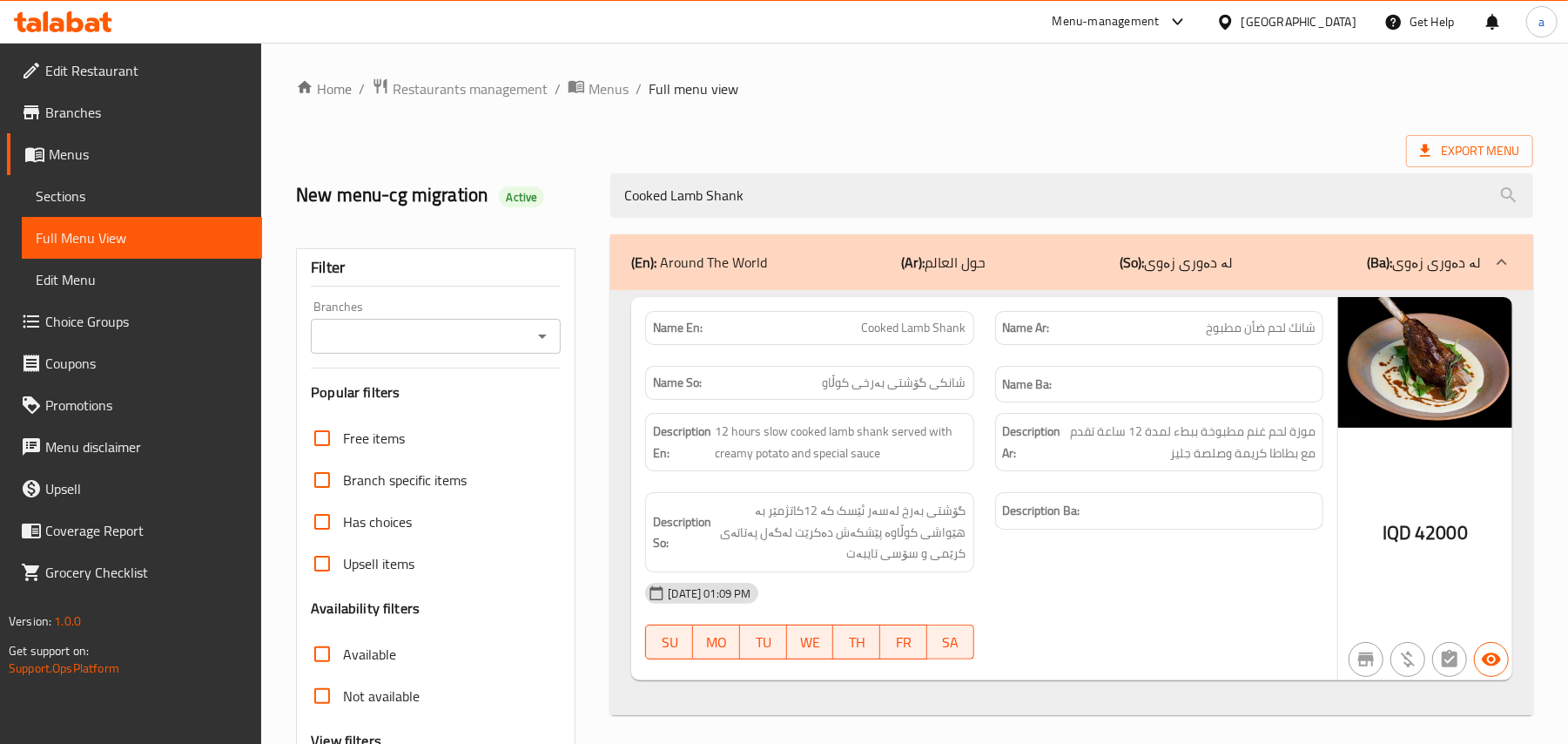
click at [533, 342] on icon "Open" at bounding box center [542, 336] width 21 height 21
type input "Cooked Lamb Shank"
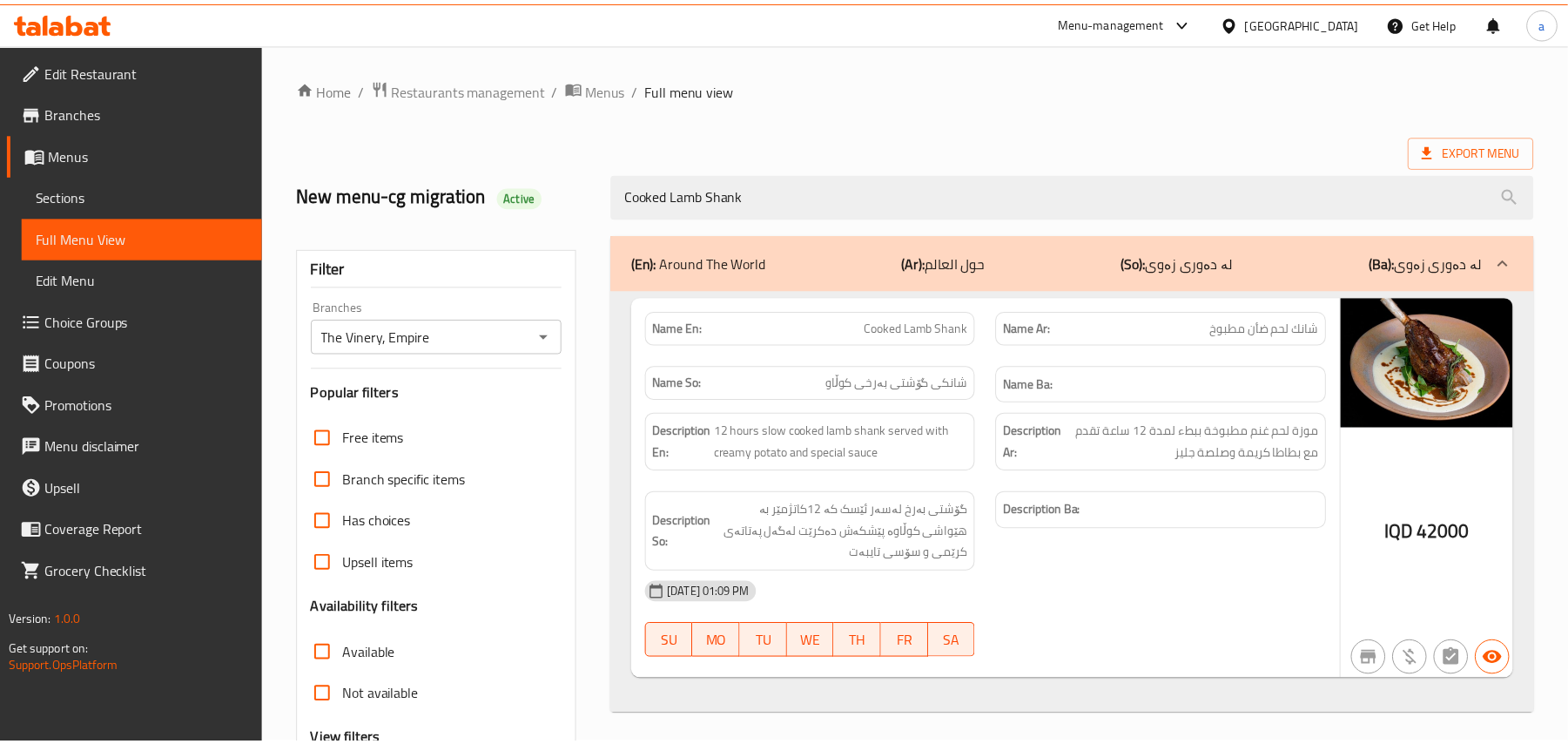
scroll to position [211, 0]
